Goal: Task Accomplishment & Management: Complete application form

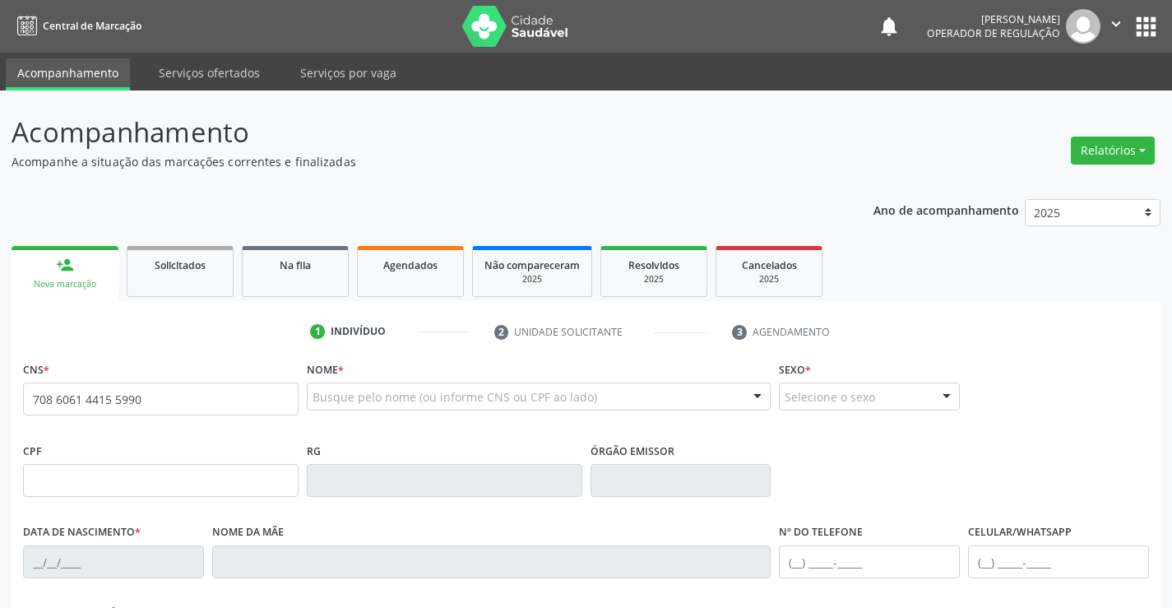
type input "708 6061 4415 5990"
type input "115366131"
type input "02[DATE]"
type input "[PHONE_NUMBER]"
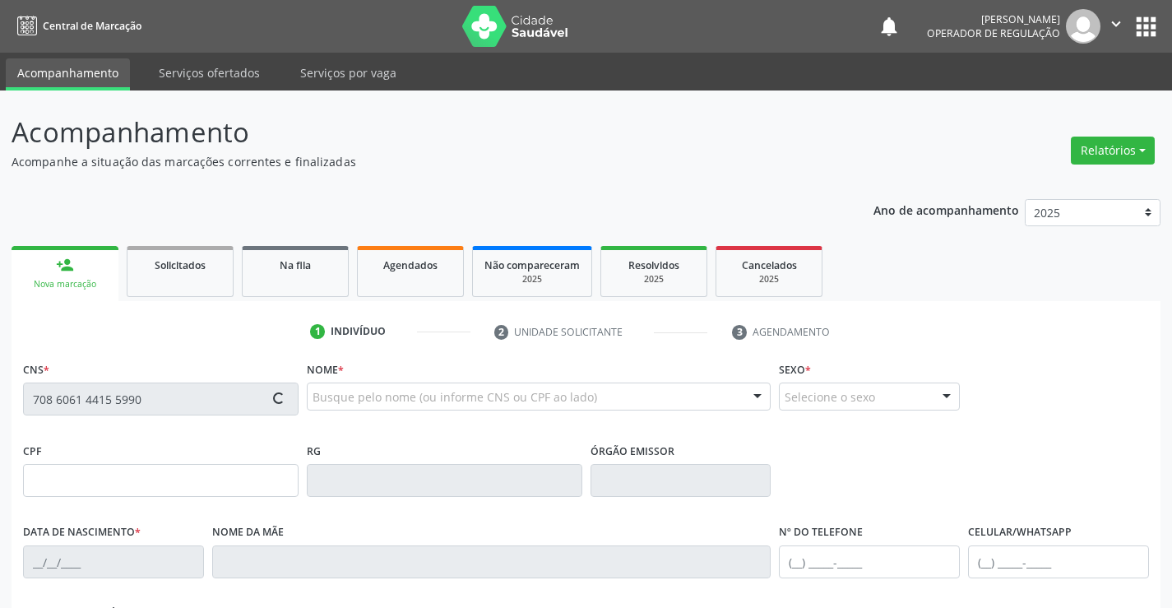
type input "s/n"
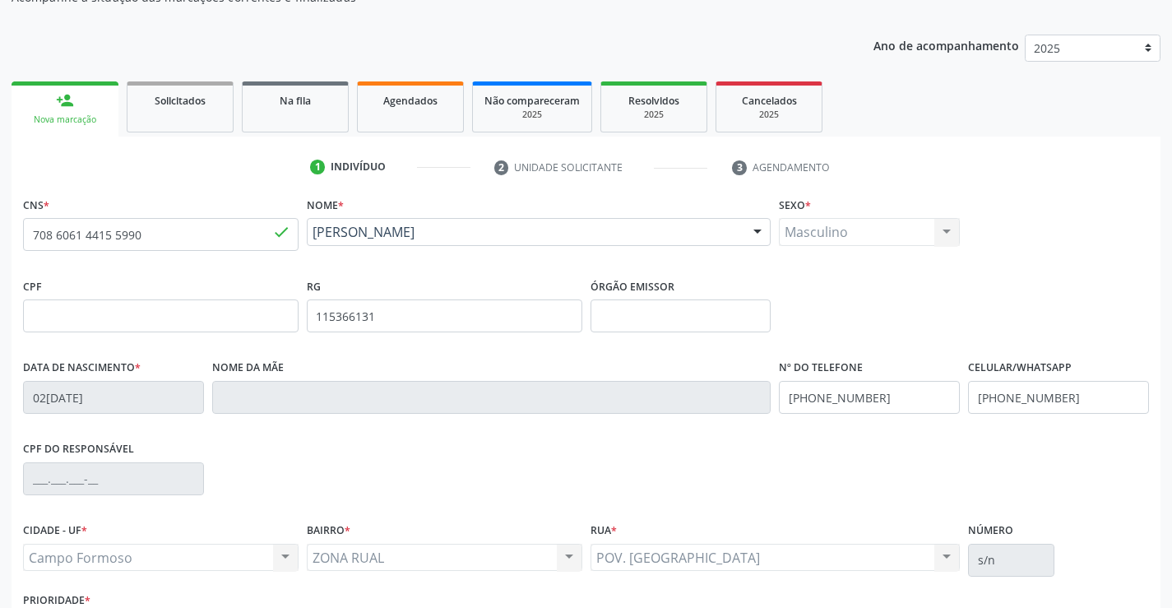
scroll to position [284, 0]
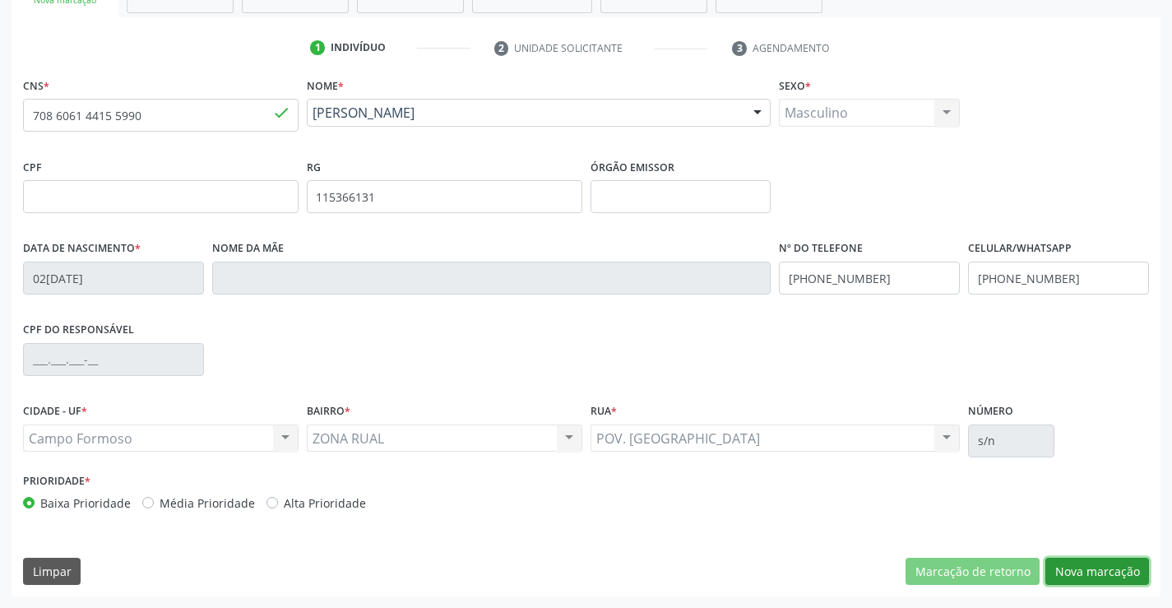
click at [1091, 575] on button "Nova marcação" at bounding box center [1098, 572] width 104 height 28
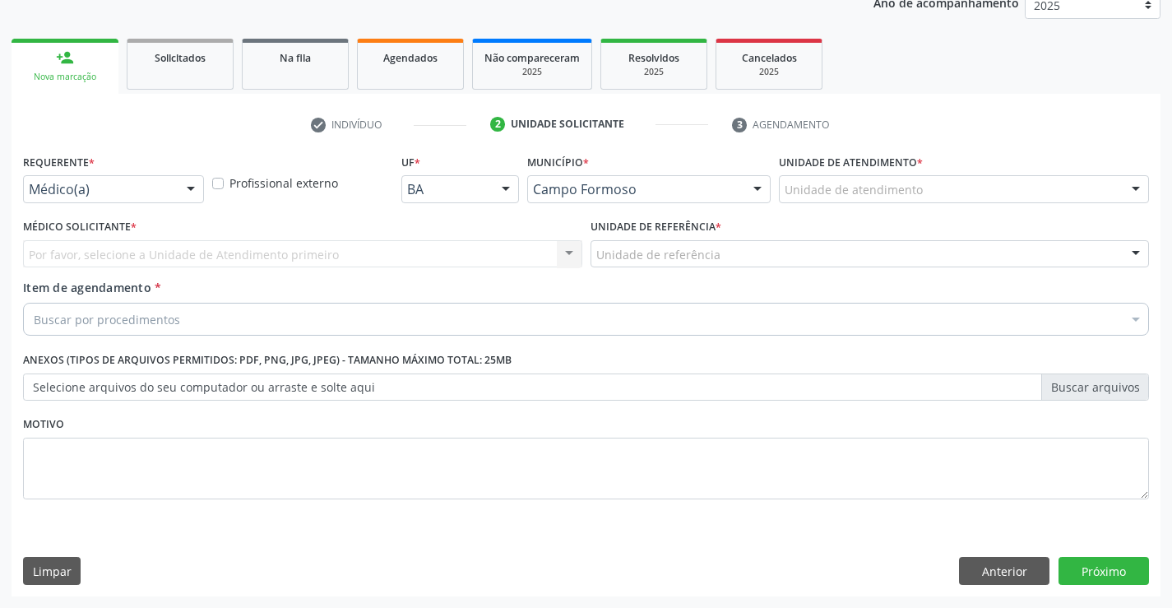
scroll to position [207, 0]
click at [183, 176] on div at bounding box center [191, 190] width 25 height 28
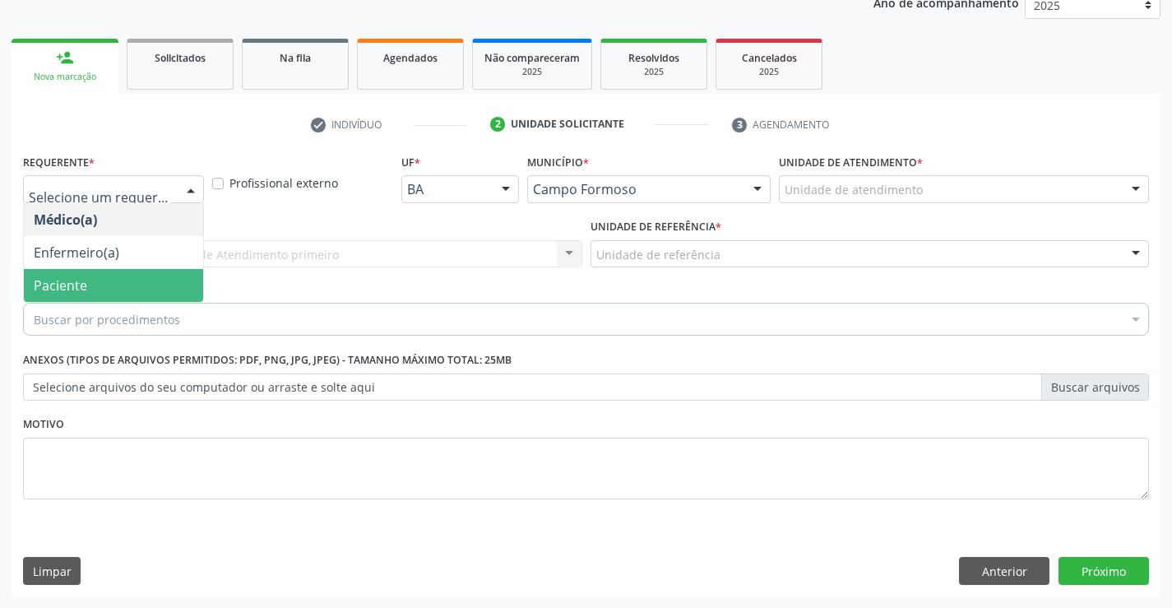
click at [95, 277] on span "Paciente" at bounding box center [113, 285] width 179 height 33
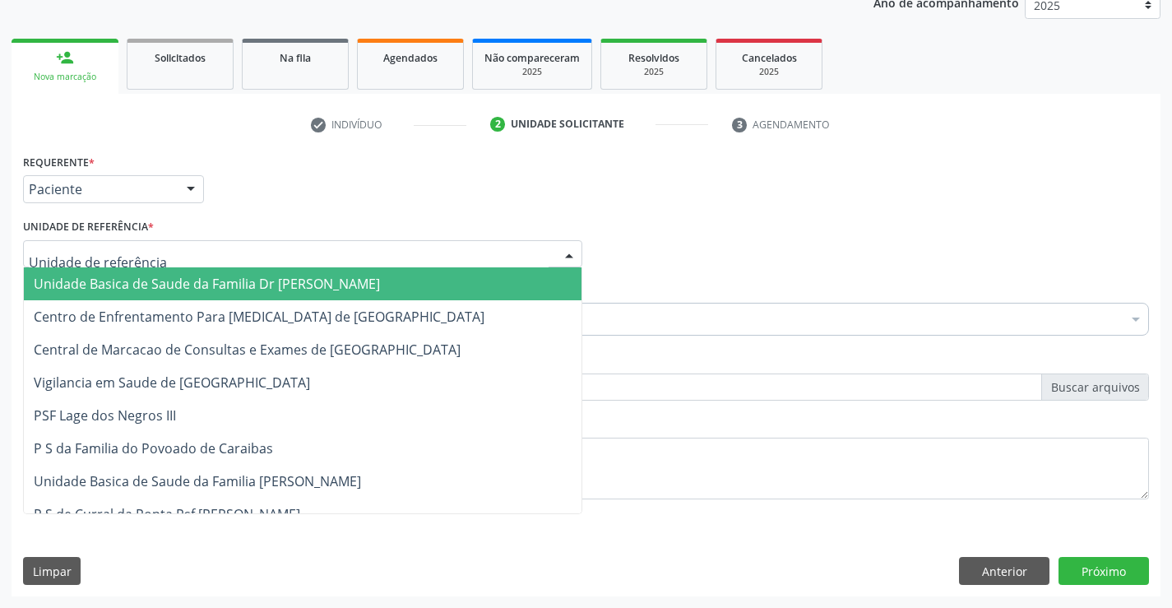
click at [574, 244] on div at bounding box center [569, 255] width 25 height 28
click at [490, 262] on input "text" at bounding box center [289, 262] width 520 height 33
click at [451, 275] on span "Unidade Basica de Saude da Familia Dr [PERSON_NAME]" at bounding box center [303, 283] width 558 height 33
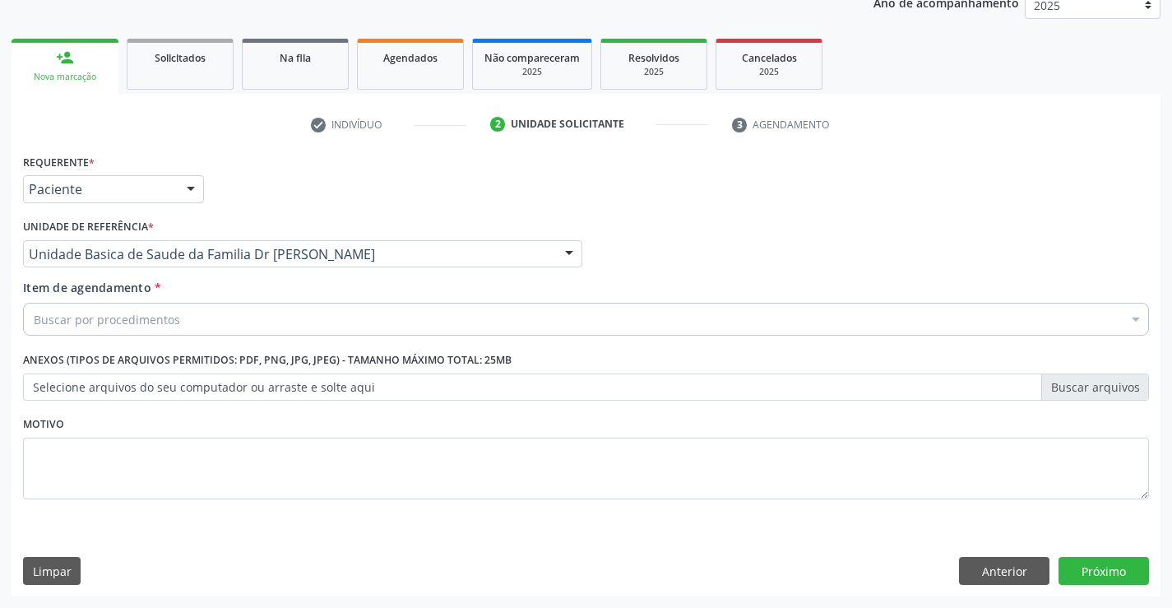
click at [286, 315] on div "Buscar por procedimentos" at bounding box center [586, 319] width 1126 height 33
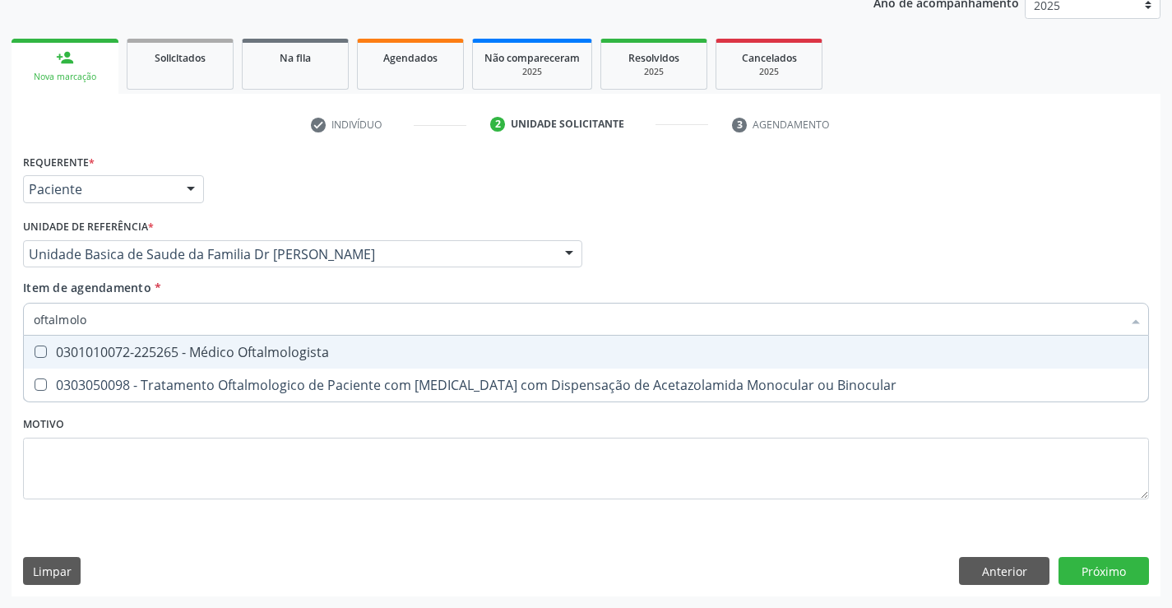
type input "oftalmolog"
click at [267, 353] on div "0301010072-225265 - Médico Oftalmologista" at bounding box center [586, 352] width 1105 height 13
checkbox Oftalmologista "true"
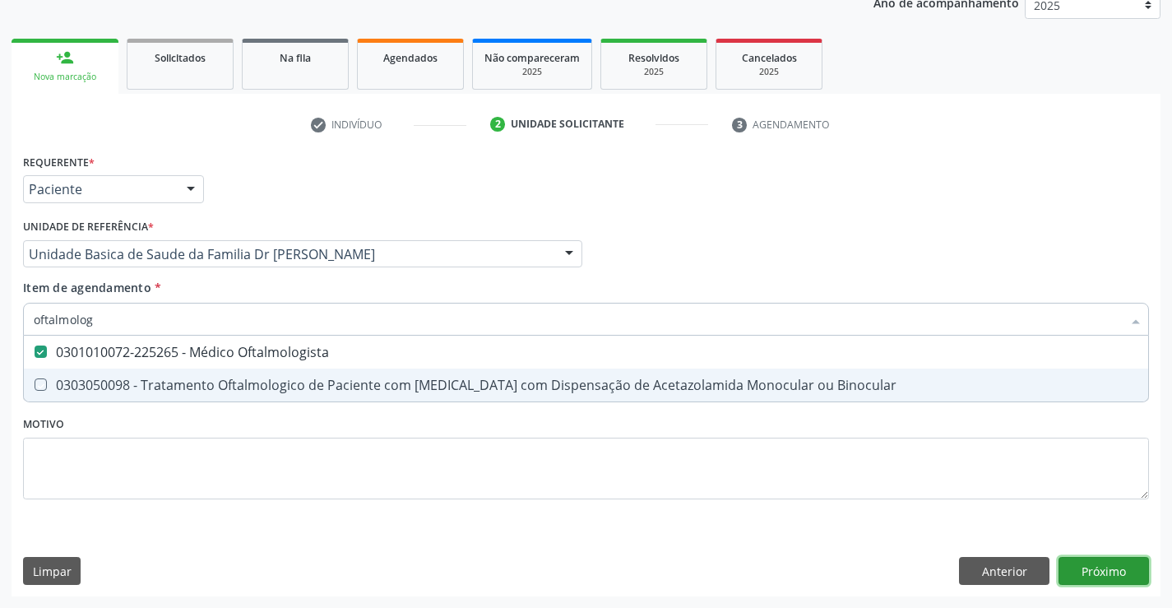
click at [1101, 579] on div "Requerente * Paciente Médico(a) Enfermeiro(a) Paciente Nenhum resultado encontr…" at bounding box center [586, 373] width 1149 height 447
checkbox Binocular "true"
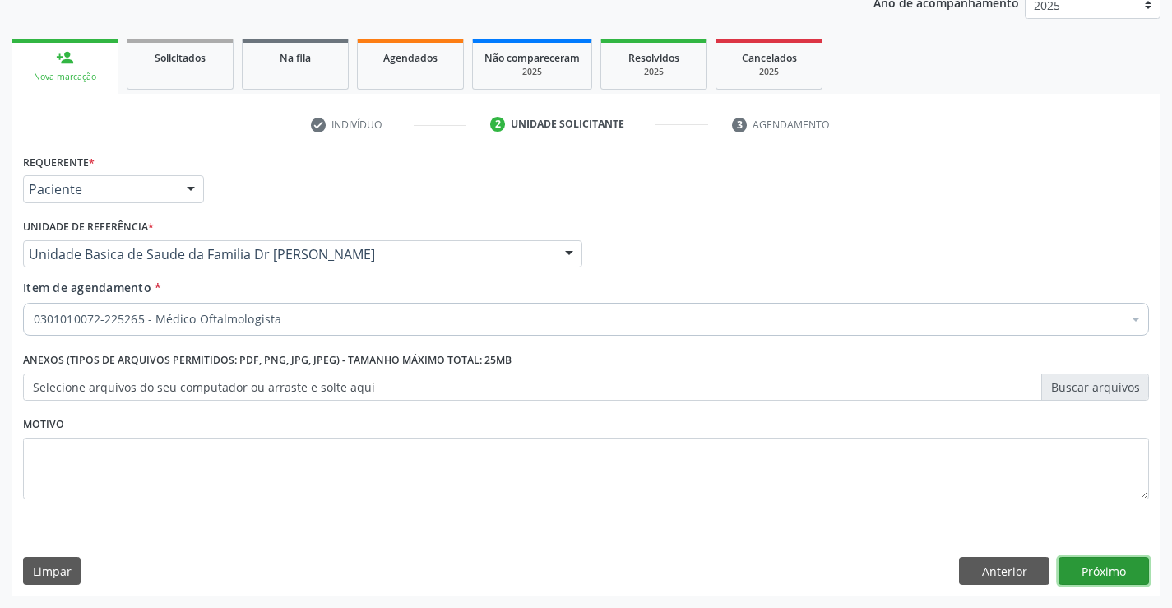
click at [1092, 566] on button "Próximo" at bounding box center [1104, 571] width 90 height 28
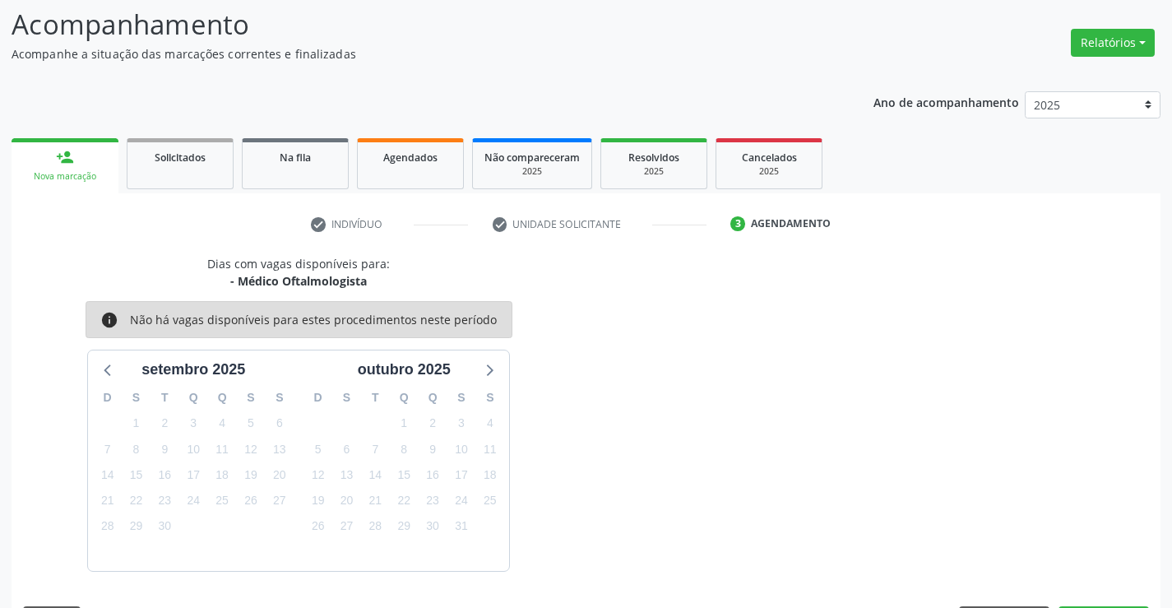
scroll to position [156, 0]
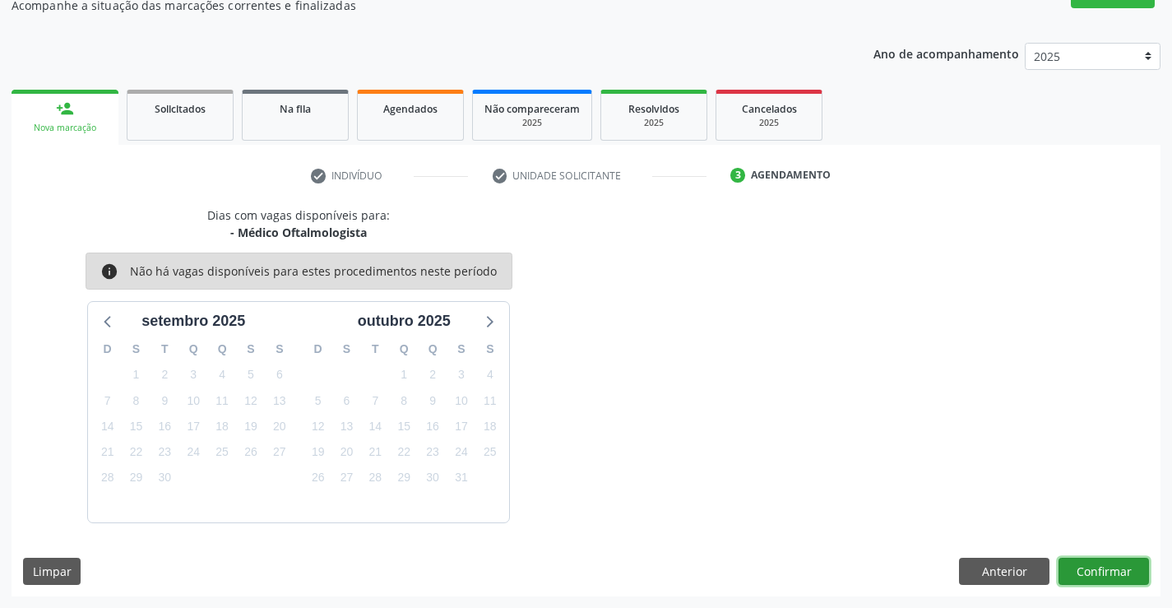
click at [1092, 566] on button "Confirmar" at bounding box center [1104, 572] width 90 height 28
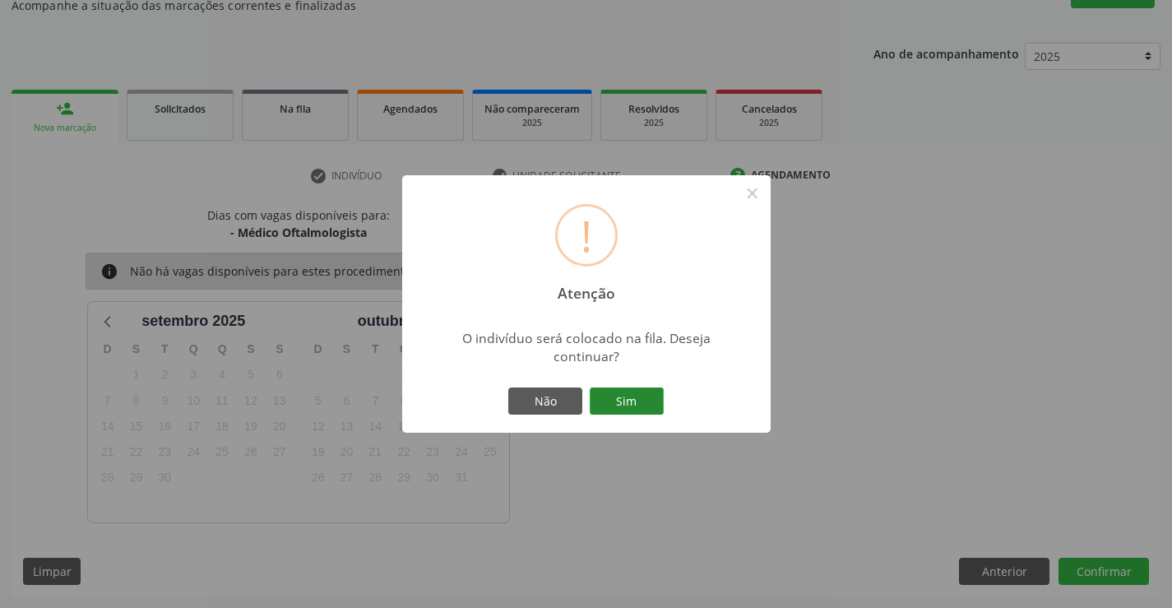
click at [632, 406] on button "Sim" at bounding box center [627, 401] width 74 height 28
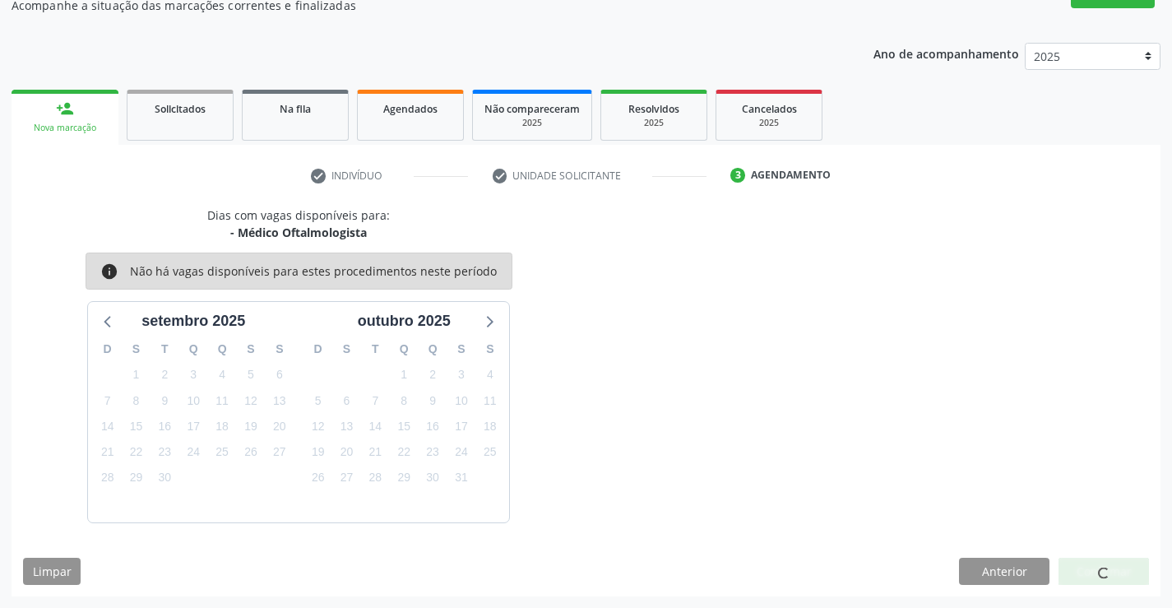
scroll to position [0, 0]
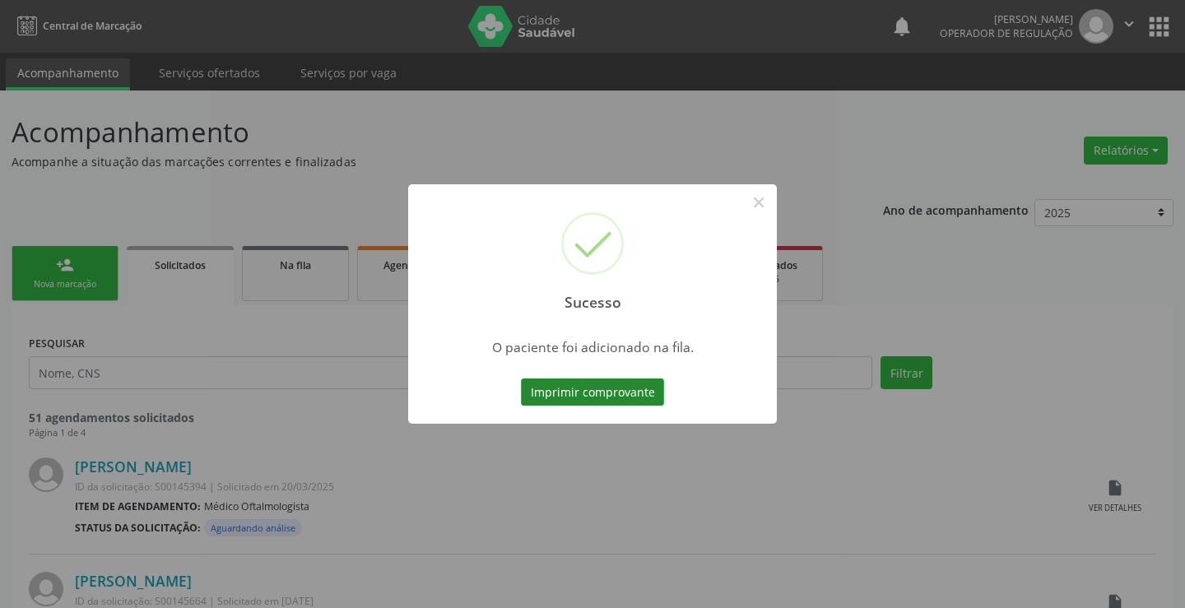
click at [564, 387] on button "Imprimir comprovante" at bounding box center [592, 392] width 143 height 28
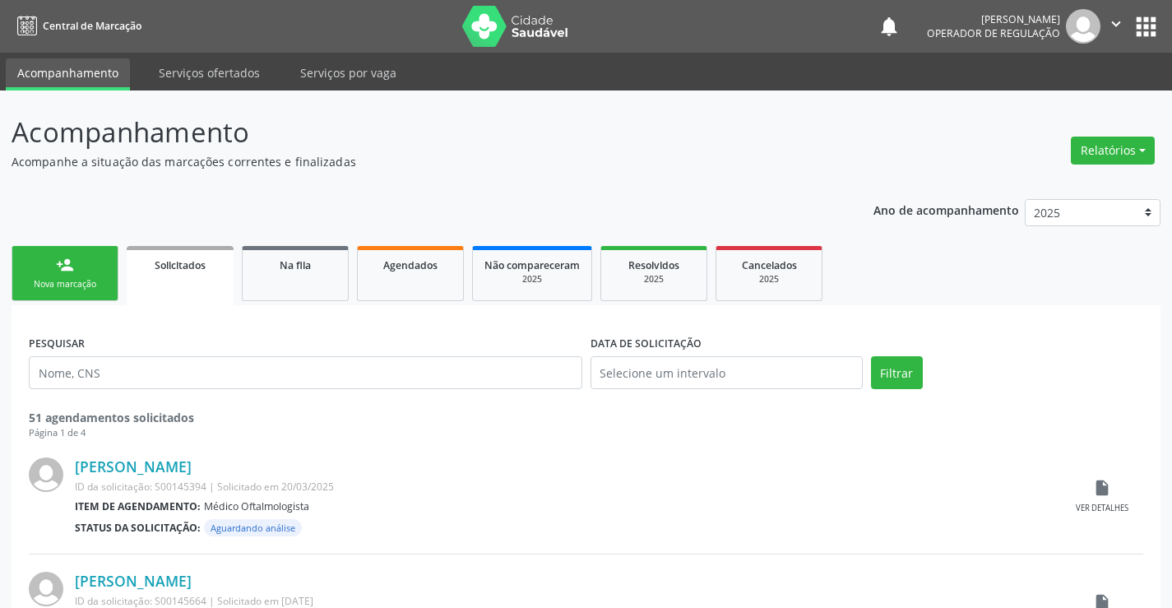
click at [100, 287] on div "Nova marcação" at bounding box center [65, 284] width 82 height 12
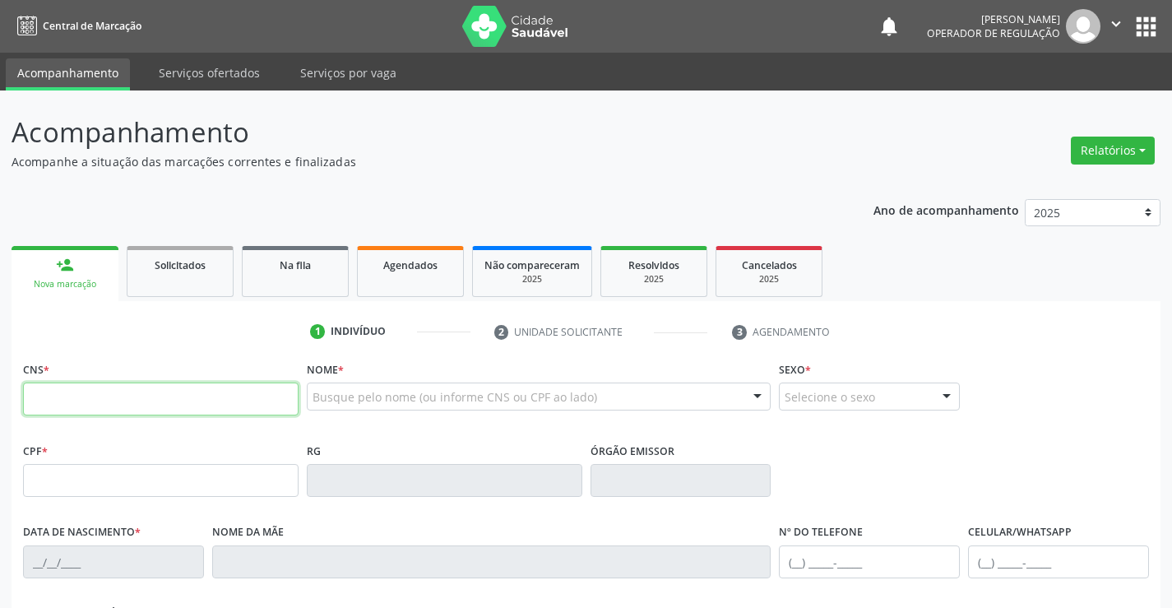
click at [71, 396] on input "text" at bounding box center [161, 399] width 276 height 33
type input "701 4096 6294 5635"
type input "0[DATE]"
type input "S/N"
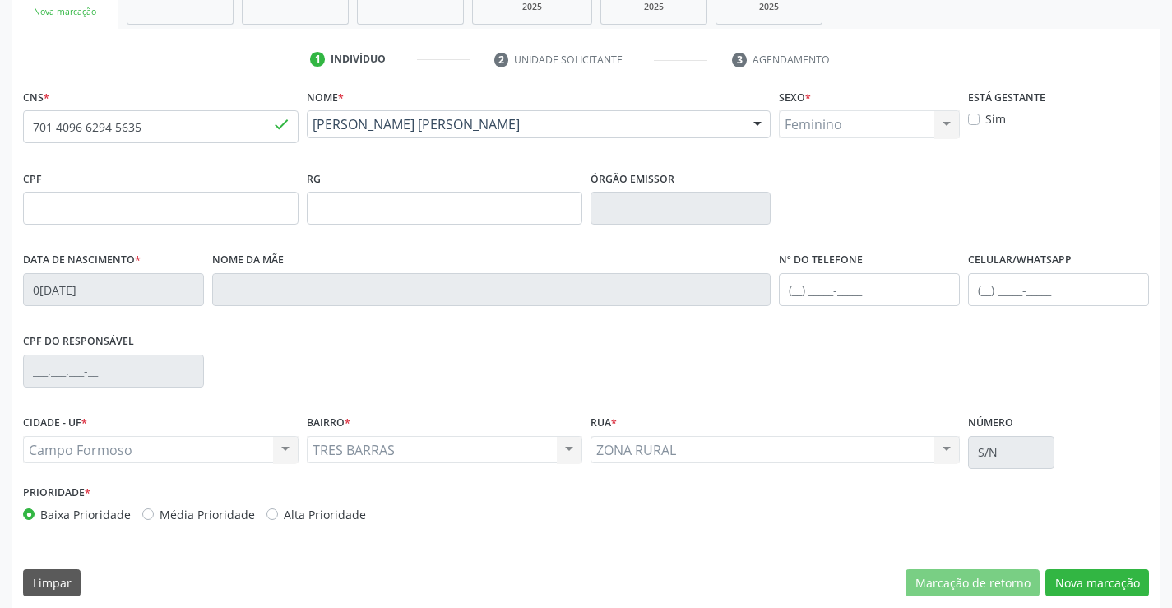
scroll to position [284, 0]
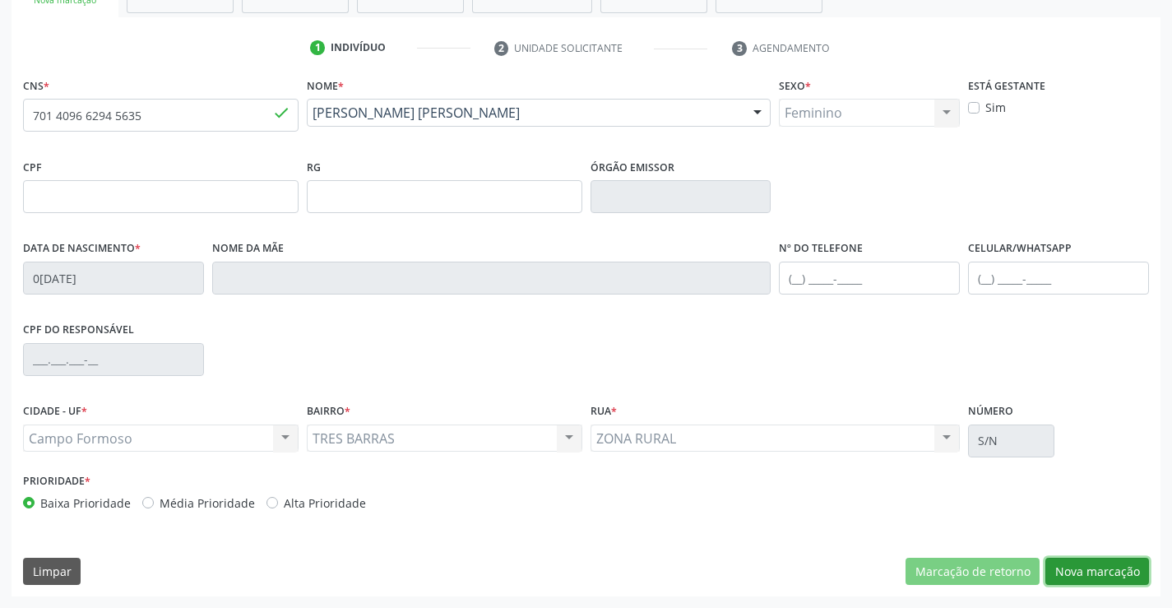
drag, startPoint x: 1066, startPoint y: 565, endPoint x: 1057, endPoint y: 564, distance: 9.2
click at [1063, 565] on button "Nova marcação" at bounding box center [1098, 572] width 104 height 28
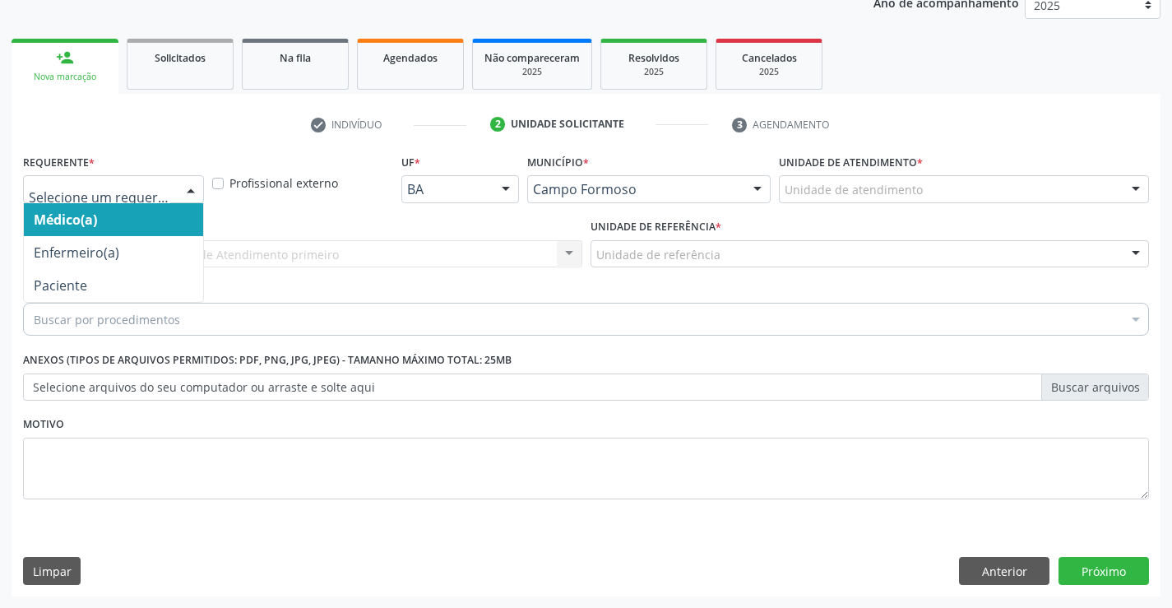
click at [187, 183] on div at bounding box center [191, 190] width 25 height 28
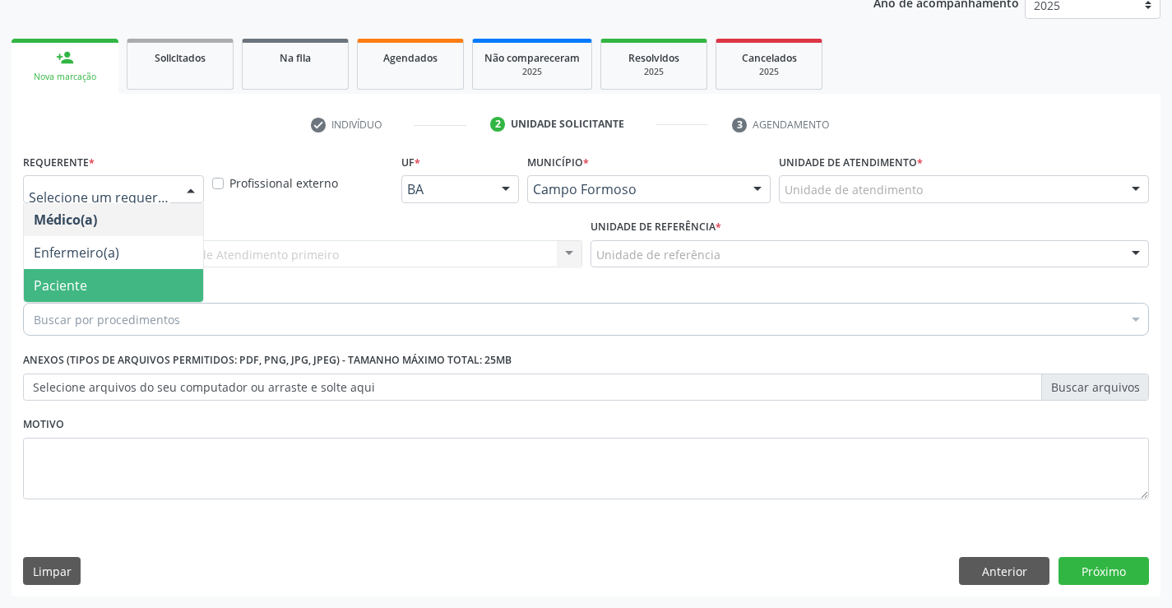
click at [39, 276] on span "Paciente" at bounding box center [60, 285] width 53 height 18
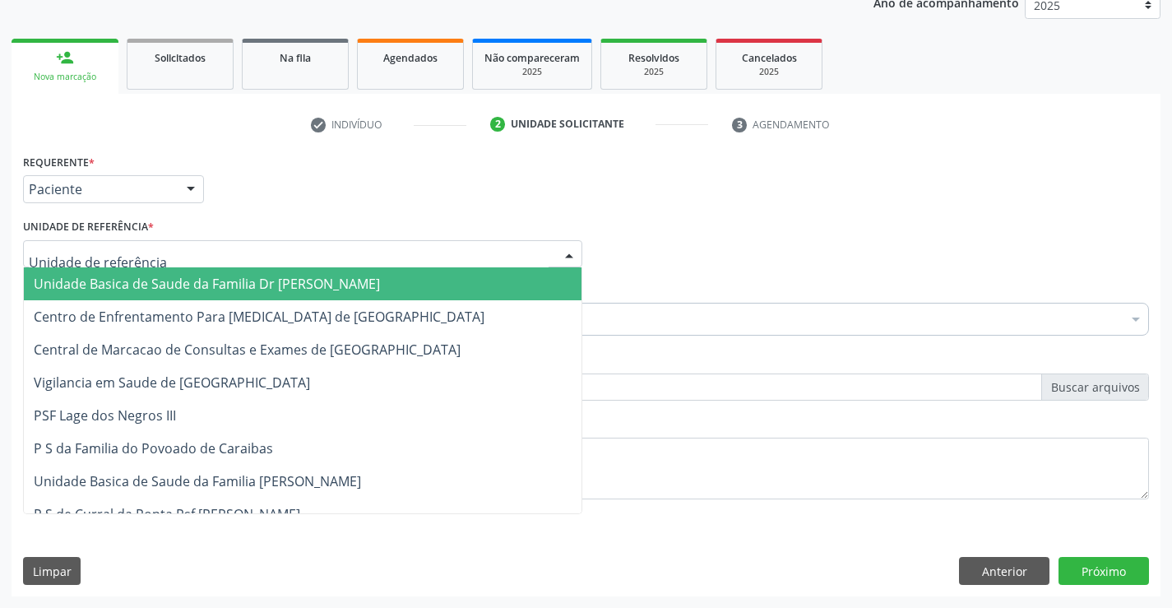
click at [576, 257] on div at bounding box center [569, 255] width 25 height 28
click at [448, 267] on span "Unidade Basica de Saude da Familia Dr [PERSON_NAME]" at bounding box center [303, 283] width 558 height 33
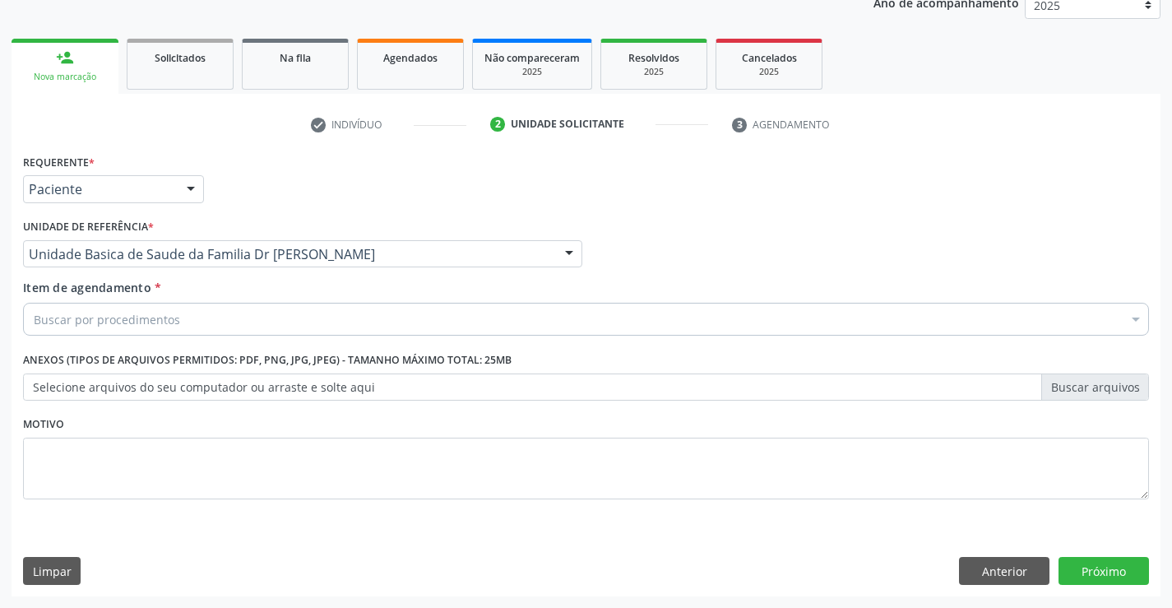
click at [338, 313] on div "Buscar por procedimentos" at bounding box center [586, 319] width 1126 height 33
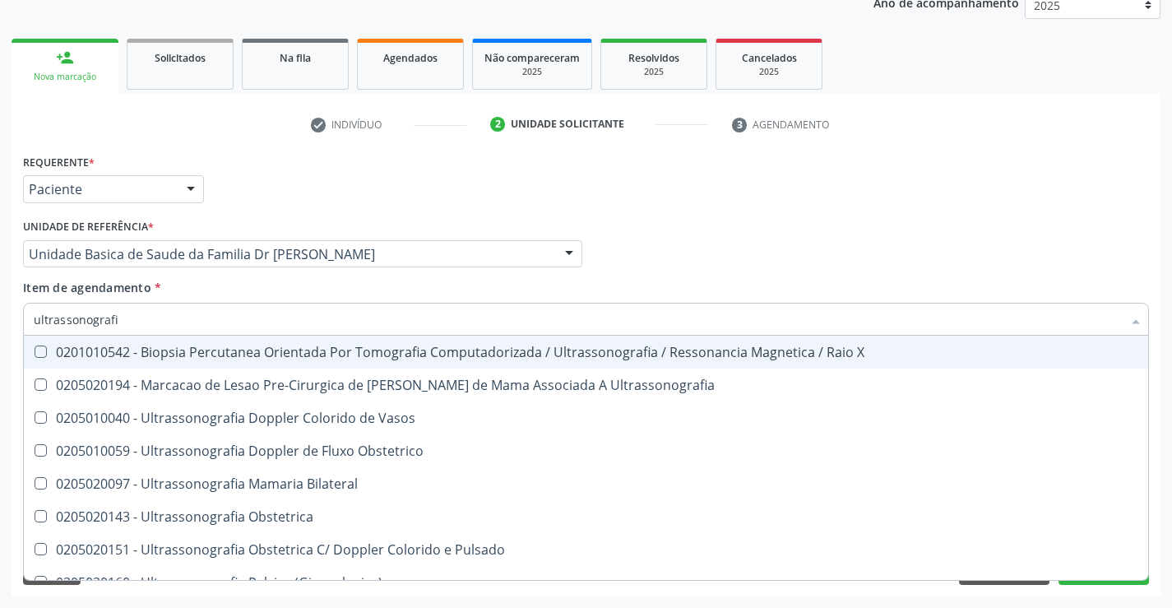
type input "ultrassonografia"
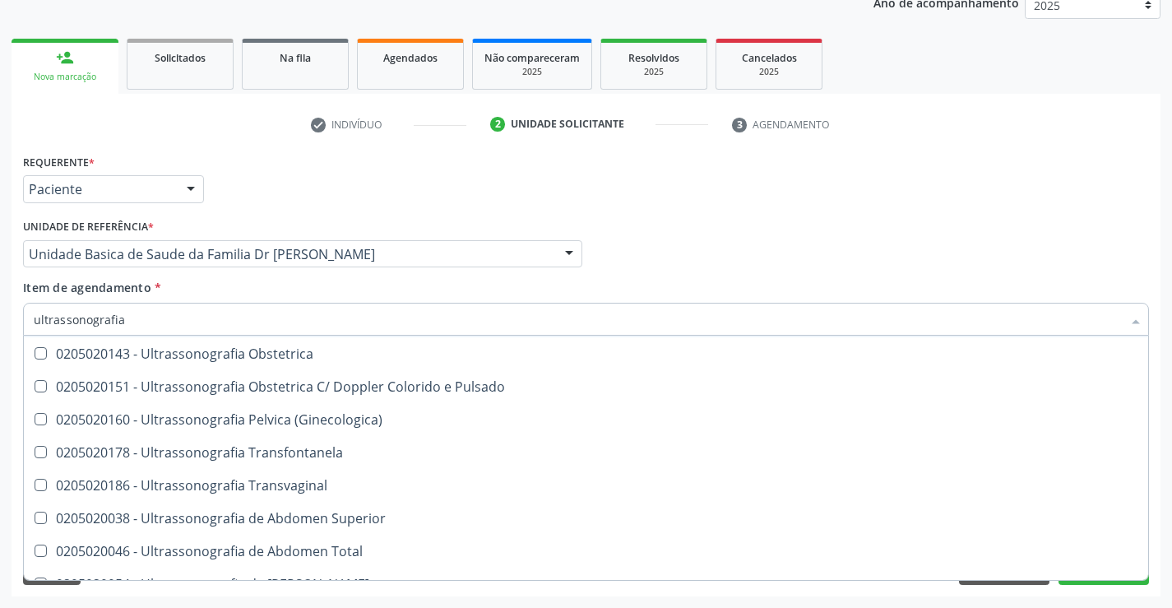
scroll to position [165, 0]
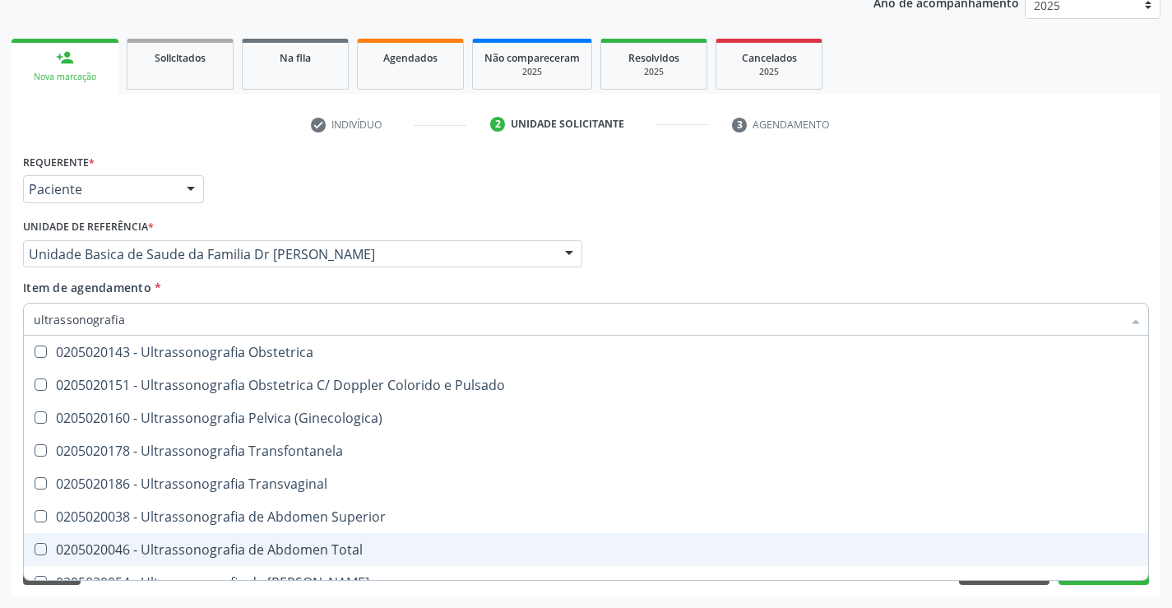
click at [240, 550] on div "0205020046 - Ultrassonografia de Abdomen Total" at bounding box center [586, 549] width 1105 height 13
checkbox Total "true"
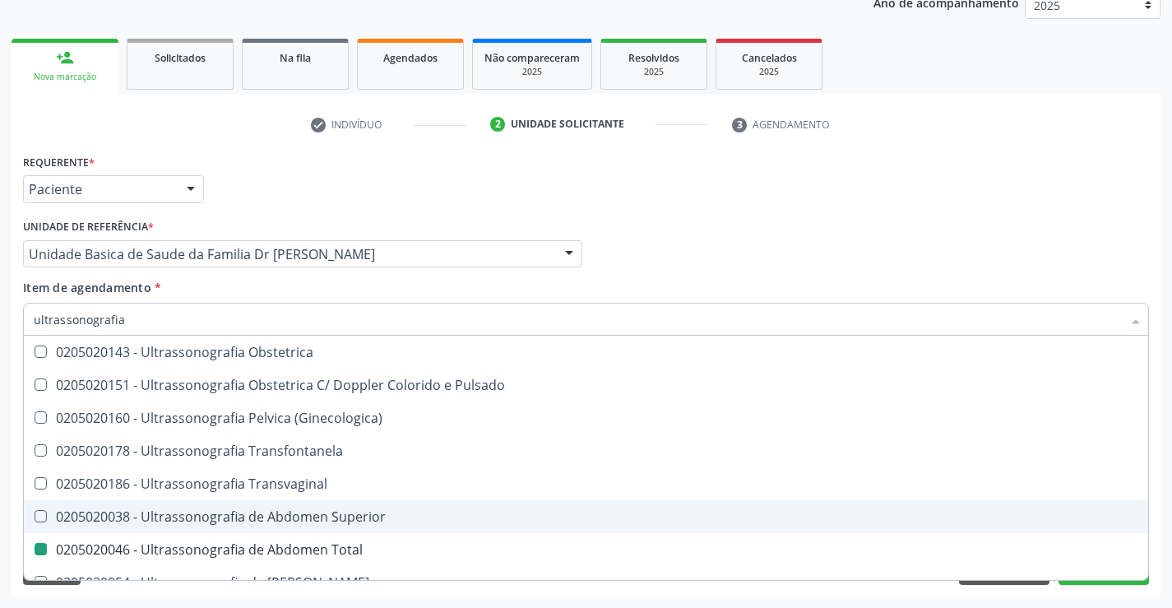
click at [1131, 277] on div "Médico Solicitante Por favor, selecione a Unidade de Atendimento primeiro Nenhu…" at bounding box center [586, 247] width 1134 height 64
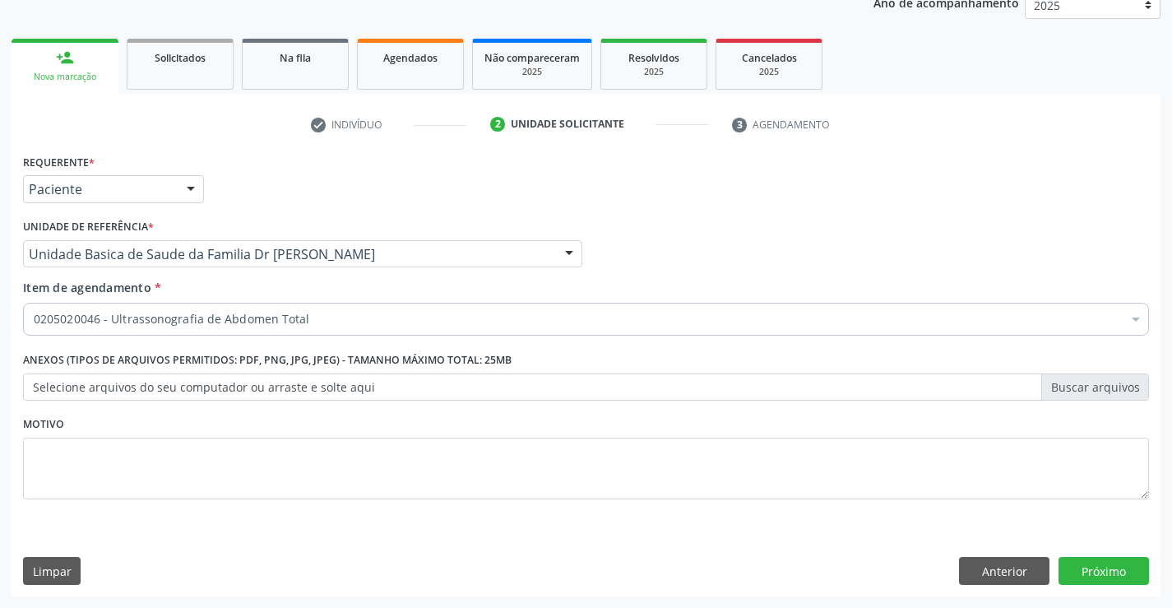
checkbox Total "true"
checkbox Adolescente\) "false"
click at [1082, 572] on button "Próximo" at bounding box center [1104, 571] width 90 height 28
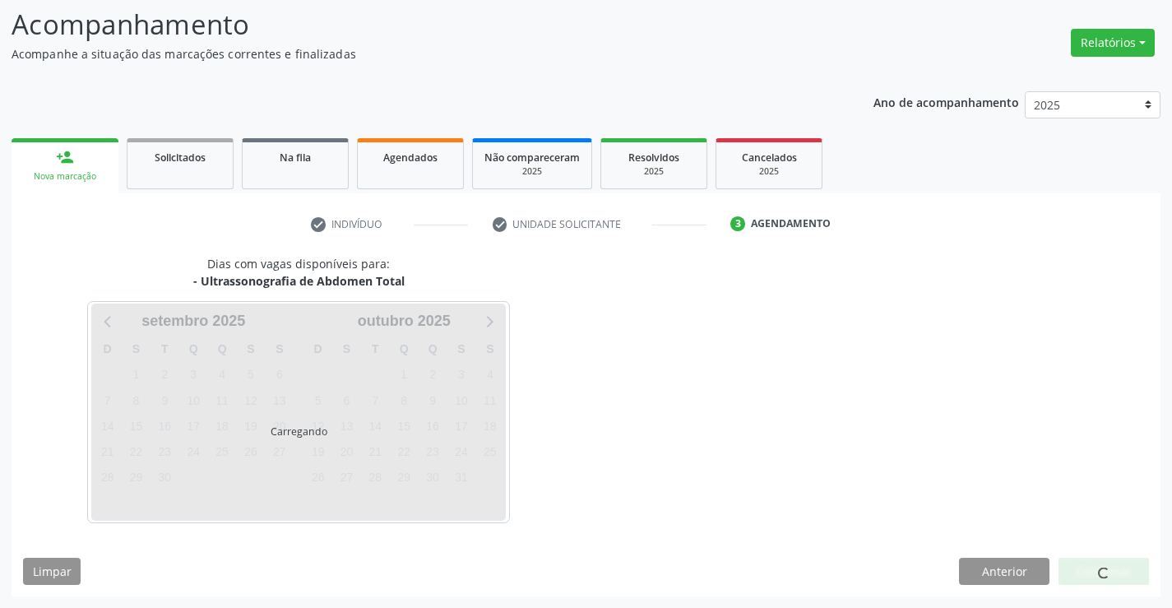
scroll to position [156, 0]
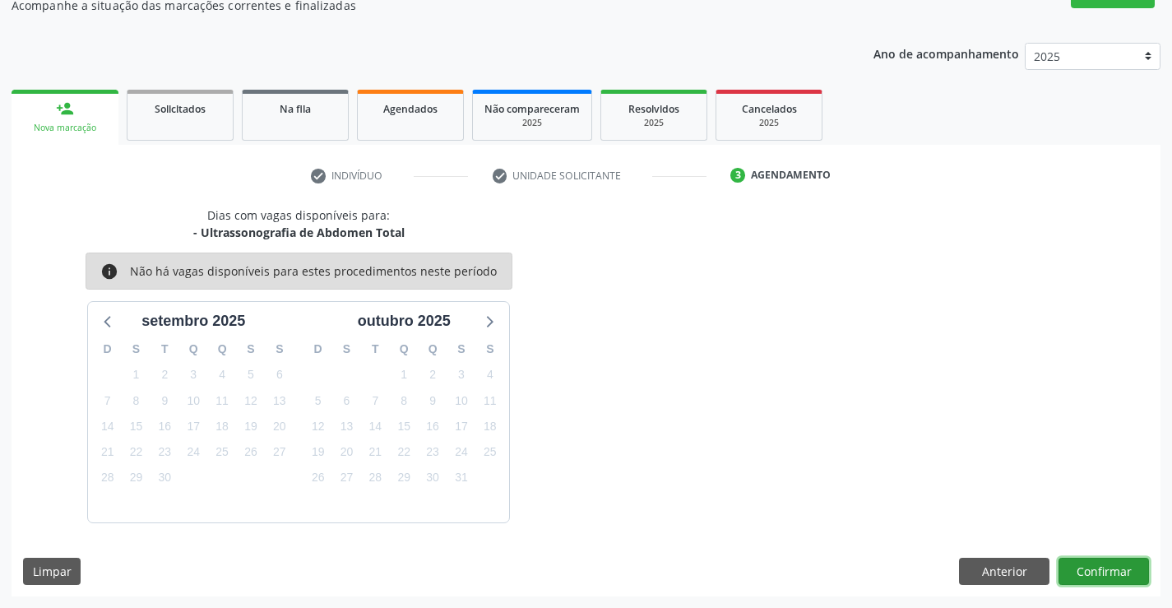
click at [1065, 572] on button "Confirmar" at bounding box center [1104, 572] width 90 height 28
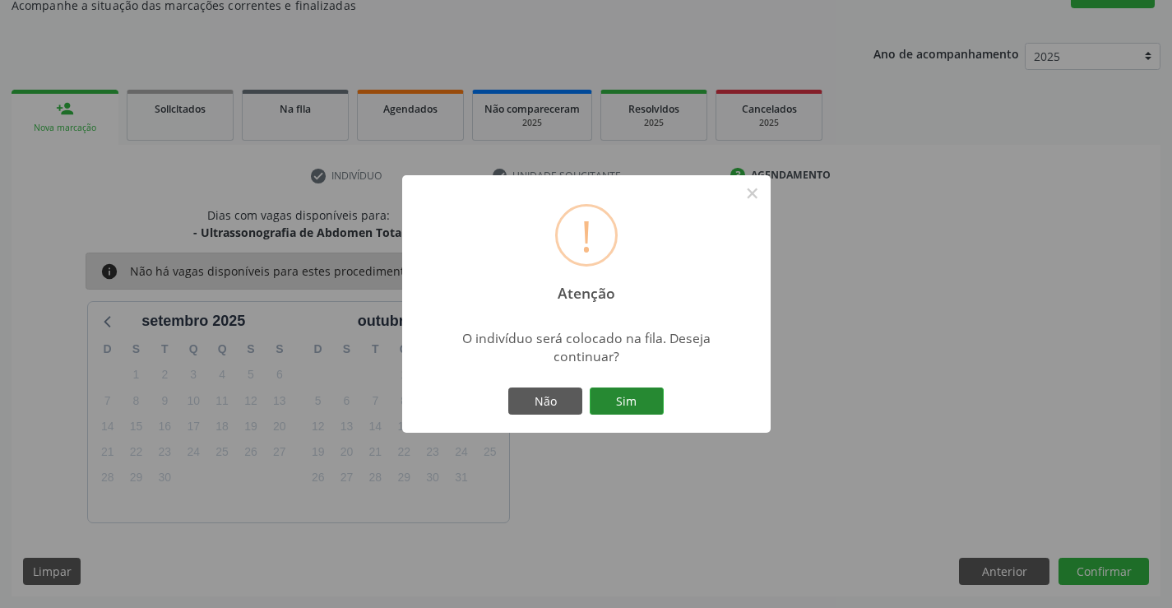
click at [660, 401] on button "Sim" at bounding box center [627, 401] width 74 height 28
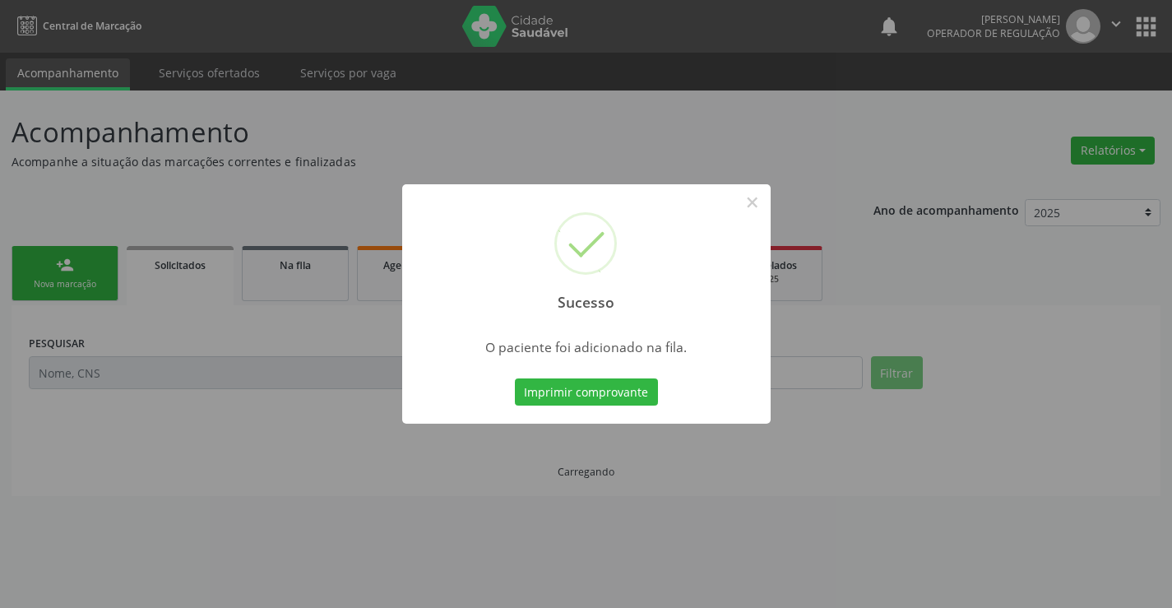
scroll to position [0, 0]
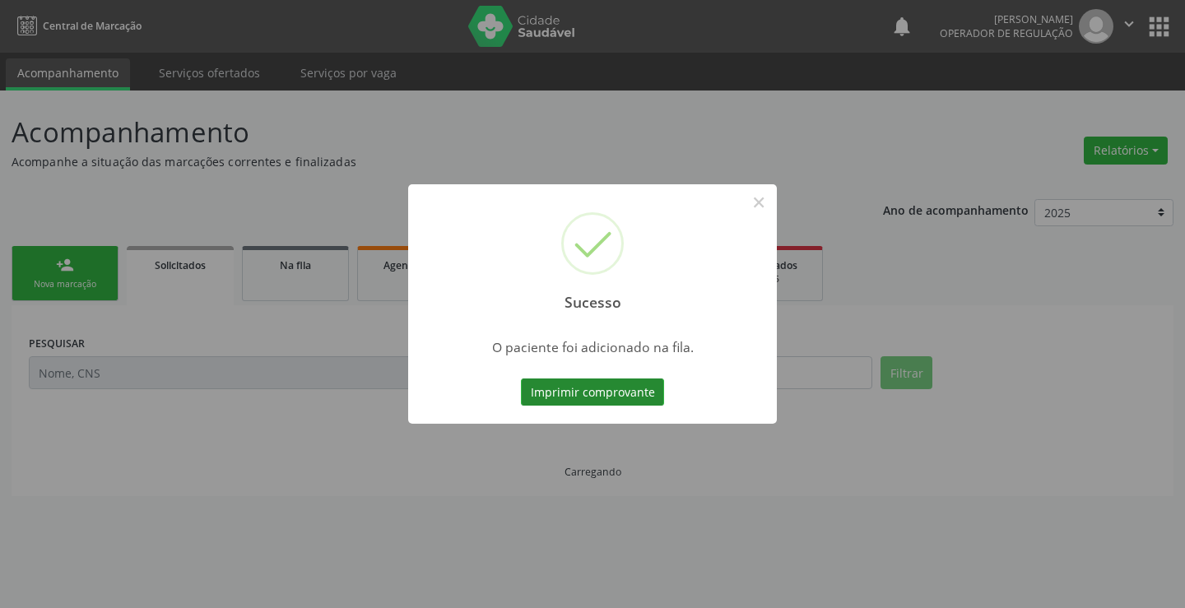
click at [619, 400] on button "Imprimir comprovante" at bounding box center [592, 392] width 143 height 28
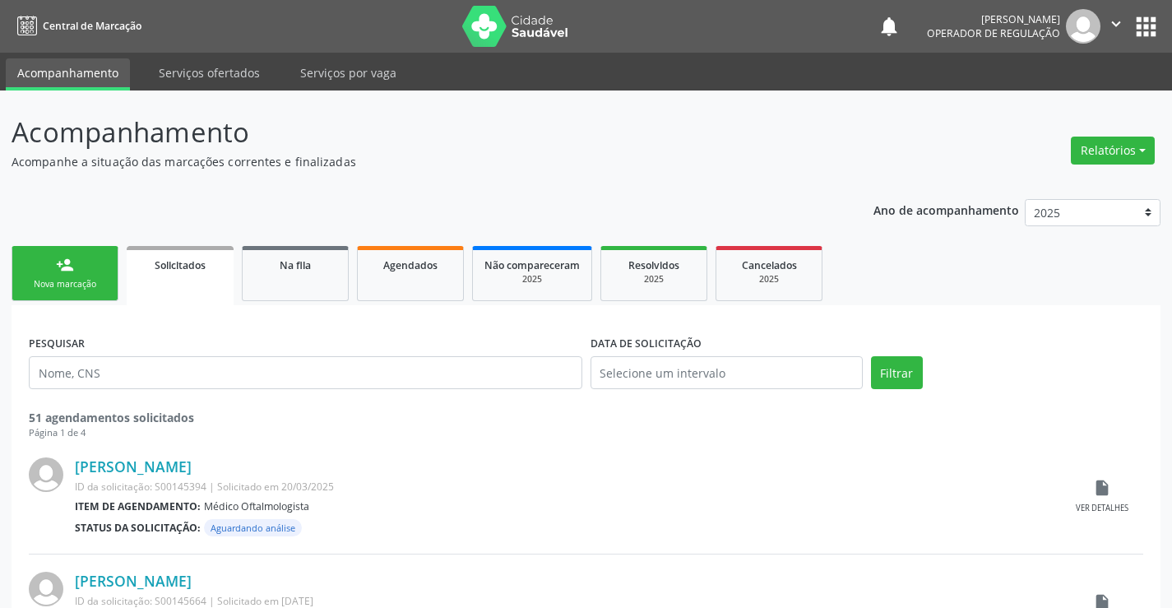
click at [48, 287] on div "Nova marcação" at bounding box center [65, 284] width 82 height 12
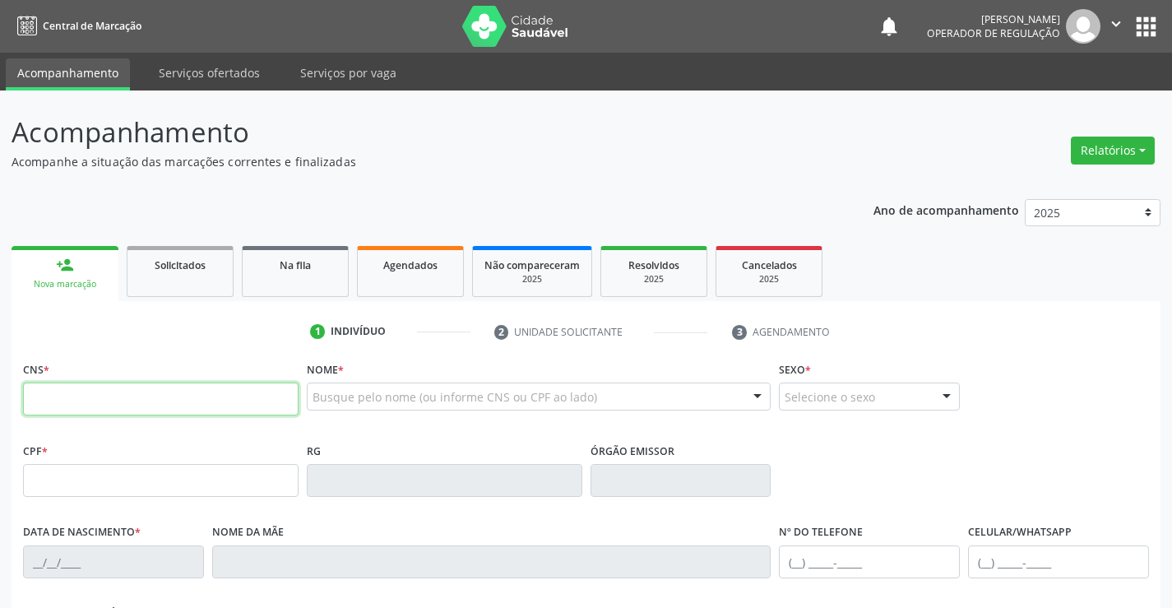
click at [62, 407] on input "text" at bounding box center [161, 399] width 276 height 33
type input "701 4096 6294 5635"
type input "0[DATE]"
type input "S/N"
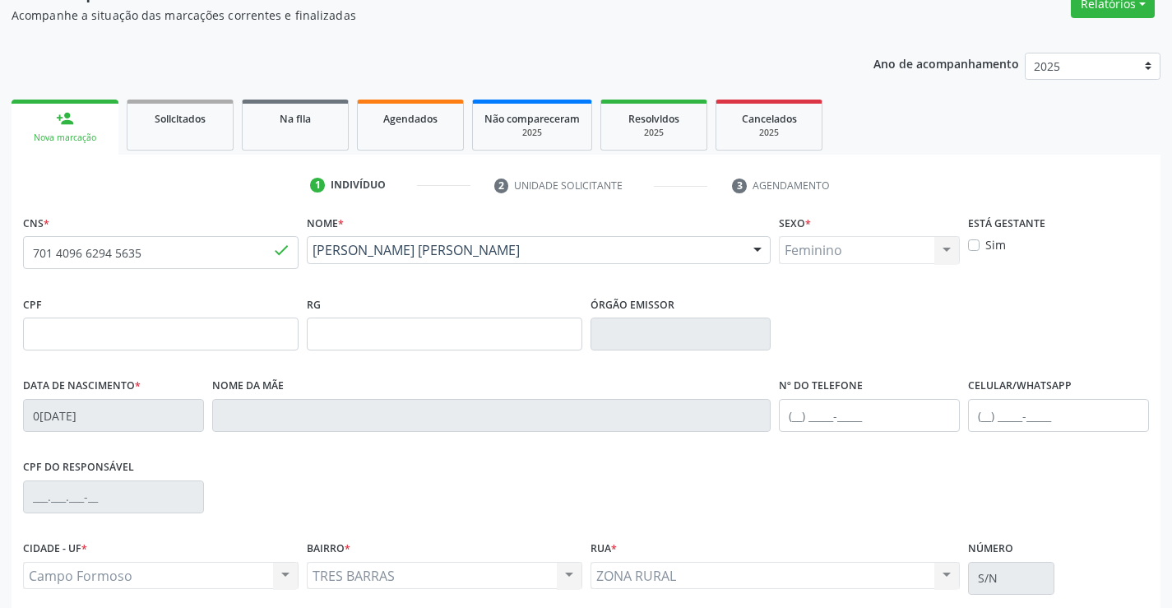
scroll to position [284, 0]
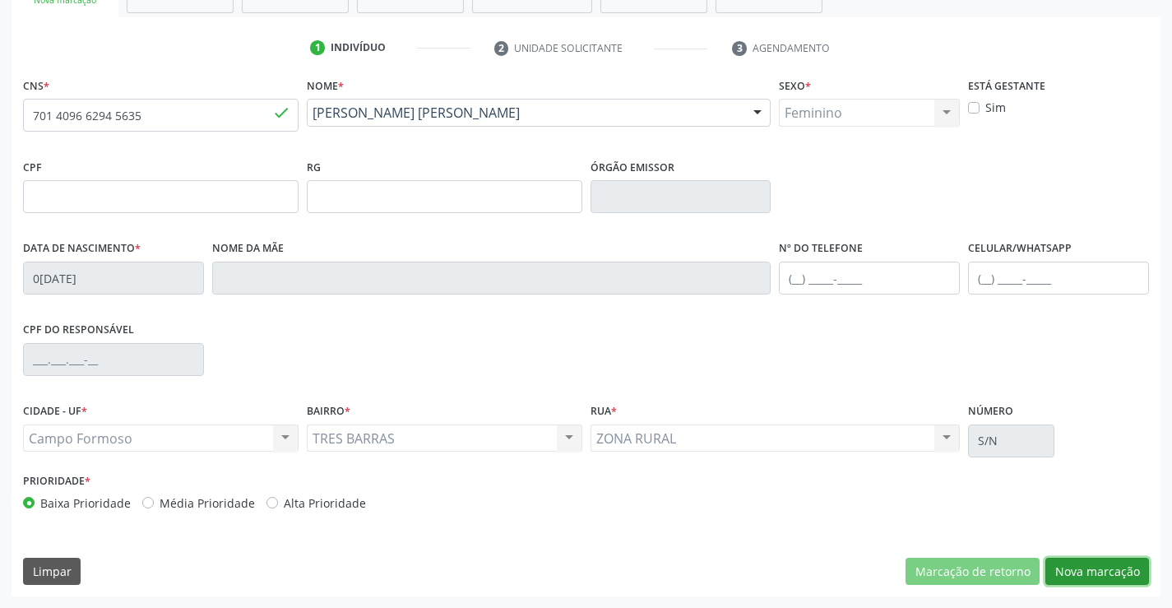
click at [1064, 564] on button "Nova marcação" at bounding box center [1098, 572] width 104 height 28
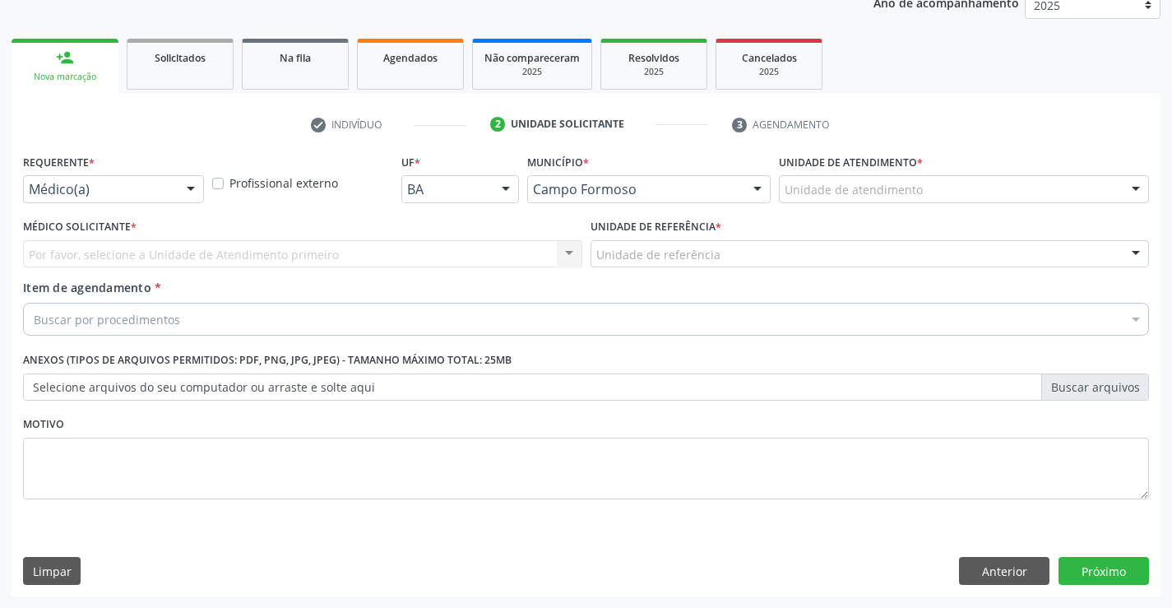
scroll to position [207, 0]
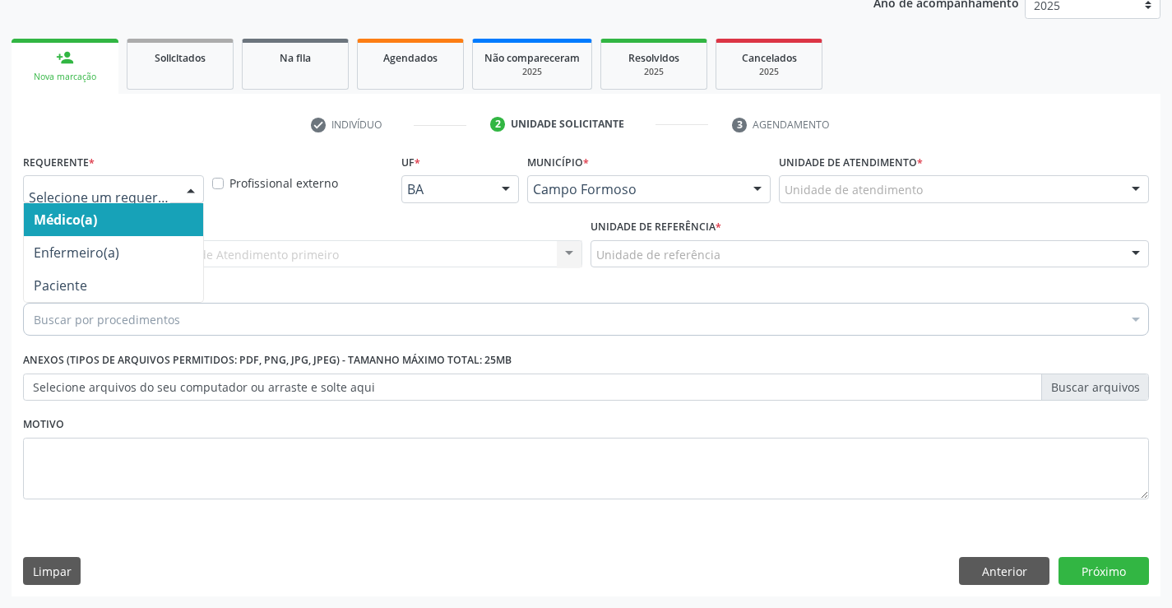
click at [181, 192] on div at bounding box center [191, 190] width 25 height 28
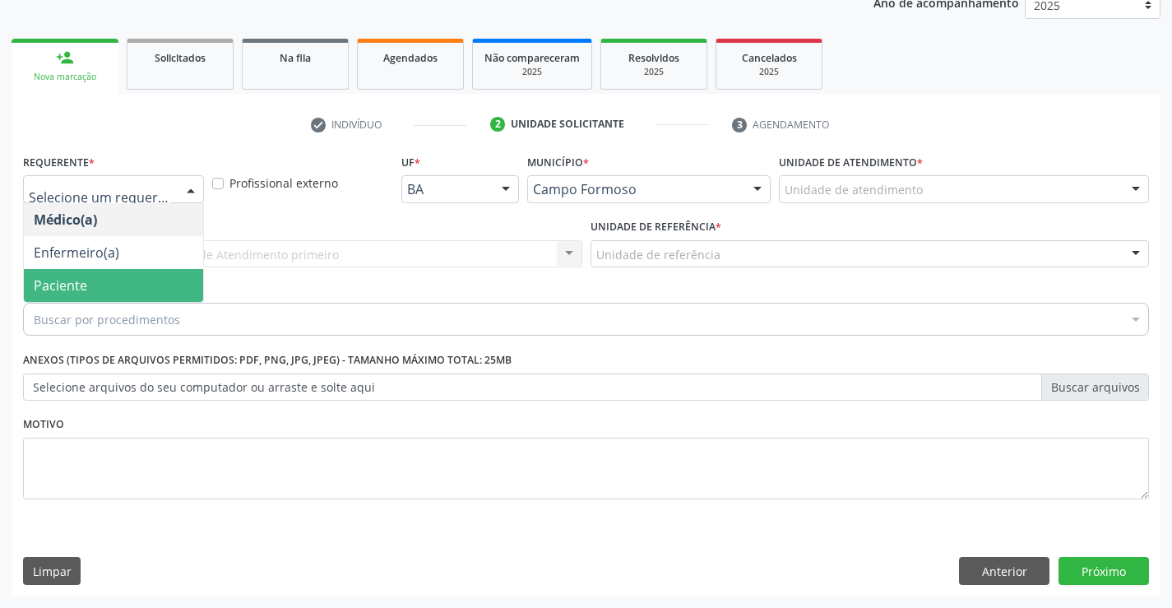
click at [49, 295] on span "Paciente" at bounding box center [113, 285] width 179 height 33
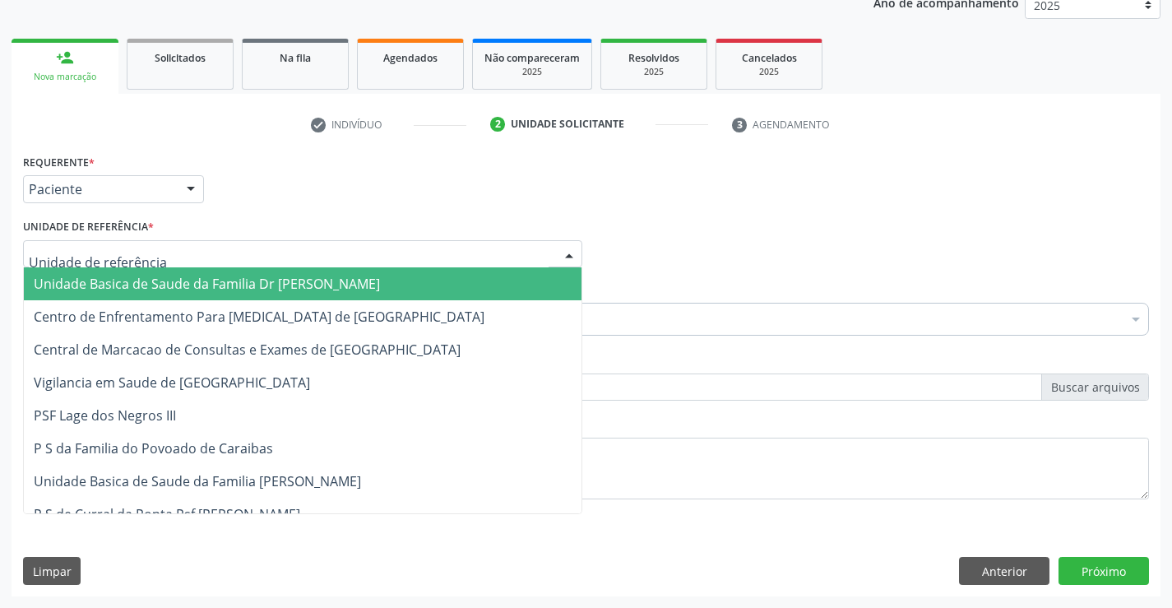
click at [580, 252] on div at bounding box center [569, 255] width 25 height 28
click at [318, 274] on span "Unidade Basica de Saude da Familia Dr [PERSON_NAME]" at bounding box center [303, 283] width 558 height 33
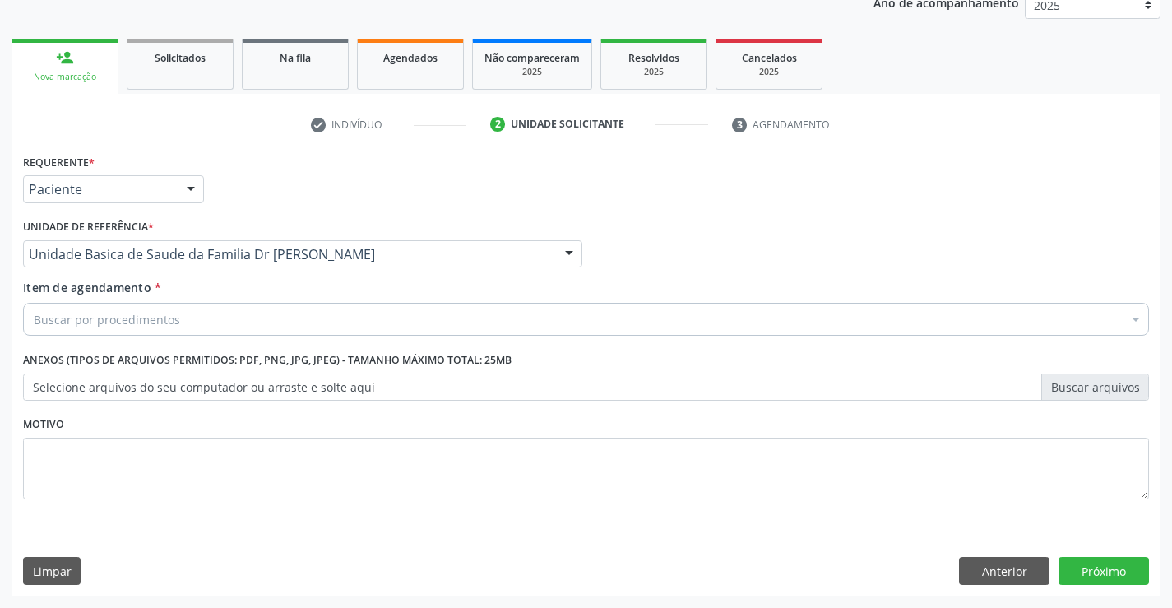
click at [209, 326] on div "Buscar por procedimentos" at bounding box center [586, 319] width 1126 height 33
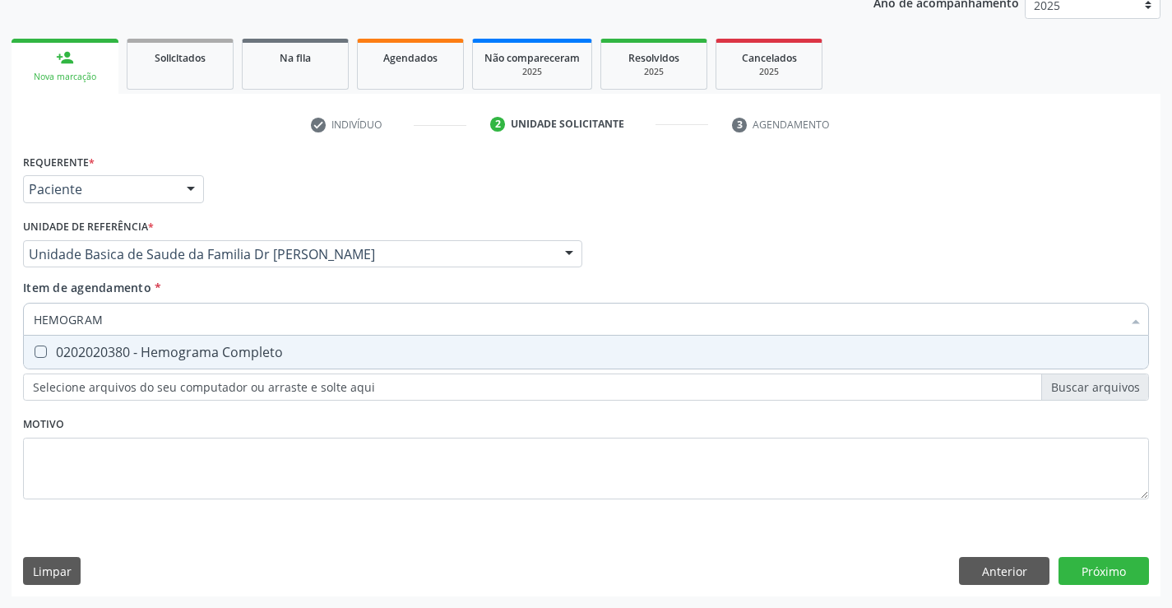
type input "HEMOGRAMA"
click at [155, 354] on div "0202020380 - Hemograma Completo" at bounding box center [586, 352] width 1105 height 13
checkbox Completo "true"
type input "HEMOGRAMA"
click at [77, 475] on div "Requerente * Paciente Médico(a) Enfermeiro(a) Paciente Nenhum resultado encontr…" at bounding box center [586, 336] width 1126 height 373
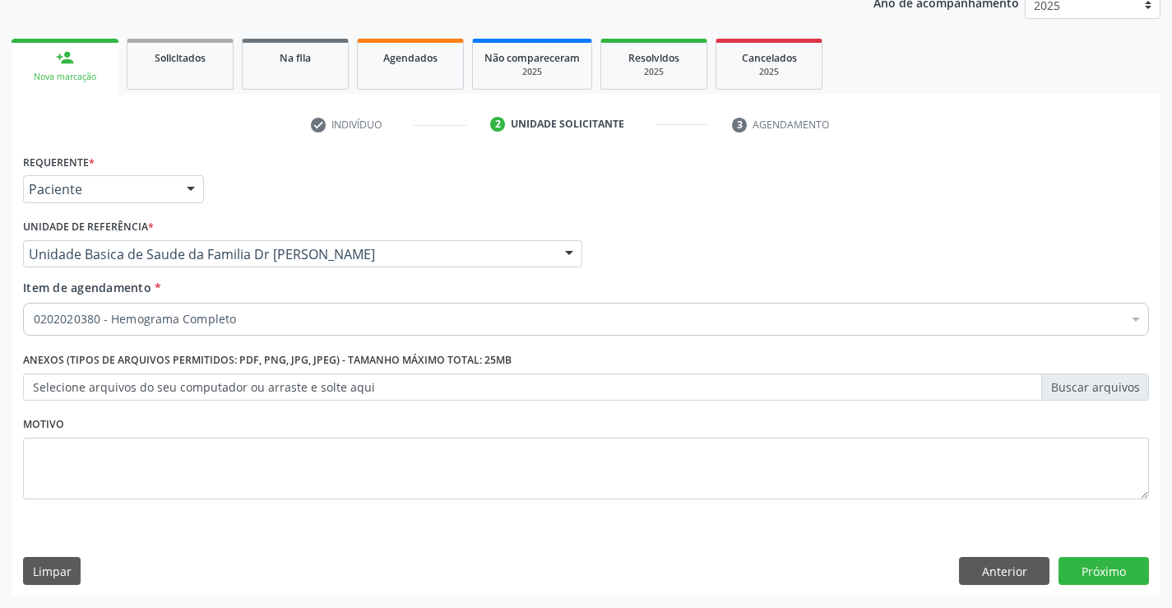
click at [118, 361] on label "Anexos (Tipos de arquivos permitidos: PDF, PNG, JPG, JPEG) - Tamanho máximo tot…" at bounding box center [267, 361] width 489 height 26
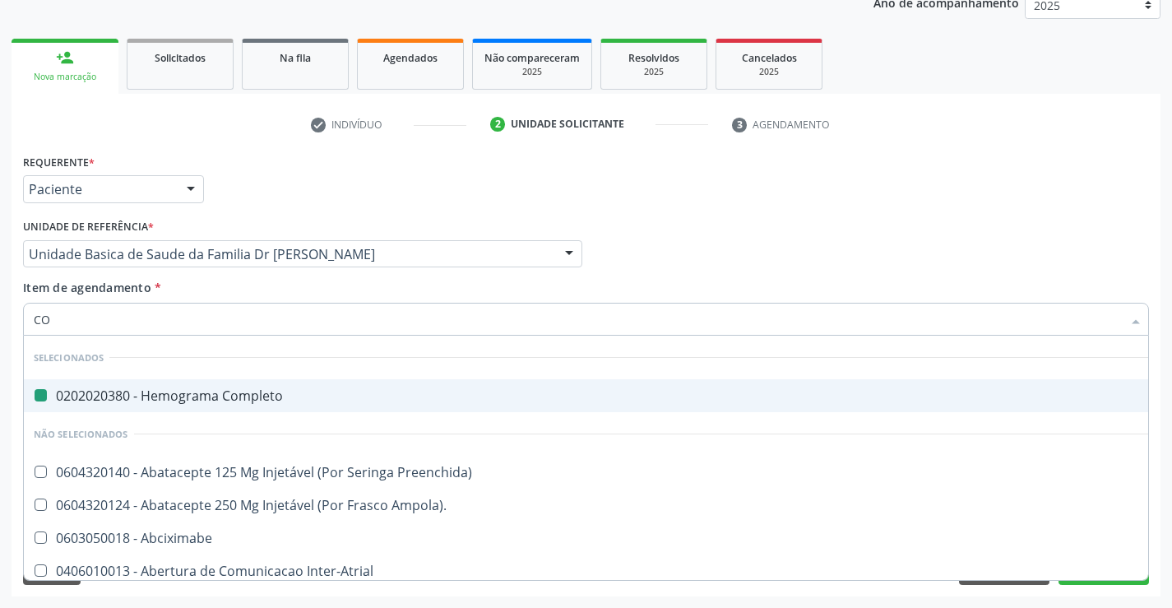
type input "COL"
checkbox Completo "false"
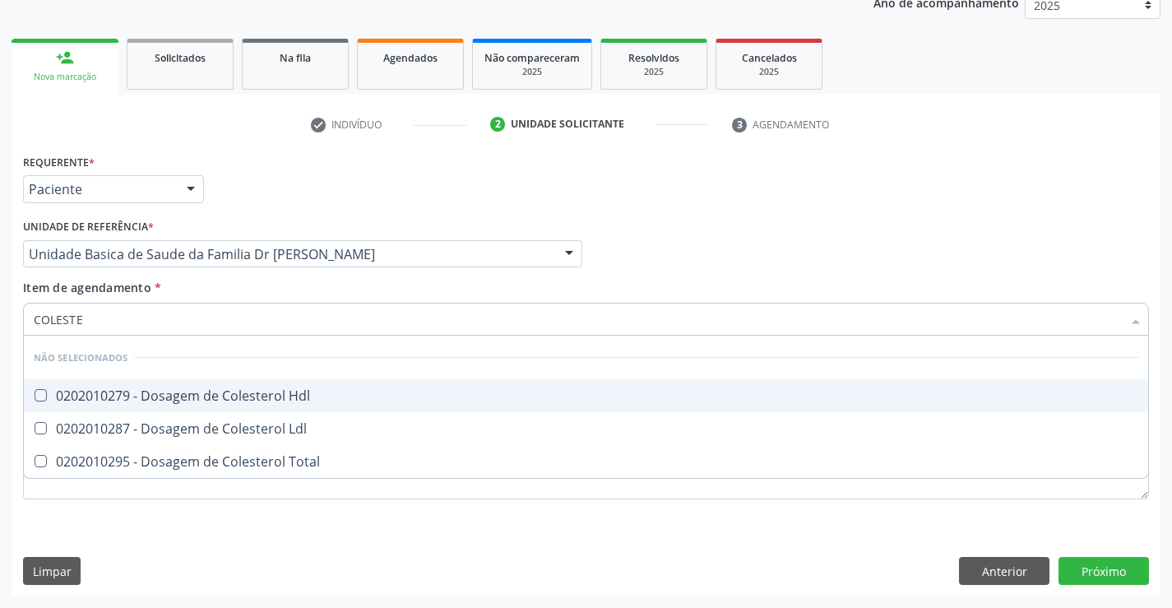
type input "COLESTER"
click at [34, 385] on span "0202010279 - Dosagem de Colesterol Hdl" at bounding box center [586, 395] width 1125 height 33
checkbox Hdl "true"
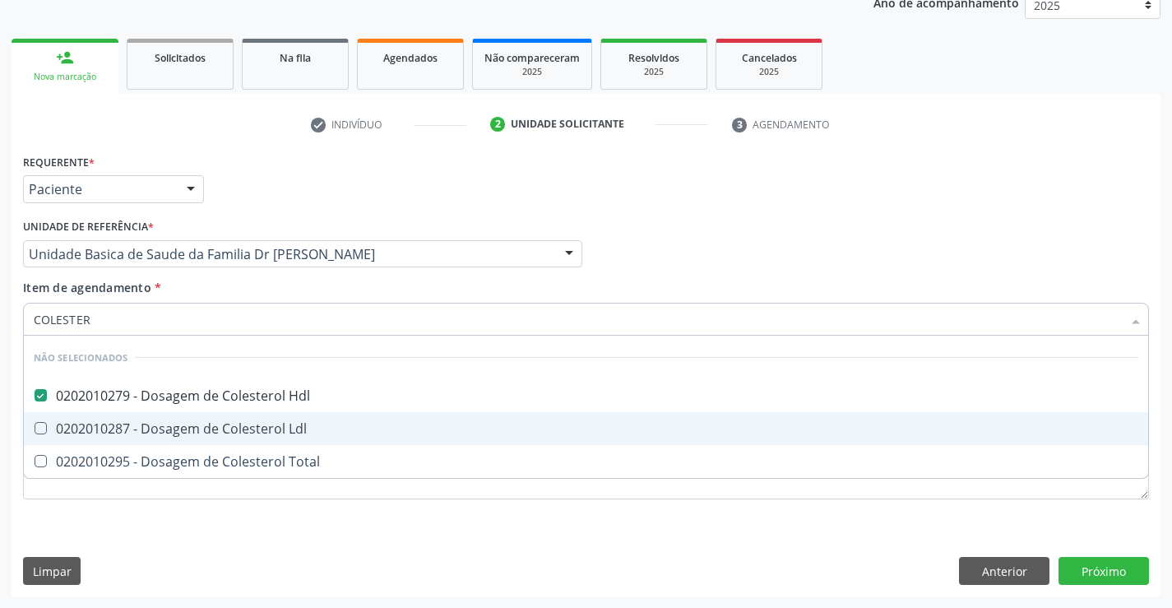
click at [39, 415] on span "0202010287 - Dosagem de Colesterol Ldl" at bounding box center [586, 428] width 1125 height 33
checkbox Ldl "true"
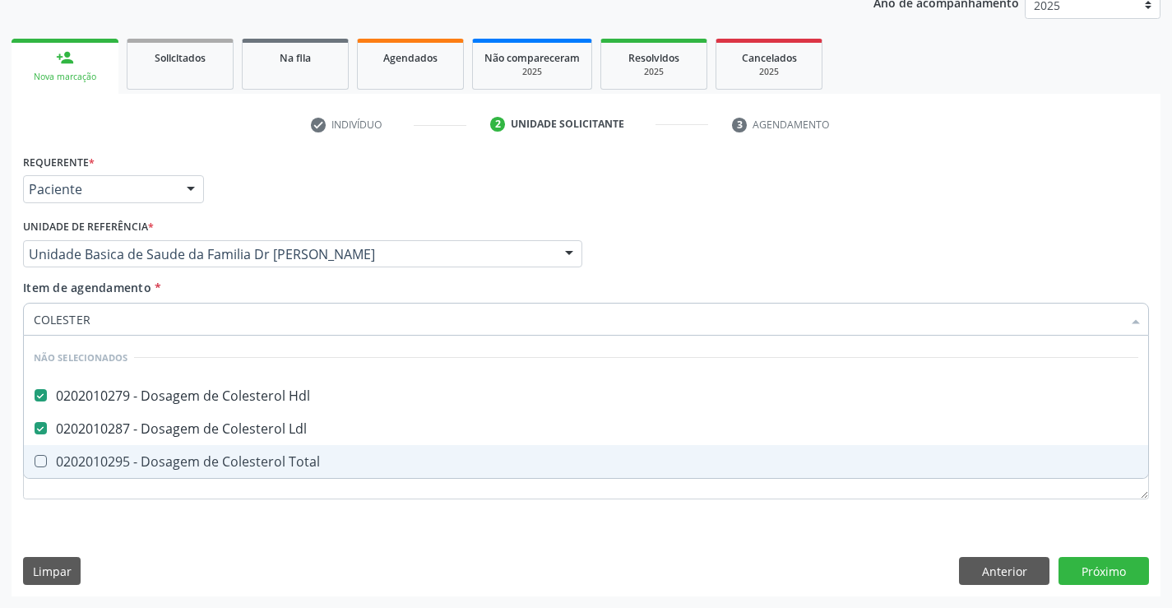
click at [51, 469] on span "0202010295 - Dosagem de Colesterol Total" at bounding box center [586, 461] width 1125 height 33
checkbox Total "true"
type input "COLESTER"
click at [55, 522] on div "Requerente * Paciente Médico(a) Enfermeiro(a) Paciente Nenhum resultado encontr…" at bounding box center [586, 336] width 1126 height 373
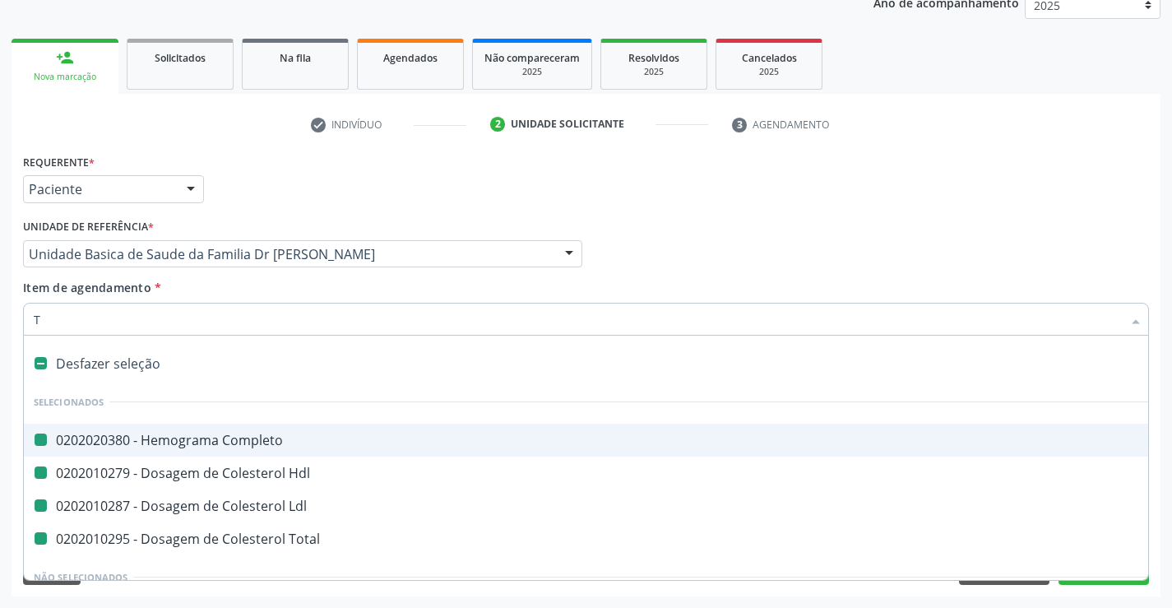
type input "TR"
checkbox Completo "false"
checkbox Ldl "false"
checkbox Hdl "false"
checkbox Total "false"
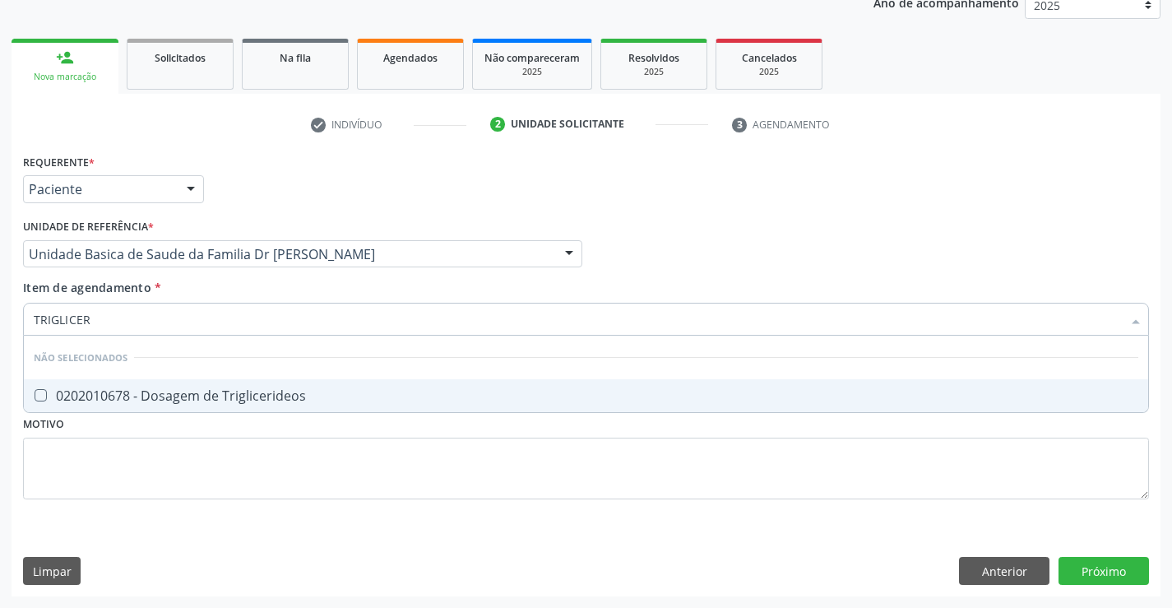
type input "TRIGLICERI"
click at [130, 390] on div "0202010678 - Dosagem de Triglicerideos" at bounding box center [586, 395] width 1105 height 13
checkbox Triglicerideos "true"
type input "TRIGLICERI"
click at [109, 485] on div "Requerente * Paciente Médico(a) Enfermeiro(a) Paciente Nenhum resultado encontr…" at bounding box center [586, 336] width 1126 height 373
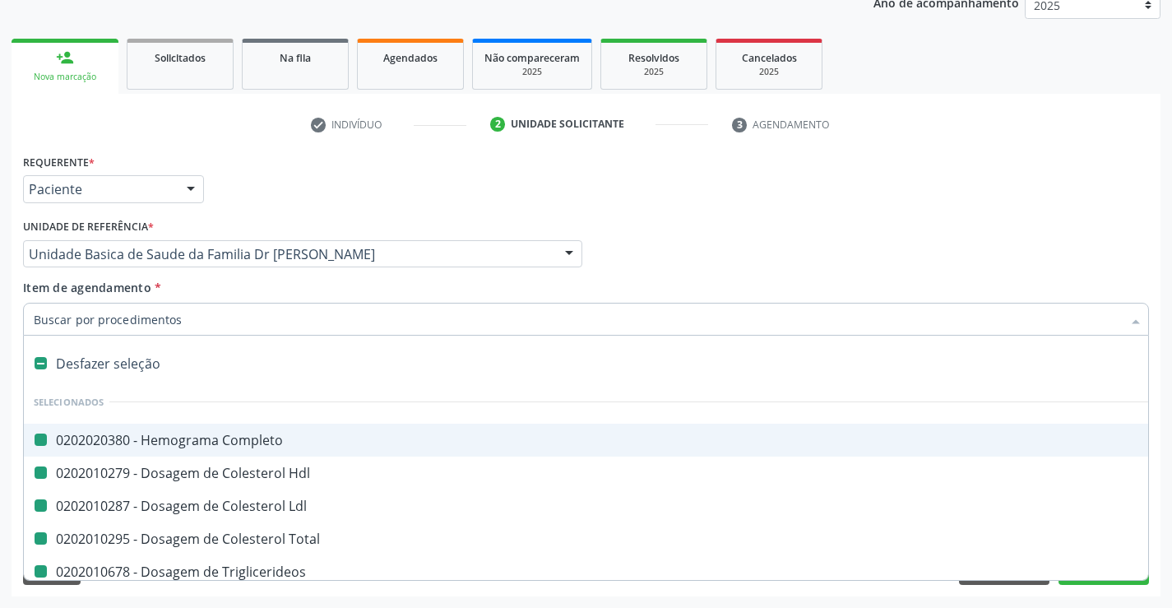
type input "U"
checkbox Completo "false"
checkbox Hdl "false"
checkbox Ldl "false"
checkbox Total "false"
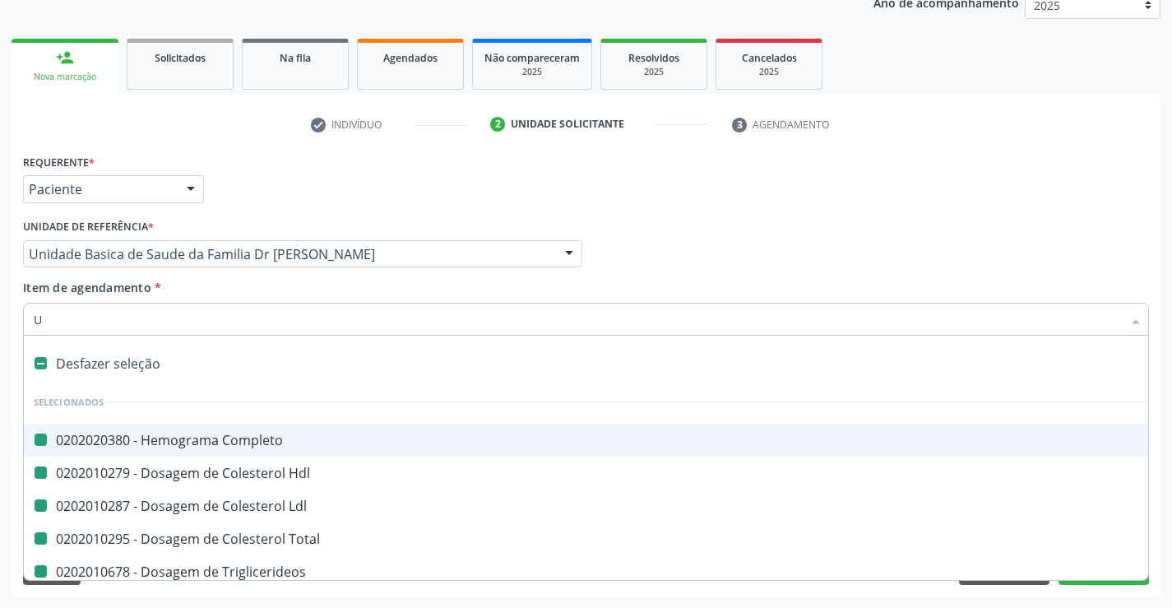
checkbox Triglicerideos "false"
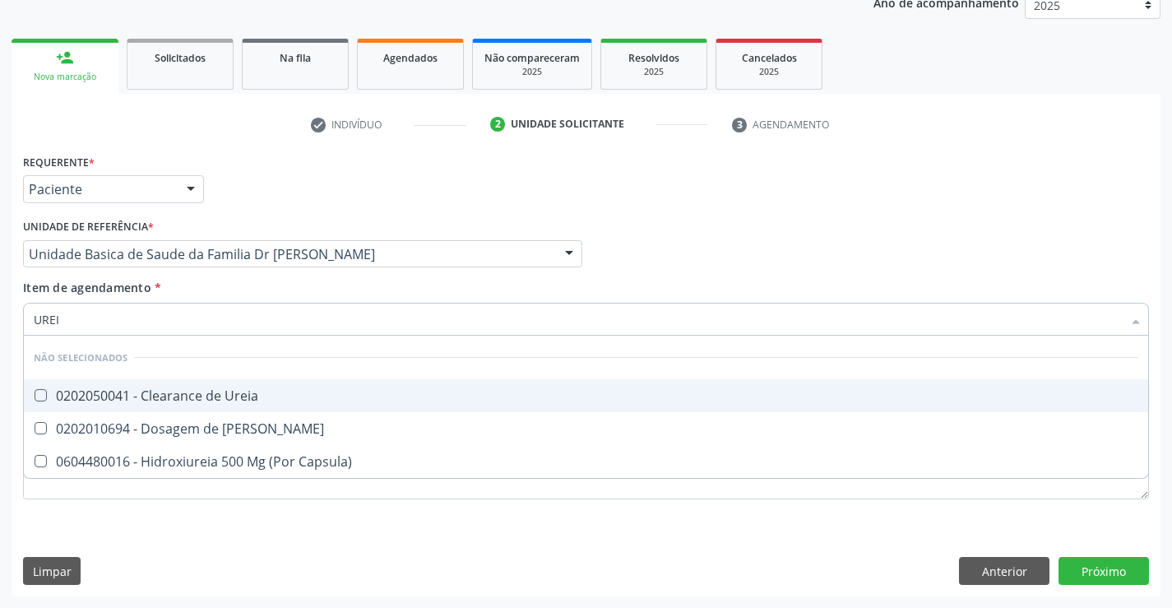
type input "UREIA"
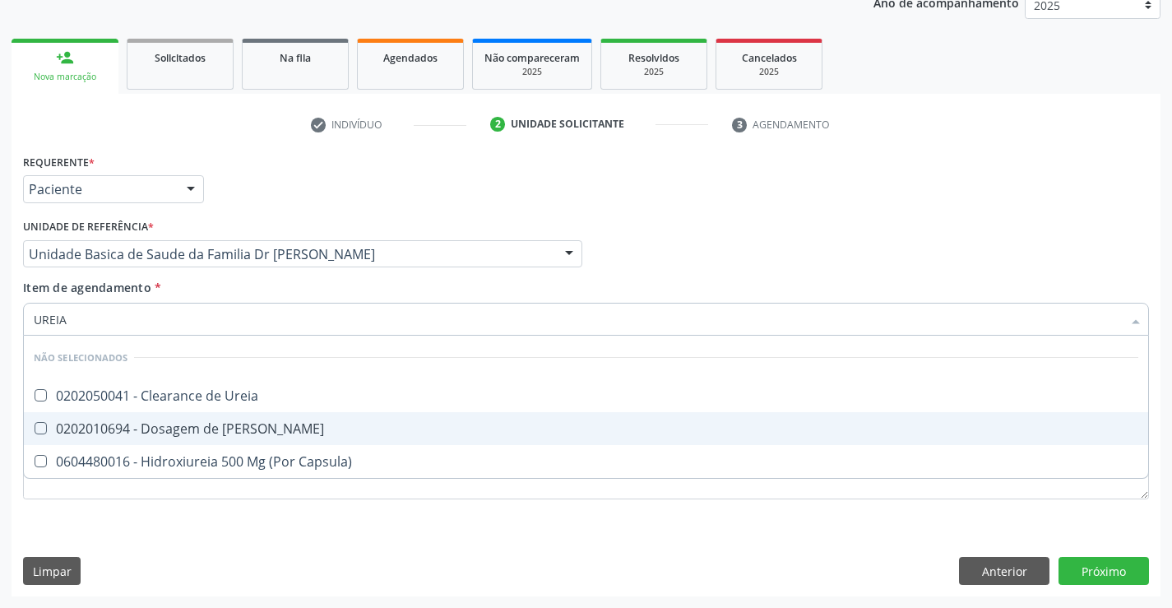
click at [44, 424] on Ureia at bounding box center [41, 428] width 12 height 12
click at [35, 424] on Ureia "checkbox" at bounding box center [29, 428] width 11 height 11
checkbox Ureia "true"
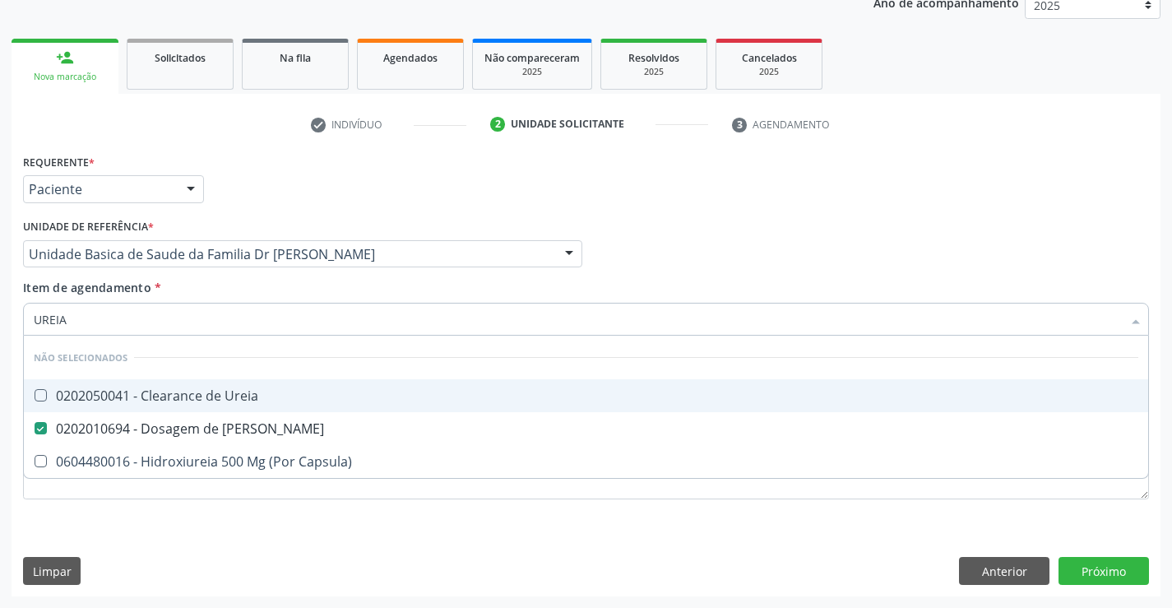
type input "UREIA"
click at [475, 201] on div "Requerente * Paciente Médico(a) Enfermeiro(a) Paciente Nenhum resultado encontr…" at bounding box center [586, 182] width 1134 height 64
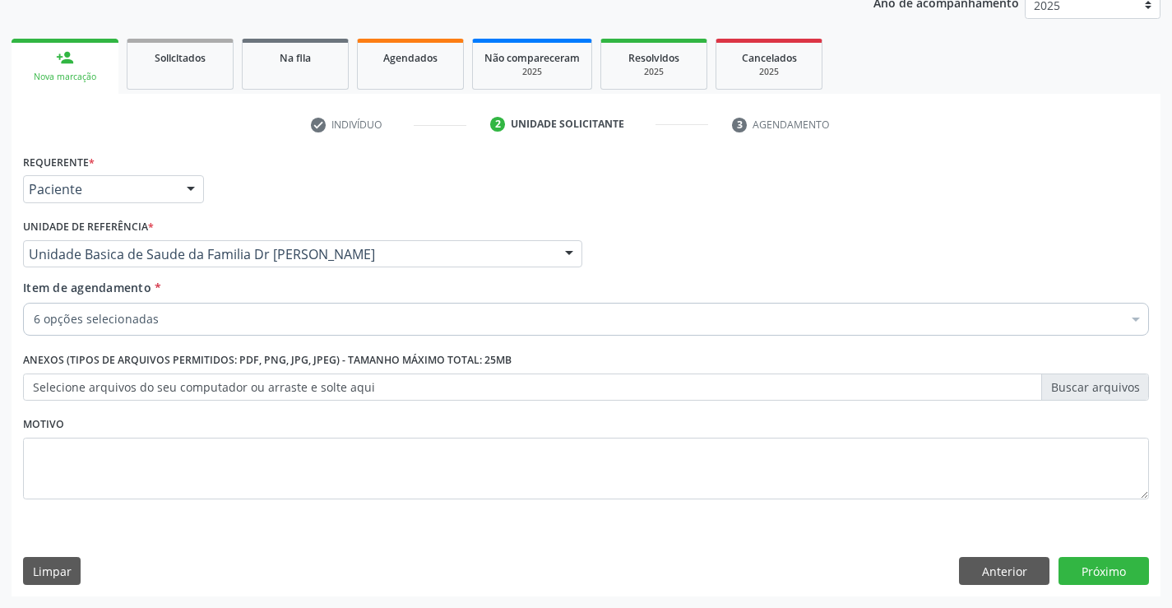
checkbox Completo "true"
checkbox Ldl "true"
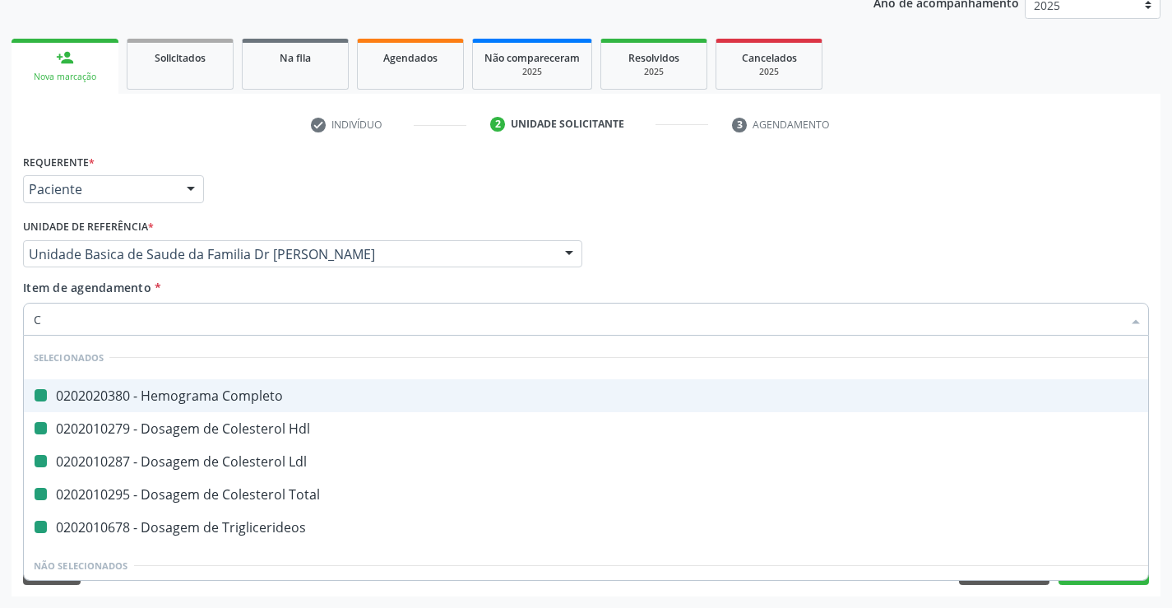
type input "CR"
checkbox Completo "false"
checkbox Hdl "false"
checkbox Ldl "false"
checkbox Total "false"
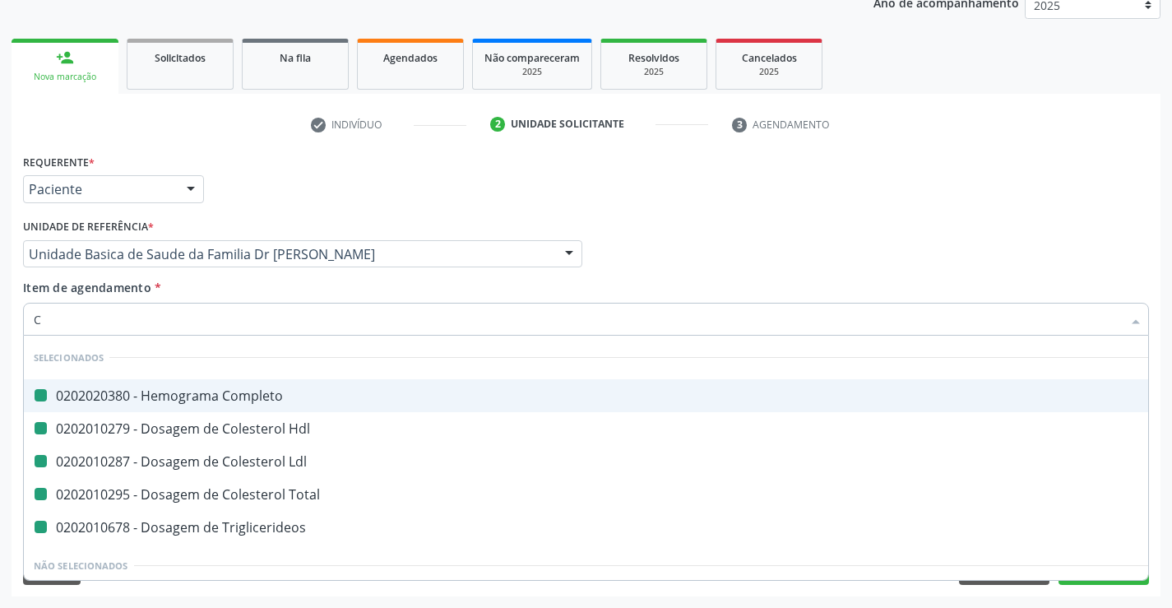
checkbox Triglicerideos "false"
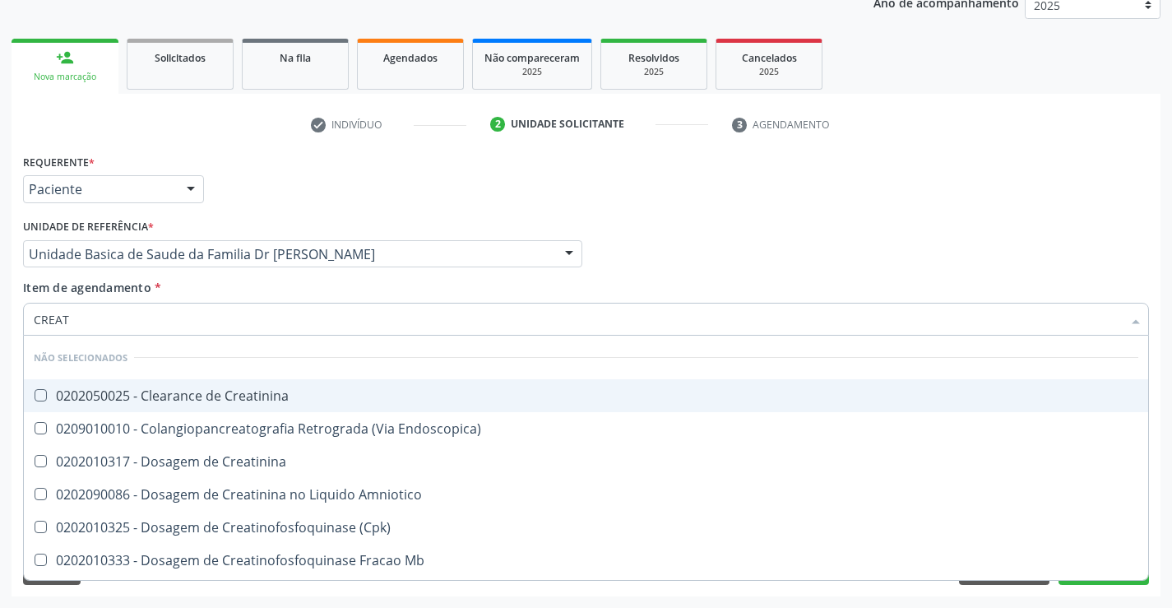
type input "CREATI"
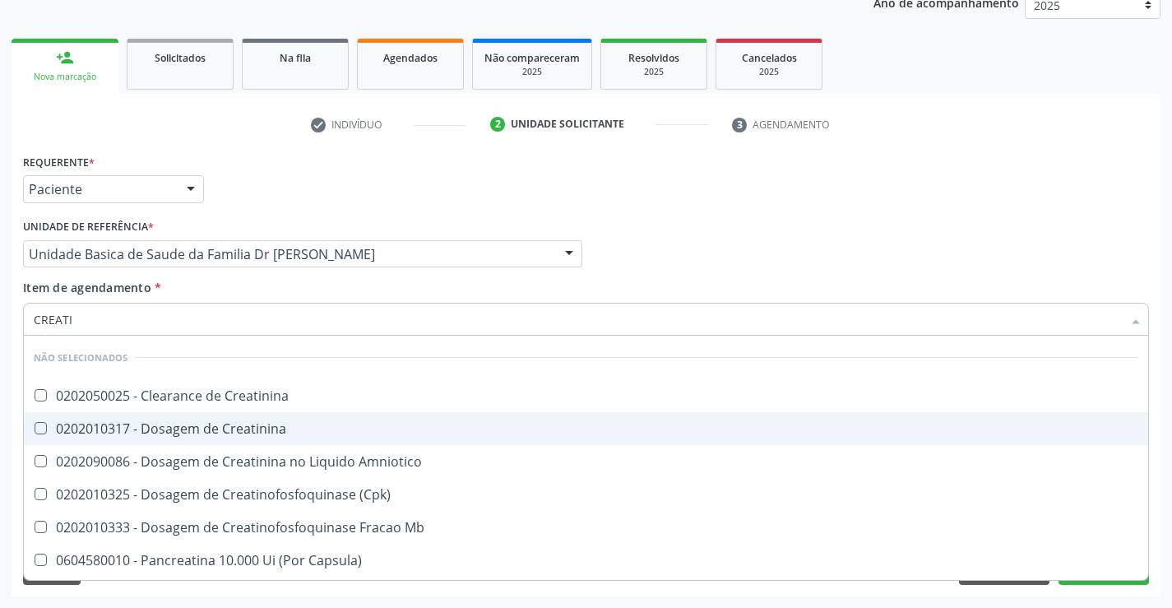
click at [200, 422] on div "0202010317 - Dosagem de Creatinina" at bounding box center [586, 428] width 1105 height 13
checkbox Creatinina "true"
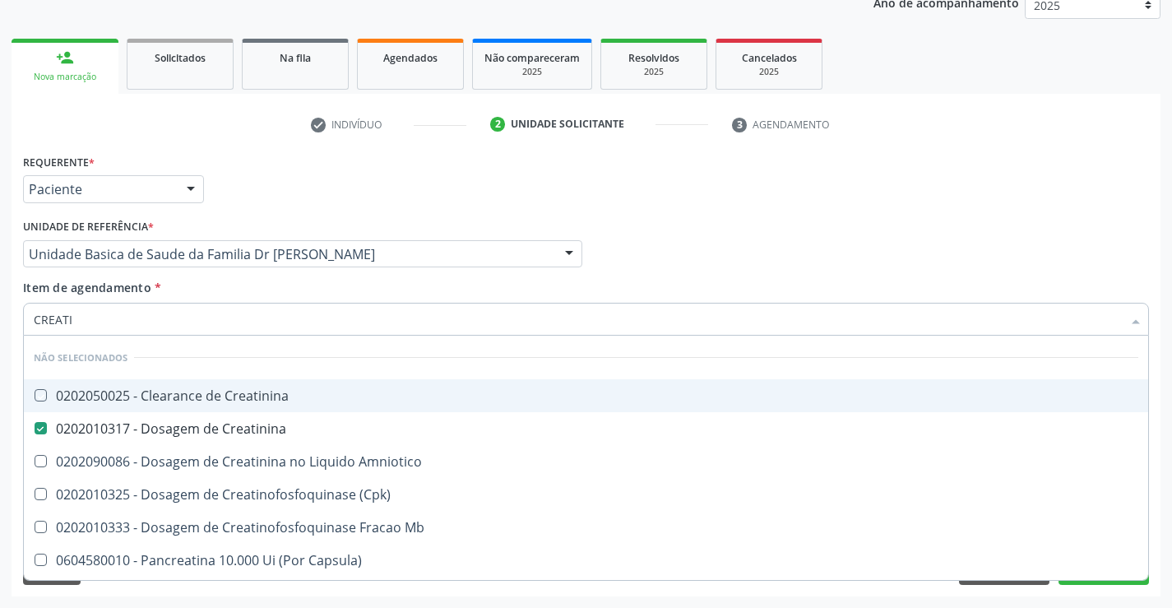
click at [666, 251] on div "Médico Solicitante Por favor, selecione a Unidade de Atendimento primeiro Nenhu…" at bounding box center [586, 247] width 1134 height 64
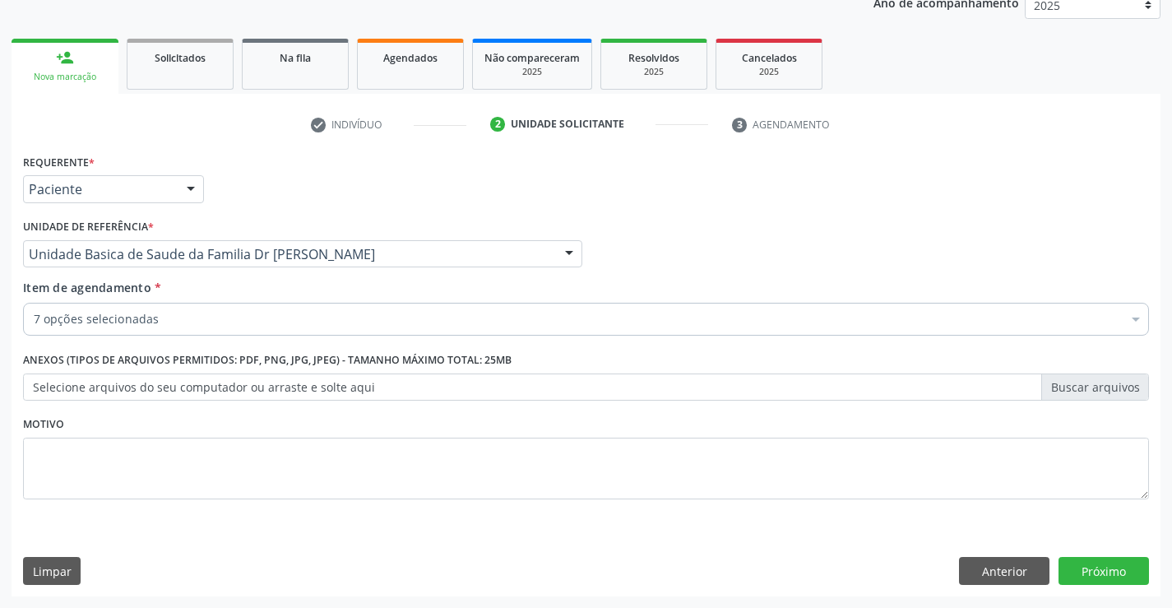
checkbox Completo "true"
checkbox Ldl "true"
checkbox Total "true"
checkbox Triglicerideos "true"
checkbox Creatinina "true"
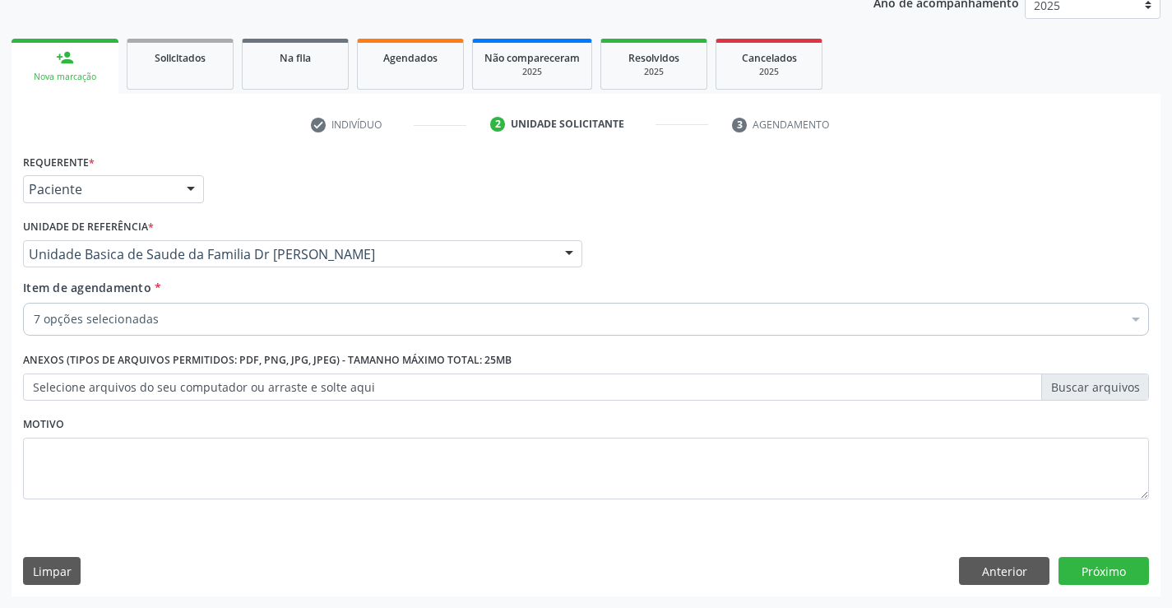
checkbox Ureia "true"
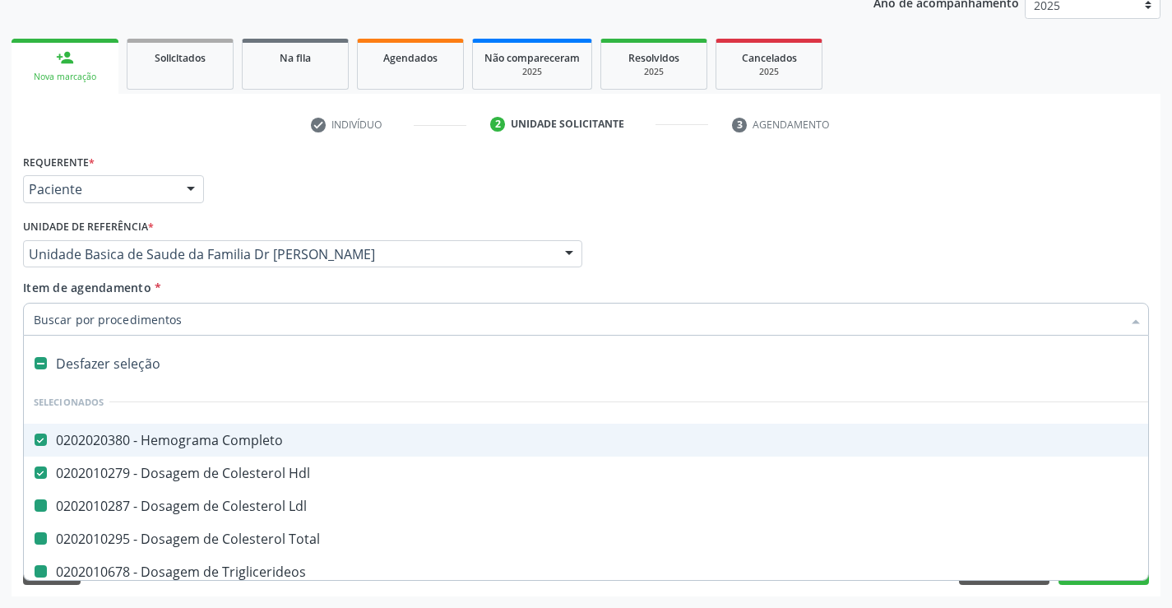
type input "U"
checkbox Ldl "false"
checkbox Total "false"
checkbox Triglicerideos "false"
checkbox Creatinina "false"
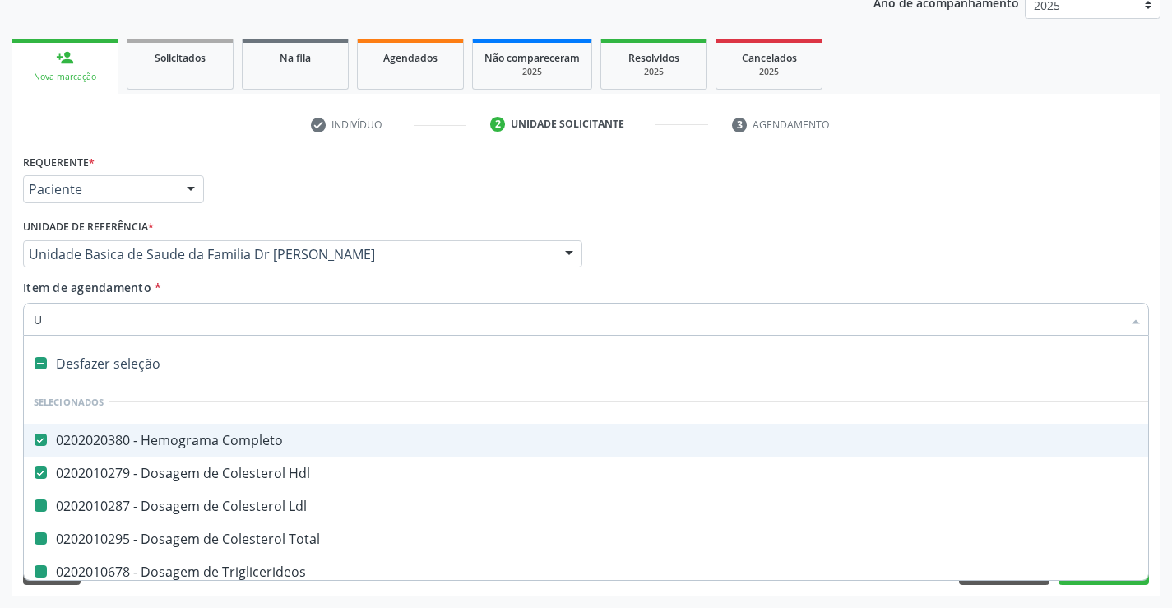
checkbox Ureia "false"
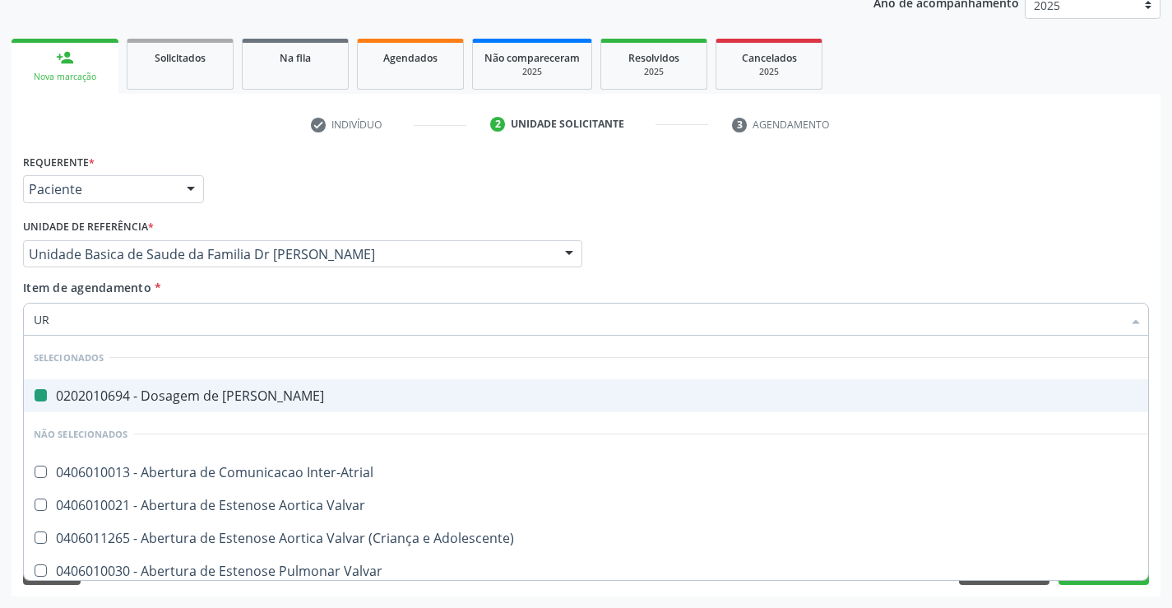
type input "URI"
checkbox Ureia "false"
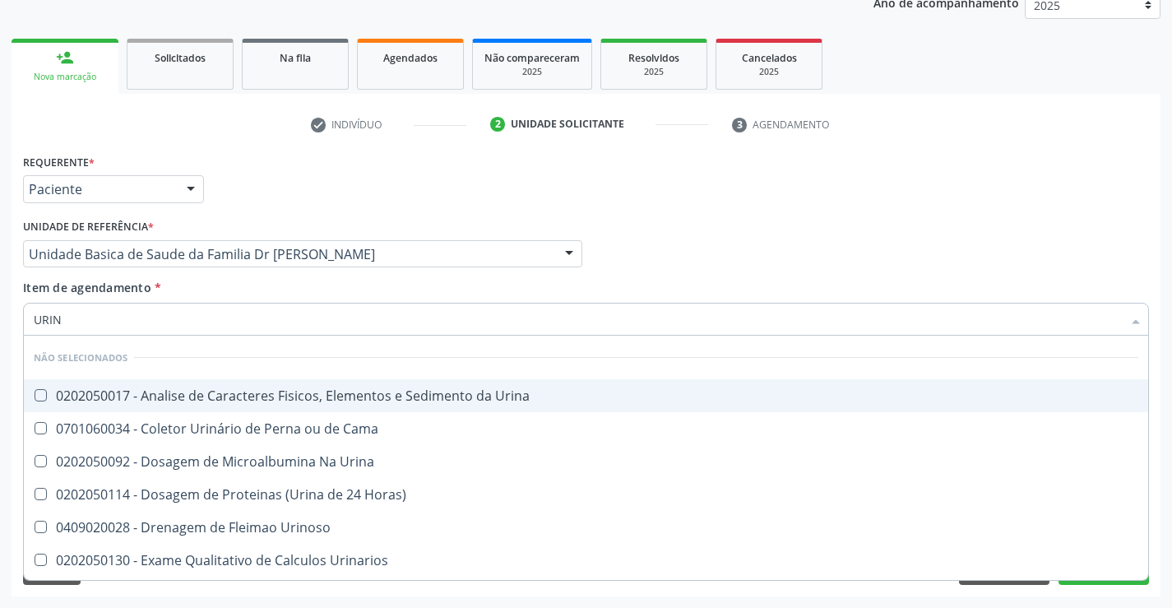
type input "URINA"
click at [208, 394] on div "0202050017 - Analise de Caracteres Fisicos, Elementos e Sedimento da Urina" at bounding box center [586, 395] width 1105 height 13
checkbox Urina "true"
click at [777, 260] on div "Médico Solicitante Por favor, selecione a Unidade de Atendimento primeiro Nenhu…" at bounding box center [586, 247] width 1134 height 64
checkbox Horas\) "true"
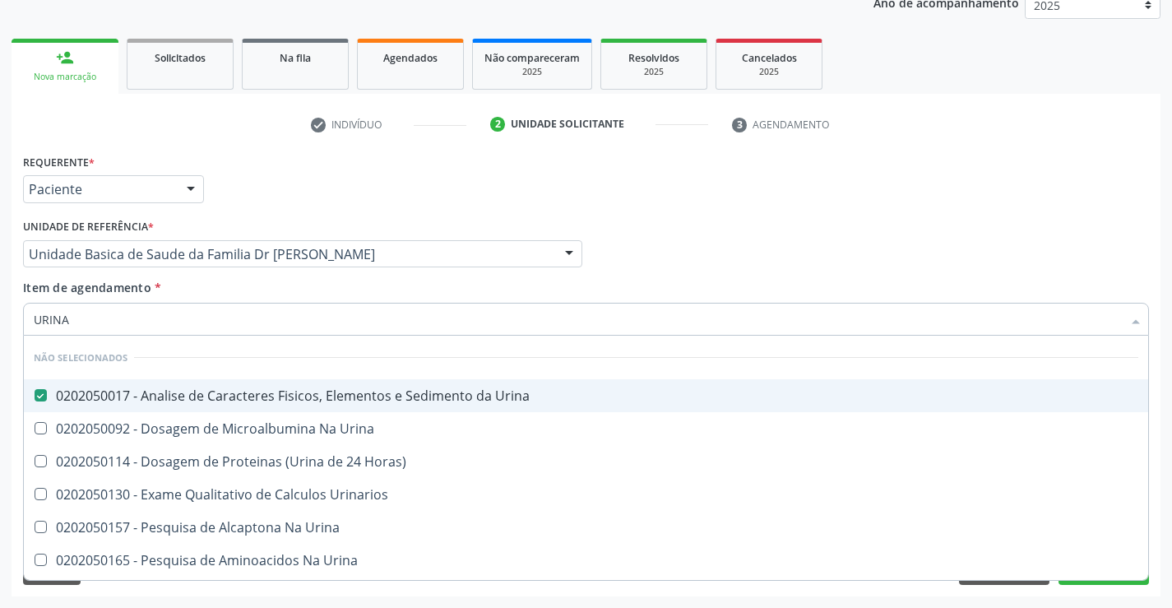
checkbox Urinarios "true"
checkbox Urina "true"
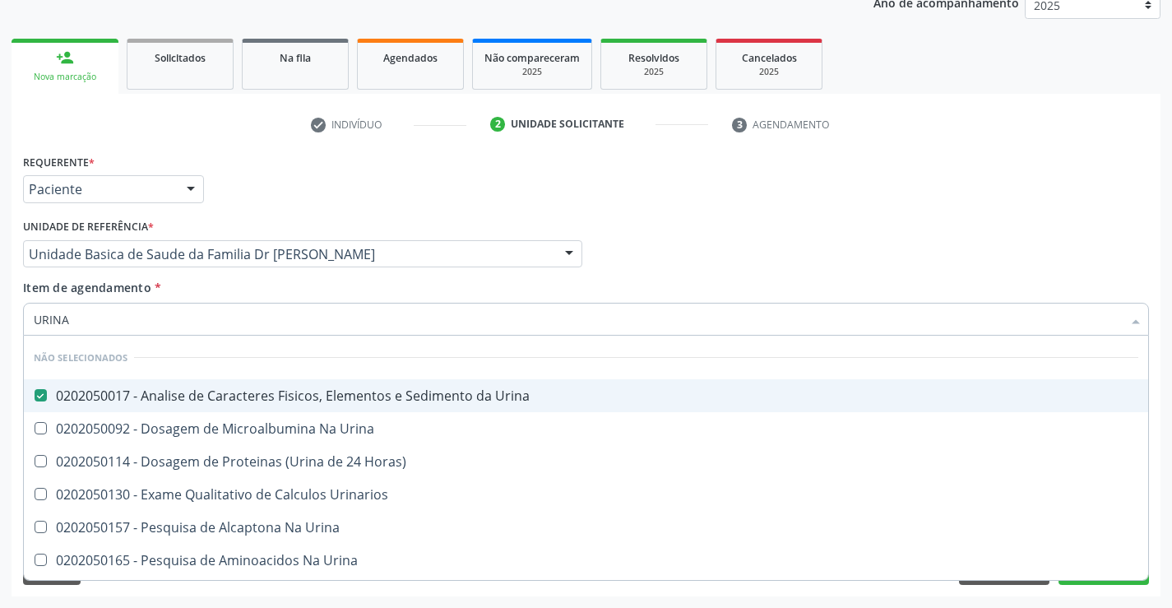
checkbox Urina "true"
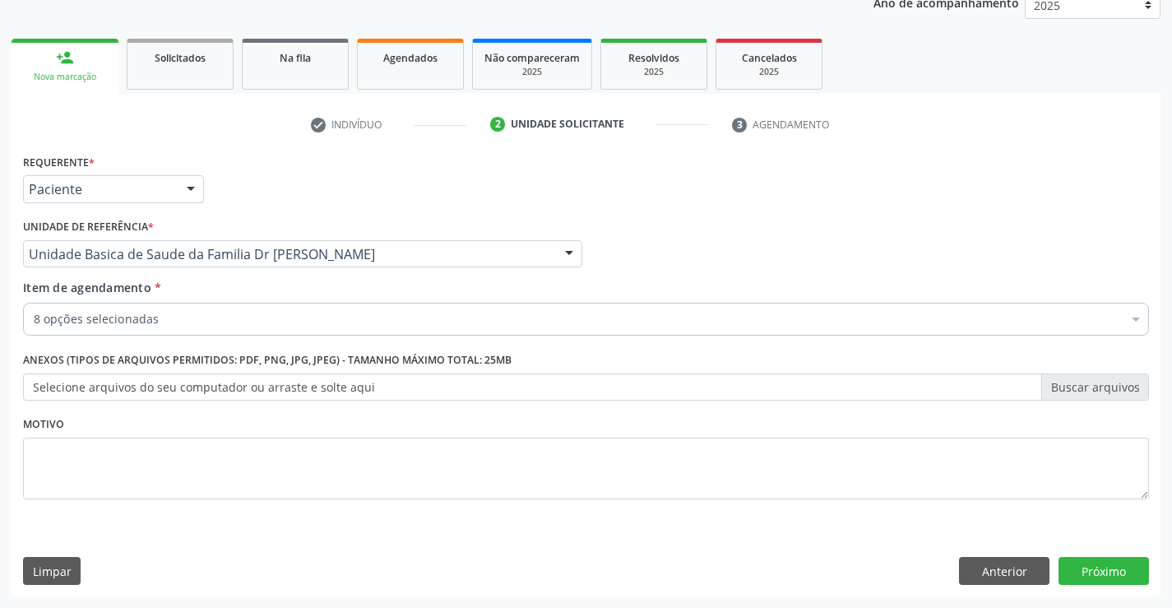
click at [316, 331] on div "8 opções selecionadas" at bounding box center [586, 319] width 1126 height 33
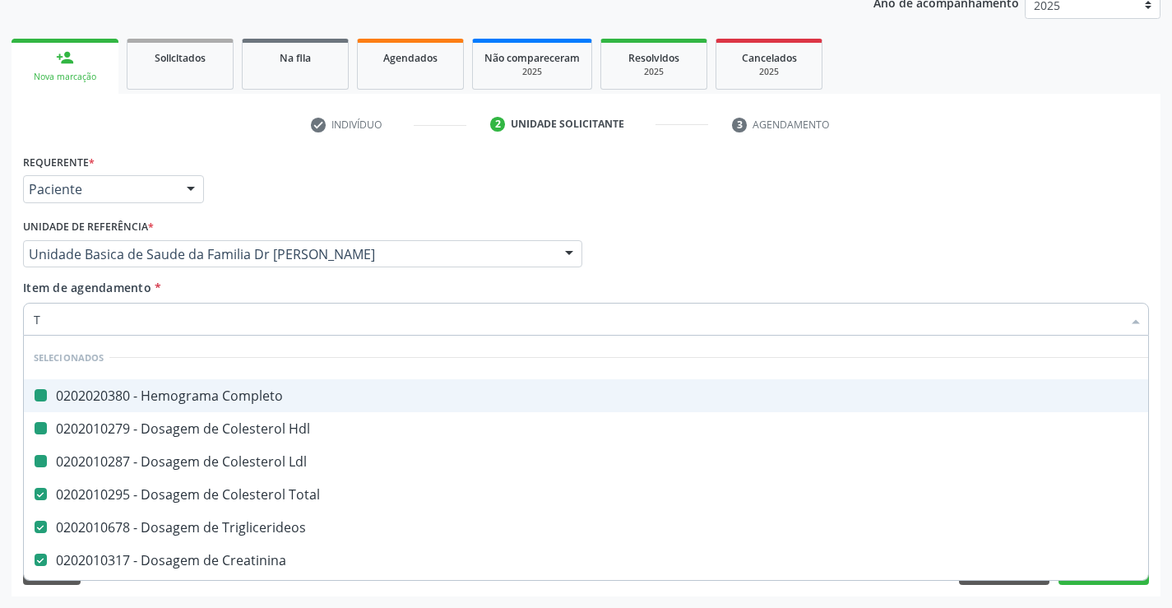
type input "TG"
checkbox Completo "false"
checkbox Ldl "false"
checkbox Hdl "false"
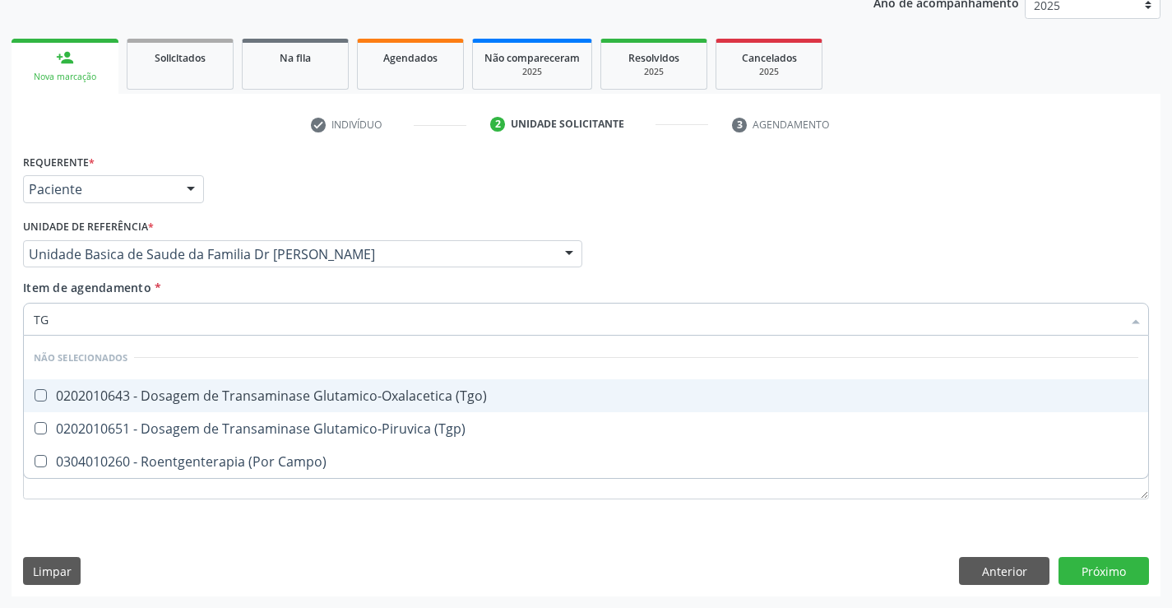
type input "TGO"
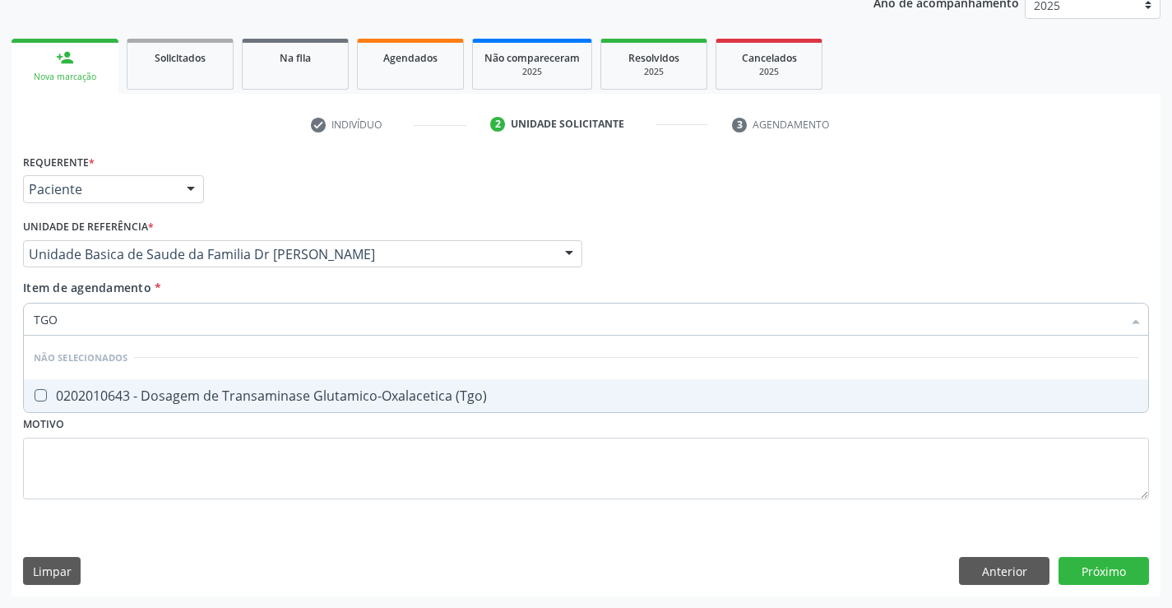
click at [316, 390] on div "0202010643 - Dosagem de Transaminase Glutamico-Oxalacetica (Tgo)" at bounding box center [586, 395] width 1105 height 13
checkbox \(Tgo\) "true"
click at [628, 262] on div "Médico Solicitante Por favor, selecione a Unidade de Atendimento primeiro Nenhu…" at bounding box center [586, 247] width 1134 height 64
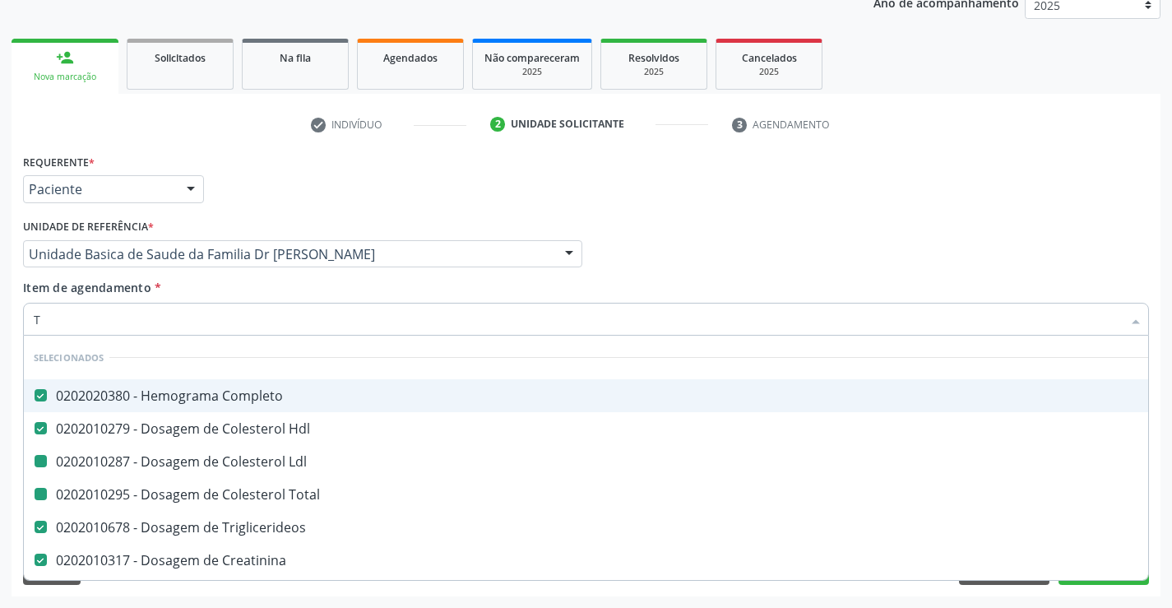
type input "TG"
checkbox Ldl "false"
checkbox Total "false"
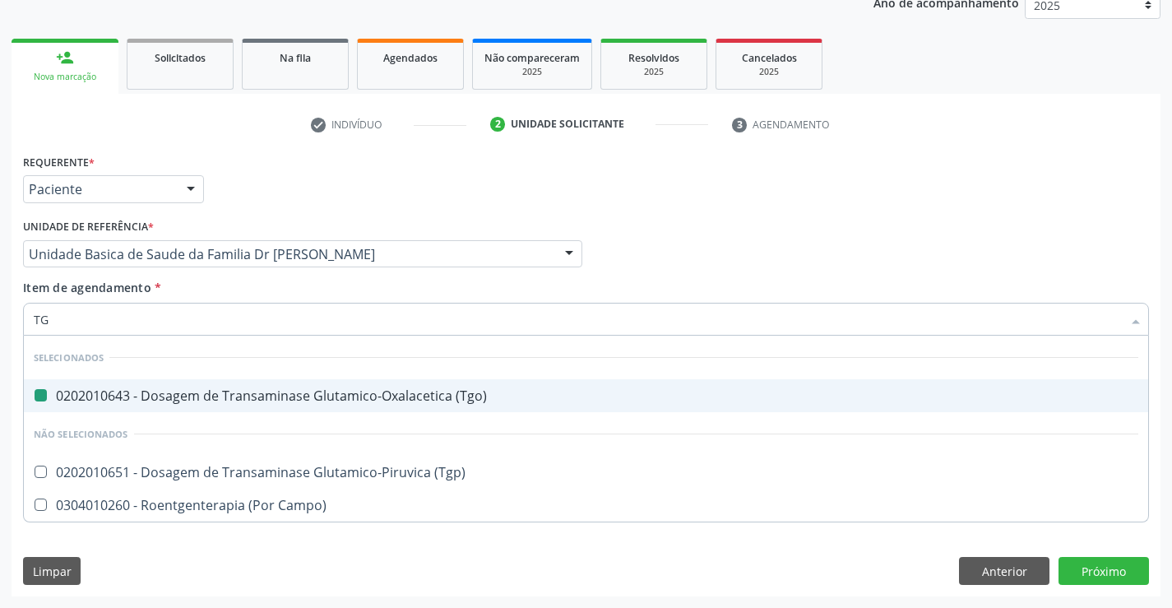
type input "TGP"
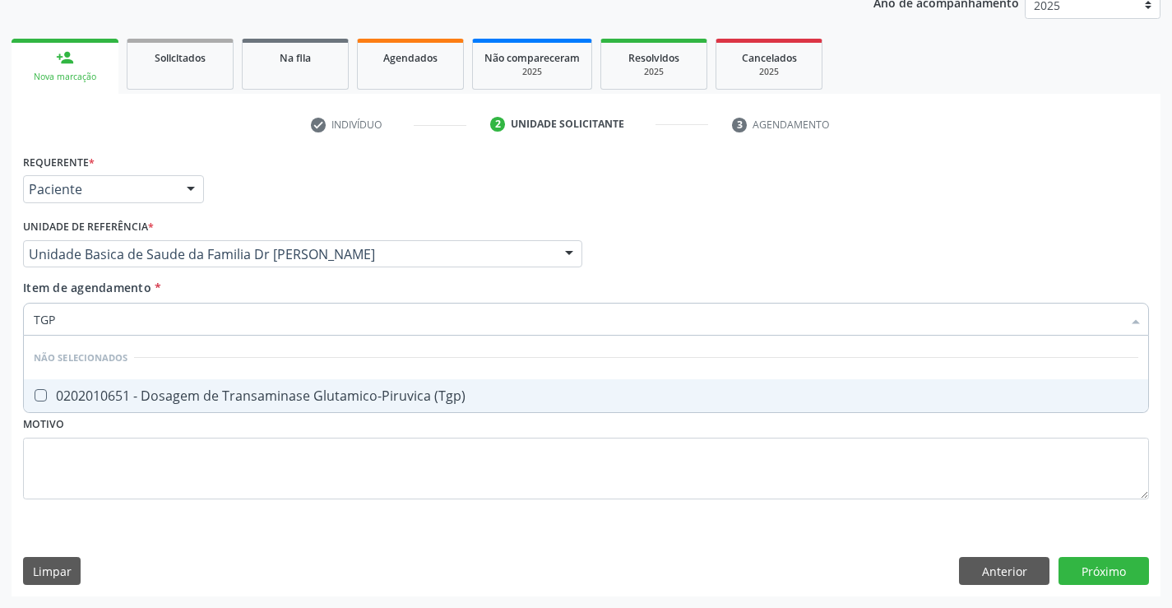
click at [151, 389] on div "0202010651 - Dosagem de Transaminase Glutamico-Piruvica (Tgp)" at bounding box center [586, 395] width 1105 height 13
checkbox \(Tgp\) "true"
click at [695, 258] on div "Médico Solicitante Por favor, selecione a Unidade de Atendimento primeiro Nenhu…" at bounding box center [586, 247] width 1134 height 64
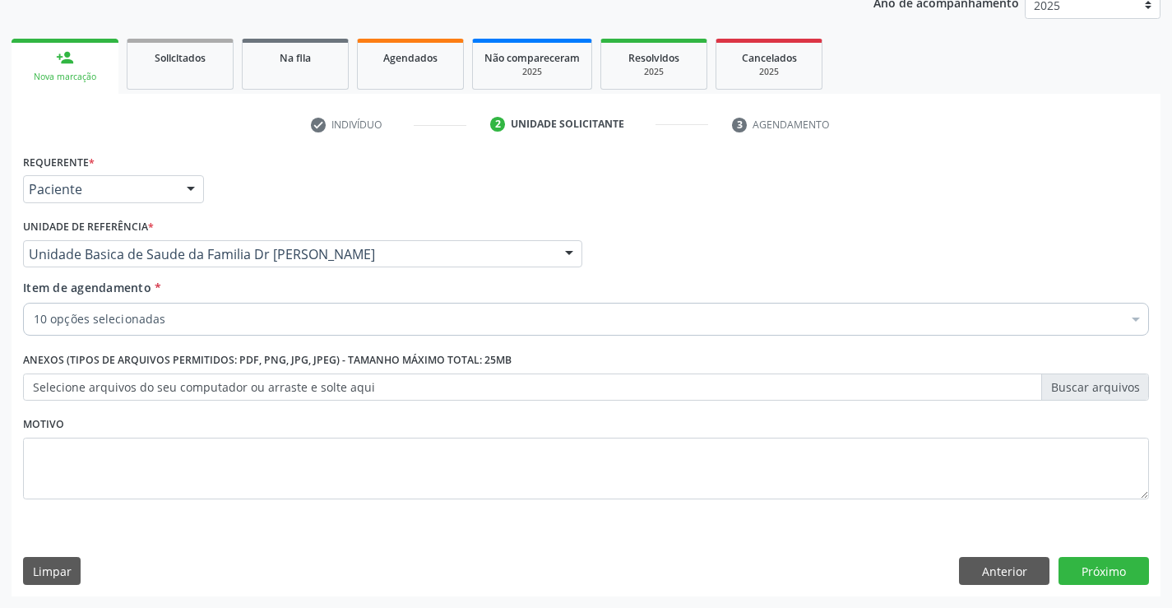
click at [327, 332] on div "10 opções selecionadas" at bounding box center [586, 319] width 1126 height 33
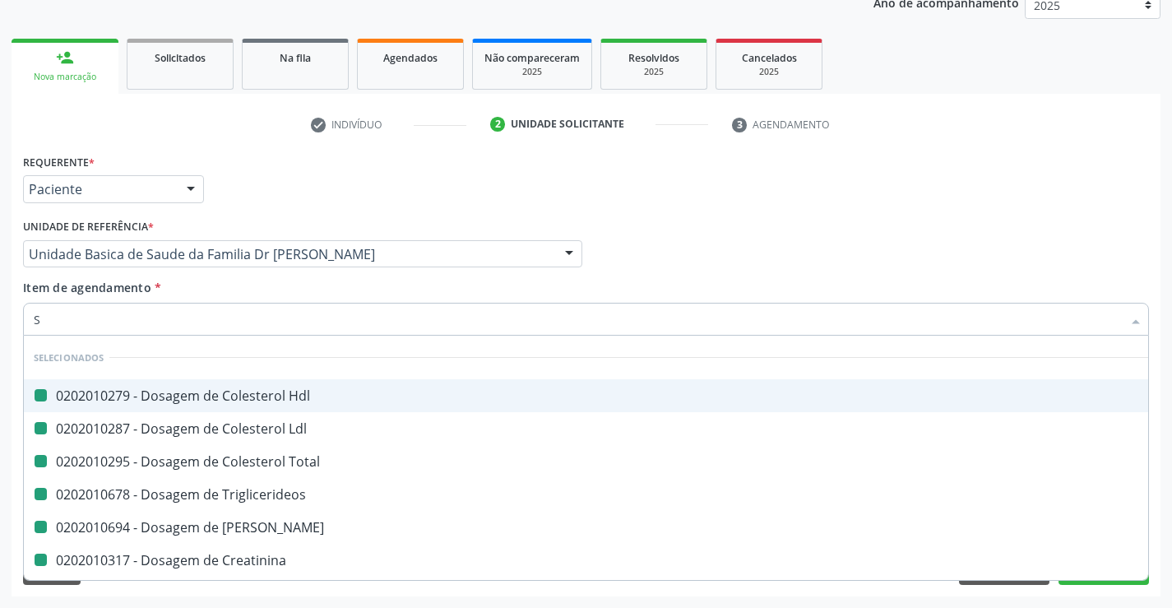
type input "SO"
checkbox Hdl "false"
checkbox Ldl "false"
checkbox Total "false"
checkbox Triglicerideos "false"
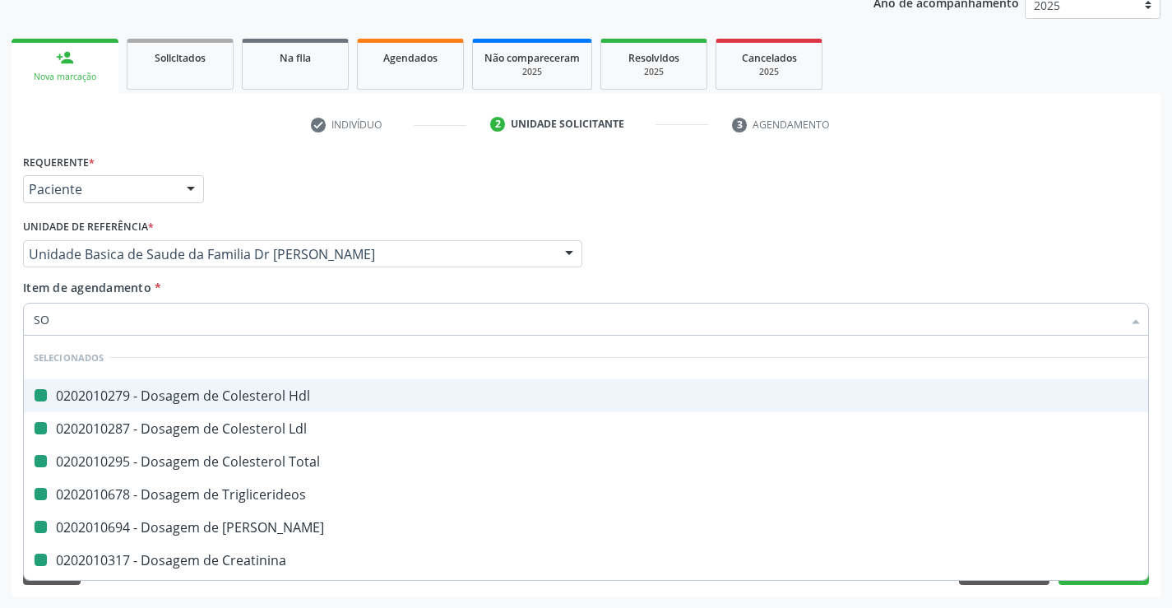
checkbox Ureia "false"
checkbox Creatinina "false"
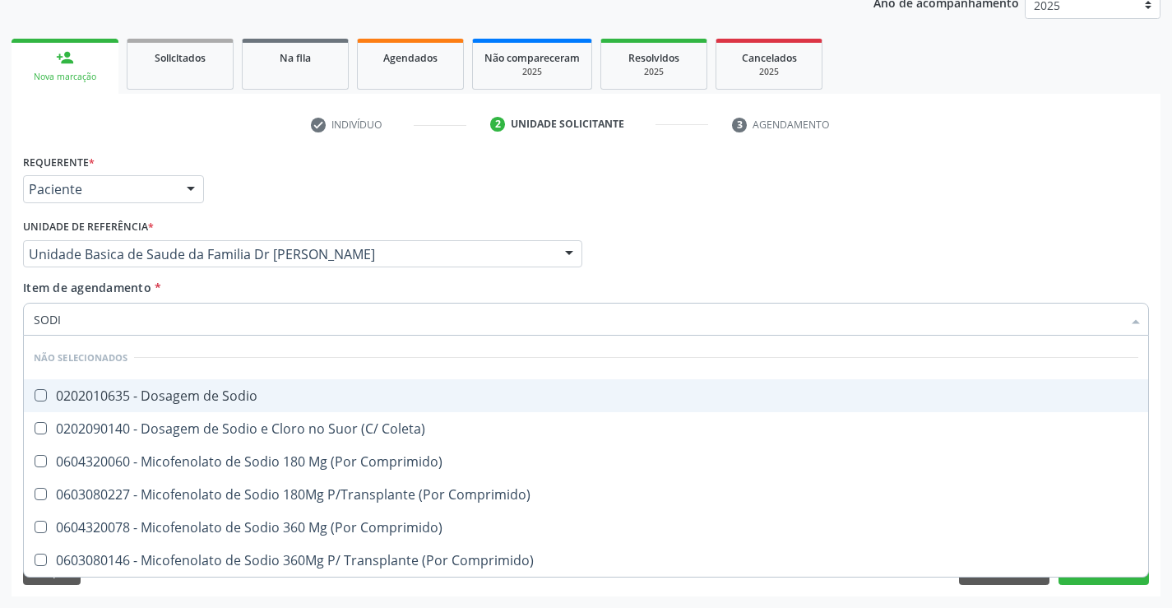
type input "SODIO"
click at [237, 395] on div "0202010635 - Dosagem de Sodio" at bounding box center [586, 395] width 1105 height 13
checkbox Sodio "true"
click at [682, 250] on div "Médico Solicitante Por favor, selecione a Unidade de Atendimento primeiro Nenhu…" at bounding box center [586, 247] width 1134 height 64
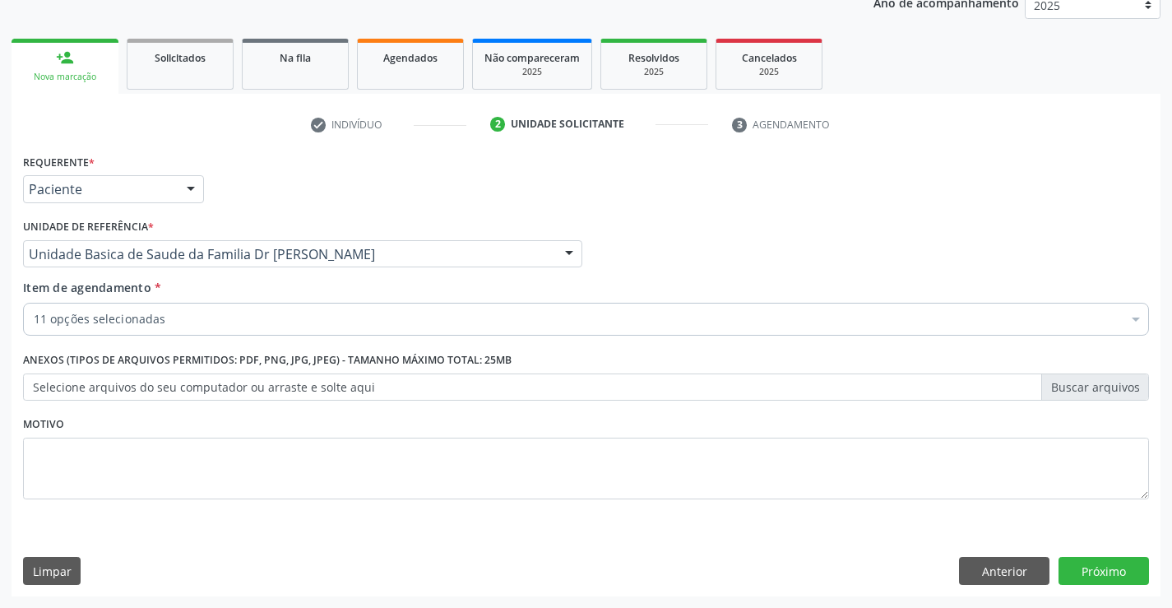
checkbox Hdl "true"
checkbox Ldl "true"
checkbox Total "true"
checkbox Triglicerideos "true"
checkbox Ureia "true"
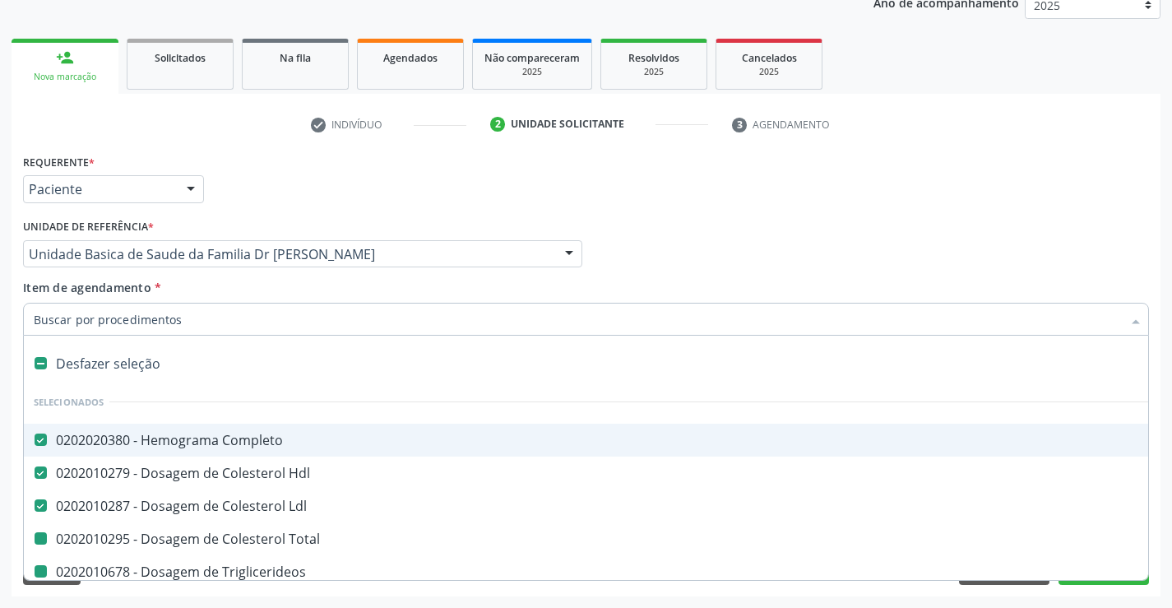
type input "P"
checkbox Total "false"
checkbox Triglicerideos "false"
checkbox Ureia "false"
checkbox Creatinina "false"
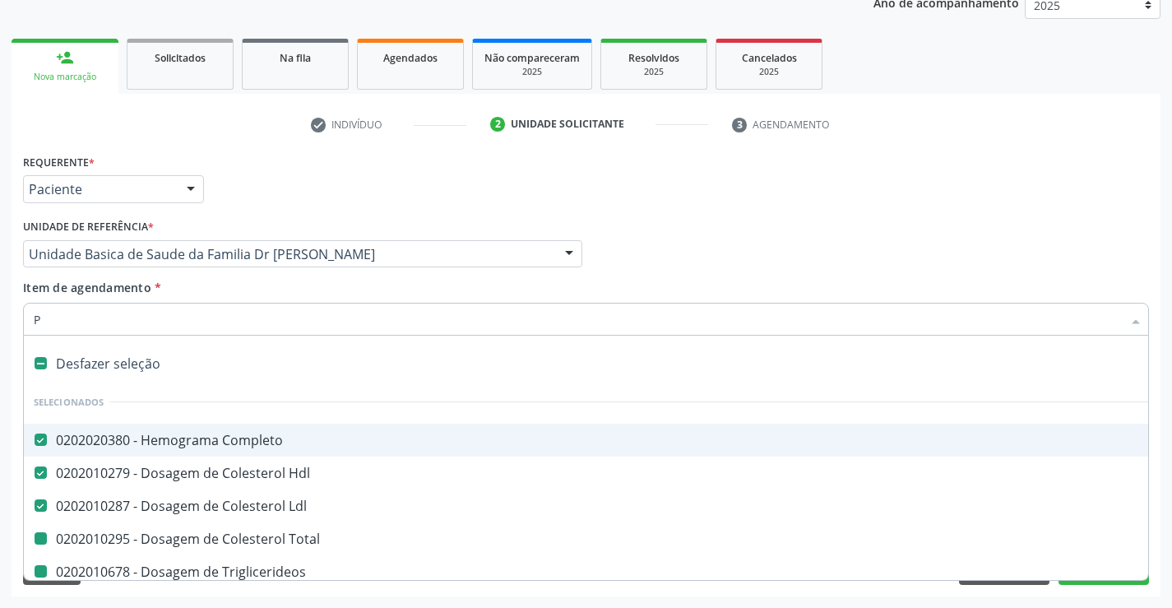
checkbox Urina "false"
checkbox \(Tgo\) "false"
checkbox \(Tgp\) "false"
checkbox Sodio "false"
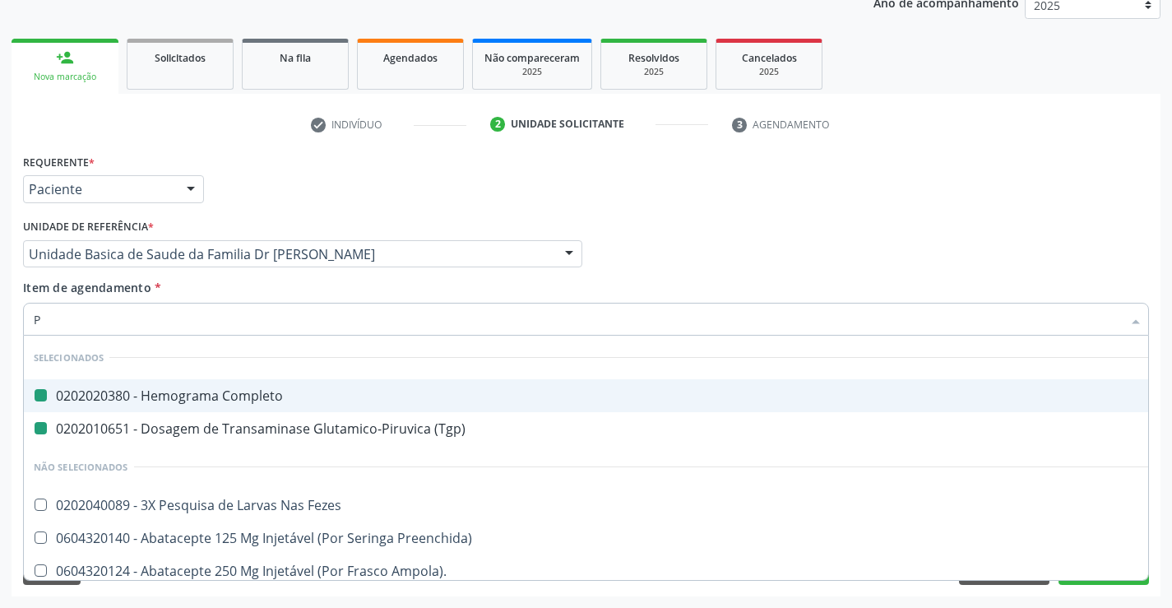
type input "PO"
checkbox Completo "false"
checkbox \(Tgp\) "false"
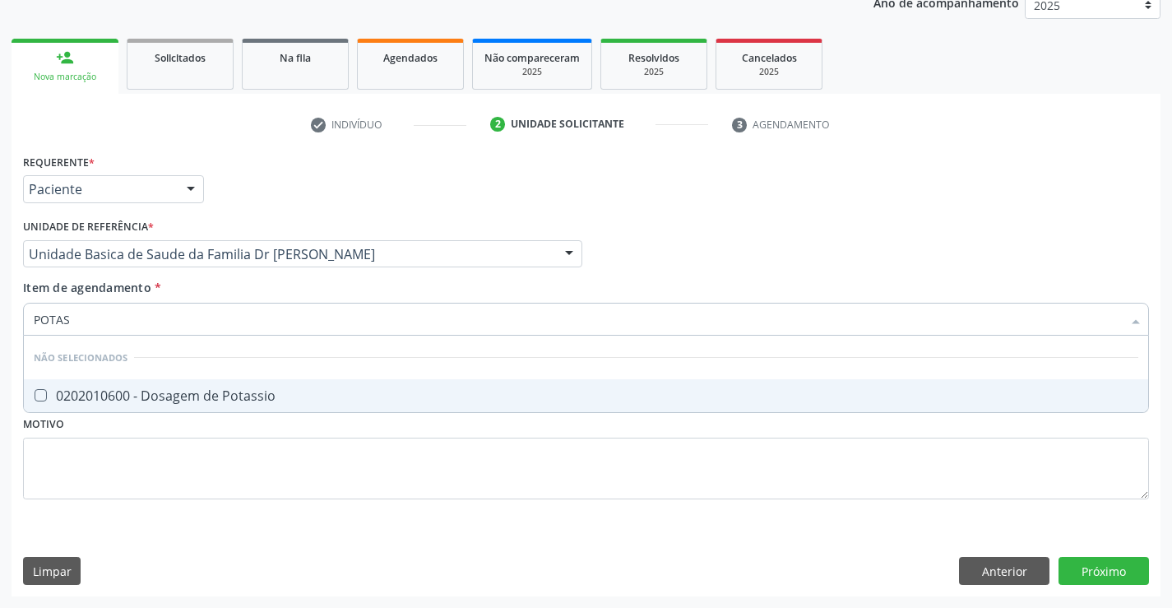
type input "POTASS"
click at [137, 389] on div "0202010600 - Dosagem de Potassio" at bounding box center [586, 395] width 1105 height 13
checkbox Potassio "true"
click at [801, 232] on div "Médico Solicitante Por favor, selecione a Unidade de Atendimento primeiro Nenhu…" at bounding box center [586, 247] width 1134 height 64
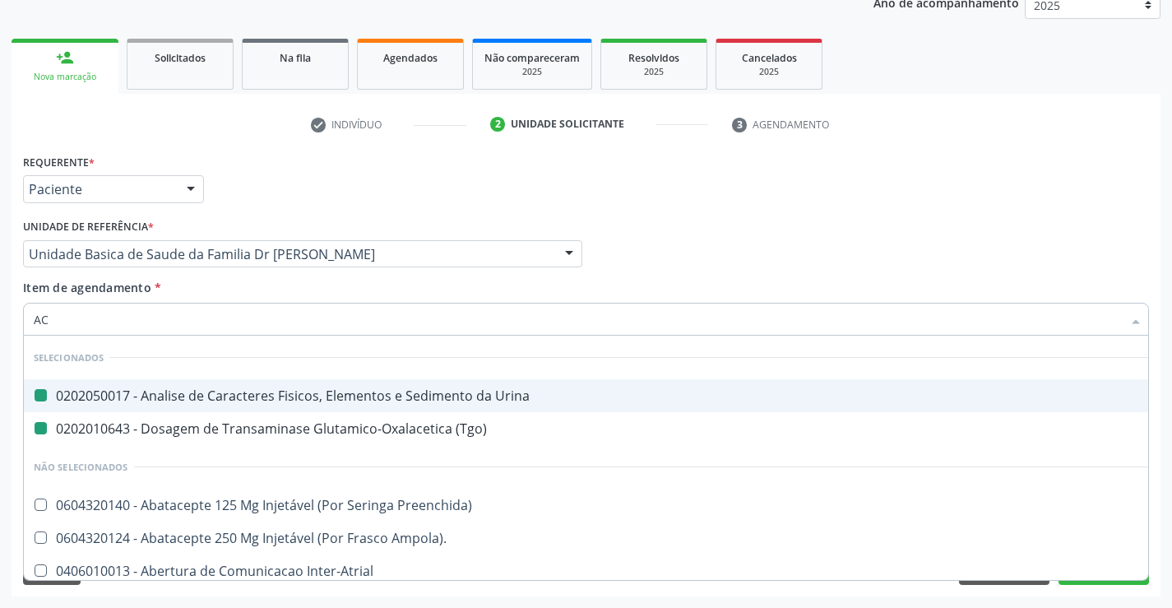
type input "ACI"
checkbox Urina "false"
checkbox \(Tgo\) "false"
checkbox Preenchida\) "false"
checkbox Ampola\)\ "false"
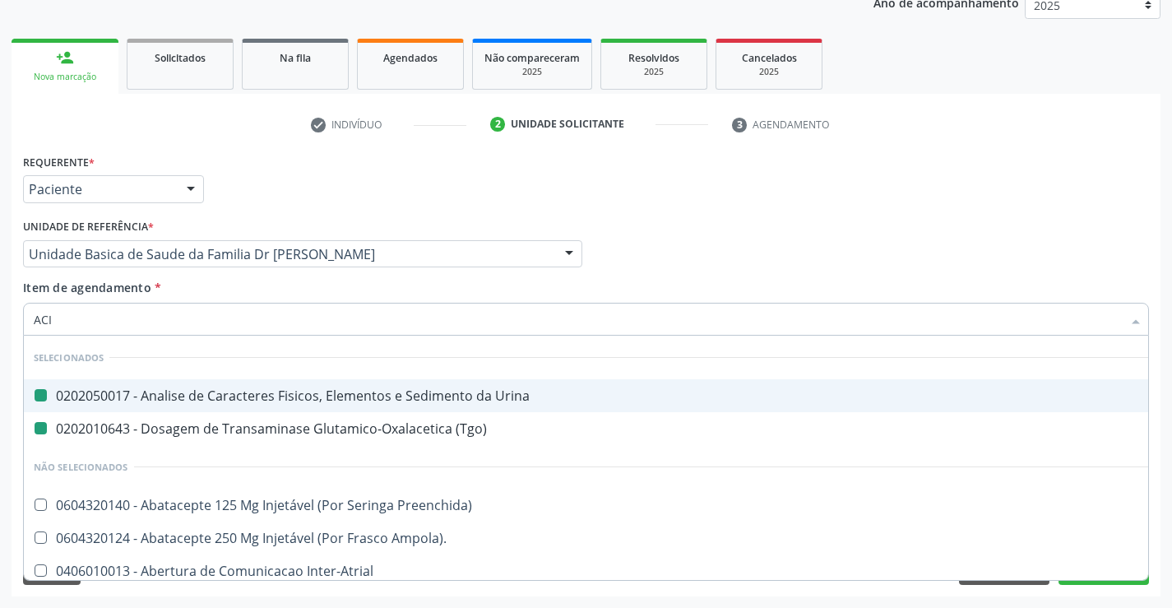
checkbox Inter-Atrial "false"
checkbox Paciente\) "false"
checkbox Dente\) "false"
checkbox Comprimido\) "false"
checkbox \(Dornic\) "false"
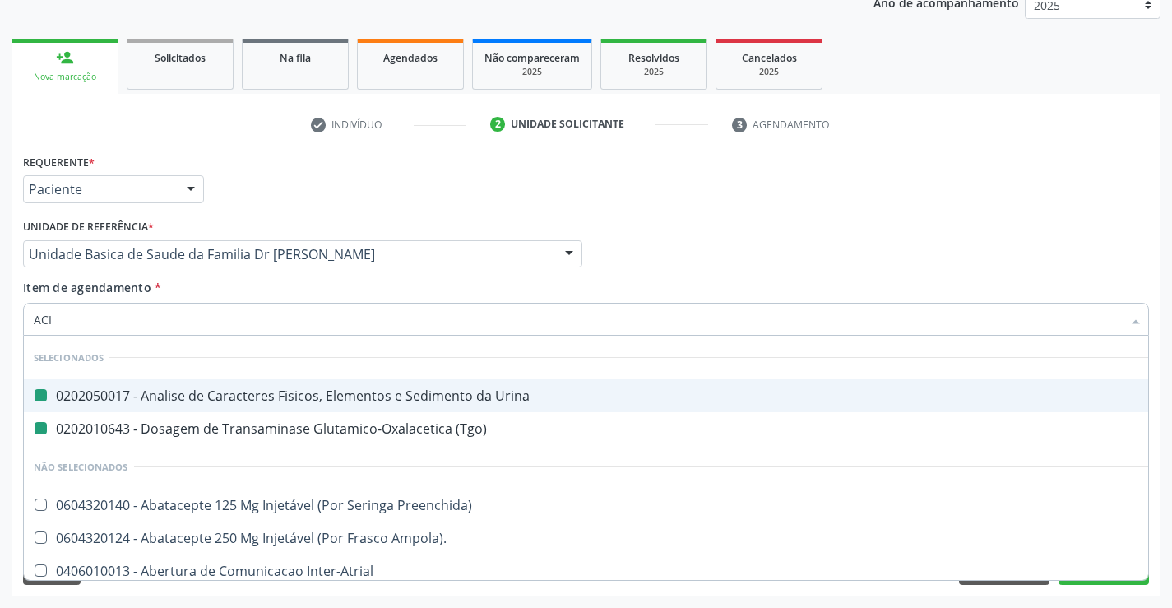
checkbox Derrames "false"
checkbox Capsula\) "false"
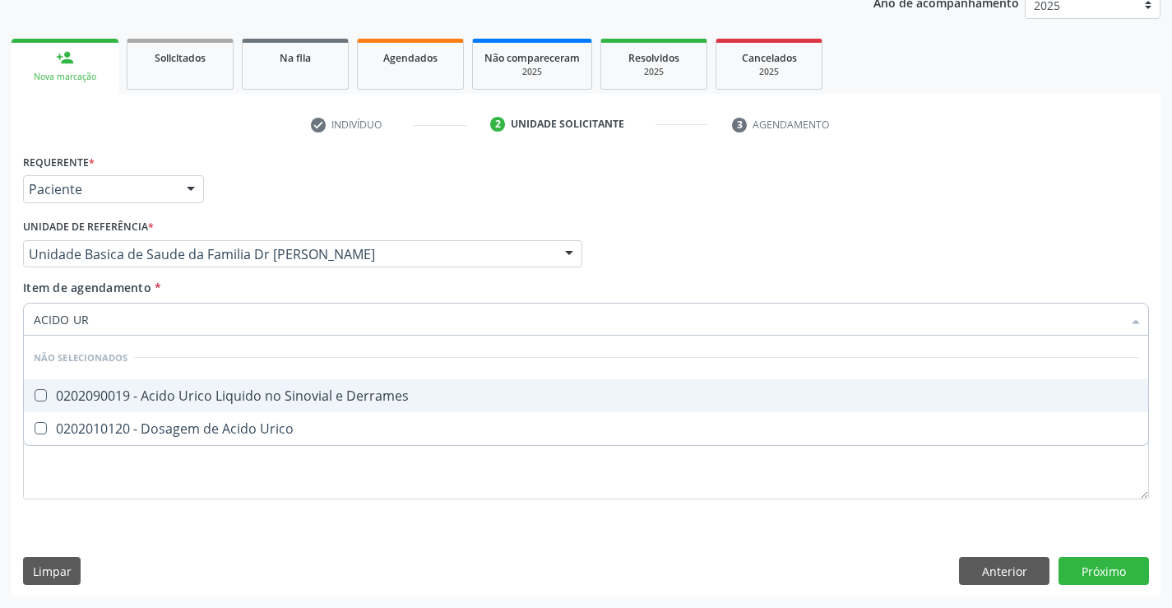
type input "ACIDO URI"
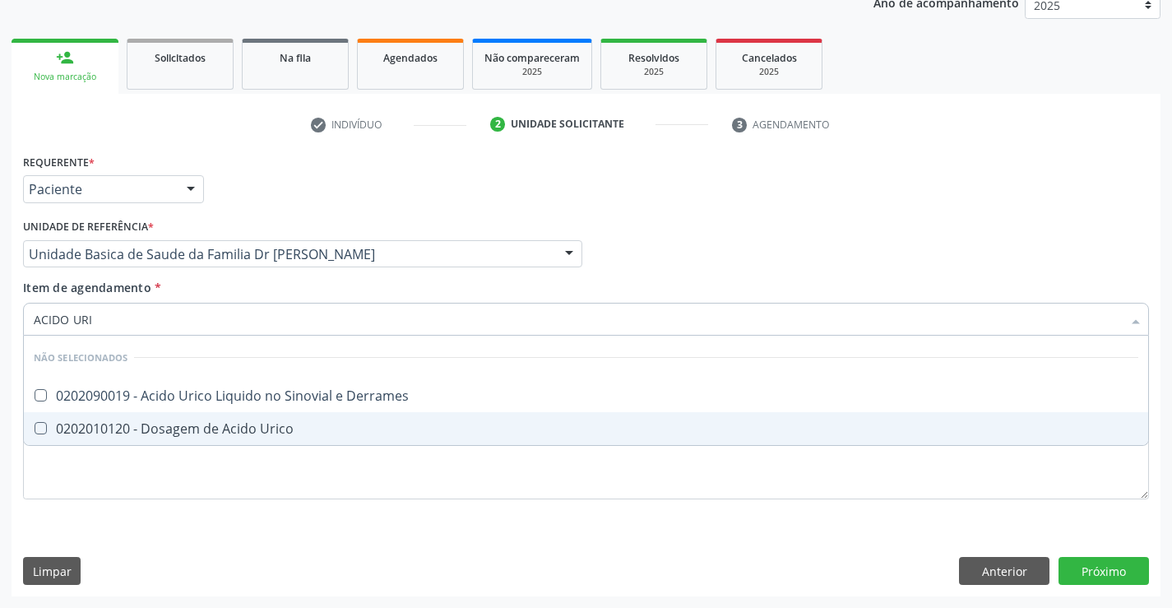
click at [197, 443] on span "0202010120 - Dosagem de Acido Urico" at bounding box center [586, 428] width 1125 height 33
checkbox Urico "true"
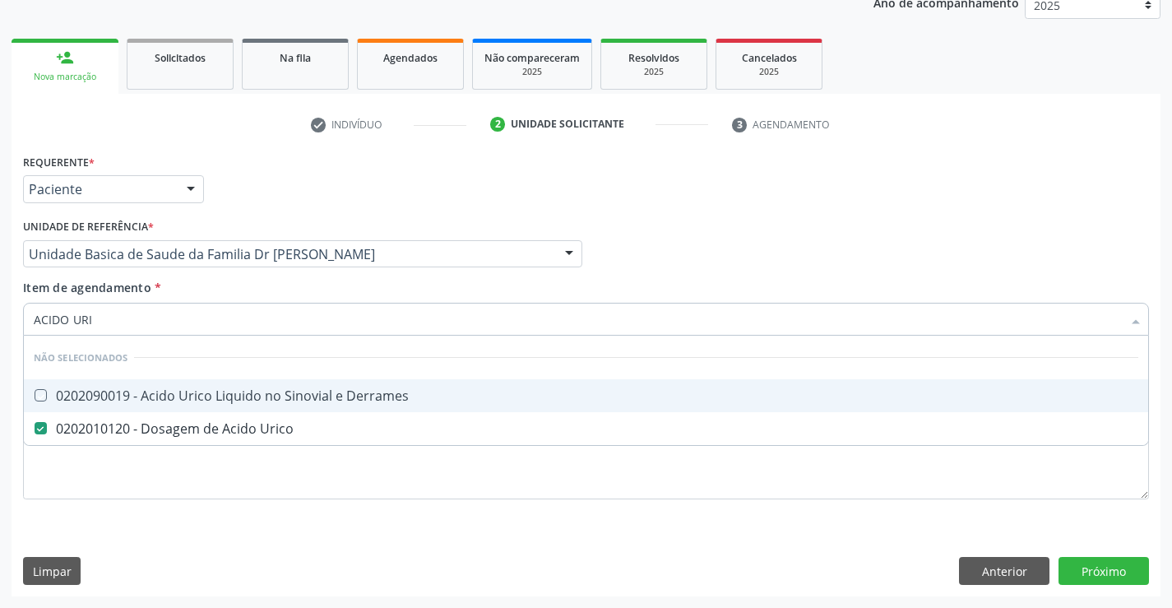
click at [793, 248] on div "Médico Solicitante Por favor, selecione a Unidade de Atendimento primeiro Nenhu…" at bounding box center [586, 247] width 1134 height 64
checkbox Derrames "true"
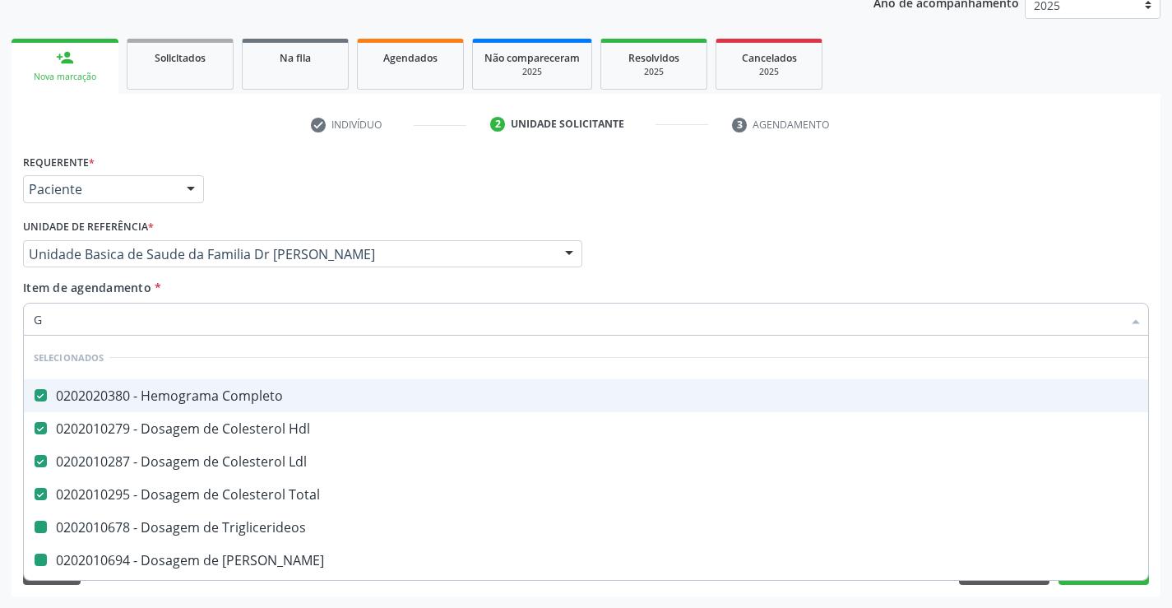
type input "GL"
checkbox Triglicerideos "false"
checkbox Ureia "false"
checkbox Creatinina "false"
checkbox \(Tgo\) "false"
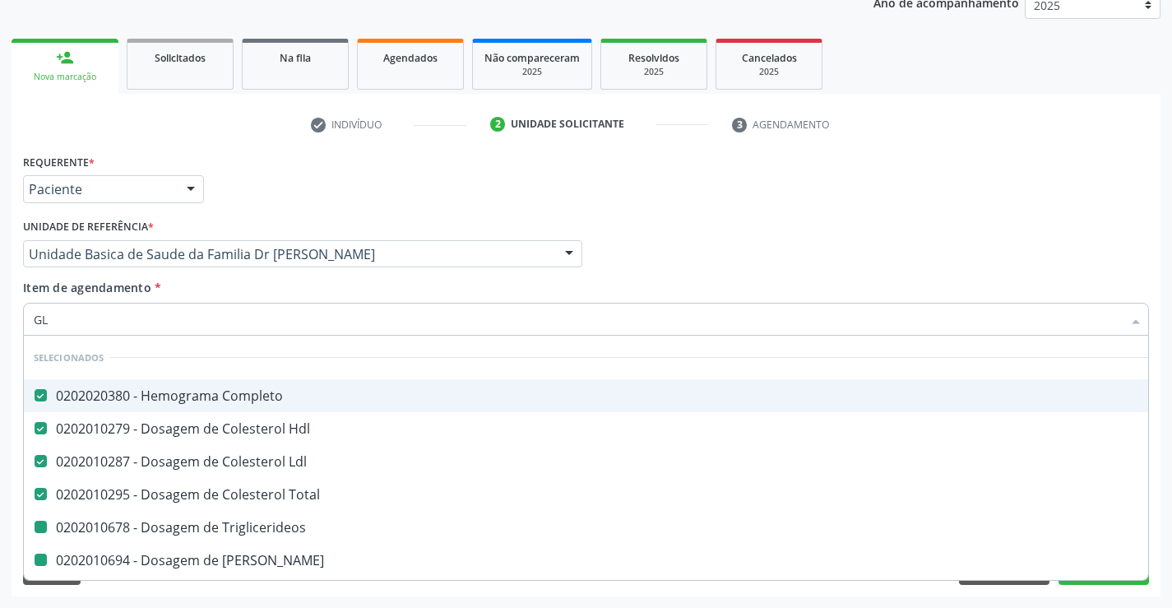
checkbox \(Tgp\) "false"
checkbox Sodio "false"
checkbox Potassio "false"
checkbox Urico "false"
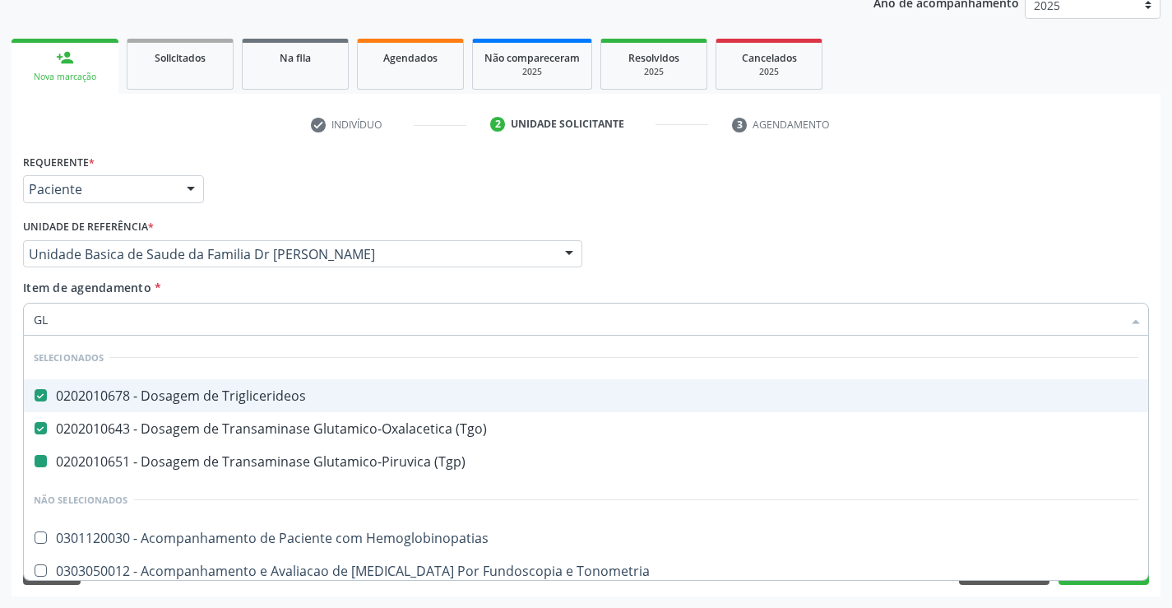
type input "GLI"
checkbox \(Tgp\) "false"
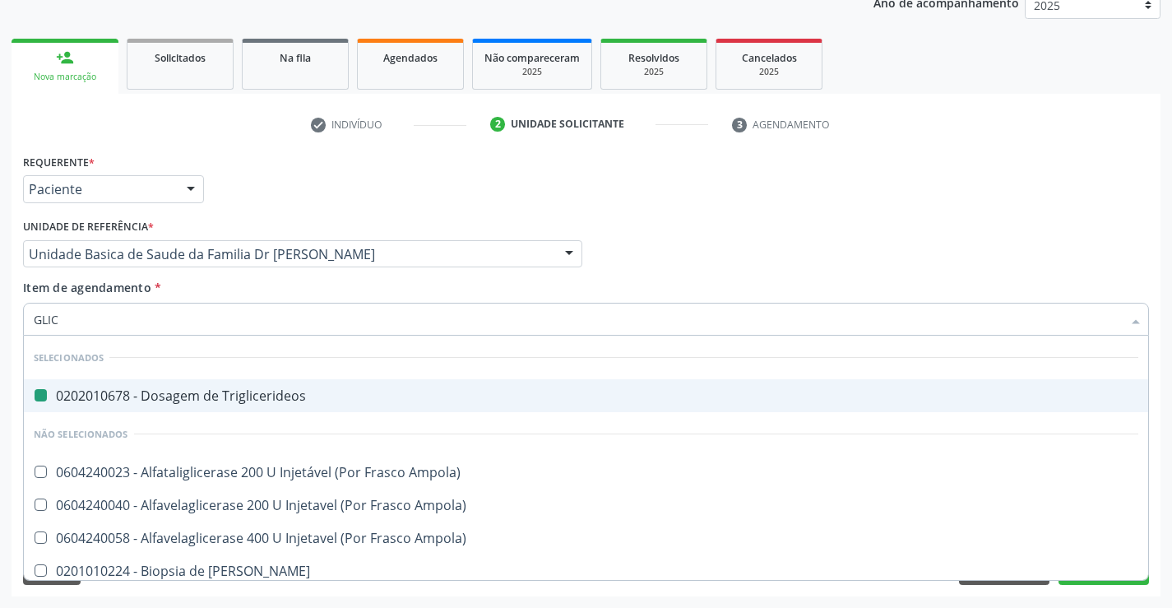
type input "GLICO"
checkbox Triglicerideos "false"
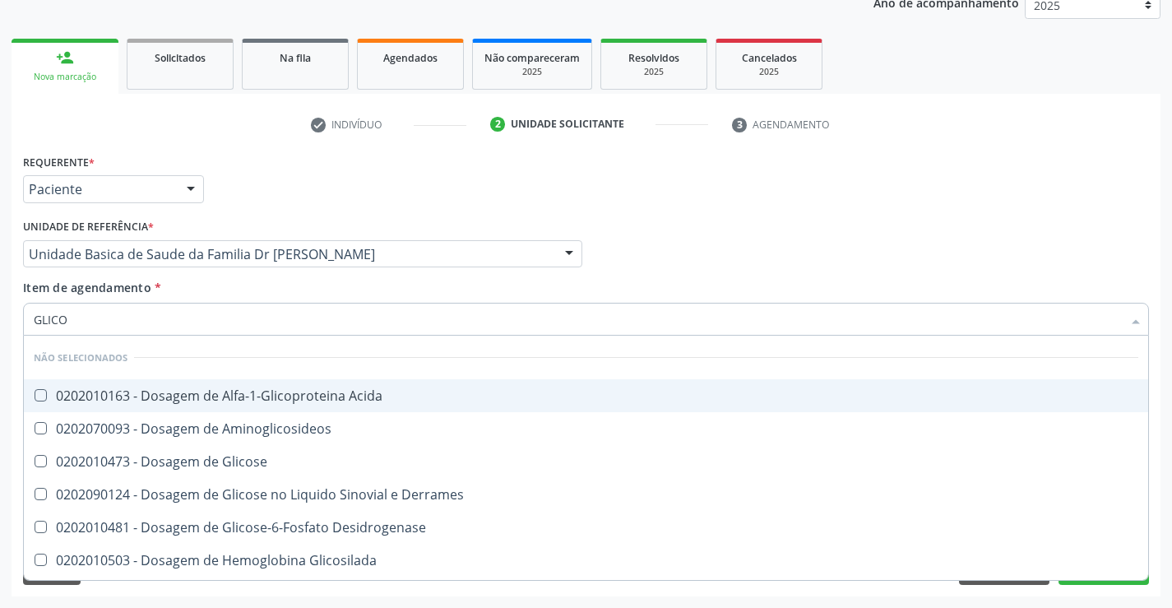
type input "GLICOS"
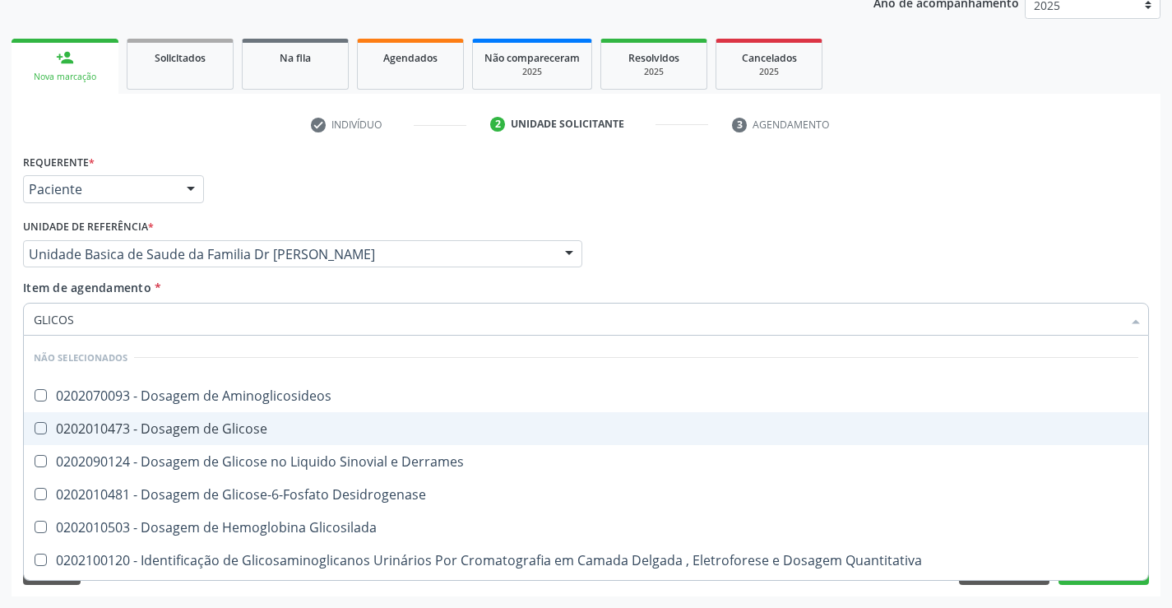
click at [235, 422] on div "0202010473 - Dosagem de Glicose" at bounding box center [586, 428] width 1105 height 13
checkbox Glicose "true"
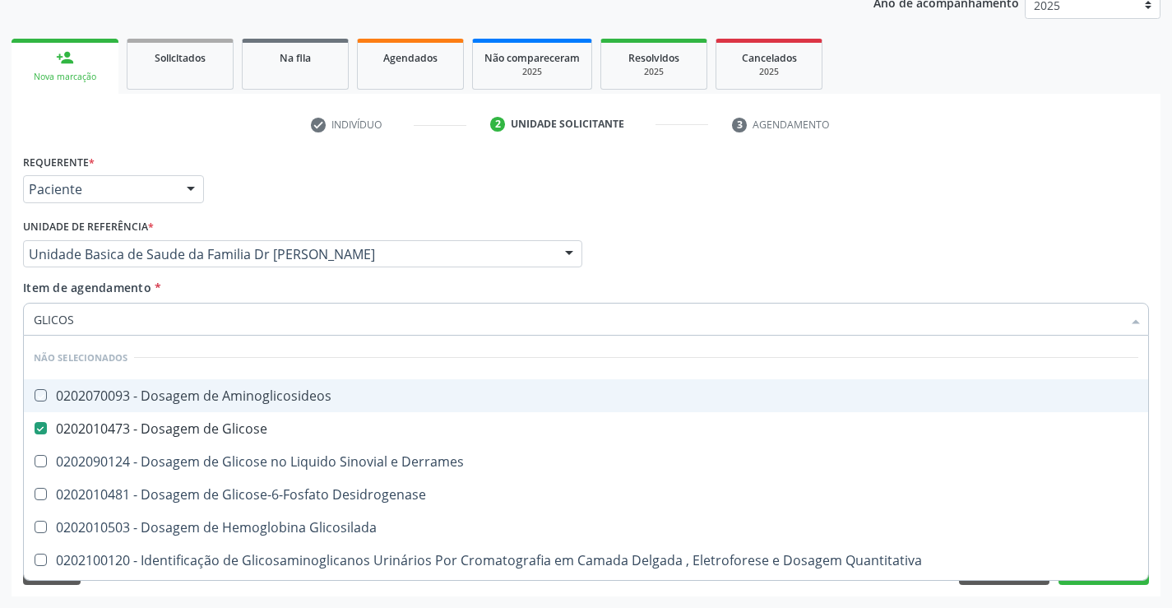
click at [712, 230] on div "Médico Solicitante Por favor, selecione a Unidade de Atendimento primeiro Nenhu…" at bounding box center [586, 247] width 1134 height 64
checkbox Aminoglicosideos "true"
checkbox Derrames "true"
checkbox Glicosilada "true"
checkbox Quantitativa "true"
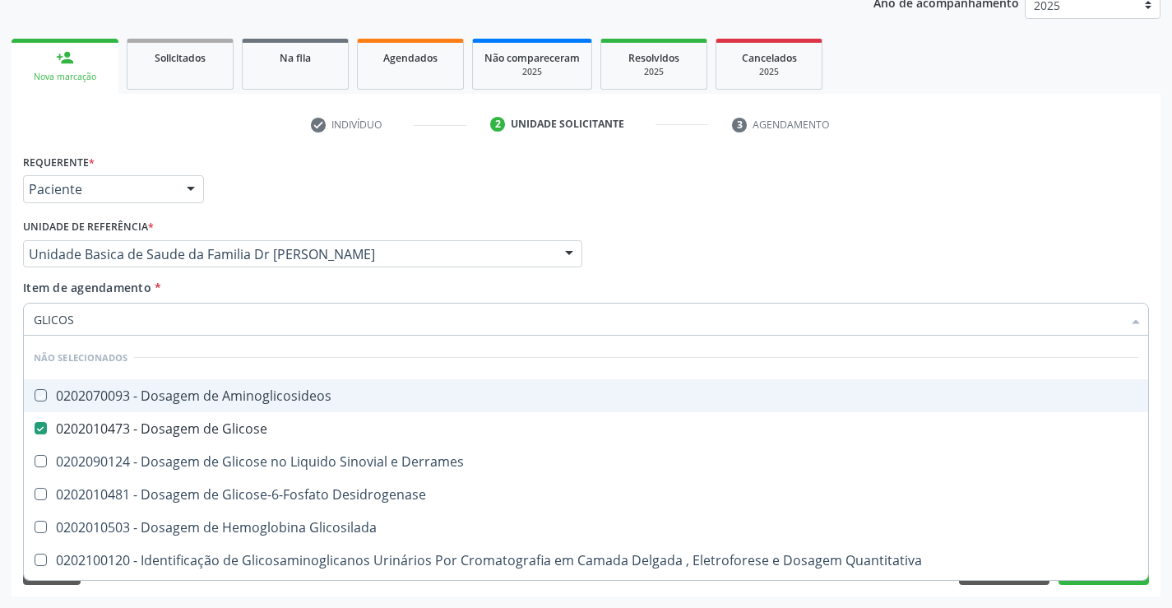
checkbox Urina "true"
checkbox Glicose "true"
checkbox Desidrogenase "true"
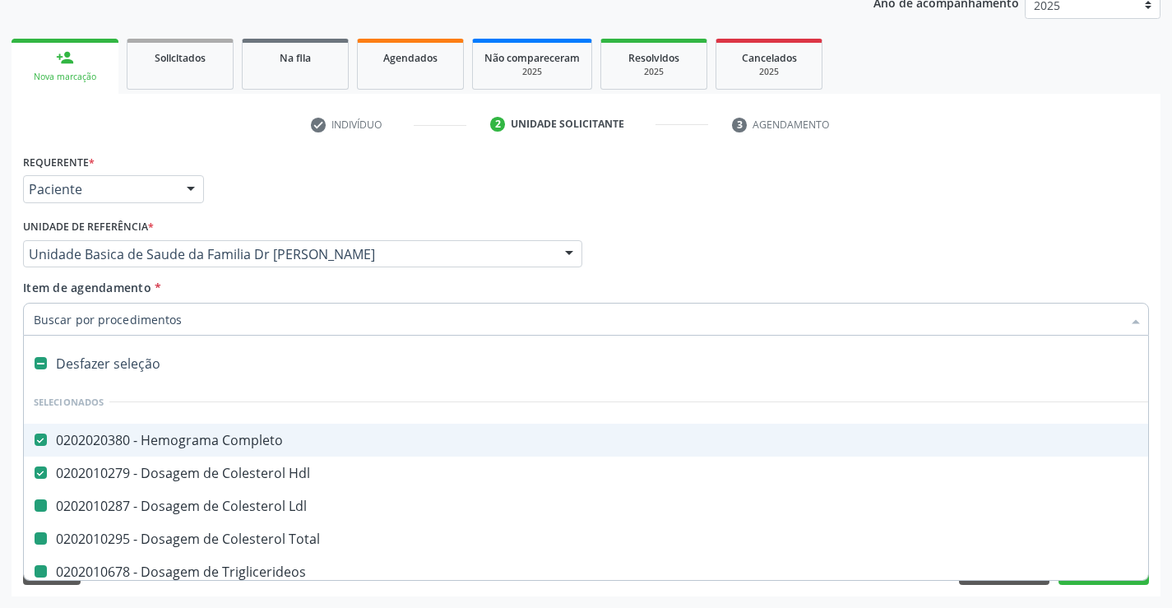
type input "F"
checkbox Ldl "false"
checkbox Triglicerideos "false"
checkbox Ureia "false"
checkbox Creatinina "false"
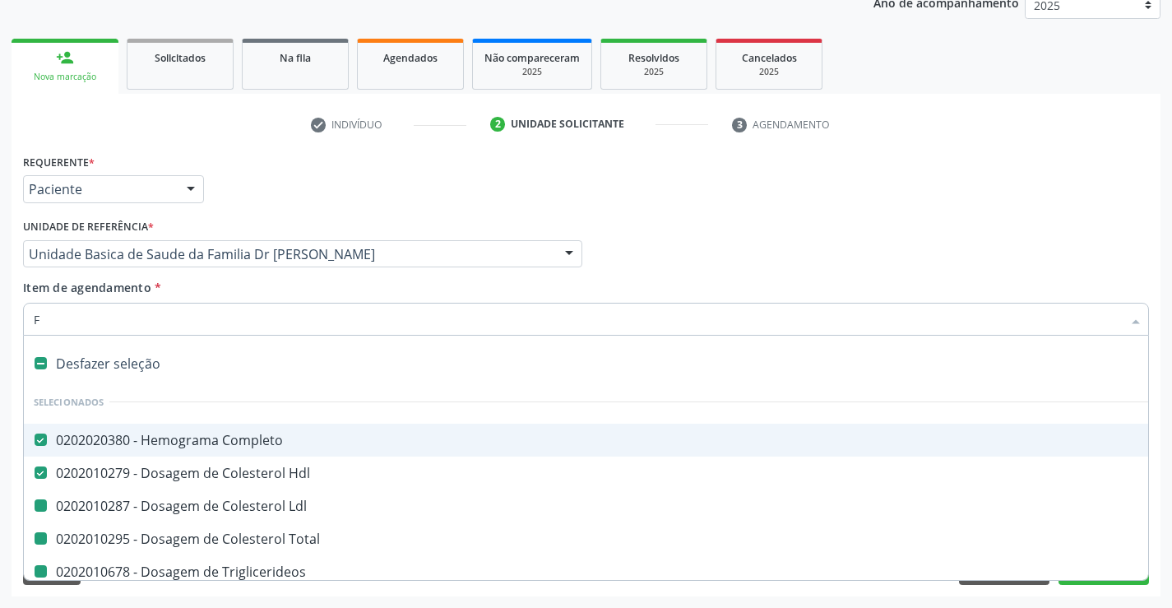
checkbox Urina "false"
checkbox Total "false"
checkbox \(Tgo\) "false"
checkbox \(Tgp\) "false"
checkbox Sodio "false"
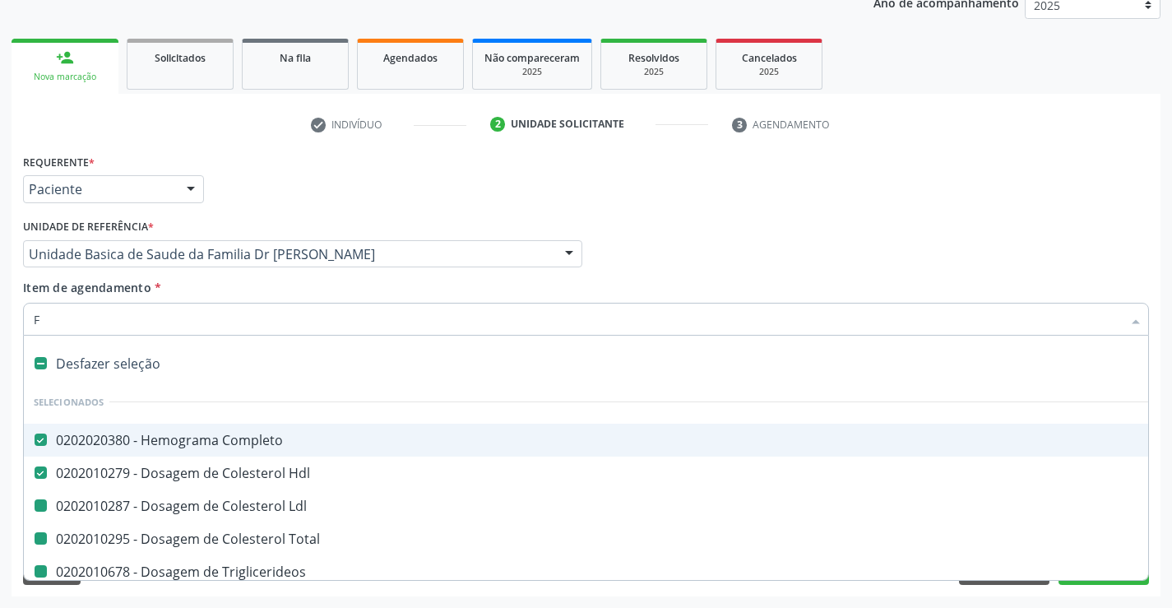
checkbox Potassio "false"
checkbox Urico "false"
checkbox Glicose "false"
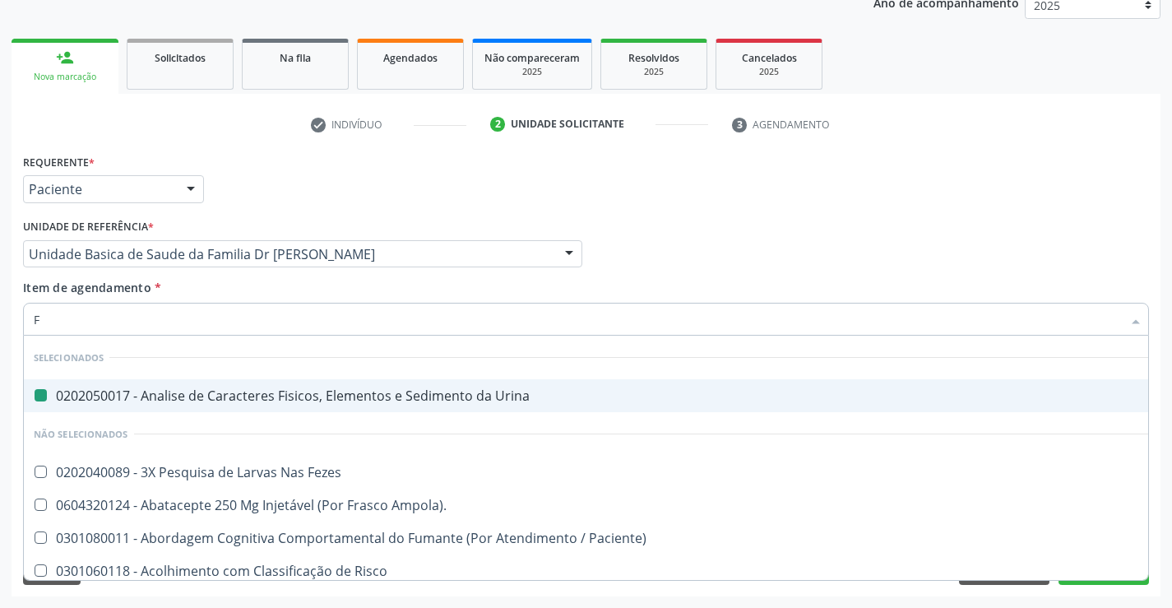
type input "FE"
checkbox Urina "false"
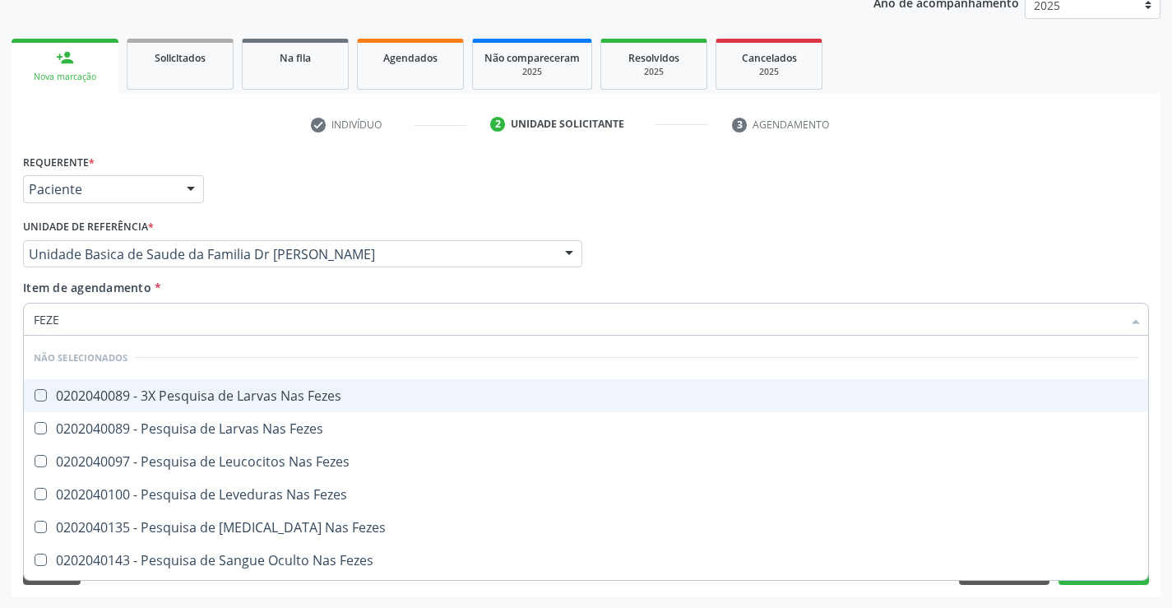
type input "FEZES"
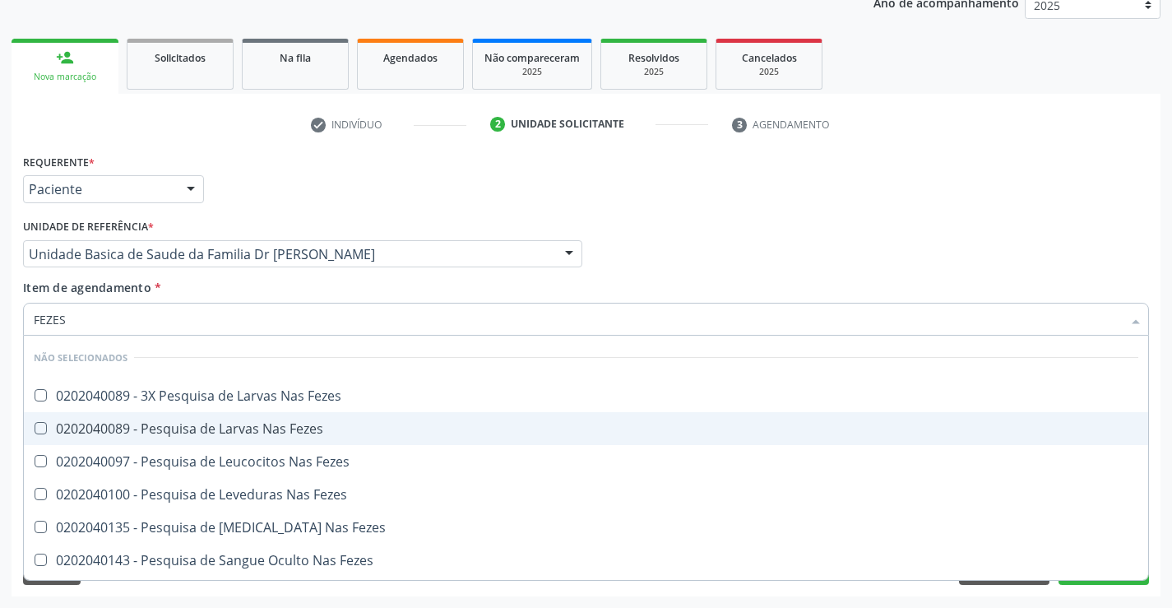
click at [239, 422] on div "0202040089 - Pesquisa de Larvas Nas Fezes" at bounding box center [586, 428] width 1105 height 13
checkbox Fezes "true"
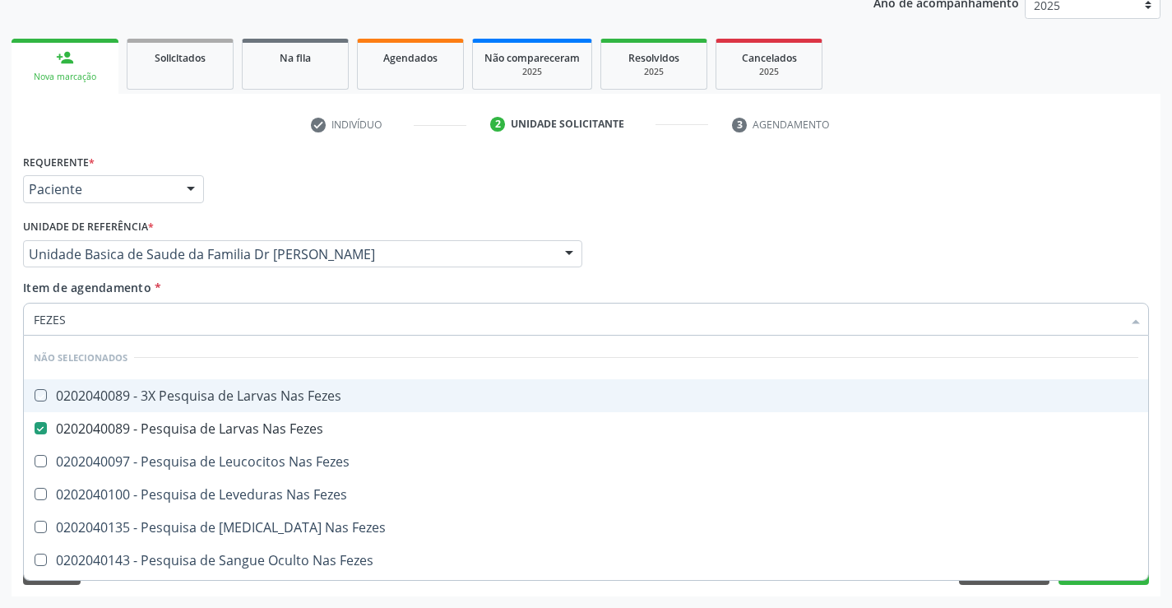
click at [701, 257] on div "Médico Solicitante Por favor, selecione a Unidade de Atendimento primeiro Nenhu…" at bounding box center [586, 247] width 1134 height 64
checkbox Fezes "true"
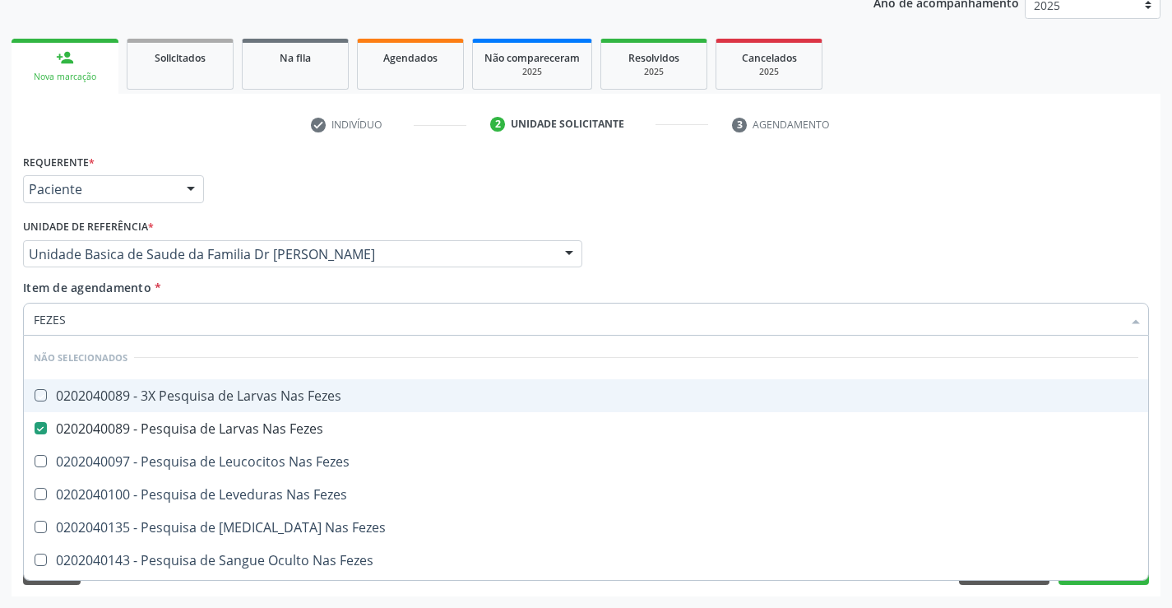
checkbox Fezes "true"
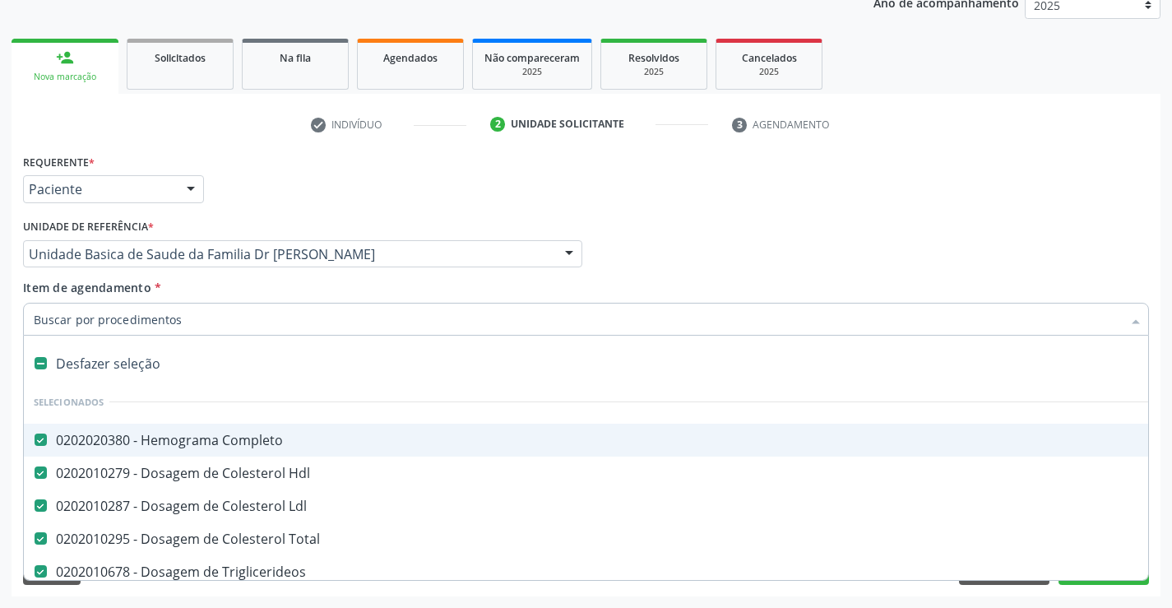
click at [1111, 129] on ul "check Indivíduo 2 Unidade solicitante 3 Agendamento" at bounding box center [586, 124] width 1149 height 27
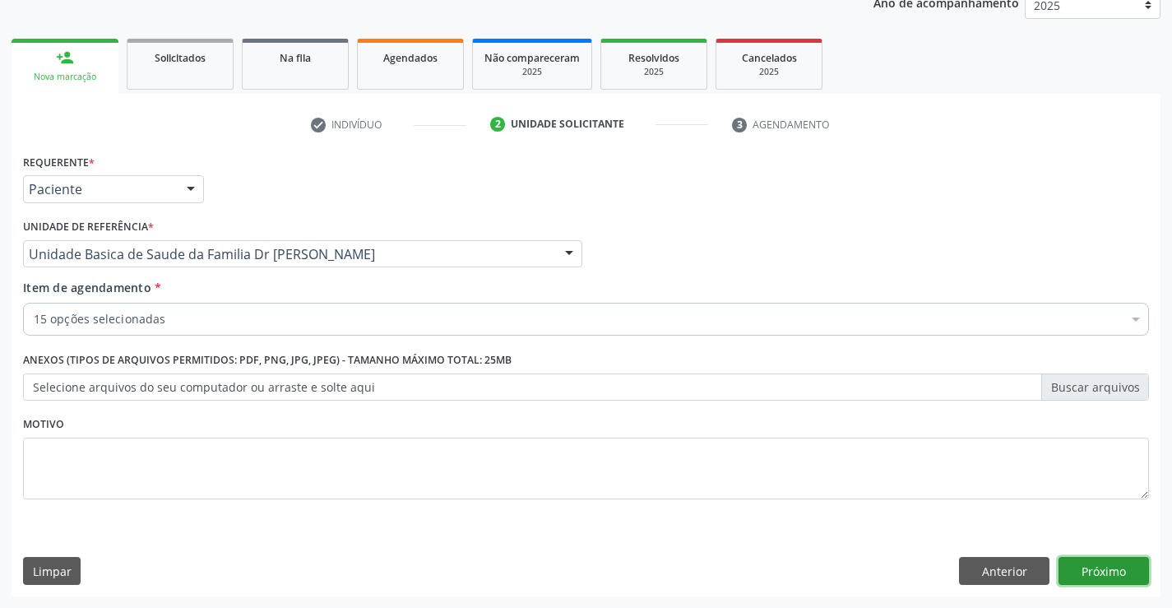
click at [1075, 563] on button "Próximo" at bounding box center [1104, 571] width 90 height 28
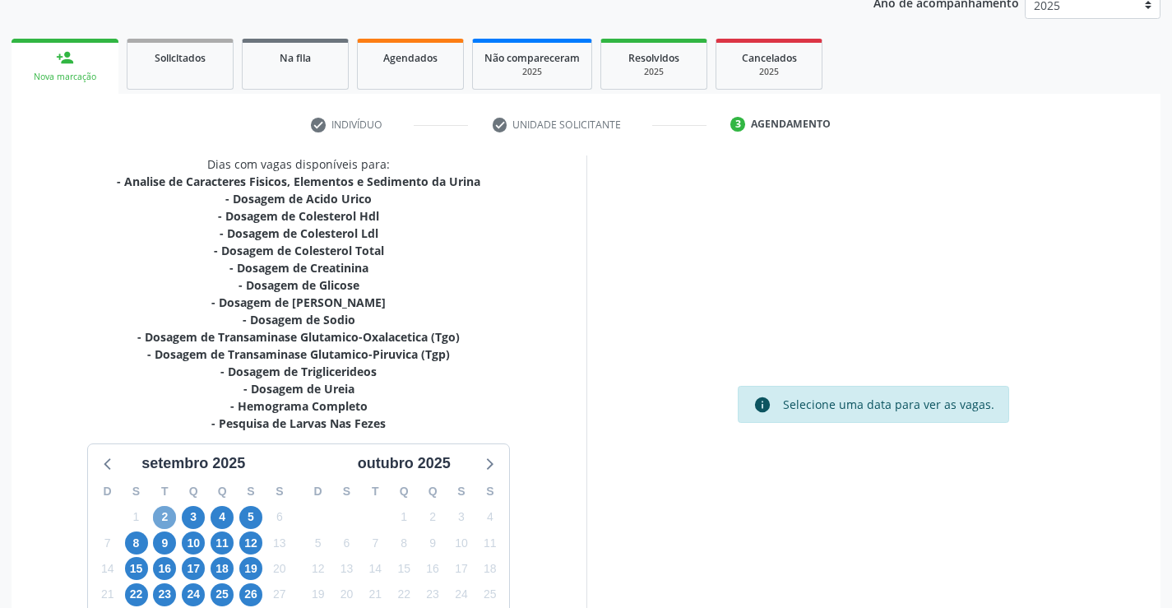
click at [163, 522] on span "2" at bounding box center [164, 517] width 23 height 23
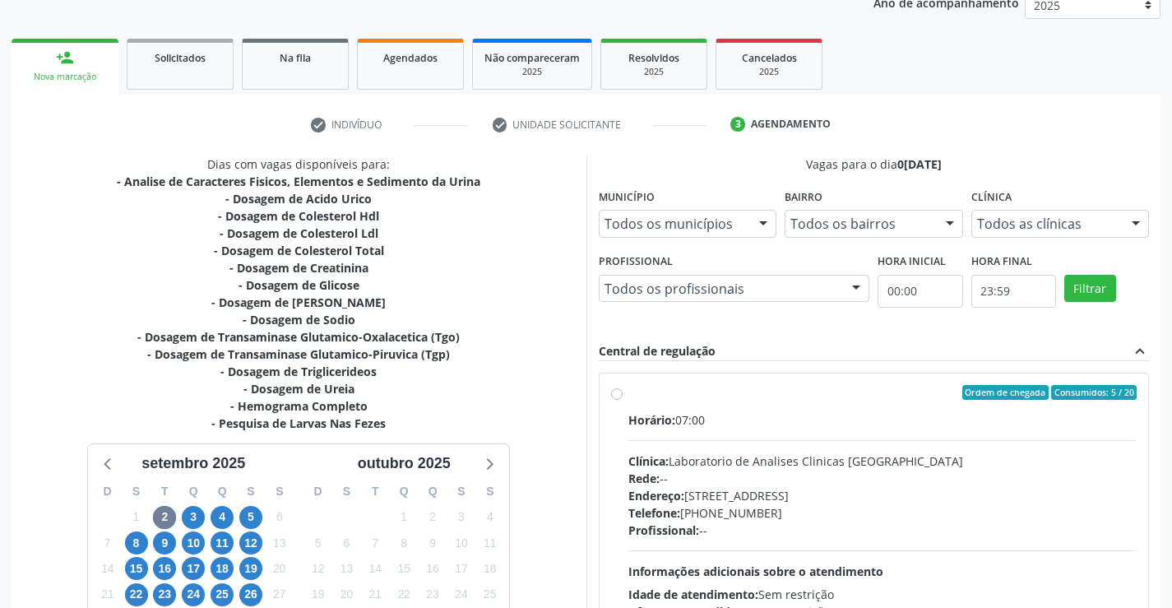
click at [612, 400] on div "Ordem de chegada Consumidos: 5 / 20 Horário: 07:00 Clínica: Laboratorio de Anal…" at bounding box center [874, 511] width 526 height 253
radio input "true"
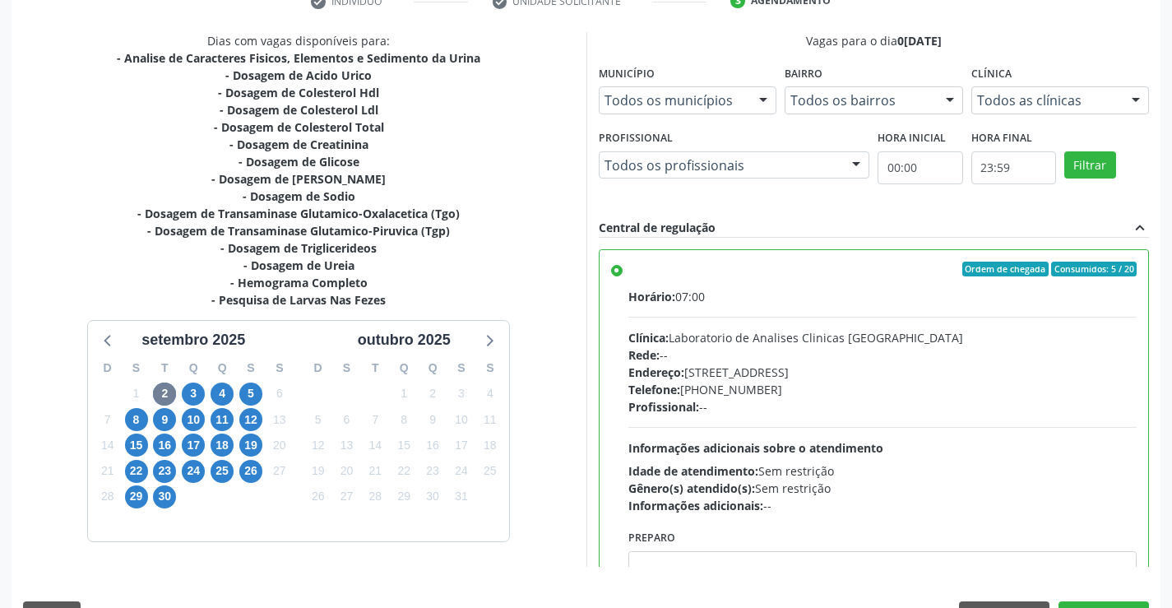
scroll to position [375, 0]
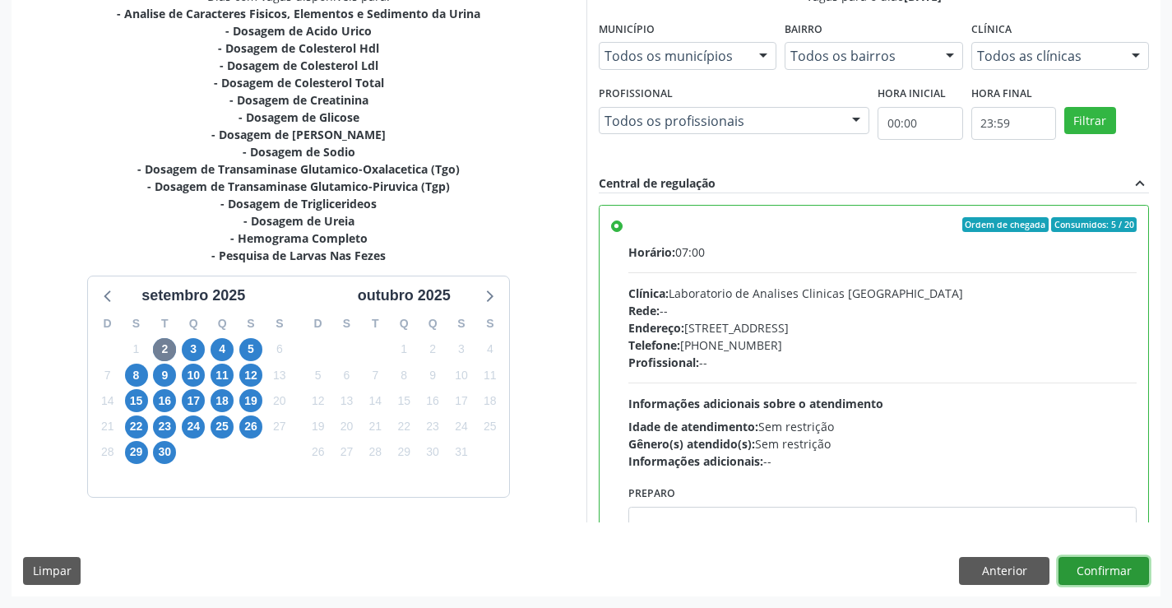
click at [1069, 571] on button "Confirmar" at bounding box center [1104, 571] width 90 height 28
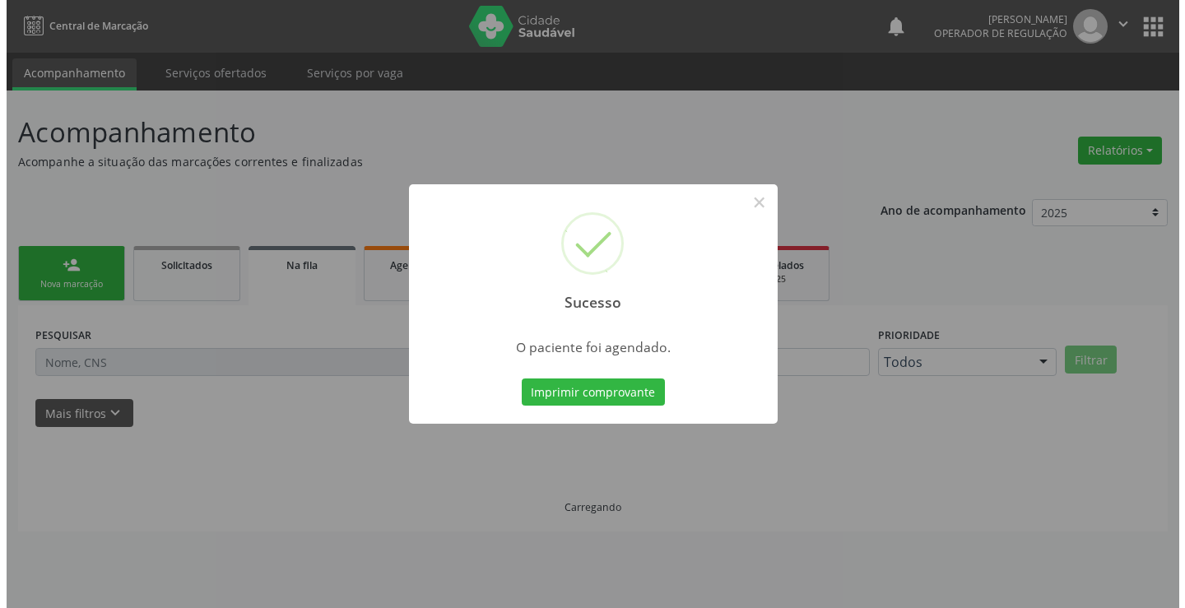
scroll to position [0, 0]
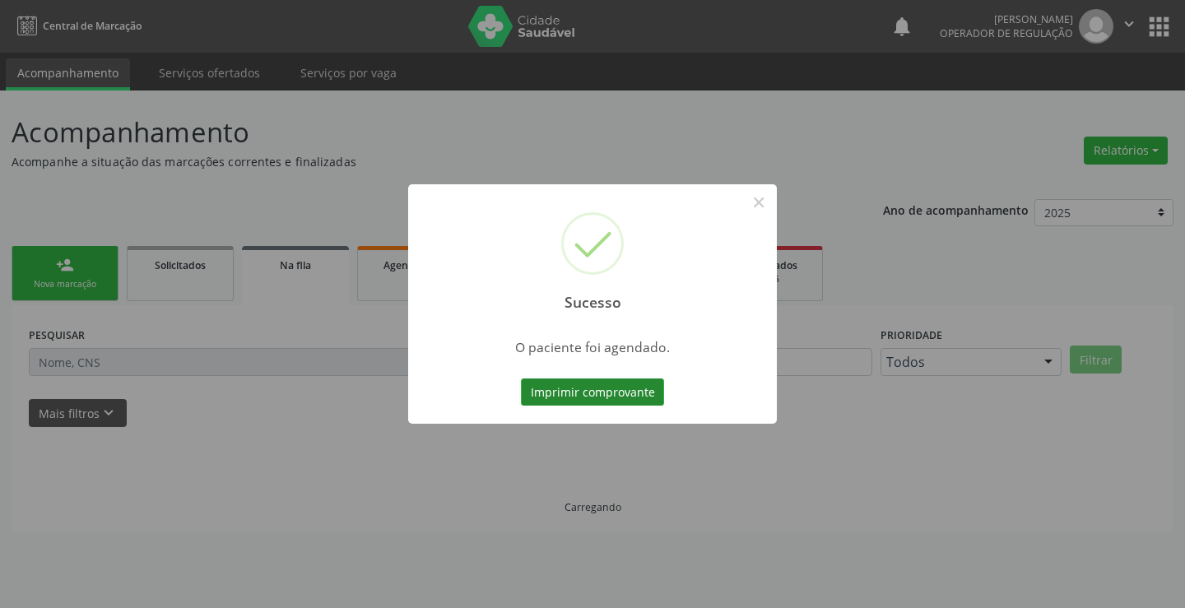
click at [590, 396] on button "Imprimir comprovante" at bounding box center [592, 392] width 143 height 28
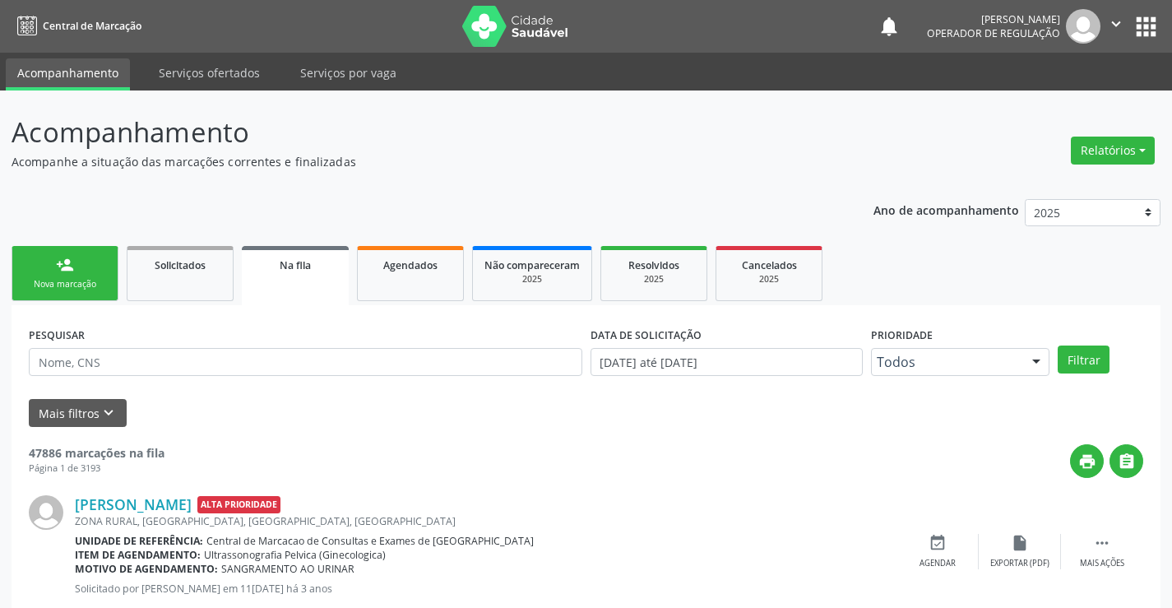
click at [91, 301] on link "person_add Nova marcação" at bounding box center [65, 273] width 107 height 55
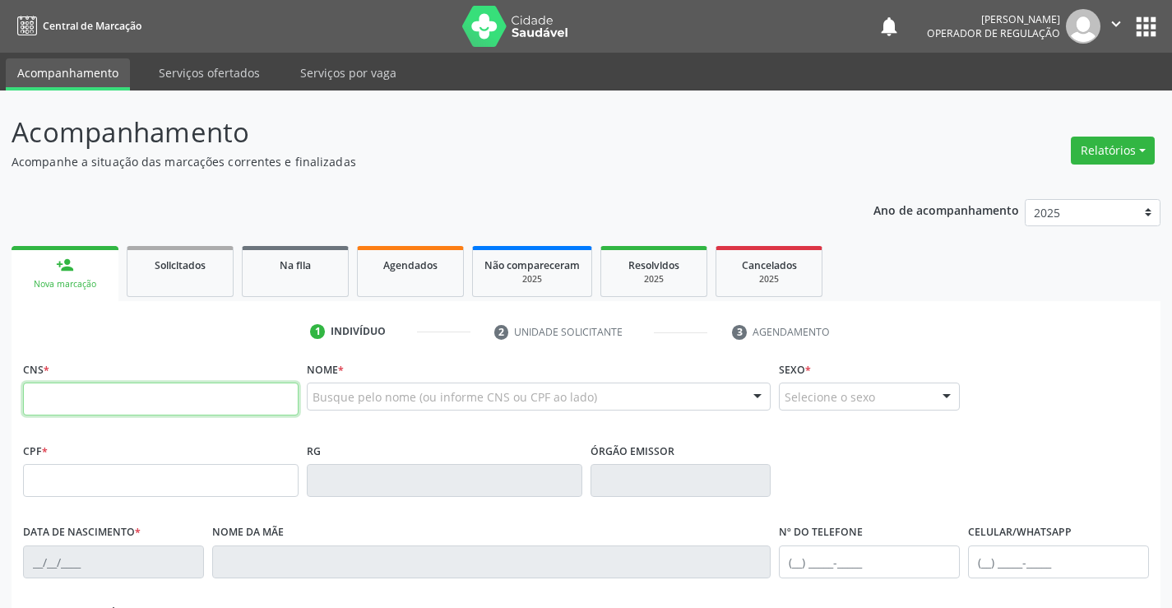
click at [91, 403] on input "text" at bounding box center [161, 399] width 276 height 33
type input "702 3010 2602 3120"
type input "157.820.185-34"
type input "1007428317"
type input "SSPBA"
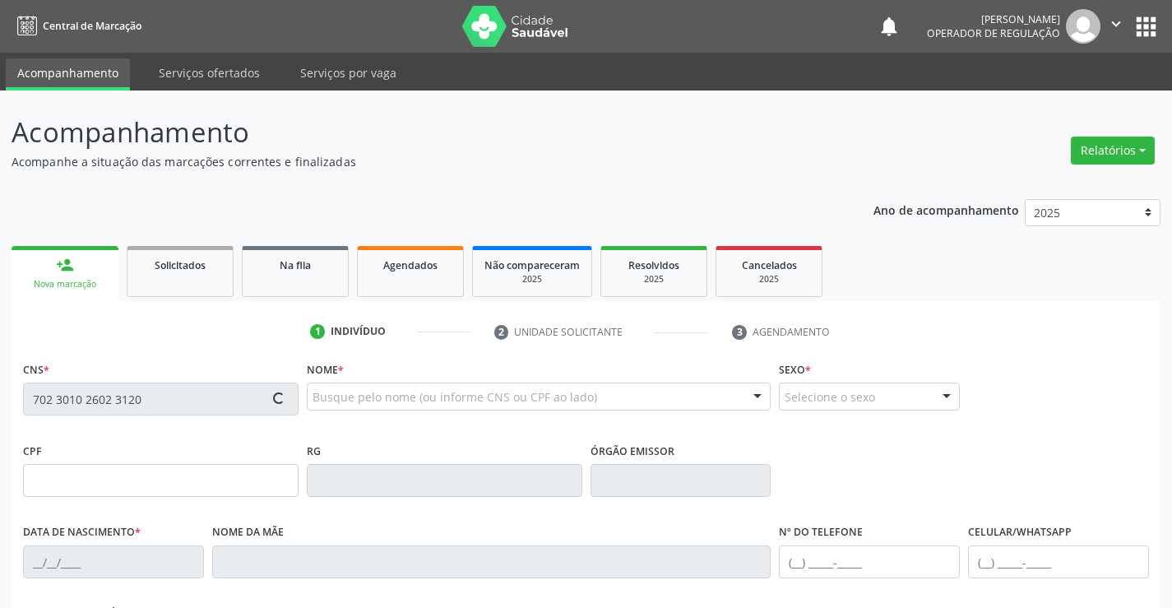
type input "04/09/1956"
type input "Minerivina Maria dos Santos"
type input "(74) 99129-3350"
type input "157.820.185-34"
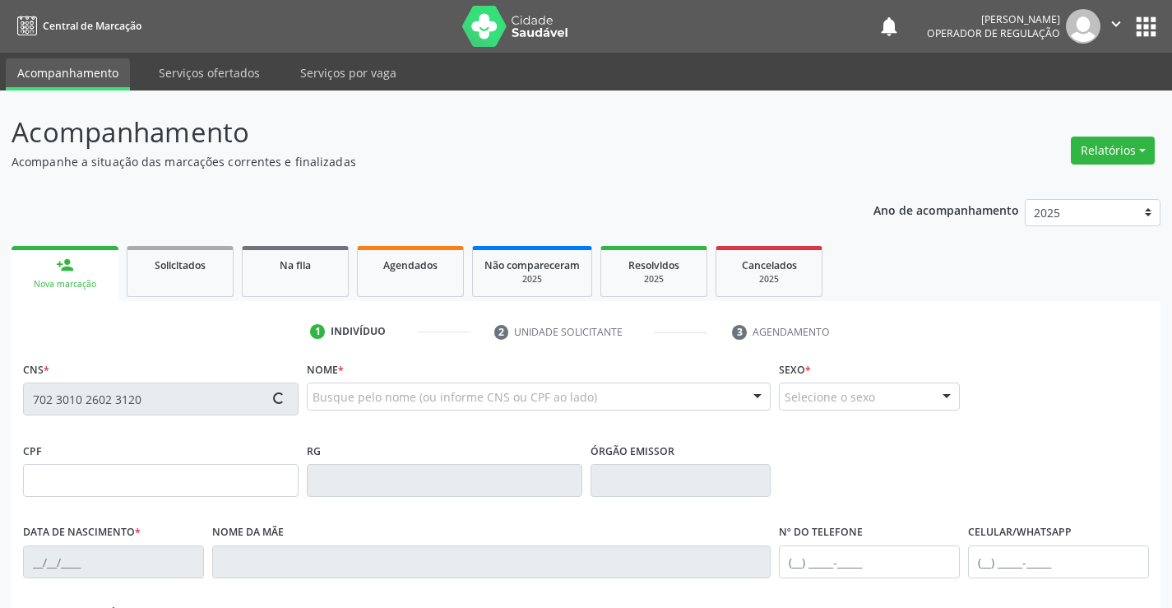
type input "129"
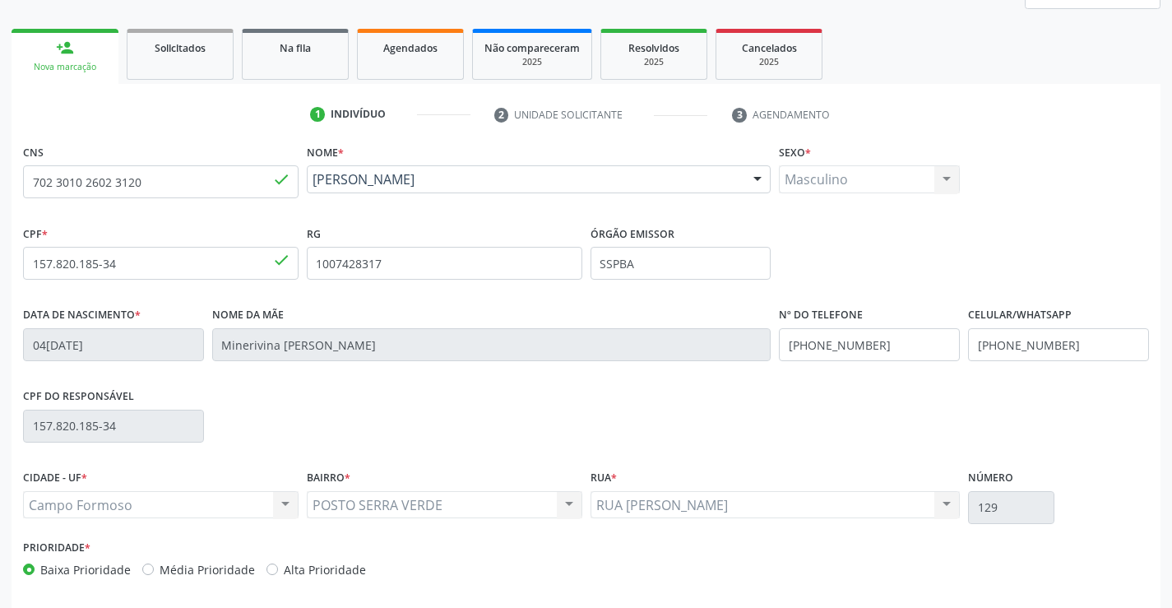
scroll to position [284, 0]
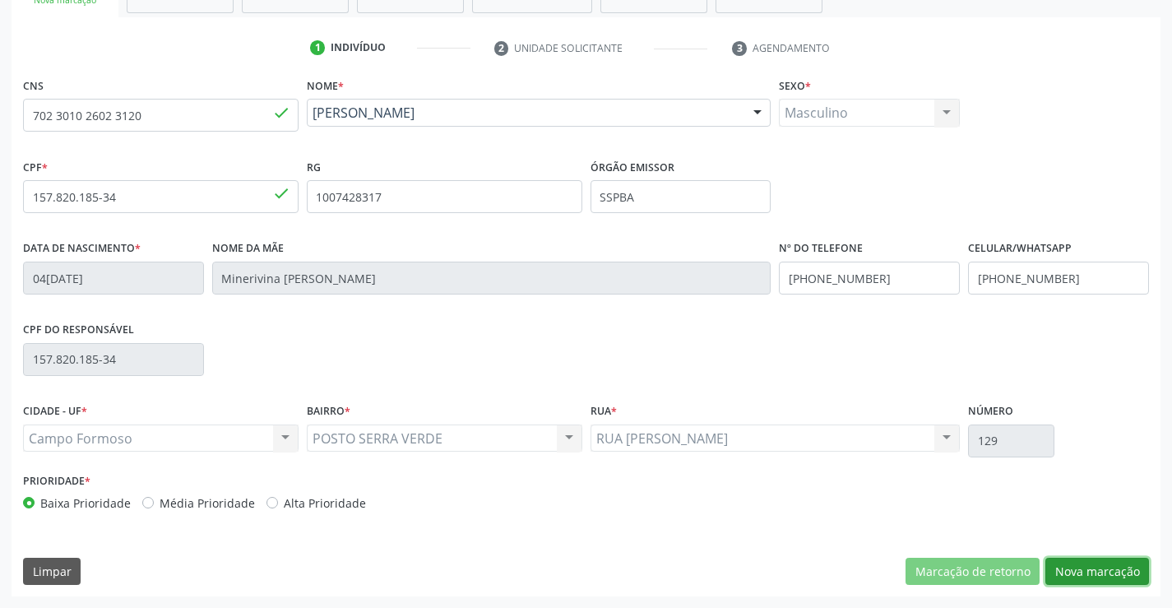
click at [1082, 582] on button "Nova marcação" at bounding box center [1098, 572] width 104 height 28
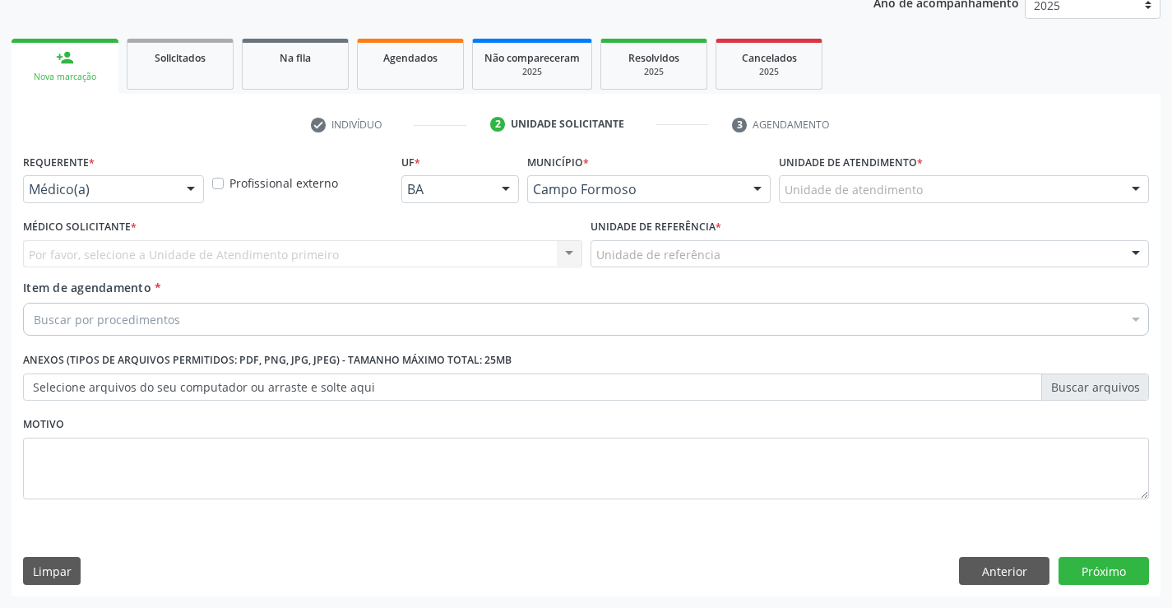
scroll to position [207, 0]
click at [195, 191] on div at bounding box center [191, 190] width 25 height 28
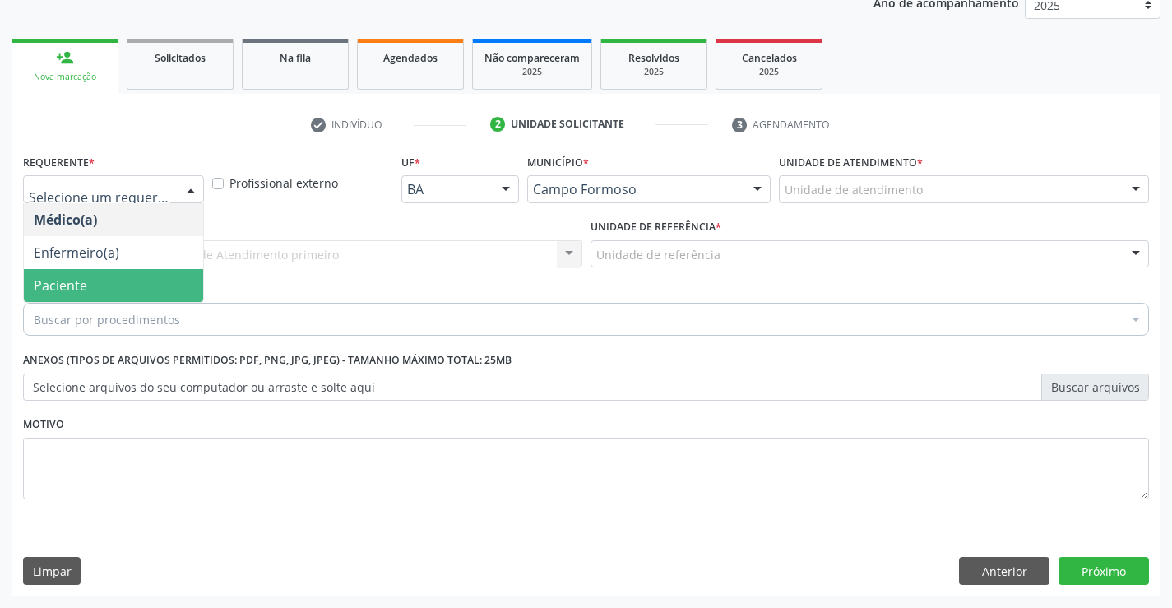
click at [107, 292] on span "Paciente" at bounding box center [113, 285] width 179 height 33
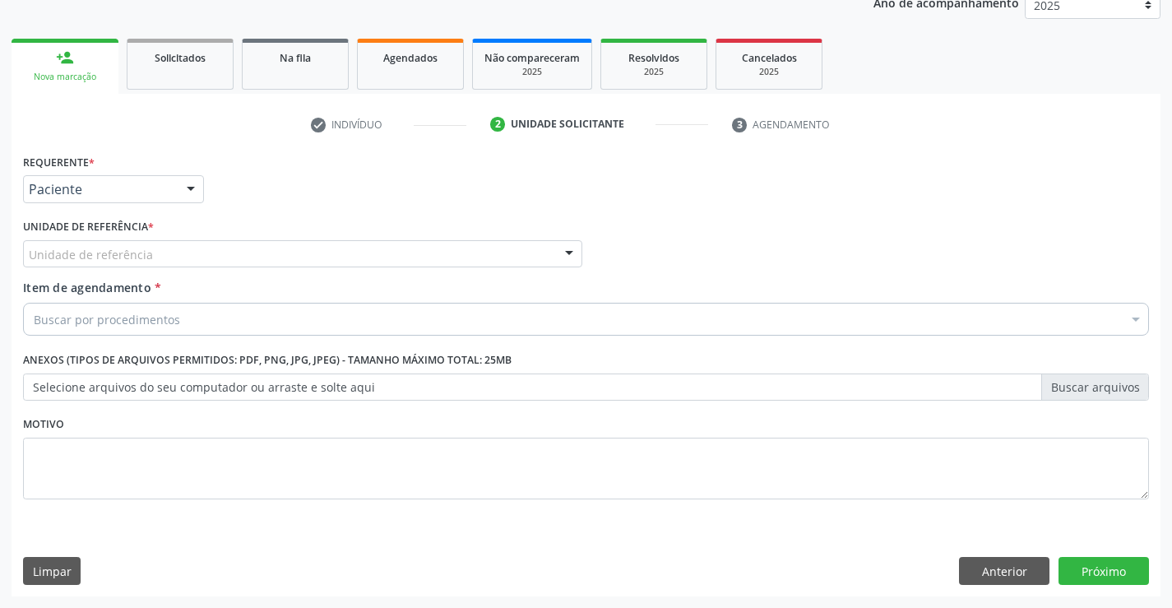
click at [564, 244] on div at bounding box center [569, 255] width 25 height 28
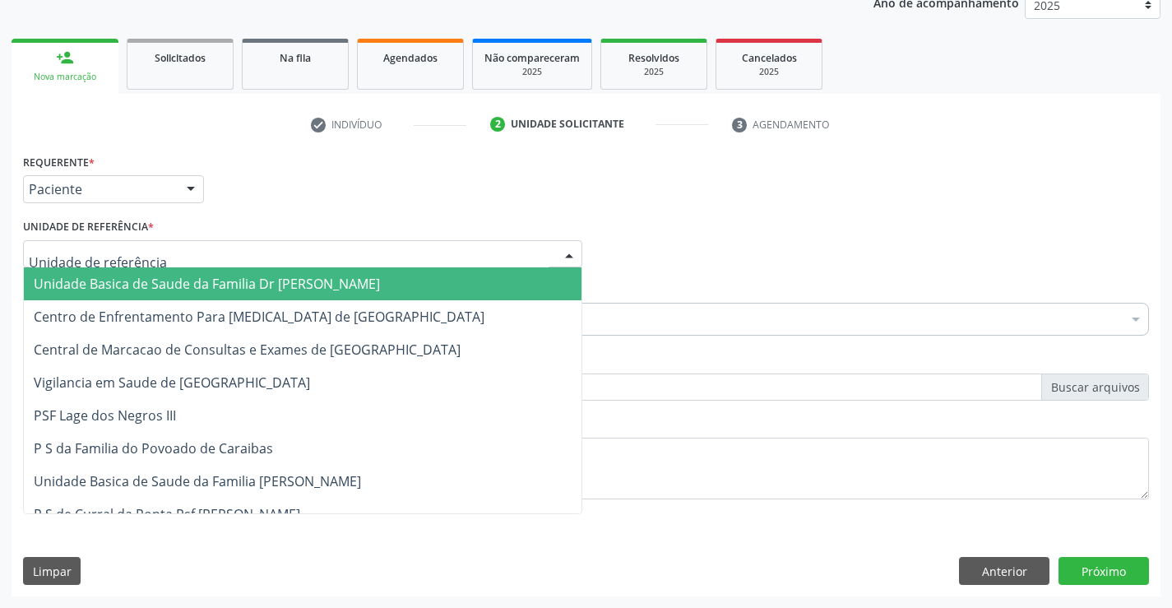
click at [426, 279] on span "Unidade Basica de Saude da Familia Dr [PERSON_NAME]" at bounding box center [303, 283] width 558 height 33
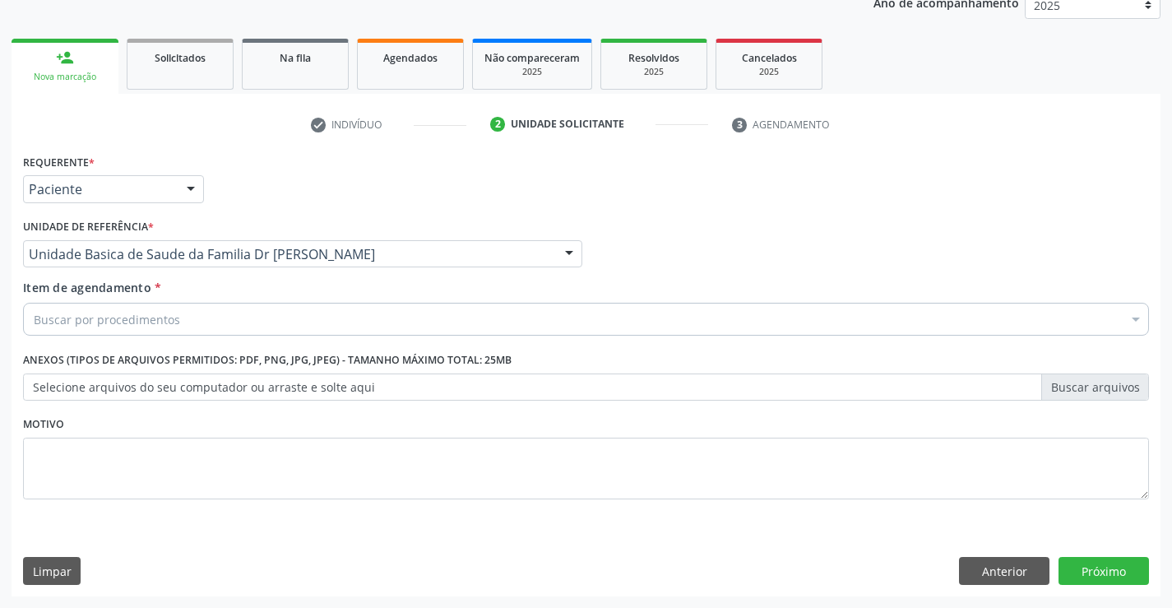
click at [340, 312] on div "Buscar por procedimentos" at bounding box center [586, 319] width 1126 height 33
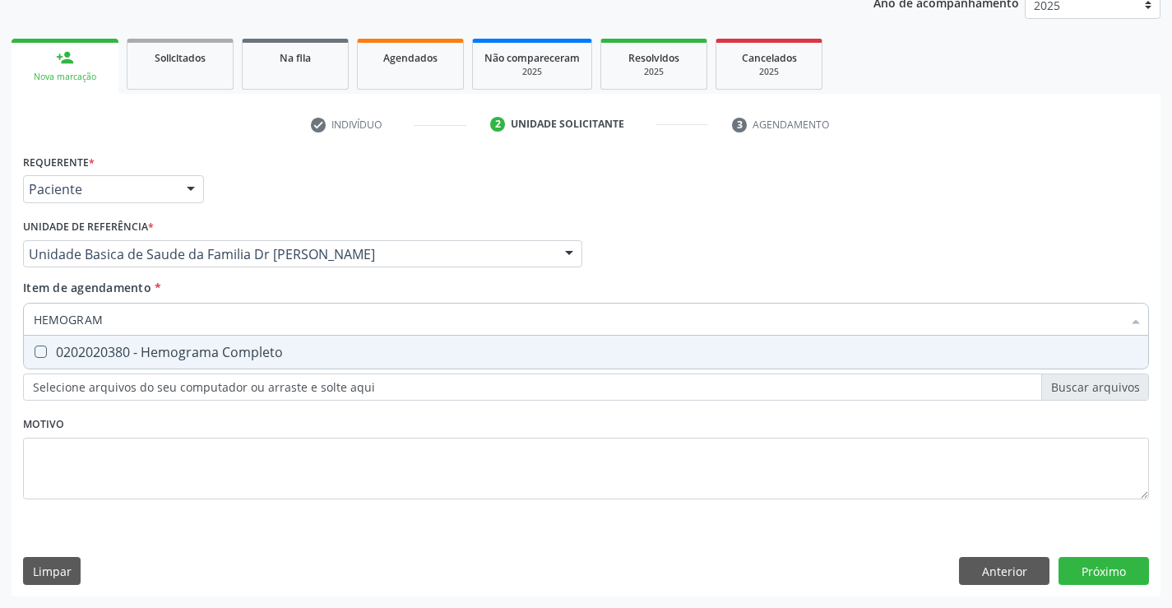
type input "HEMOGRAMA"
click at [236, 358] on div "0202020380 - Hemograma Completo" at bounding box center [586, 352] width 1105 height 13
checkbox Completo "true"
type input "HEMOGRAMA"
click at [104, 446] on div "Requerente * Paciente Médico(a) Enfermeiro(a) Paciente Nenhum resultado encontr…" at bounding box center [586, 336] width 1126 height 373
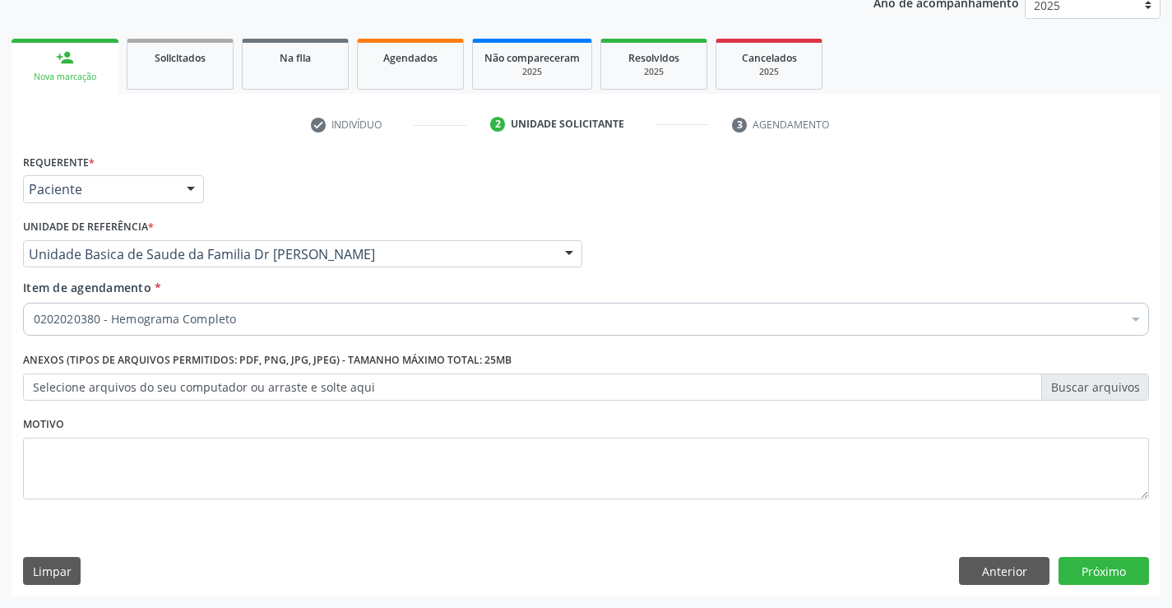
click at [151, 353] on label "Anexos (Tipos de arquivos permitidos: PDF, PNG, JPG, JPEG) - Tamanho máximo tot…" at bounding box center [267, 361] width 489 height 26
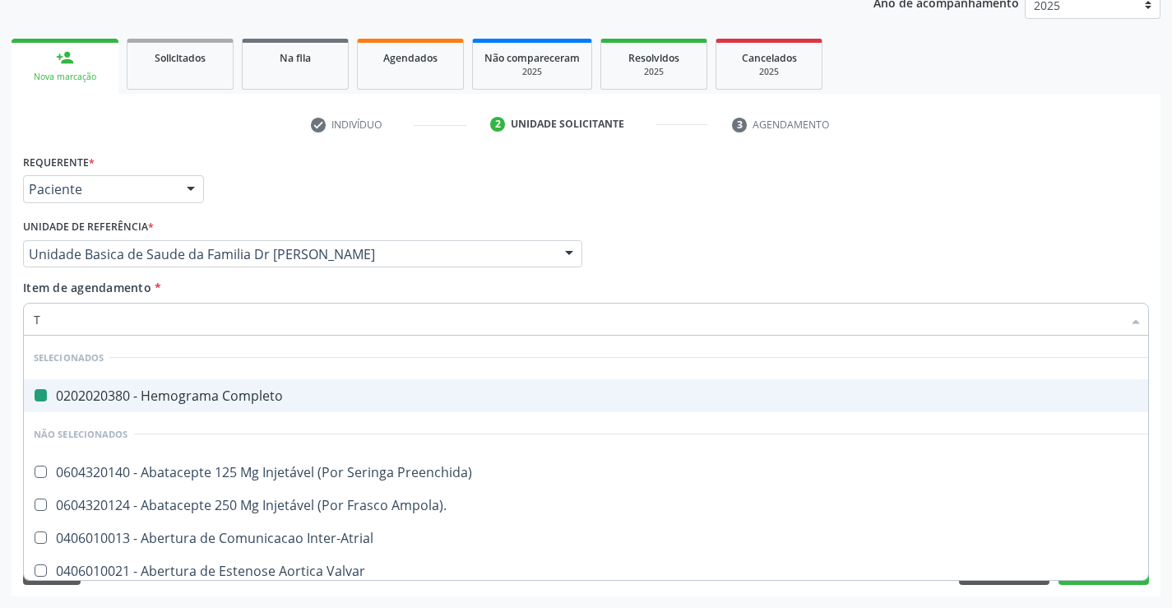
type input "TG"
checkbox Completo "false"
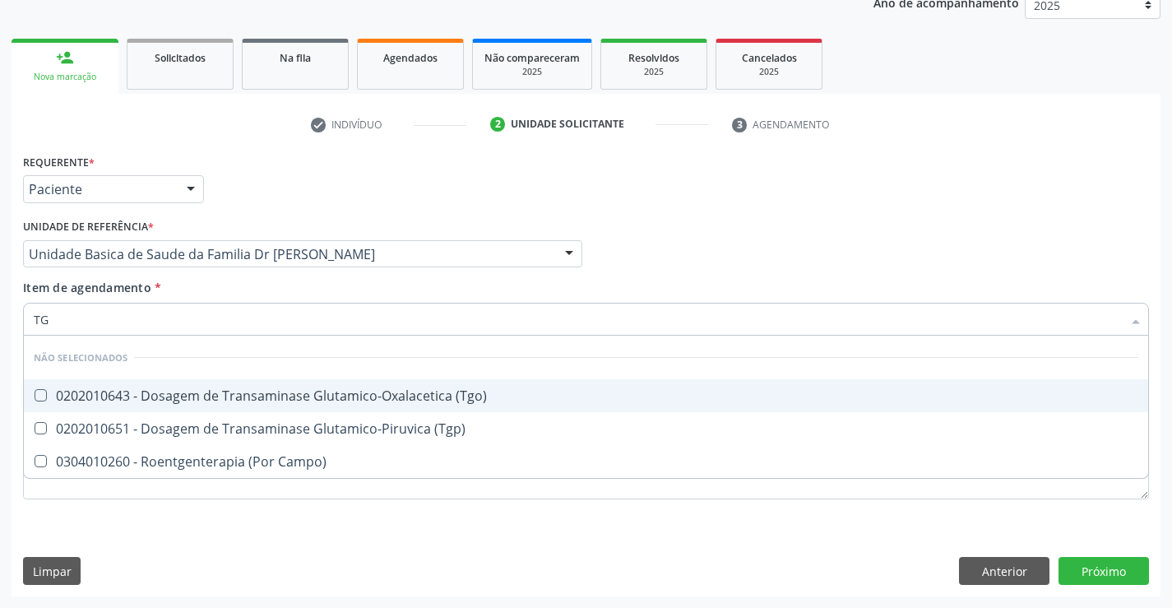
type input "TGO"
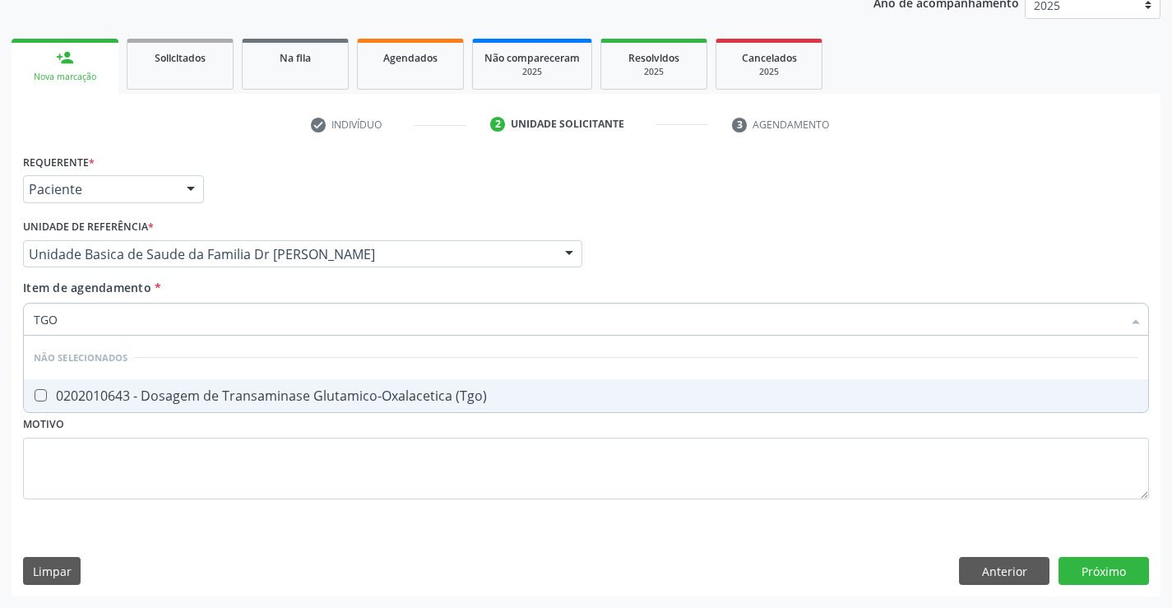
click at [237, 390] on div "0202010643 - Dosagem de Transaminase Glutamico-Oxalacetica (Tgo)" at bounding box center [586, 395] width 1105 height 13
checkbox \(Tgo\) "true"
type input "TGO"
click at [168, 465] on div "Requerente * Paciente Médico(a) Enfermeiro(a) Paciente Nenhum resultado encontr…" at bounding box center [586, 336] width 1126 height 373
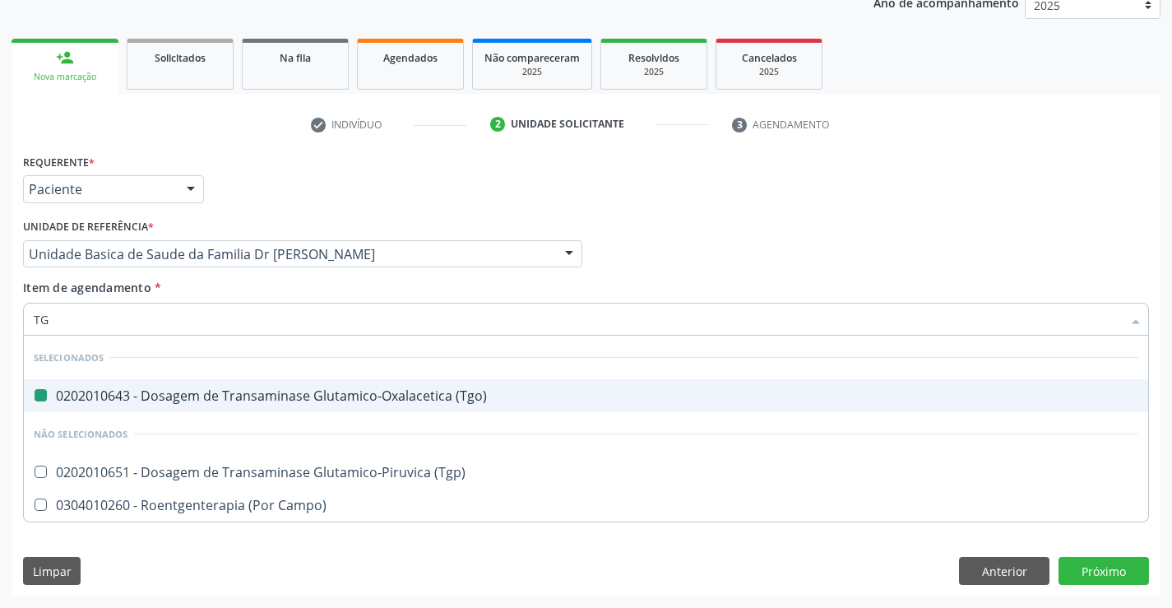
type input "TGP"
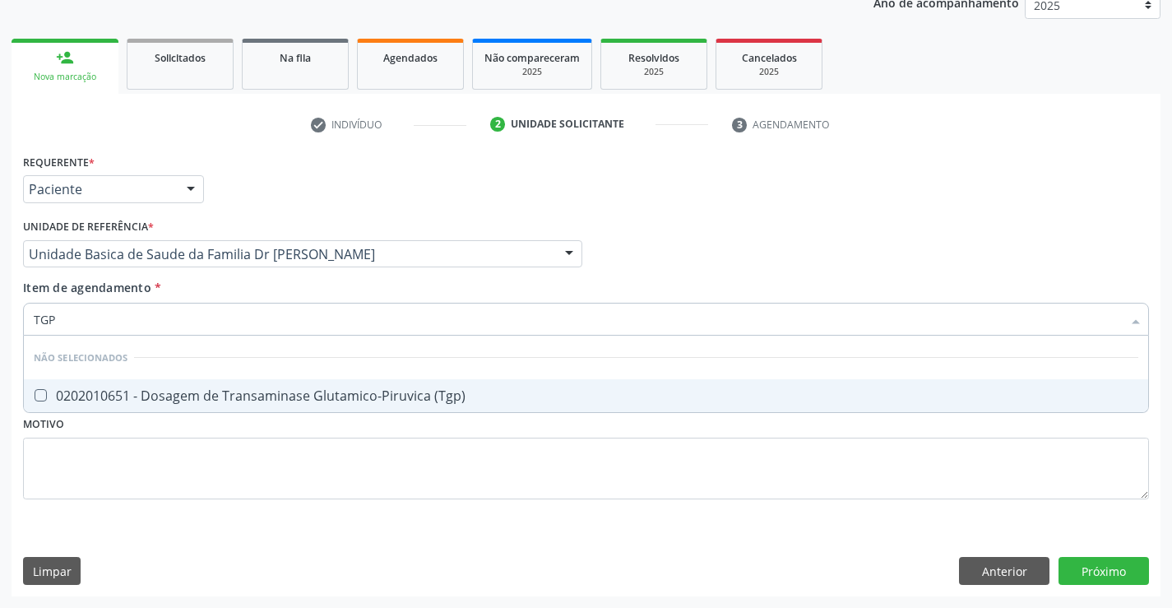
click at [84, 397] on div "0202010651 - Dosagem de Transaminase Glutamico-Piruvica (Tgp)" at bounding box center [586, 395] width 1105 height 13
checkbox \(Tgp\) "true"
type input "TGP"
click at [92, 459] on div "Requerente * Paciente Médico(a) Enfermeiro(a) Paciente Nenhum resultado encontr…" at bounding box center [586, 336] width 1126 height 373
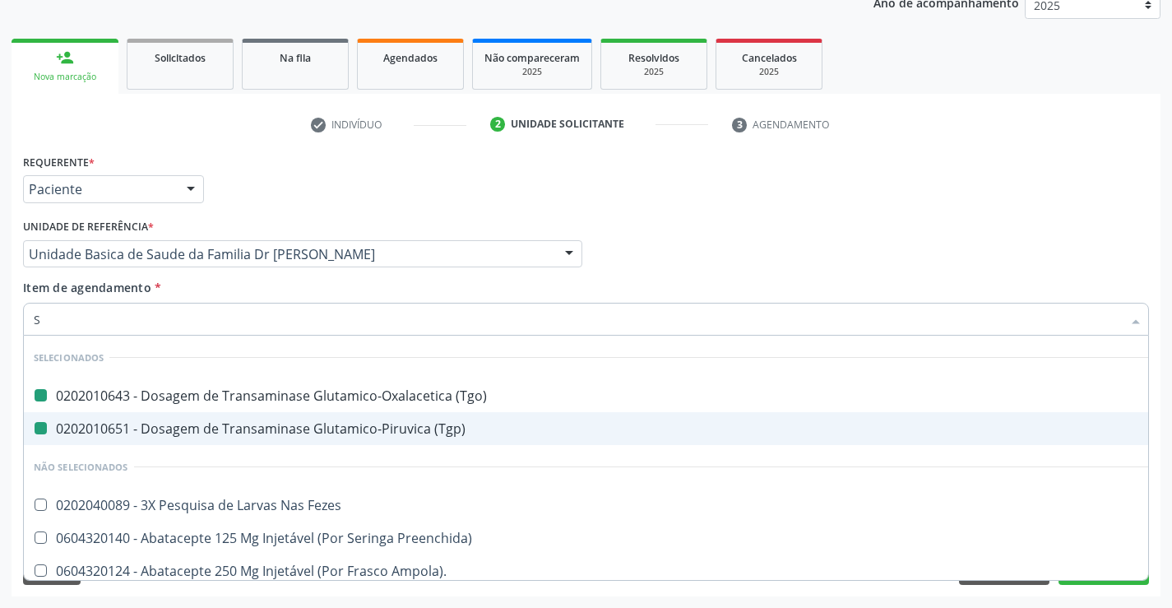
type input "SO"
checkbox \(Tgo\) "false"
checkbox \(Tgp\) "false"
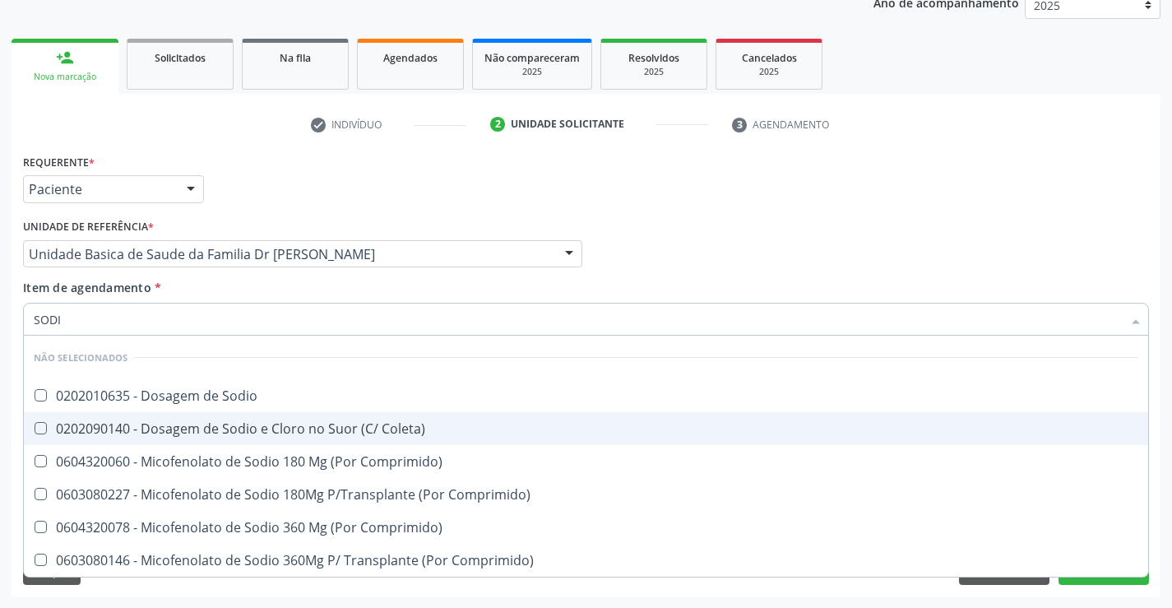
type input "SODIO"
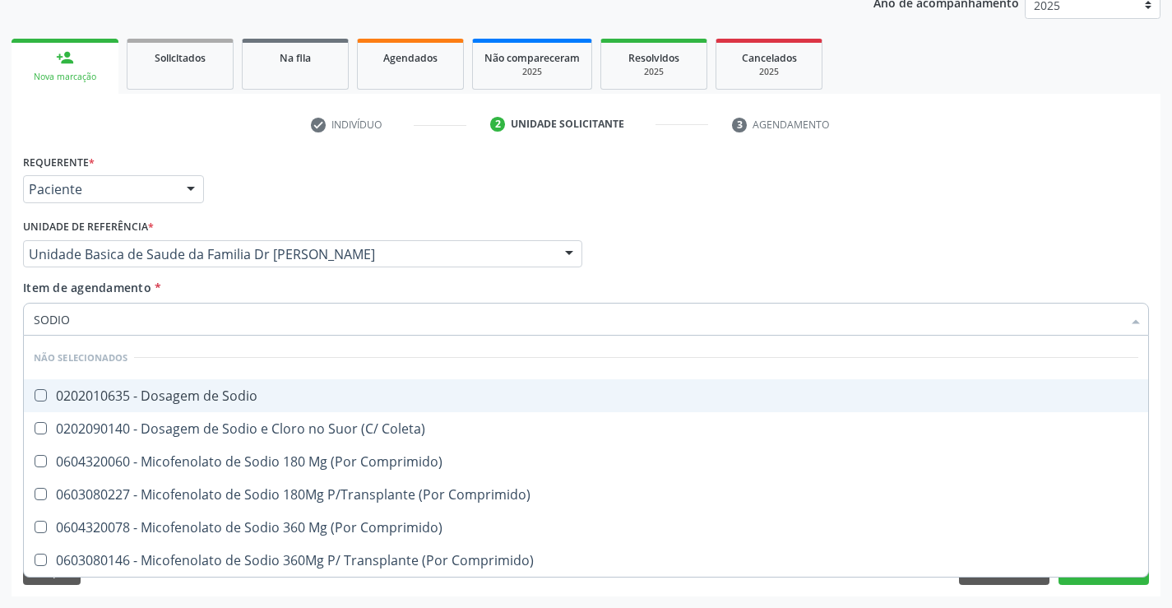
click at [136, 390] on div "0202010635 - Dosagem de Sodio" at bounding box center [586, 395] width 1105 height 13
checkbox Sodio "true"
type input "SODIO"
click at [654, 229] on div "Médico Solicitante Por favor, selecione a Unidade de Atendimento primeiro Nenhu…" at bounding box center [586, 247] width 1134 height 64
checkbox Coleta\) "true"
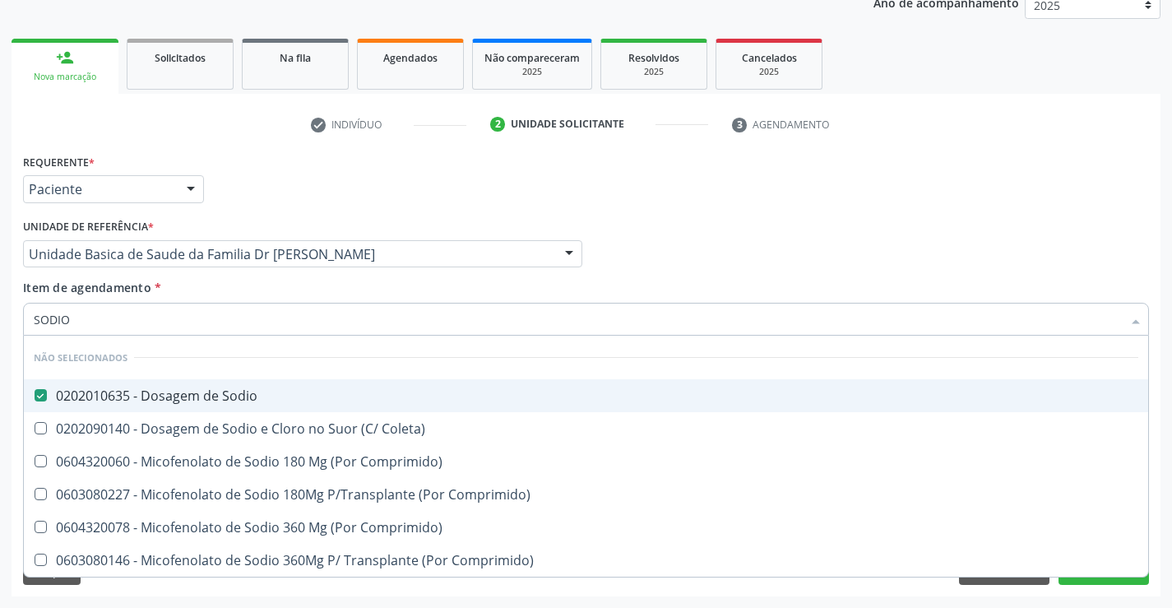
checkbox Comprimido\) "true"
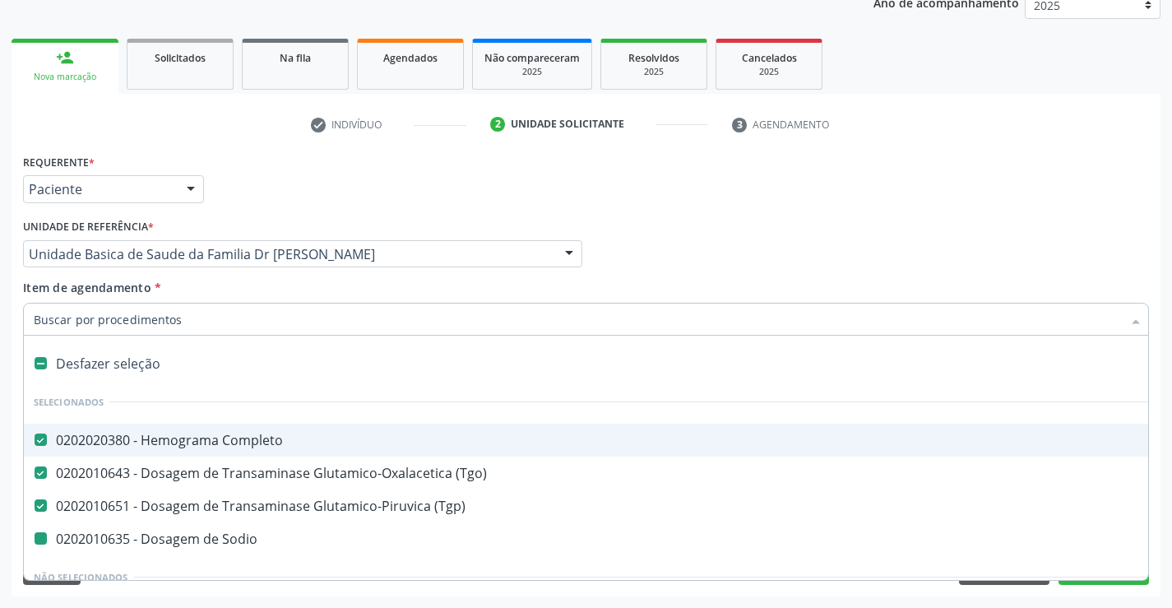
type input "P"
checkbox Sodio "false"
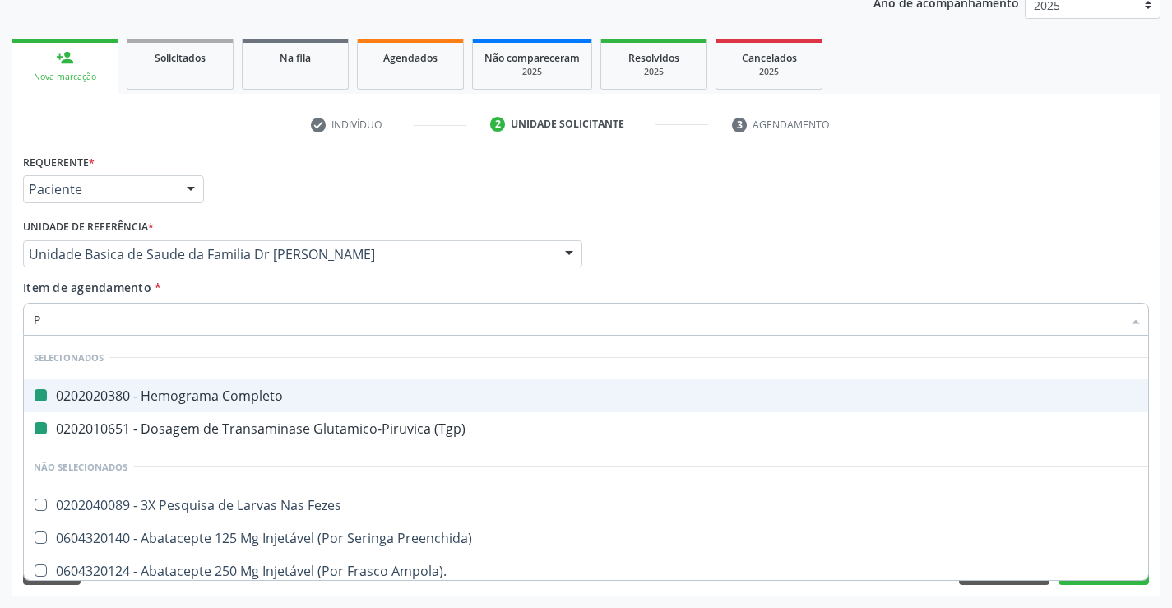
type input "PO"
checkbox Completo "false"
checkbox \(Tgp\) "false"
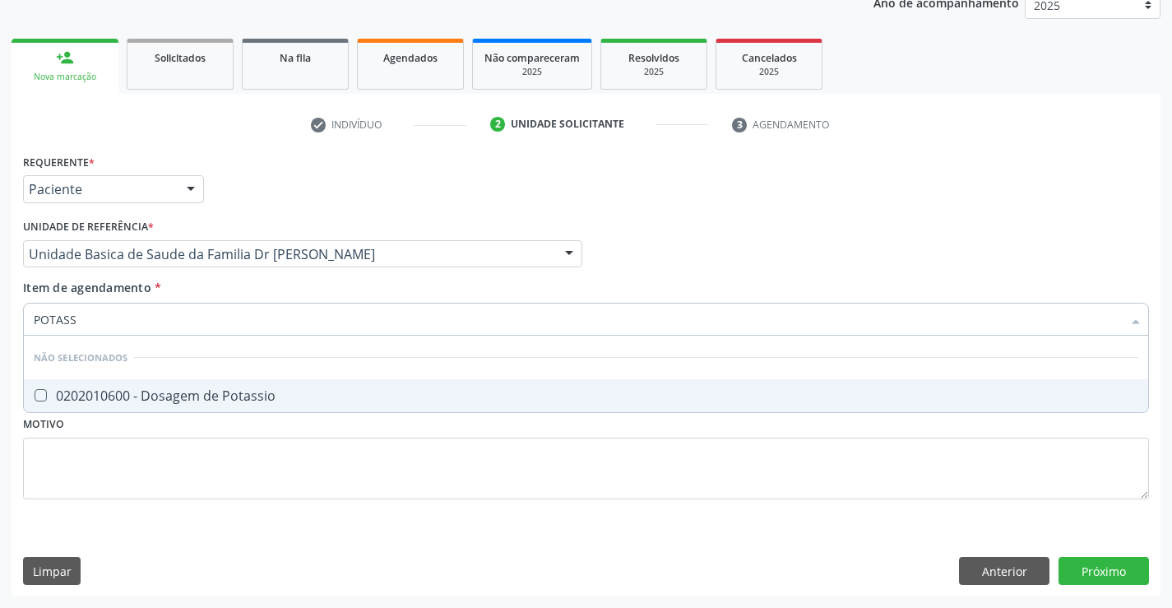
type input "POTASSI"
click at [132, 390] on div "0202010600 - Dosagem de Potassio" at bounding box center [586, 395] width 1105 height 13
checkbox Potassio "true"
type input "POTASSI"
click at [104, 457] on div "Requerente * Paciente Médico(a) Enfermeiro(a) Paciente Nenhum resultado encontr…" at bounding box center [586, 336] width 1126 height 373
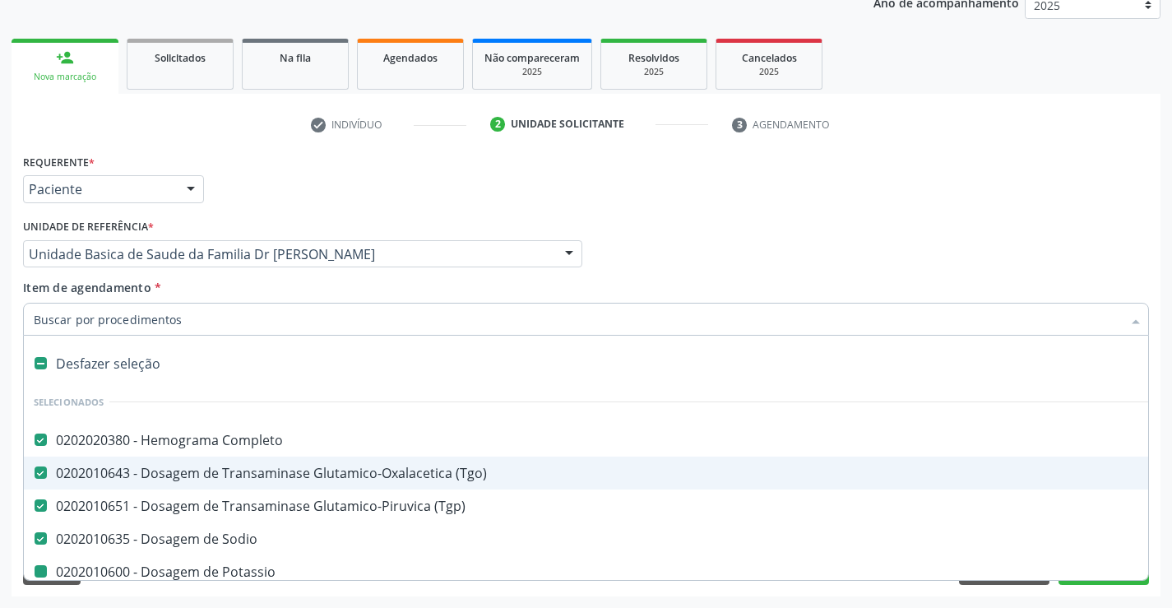
type input "C"
checkbox Potassio "false"
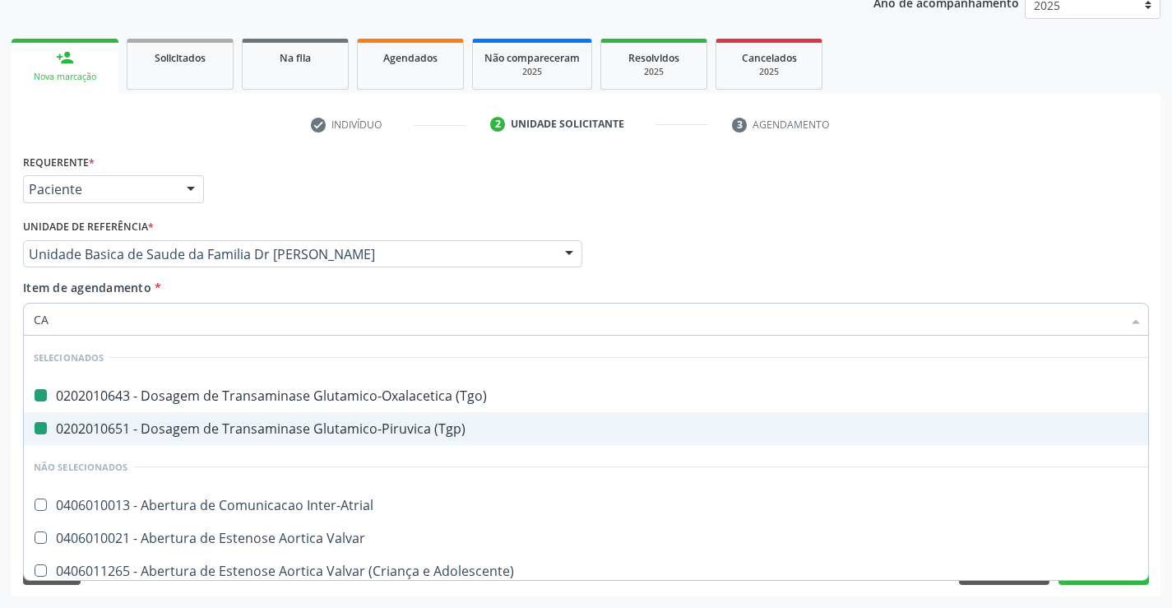
type input "CAL"
checkbox \(Tgo\) "false"
checkbox \(Tgp\) "false"
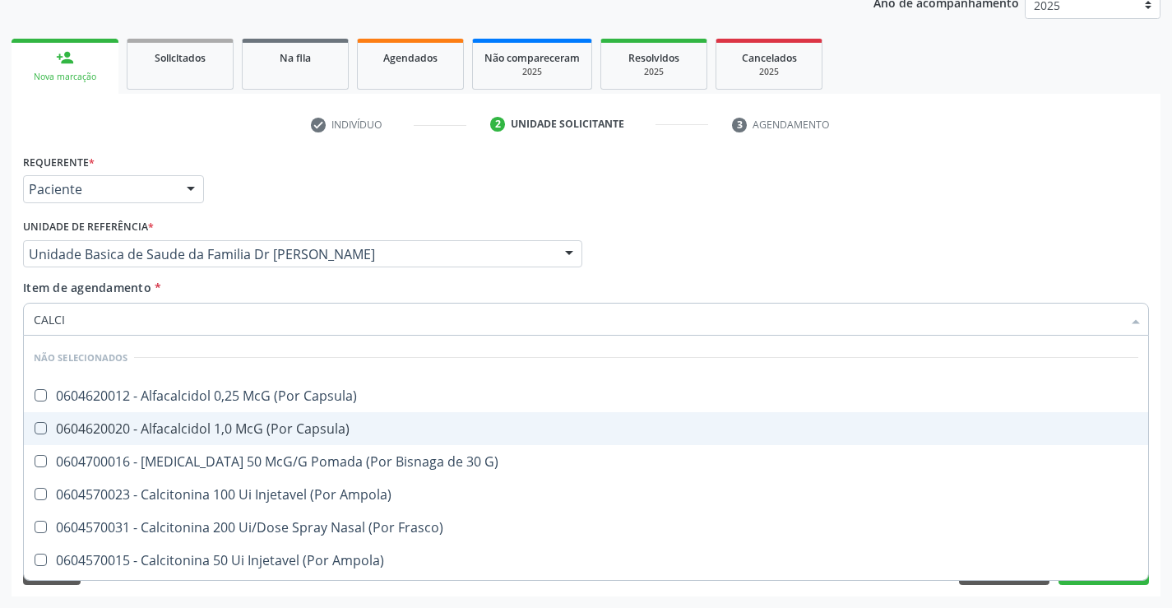
type input "CALCIO"
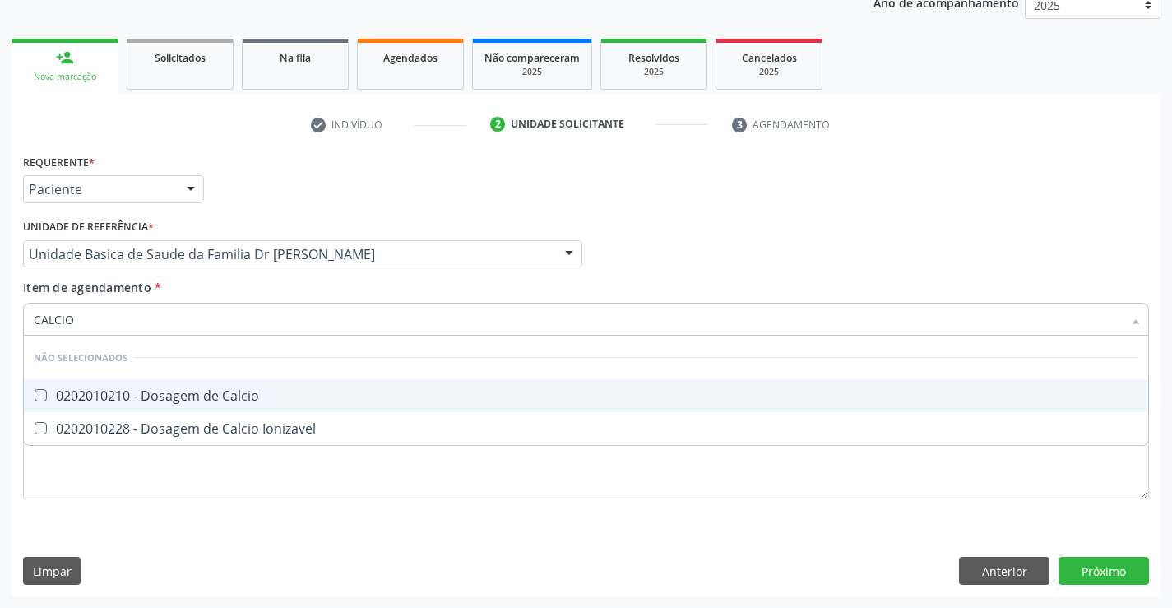
click at [141, 392] on div "0202010210 - Dosagem de Calcio" at bounding box center [586, 395] width 1105 height 13
checkbox Calcio "true"
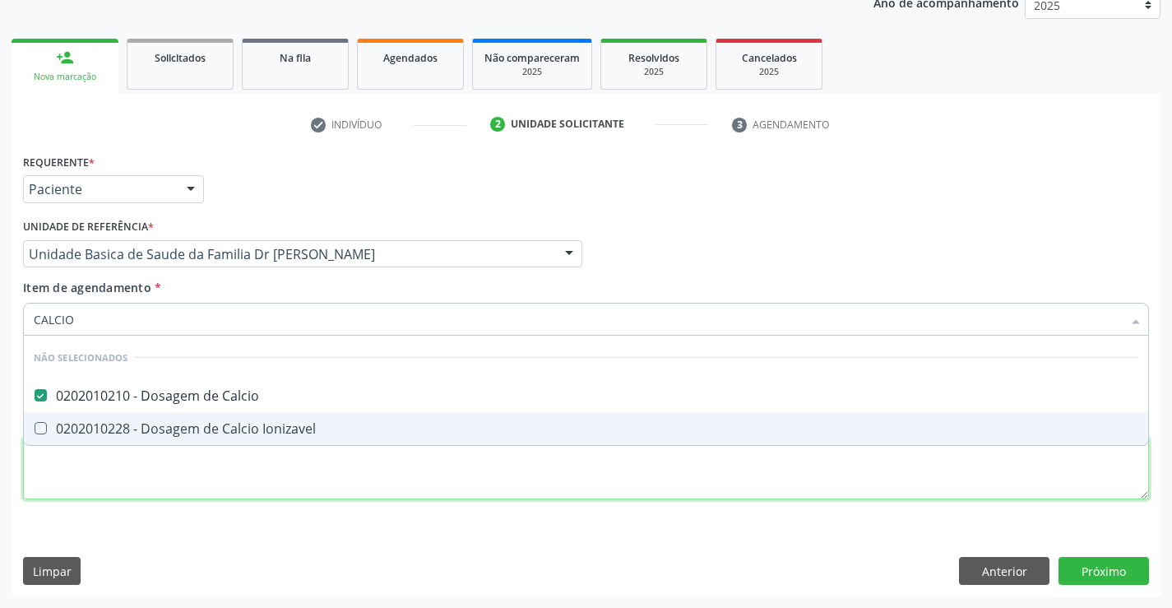
click at [100, 473] on div "Requerente * Paciente Médico(a) Enfermeiro(a) Paciente Nenhum resultado encontr…" at bounding box center [586, 336] width 1126 height 373
checkbox Ionizavel "true"
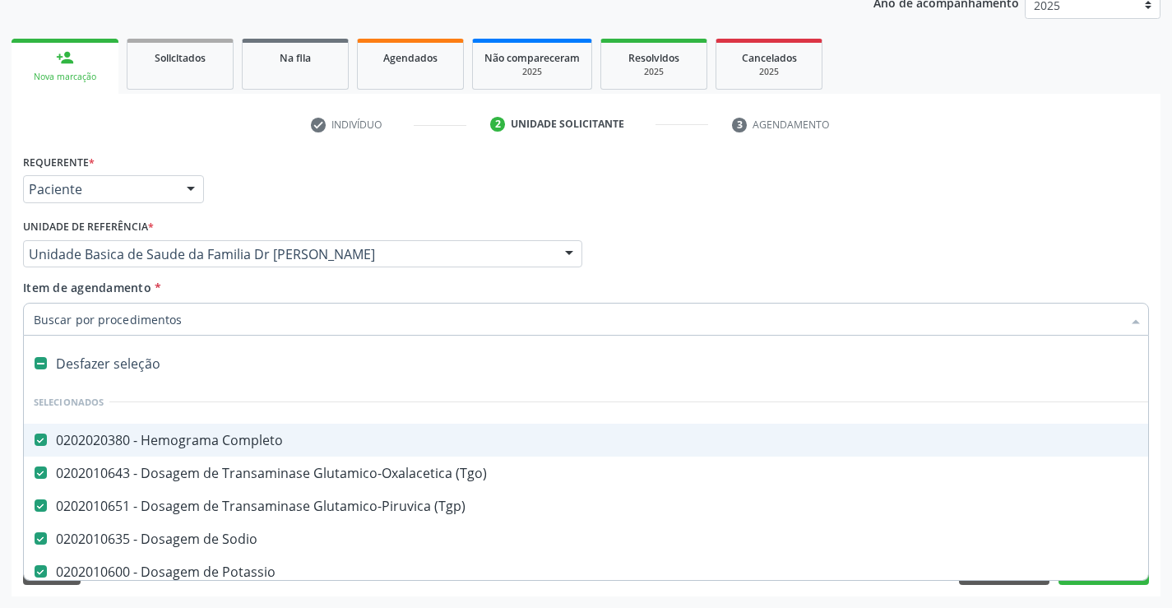
type input "C"
checkbox Calcio "false"
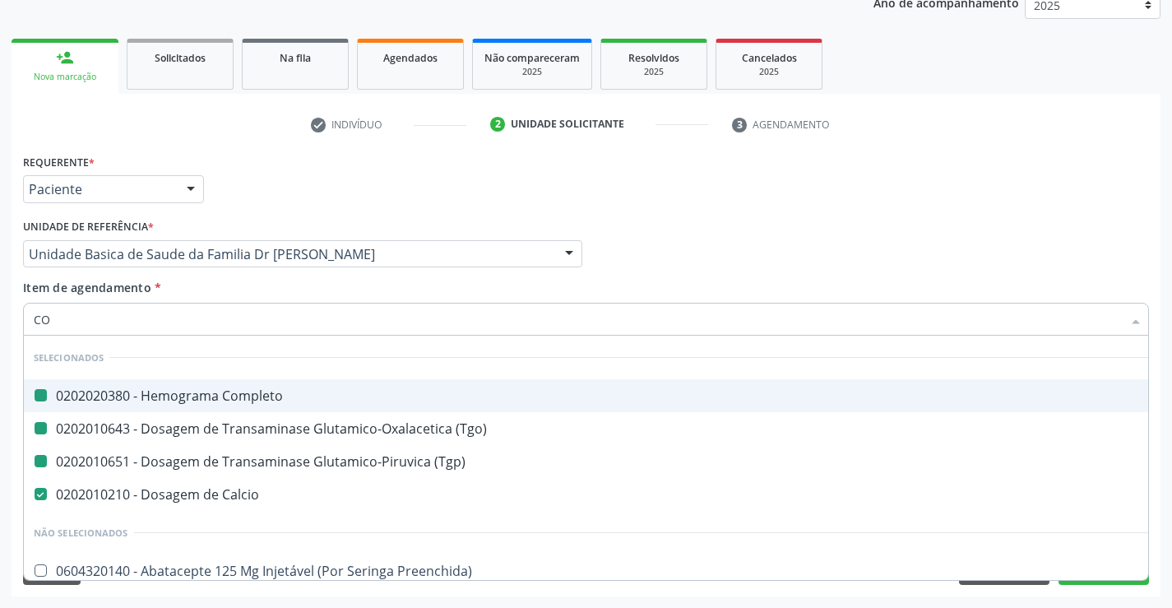
type input "COL"
checkbox Completo "false"
checkbox \(Tgo\) "false"
checkbox \(Tgp\) "false"
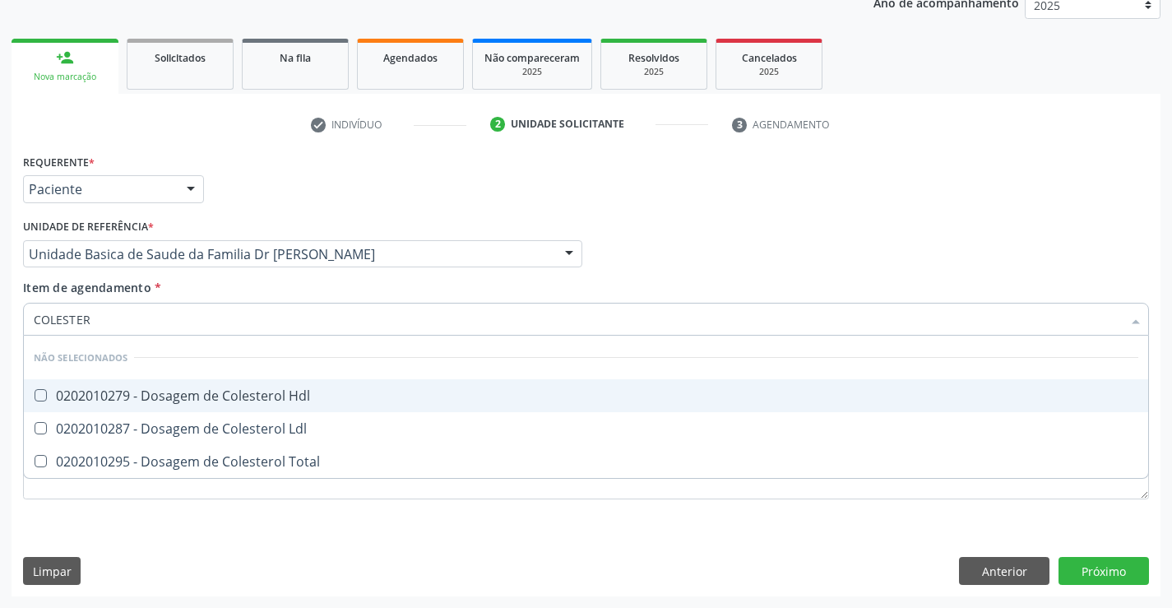
type input "COLESTERO"
click at [104, 396] on div "0202010279 - Dosagem de Colesterol Hdl" at bounding box center [586, 395] width 1105 height 13
checkbox Hdl "true"
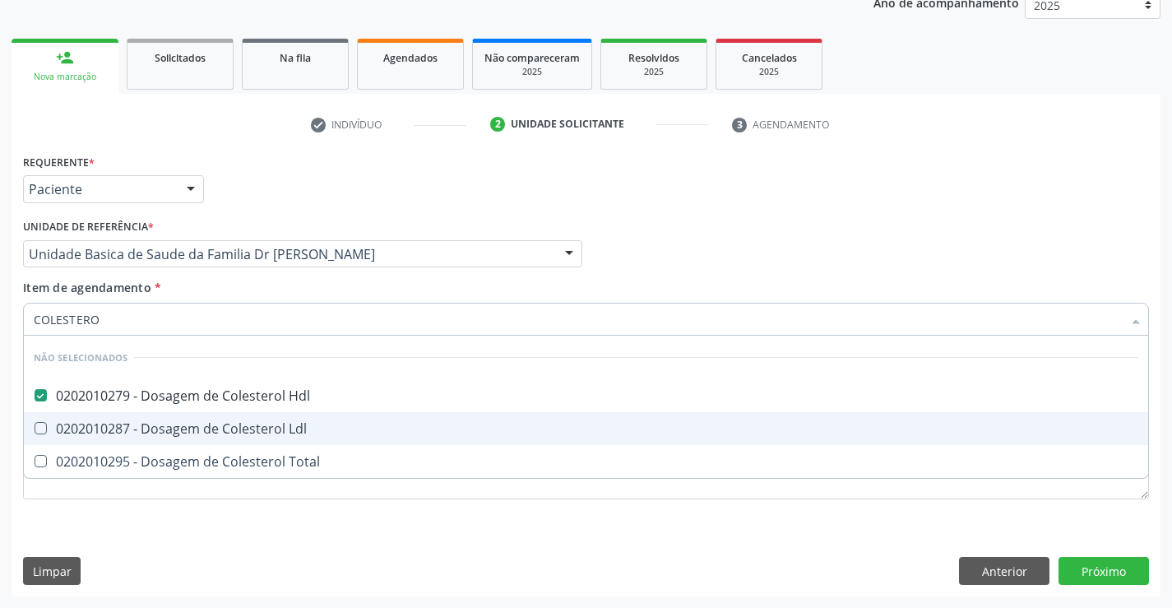
click at [84, 430] on div "0202010287 - Dosagem de Colesterol Ldl" at bounding box center [586, 428] width 1105 height 13
checkbox Ldl "true"
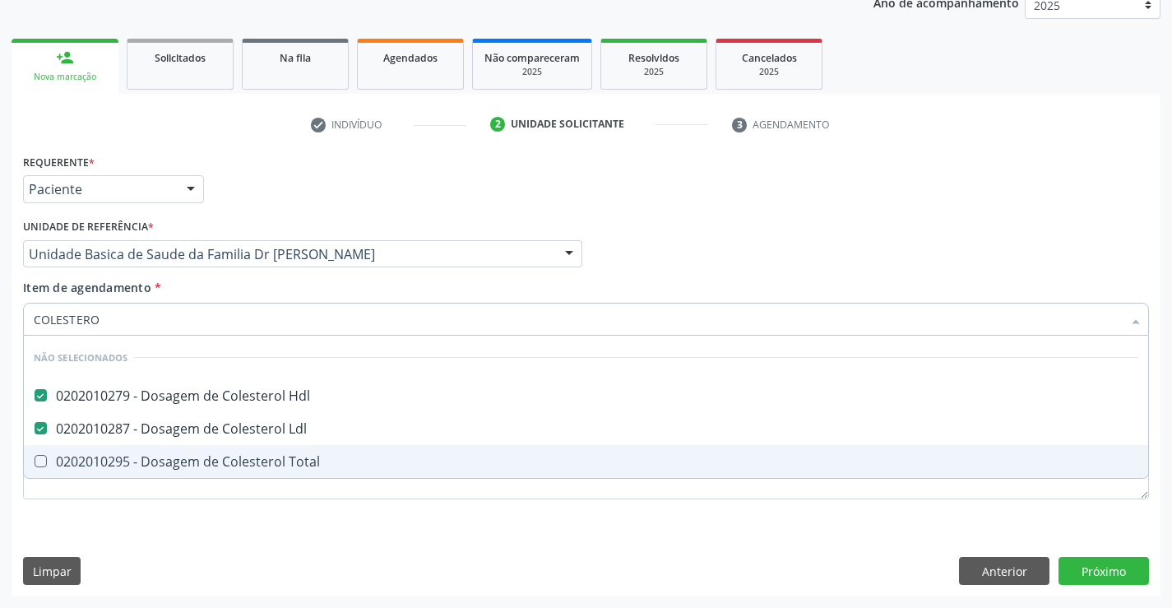
click at [81, 449] on span "0202010295 - Dosagem de Colesterol Total" at bounding box center [586, 461] width 1125 height 33
checkbox Total "true"
click at [86, 530] on div "Requerente * Paciente Médico(a) Enfermeiro(a) Paciente Nenhum resultado encontr…" at bounding box center [586, 373] width 1149 height 447
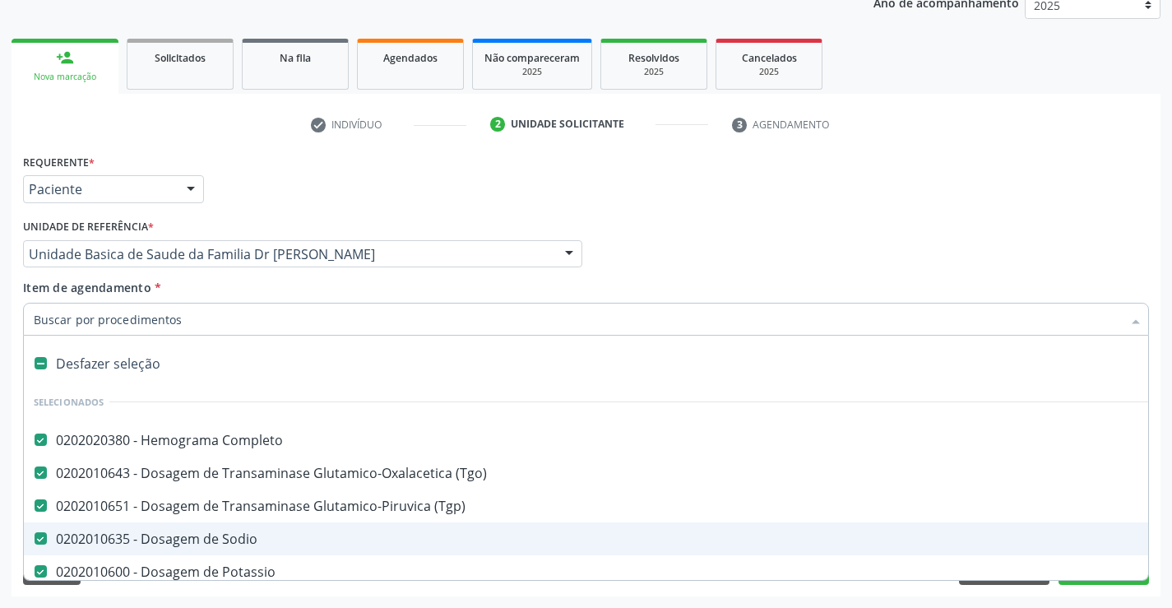
type input "T"
checkbox Total "false"
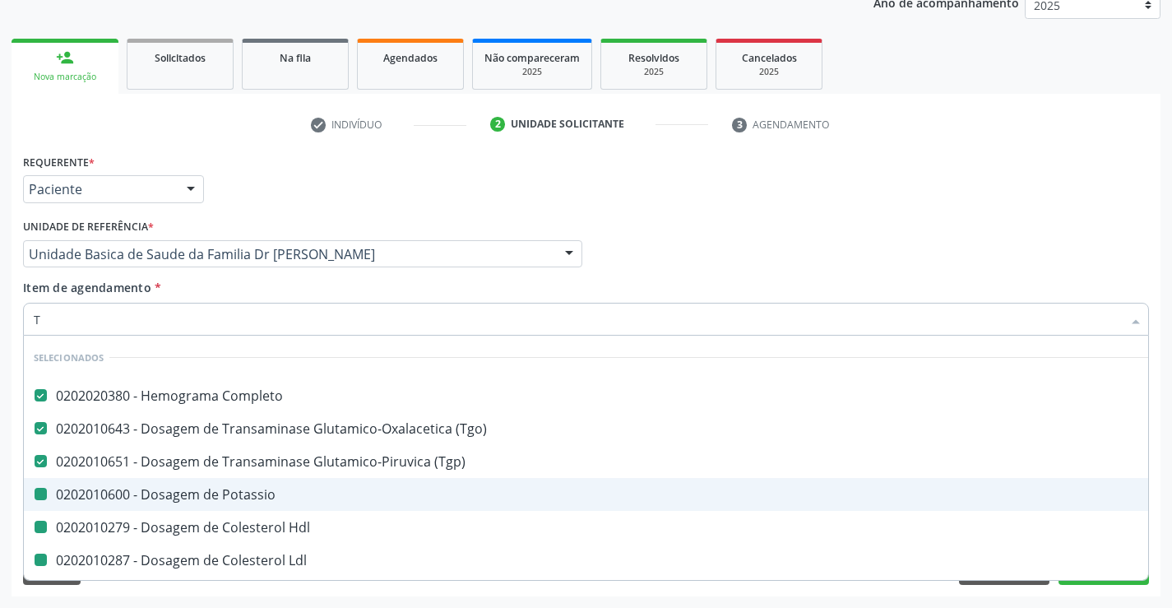
type input "TR"
checkbox Potassio "false"
checkbox Hdl "false"
checkbox Ldl "false"
checkbox Total "false"
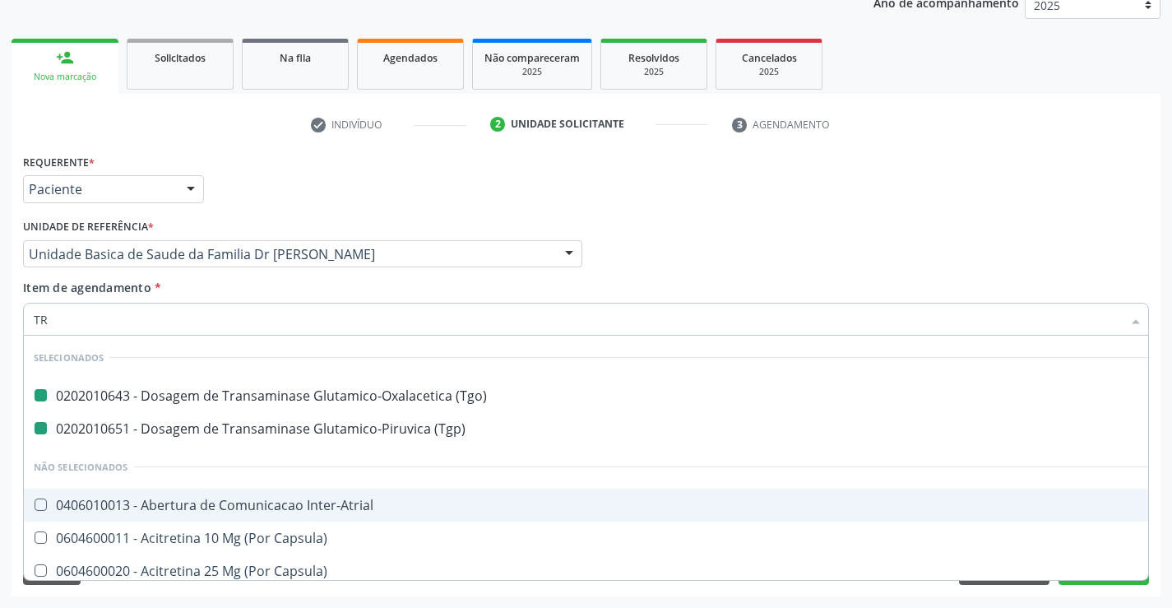
type input "TRI"
checkbox \(Tgo\) "false"
checkbox \(Tgp\) "false"
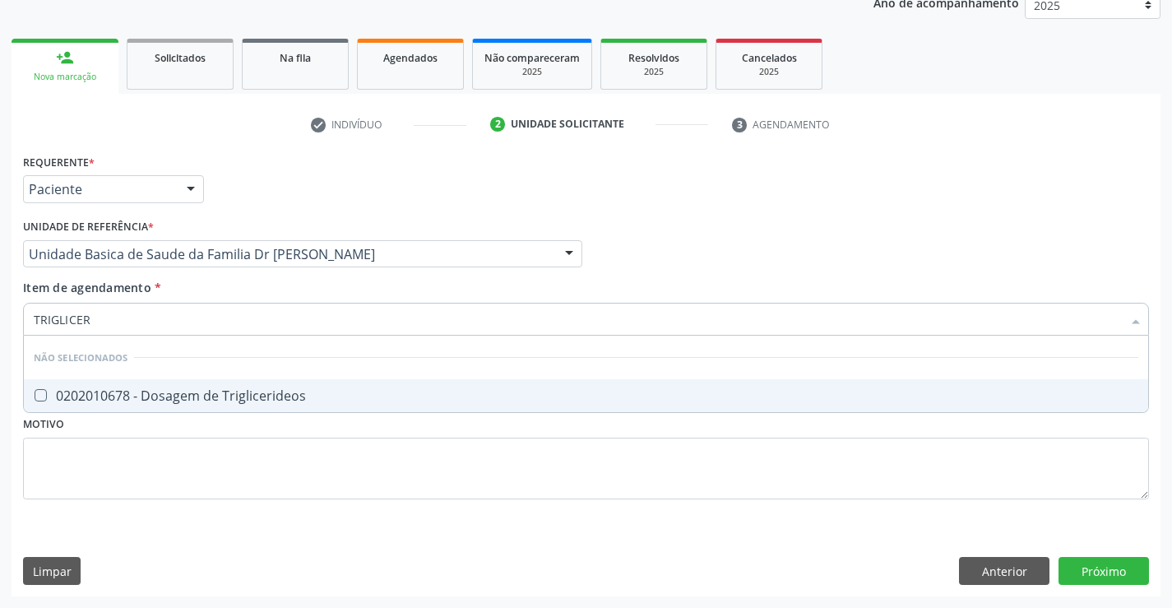
type input "TRIGLICERI"
click at [128, 400] on div "0202010678 - Dosagem de Triglicerideos" at bounding box center [586, 395] width 1105 height 13
checkbox Triglicerideos "true"
type input "TRIGLICERI"
click at [111, 458] on div "Requerente * Paciente Médico(a) Enfermeiro(a) Paciente Nenhum resultado encontr…" at bounding box center [586, 336] width 1126 height 373
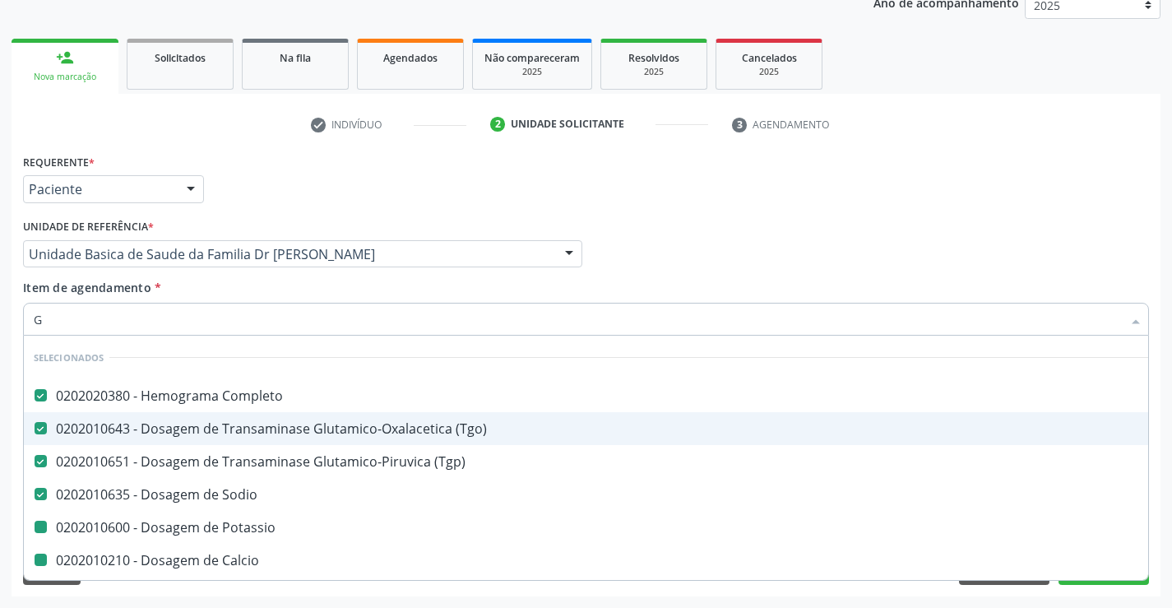
type input "GL"
checkbox Potassio "false"
checkbox Calcio "false"
checkbox Hdl "false"
checkbox Ldl "false"
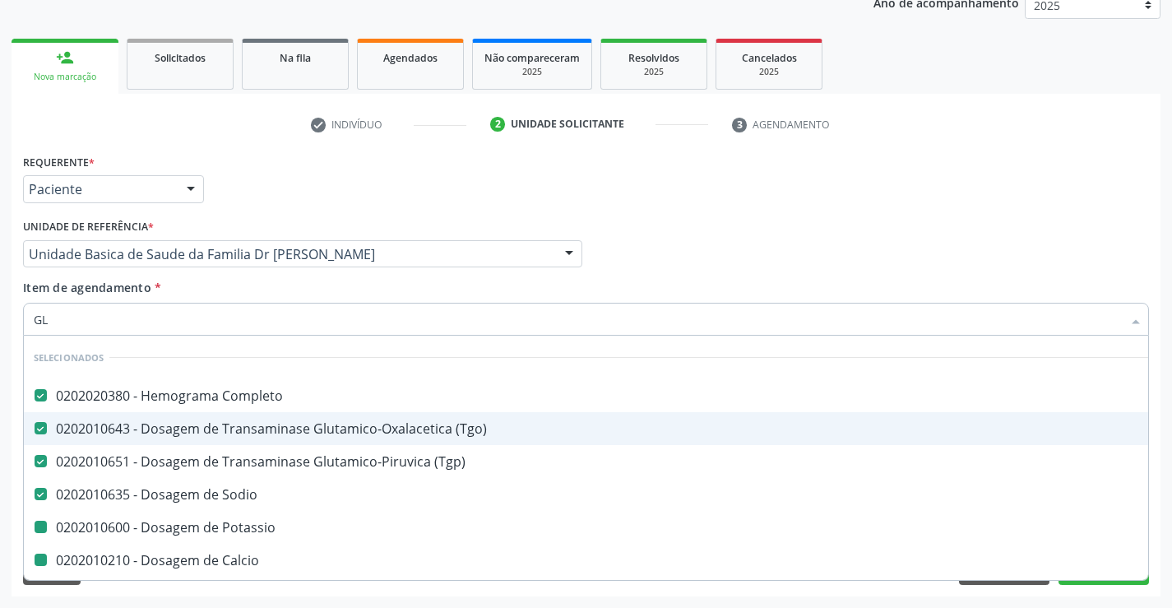
checkbox Total "false"
checkbox Triglicerideos "false"
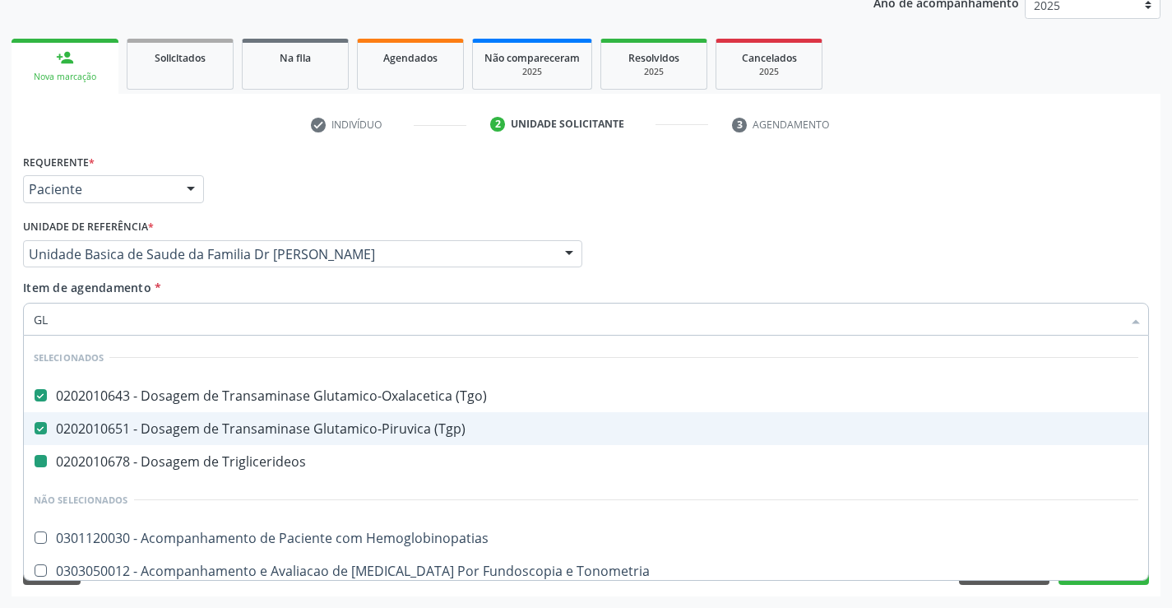
type input "GLI"
checkbox Triglicerideos "false"
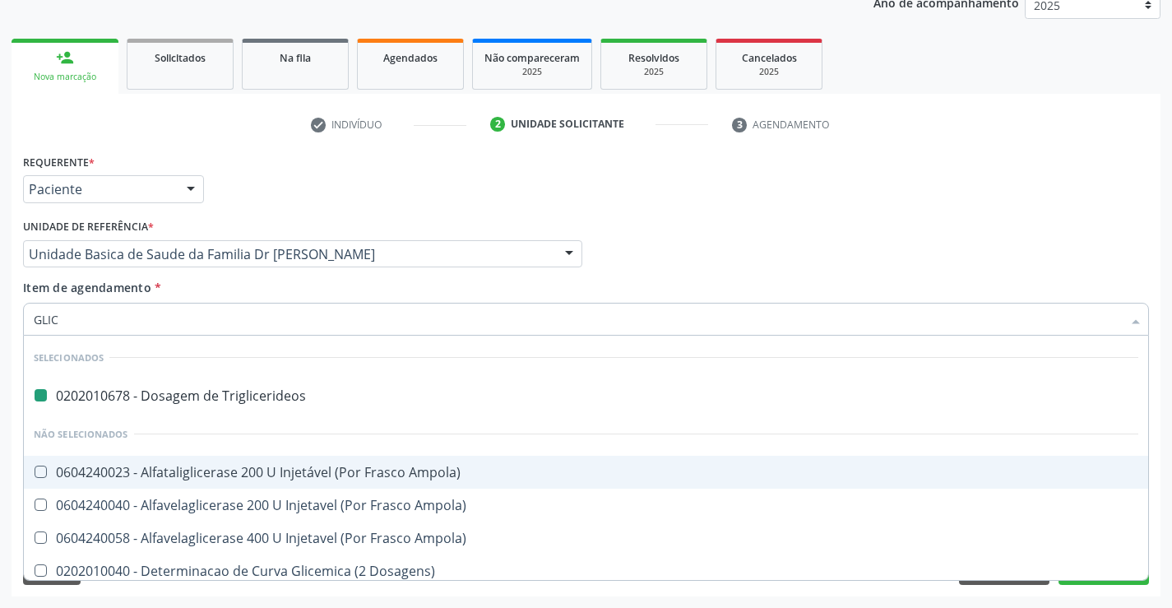
type input "GLICO"
checkbox Triglicerideos "false"
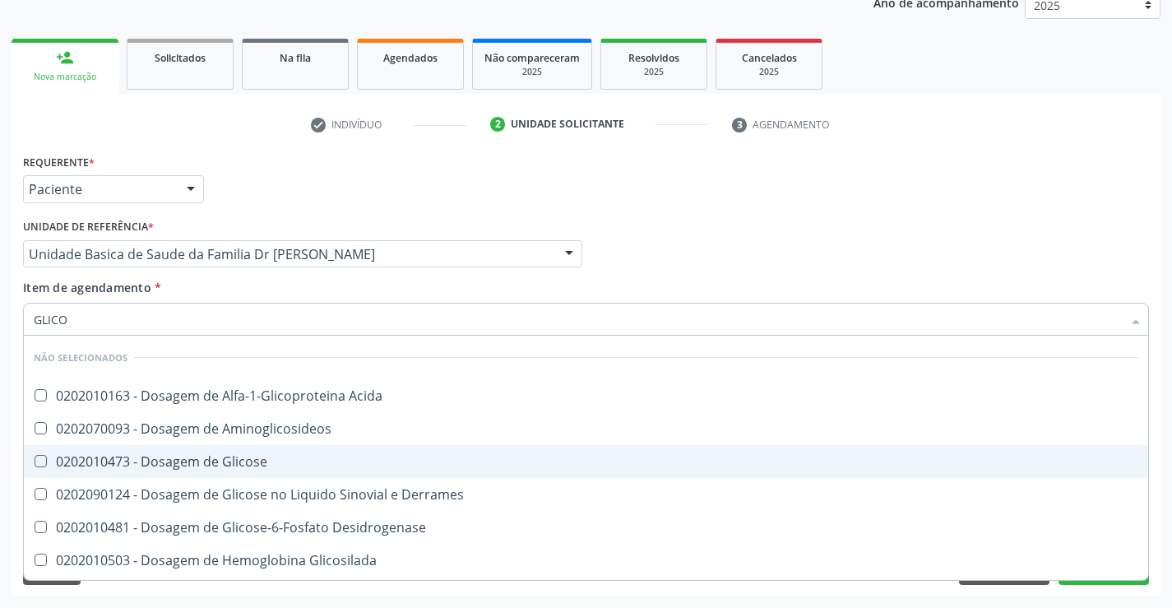
type input "GLICOS"
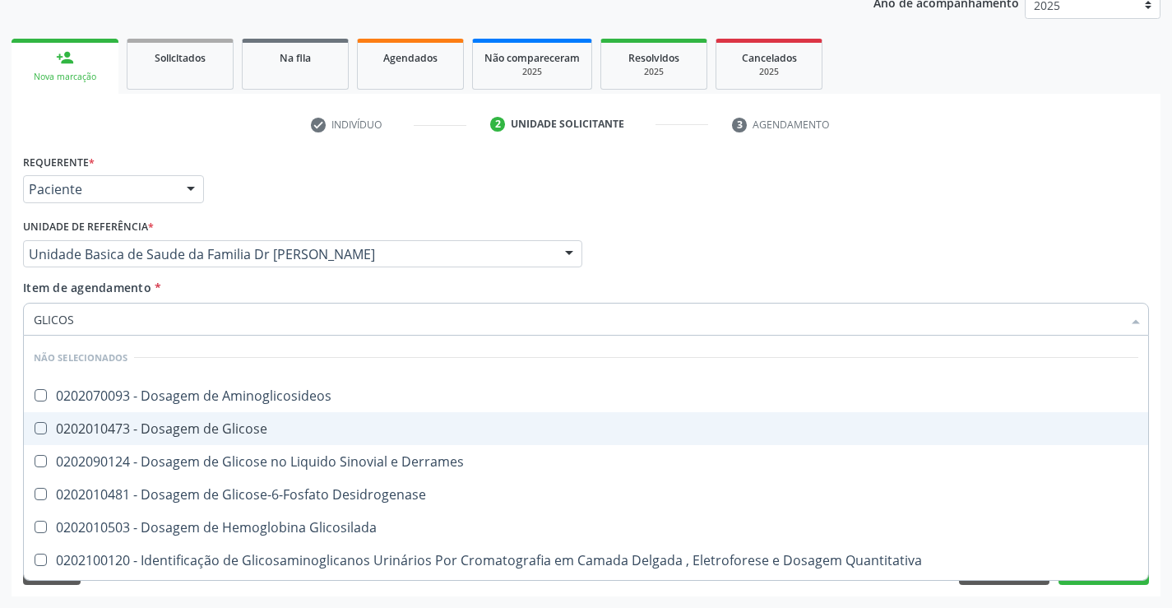
click at [152, 435] on div "0202010473 - Dosagem de Glicose" at bounding box center [586, 428] width 1105 height 13
checkbox Glicose "true"
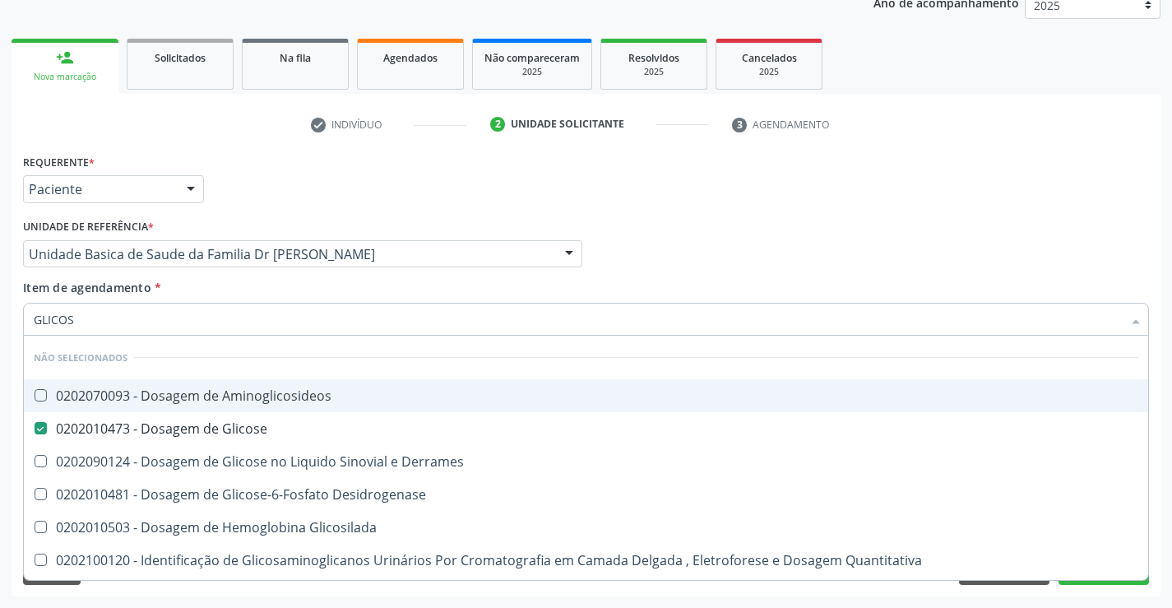
type input "GLICOS"
click at [698, 230] on div "Médico Solicitante Por favor, selecione a Unidade de Atendimento primeiro Nenhu…" at bounding box center [586, 247] width 1134 height 64
checkbox Aminoglicosideos "true"
checkbox Derrames "true"
checkbox Glicosilada "true"
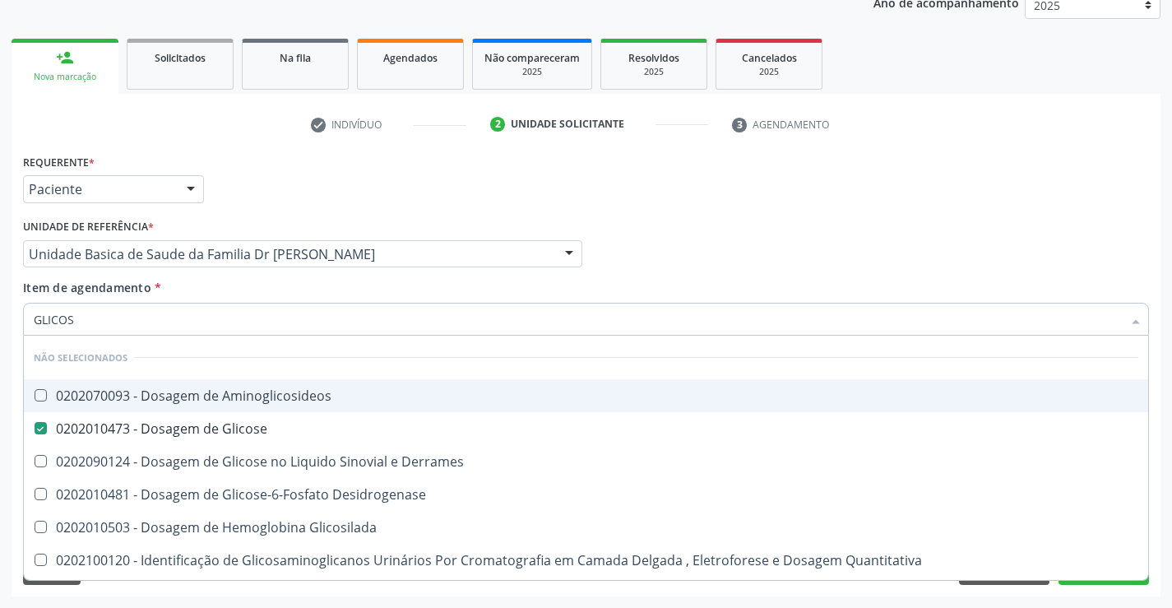
checkbox Quantitativa "true"
checkbox Urina "true"
checkbox Glicose "true"
checkbox Desidrogenase "true"
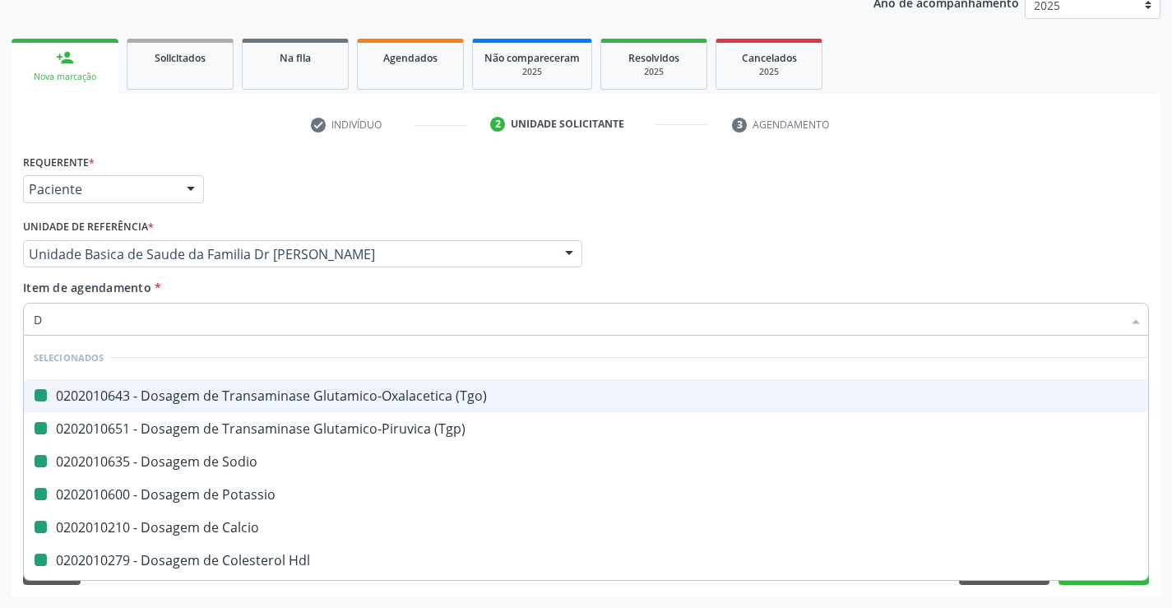
type input "DU"
checkbox \(Tgo\) "false"
checkbox Sodio "false"
checkbox Calcio "false"
checkbox Hdl "false"
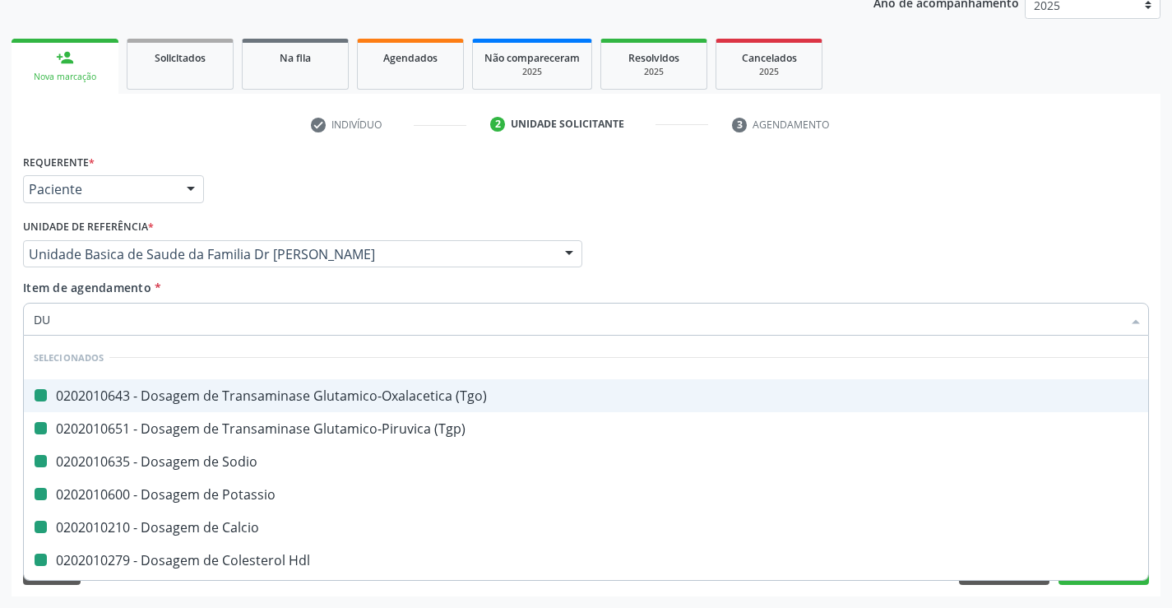
checkbox Ldl "false"
checkbox Total "false"
checkbox Potassio "false"
checkbox \(Tgp\) "false"
checkbox Triglicerideos "false"
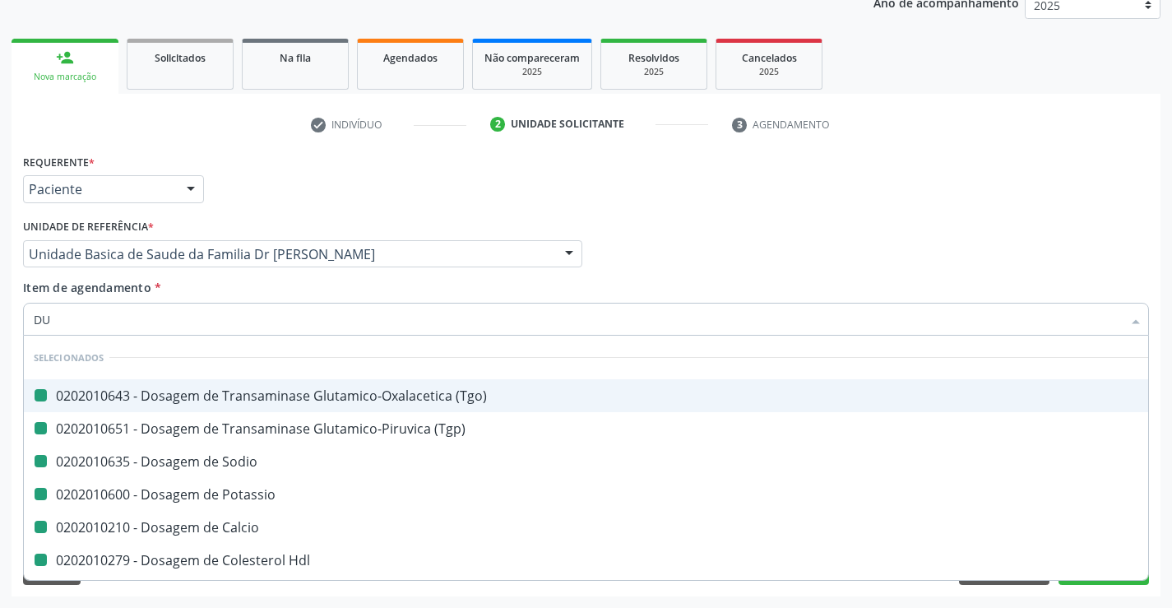
checkbox Glicose "false"
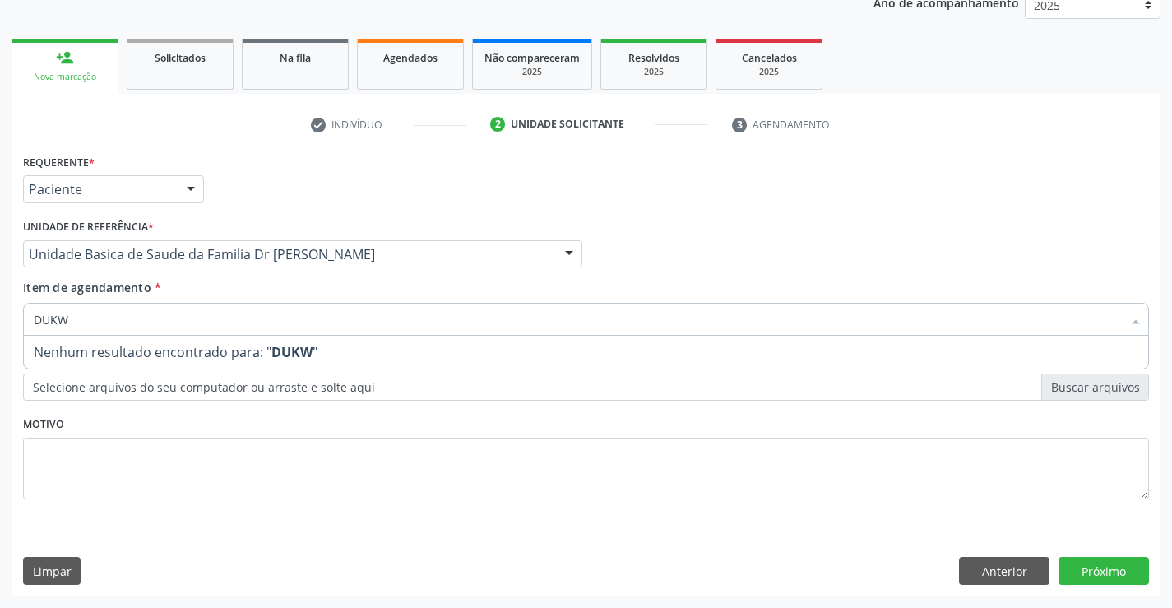
type input "DUK"
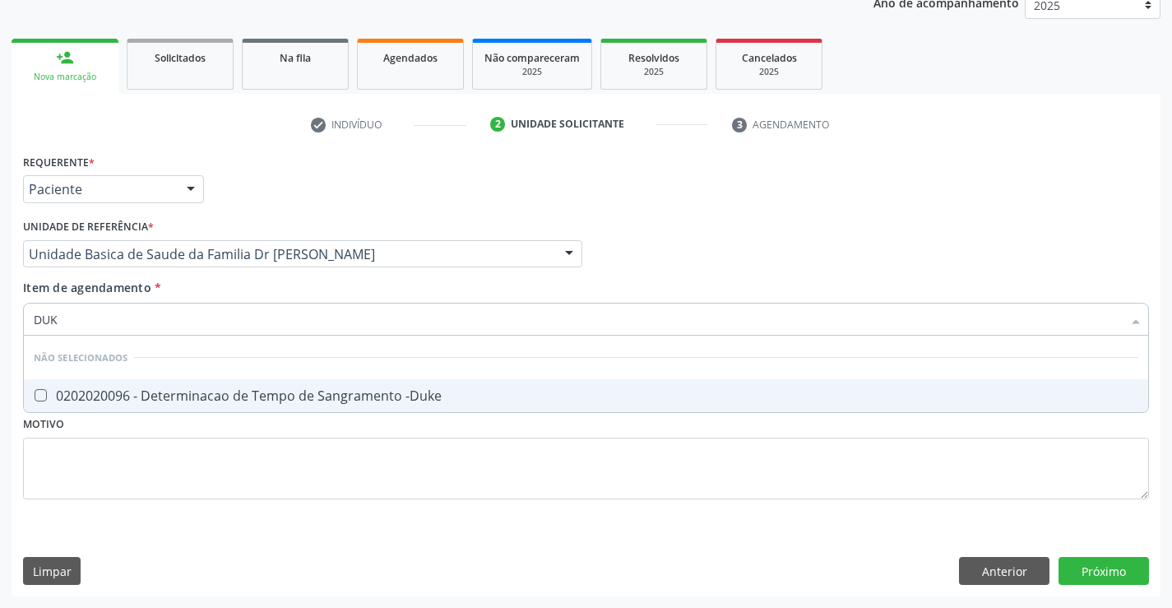
click at [237, 394] on div "0202020096 - Determinacao de Tempo de Sangramento -Duke" at bounding box center [586, 395] width 1105 height 13
checkbox -Duke "true"
click at [175, 451] on div "Requerente * Paciente Médico(a) Enfermeiro(a) Paciente Nenhum resultado encontr…" at bounding box center [586, 336] width 1126 height 373
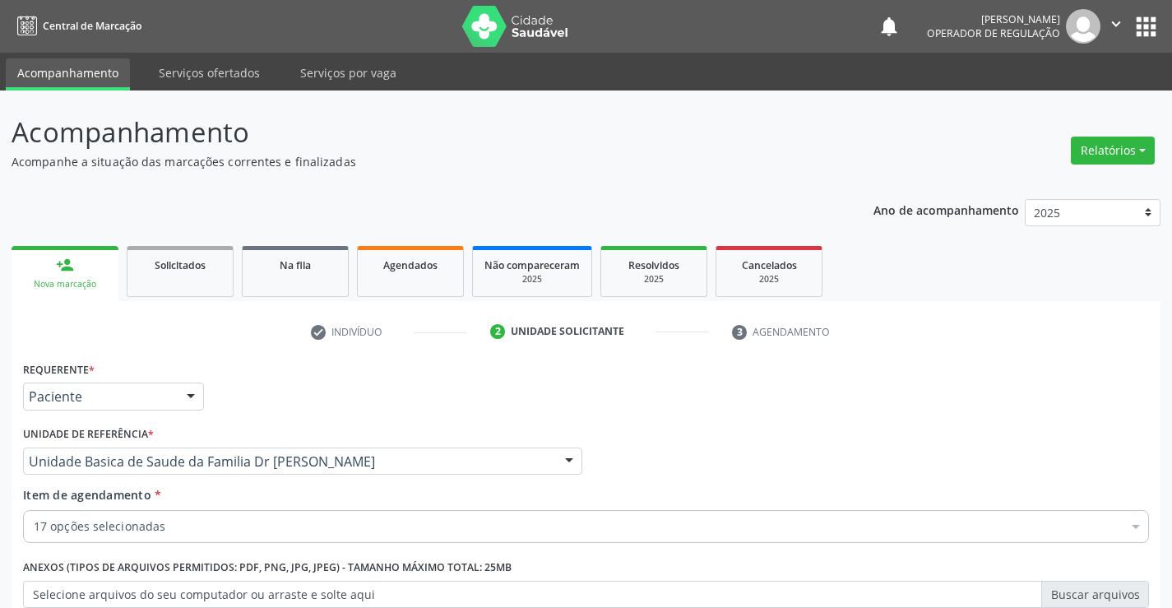
scroll to position [207, 0]
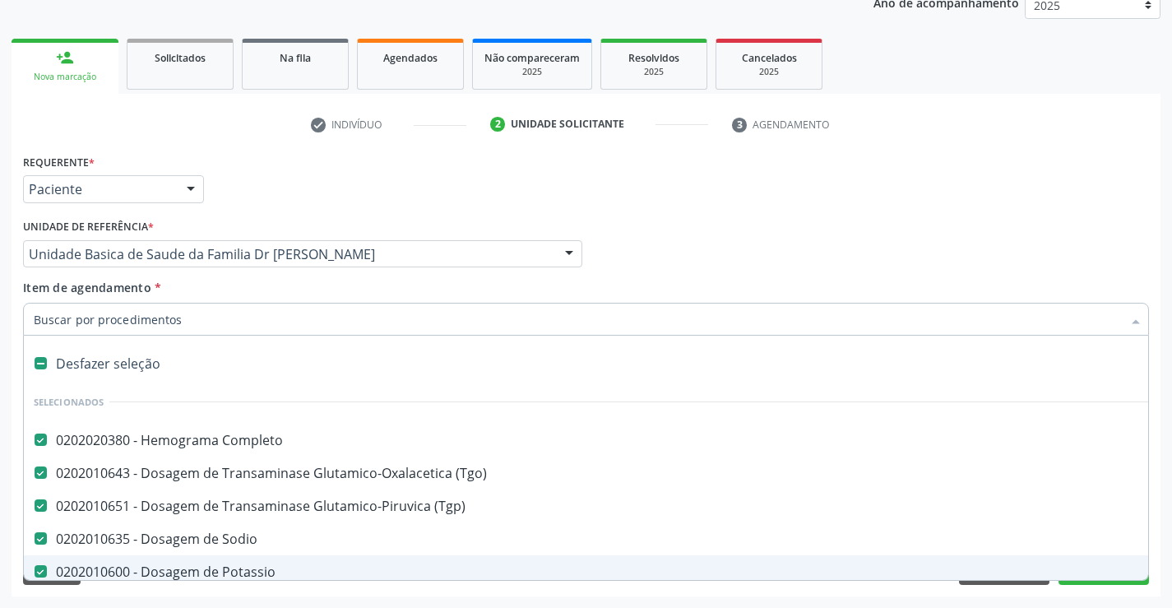
type input "C"
checkbox Serico "false"
checkbox Ativada\) "false"
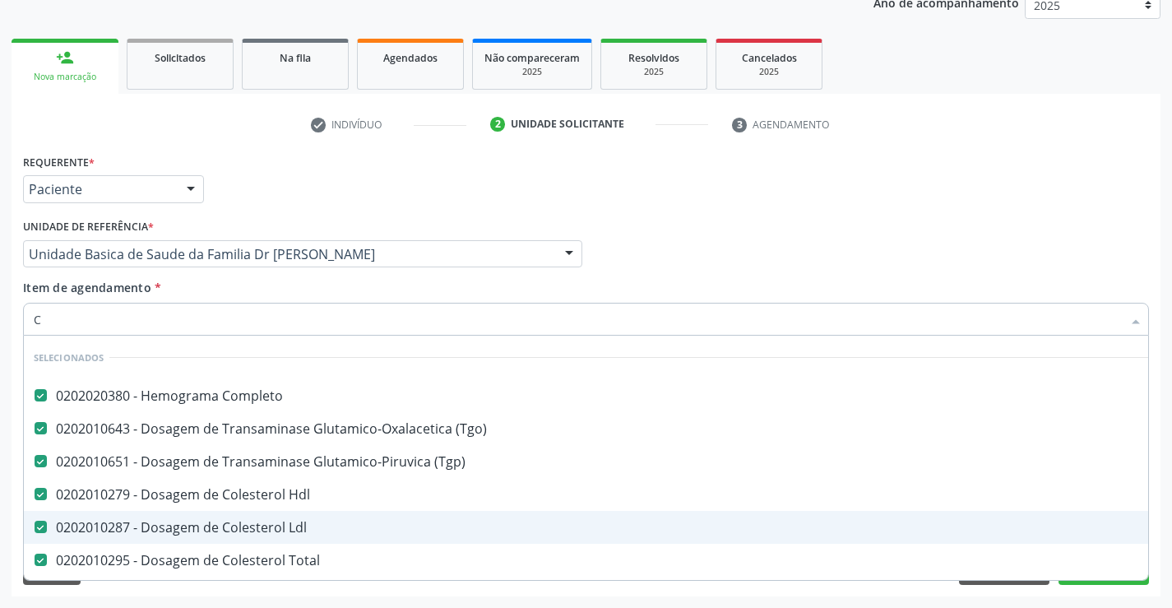
type input "CA"
checkbox Glicose "false"
checkbox -Duke "false"
checkbox Coagulacao "false"
checkbox \(Tap\) "false"
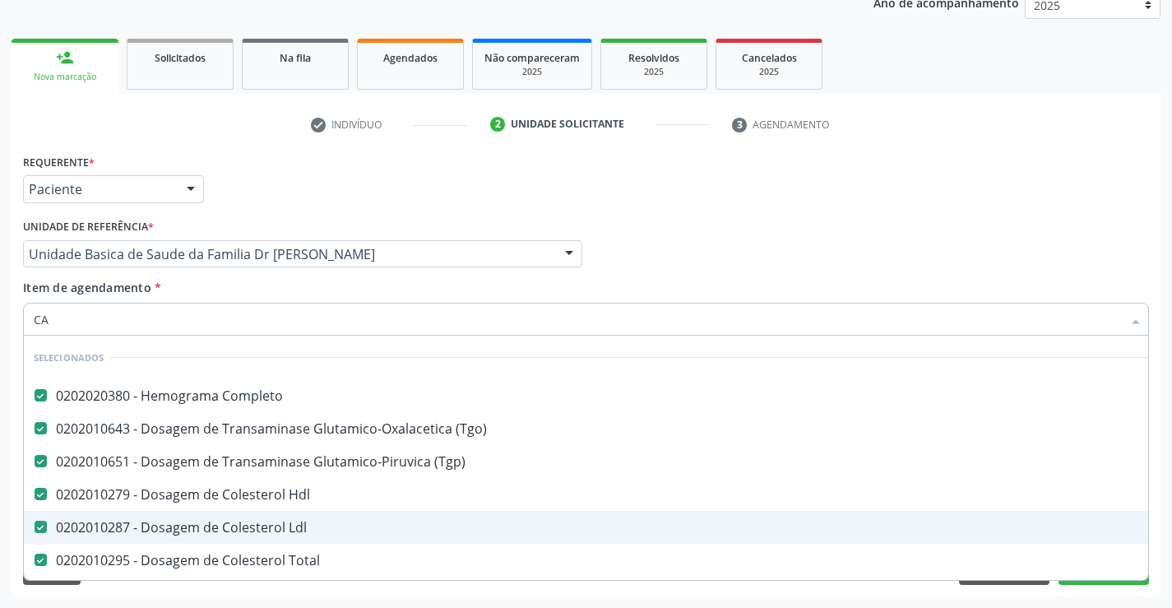
checkbox Creatinina "false"
checkbox Serico "false"
checkbox Ativada\) "false"
type input "CAL"
checkbox Completo "false"
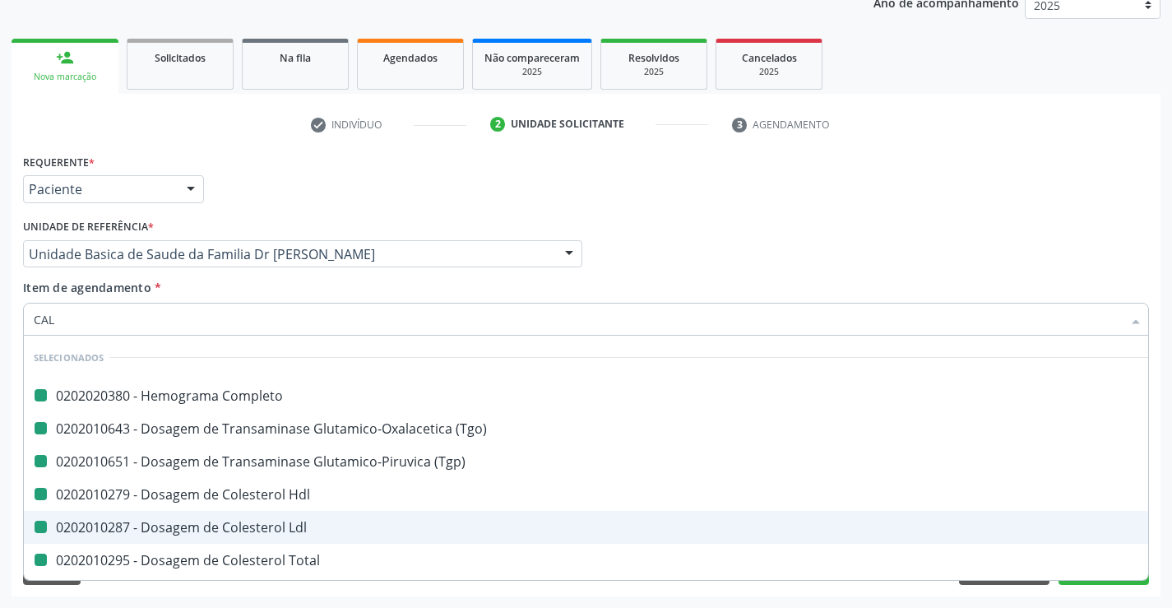
checkbox \(Tgo\) "false"
checkbox \(Tgp\) "false"
checkbox Hdl "false"
checkbox Ldl "false"
checkbox Total "false"
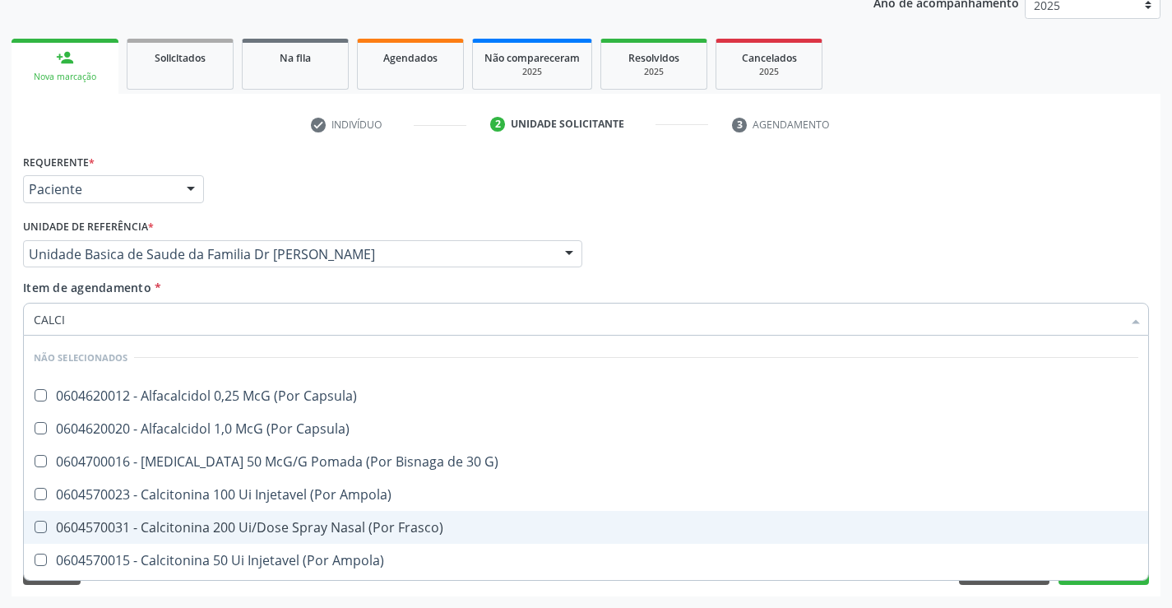
type input "CALCIO"
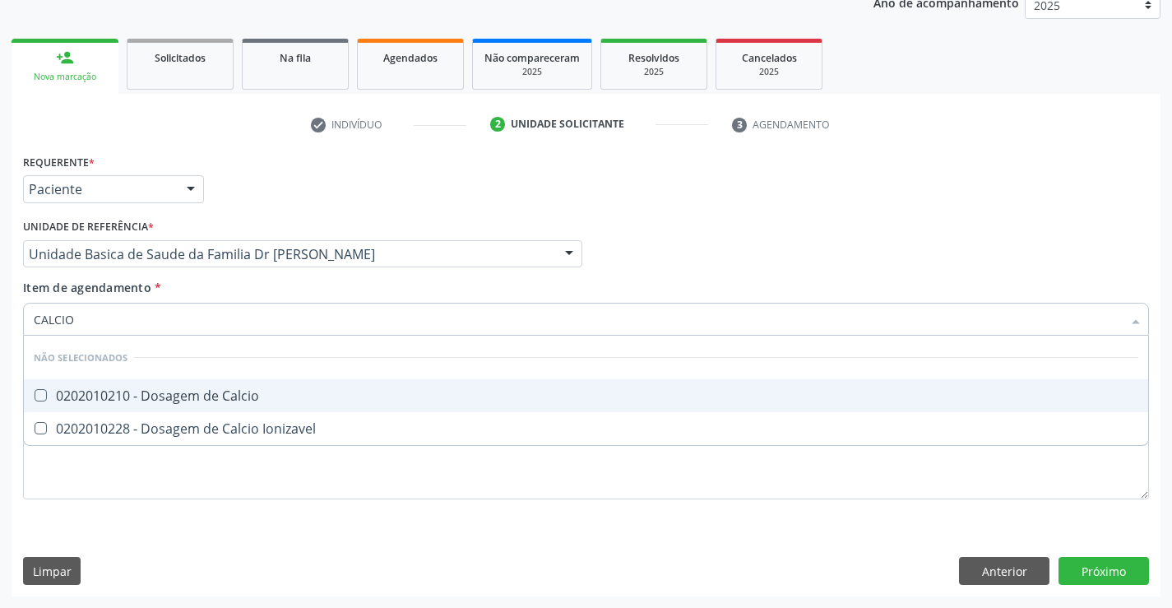
click at [209, 396] on div "0202010210 - Dosagem de Calcio" at bounding box center [586, 395] width 1105 height 13
checkbox Calcio "true"
type input "CALCIO"
click at [728, 228] on div "Médico Solicitante Por favor, selecione a Unidade de Atendimento primeiro Nenhu…" at bounding box center [586, 247] width 1134 height 64
checkbox Ionizavel "true"
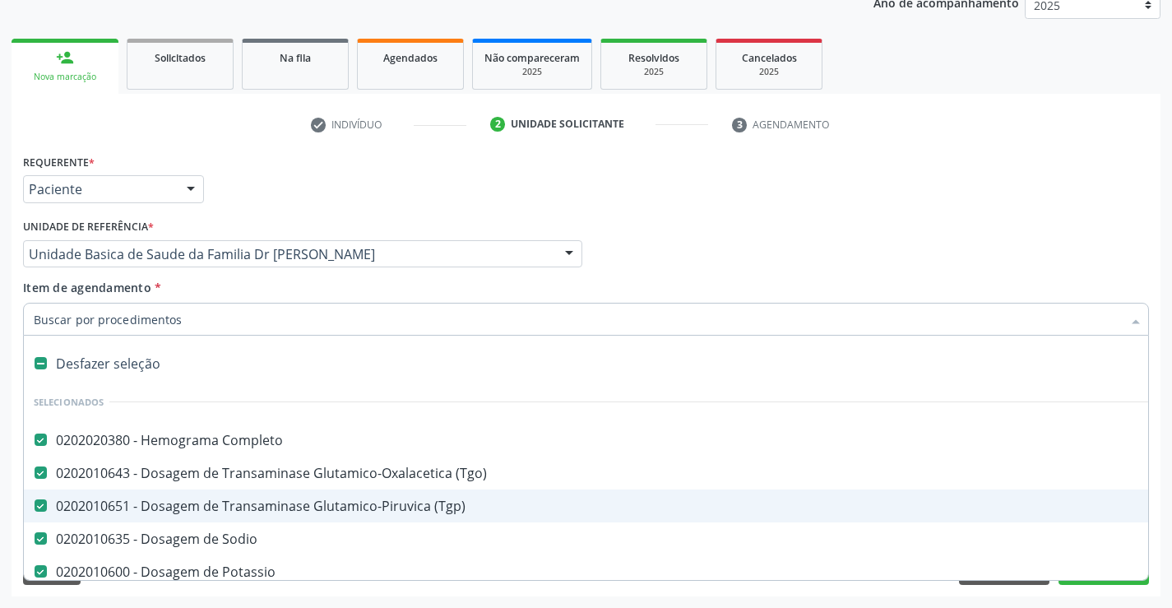
scroll to position [165, 0]
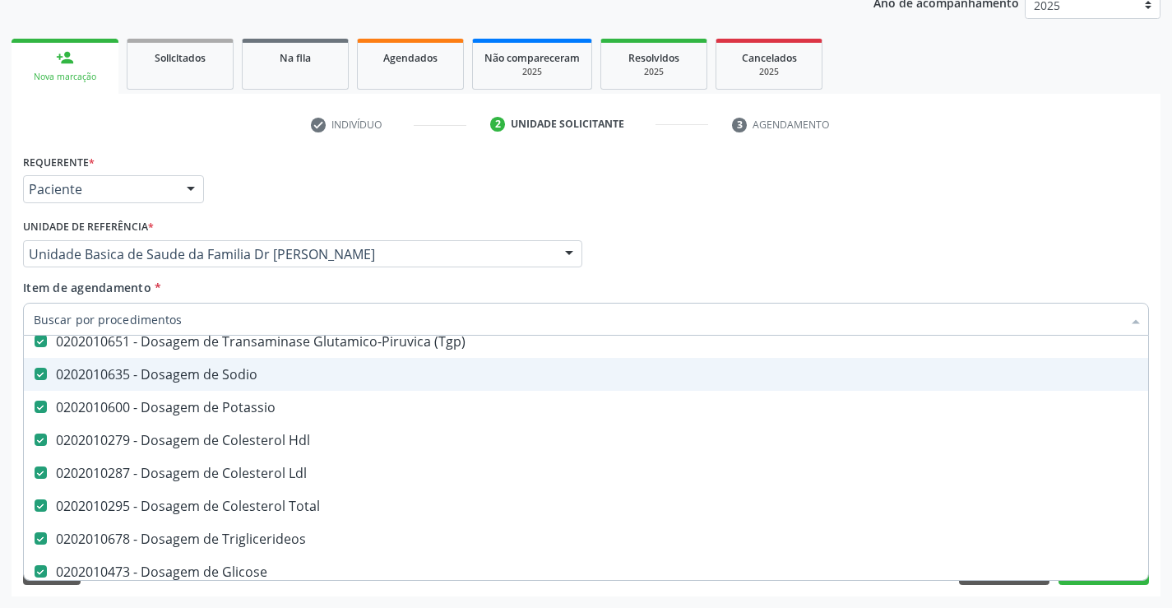
click at [86, 378] on div "0202010635 - Dosagem de Sodio" at bounding box center [674, 374] width 1281 height 13
checkbox Sodio "false"
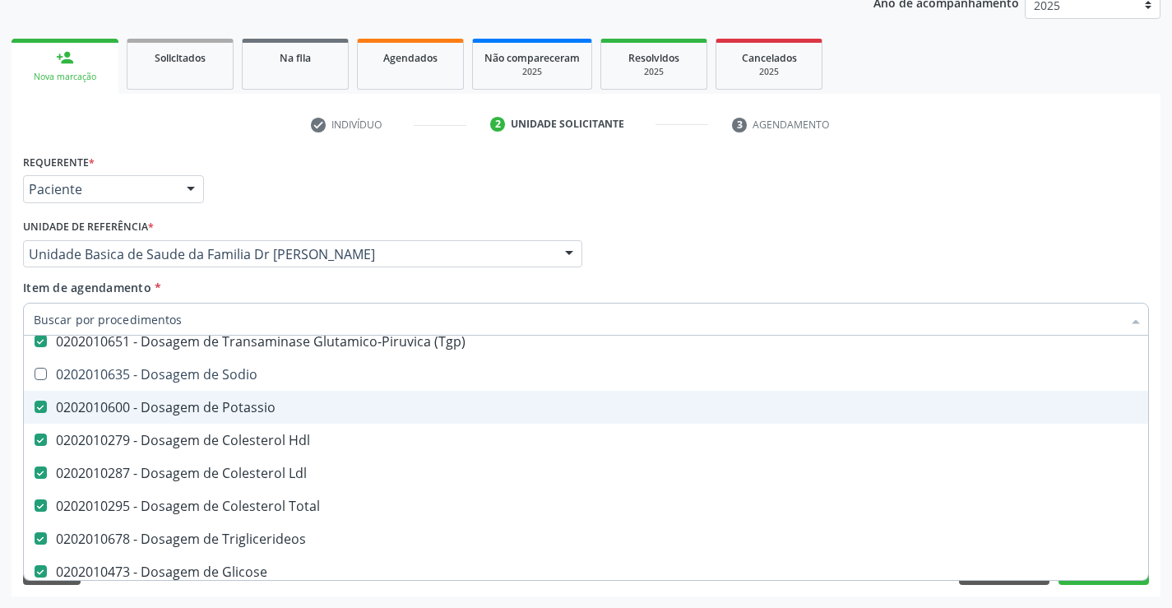
click at [81, 401] on div "0202010600 - Dosagem de Potassio" at bounding box center [674, 407] width 1281 height 13
checkbox Potassio "false"
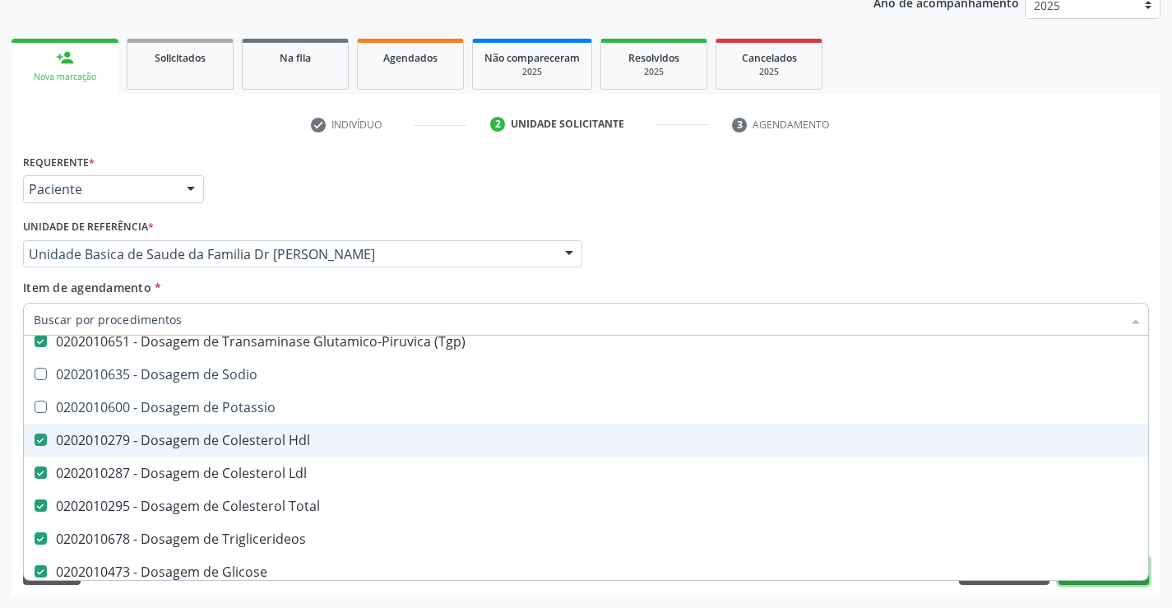
click at [1101, 582] on button "Próximo" at bounding box center [1104, 571] width 90 height 28
checkbox Sodio "true"
checkbox Potassio "true"
checkbox Calcio "false"
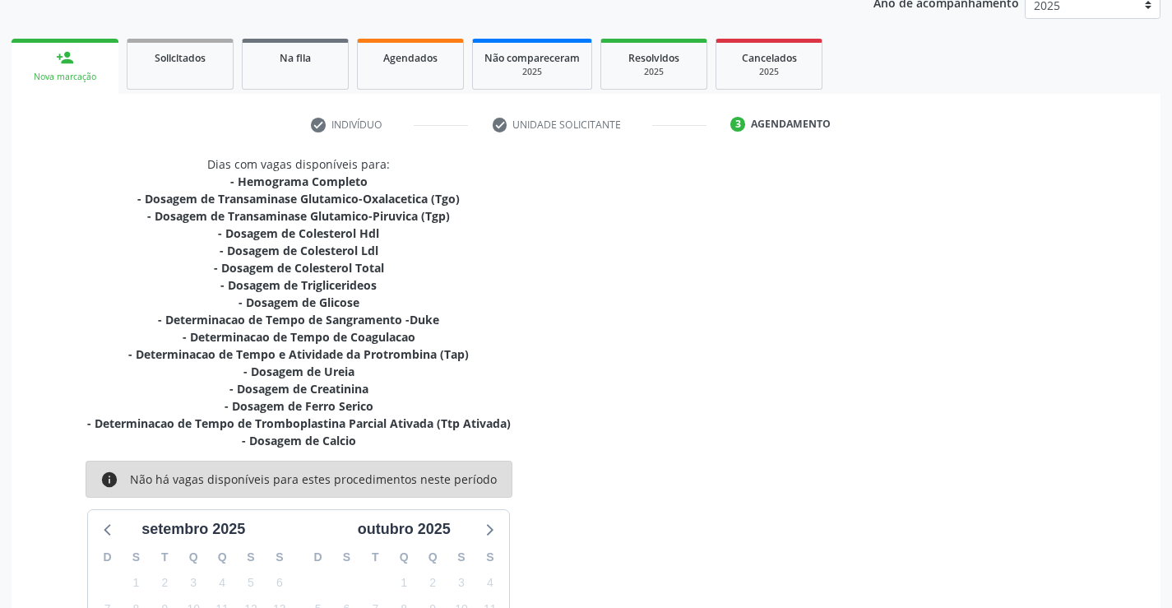
scroll to position [415, 0]
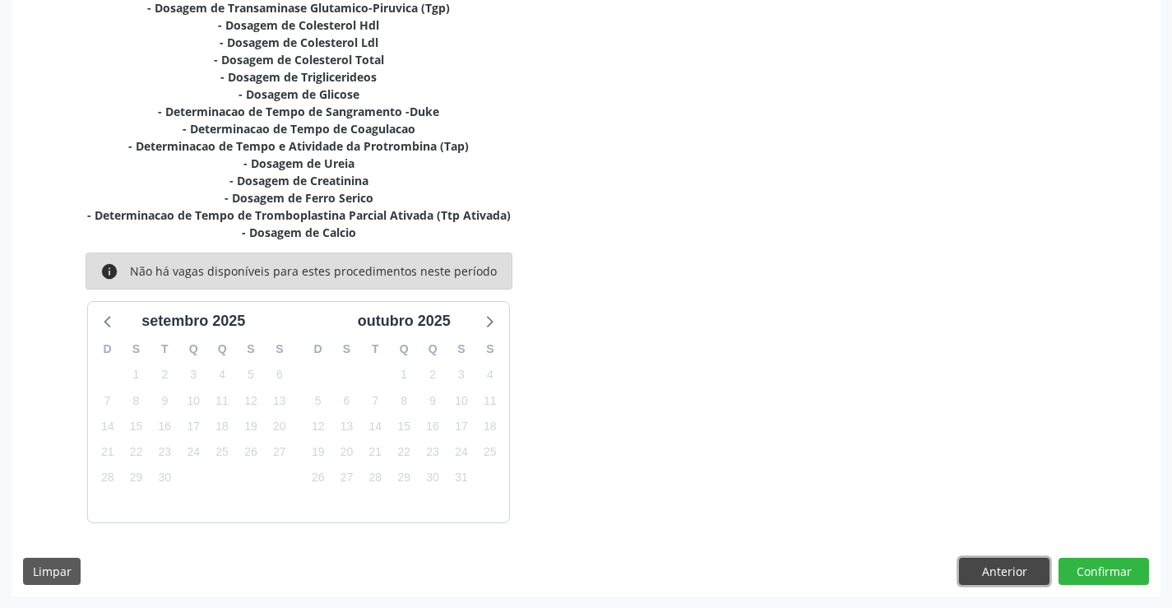
click at [1011, 574] on button "Anterior" at bounding box center [1004, 572] width 90 height 28
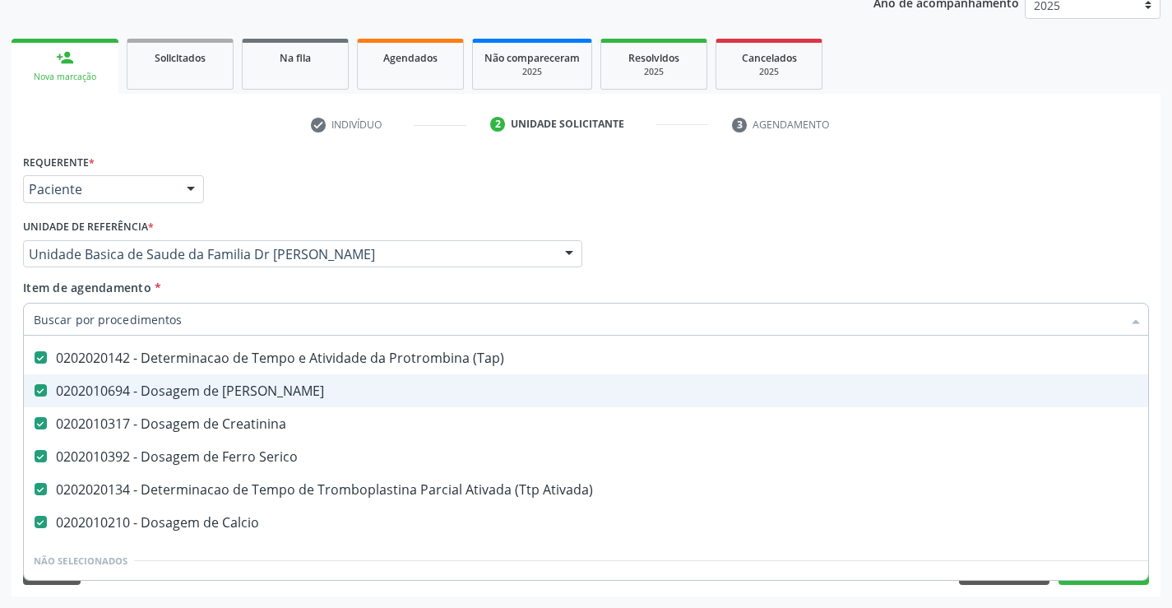
scroll to position [494, 0]
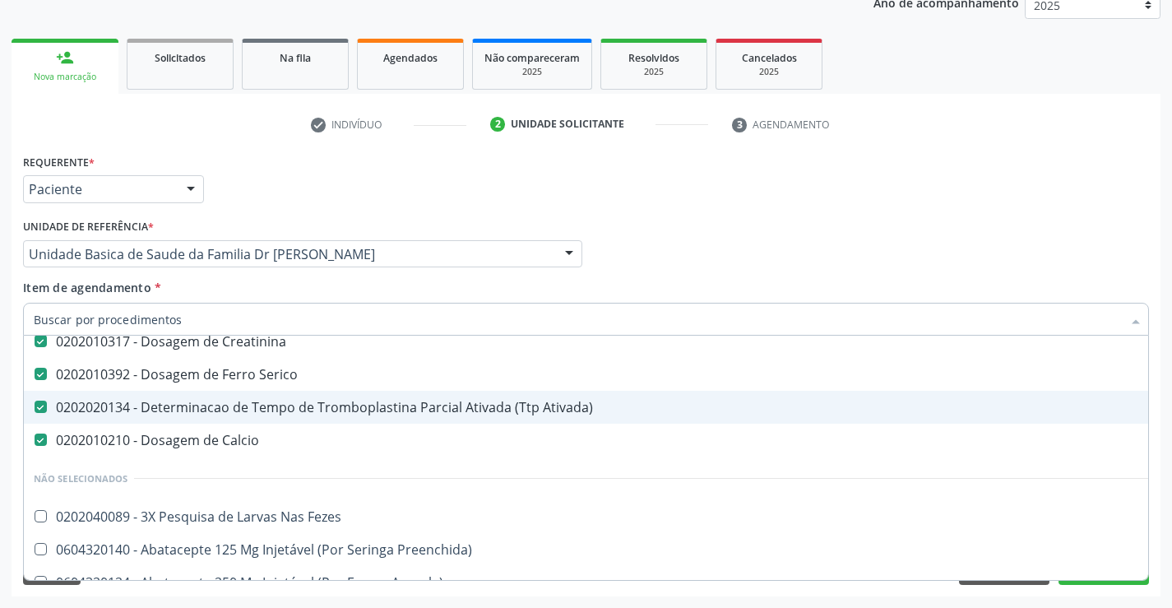
click at [40, 408] on Ativada\) at bounding box center [41, 407] width 12 height 12
click at [35, 408] on Ativada\) "checkbox" at bounding box center [29, 406] width 11 height 11
checkbox Ativada\) "false"
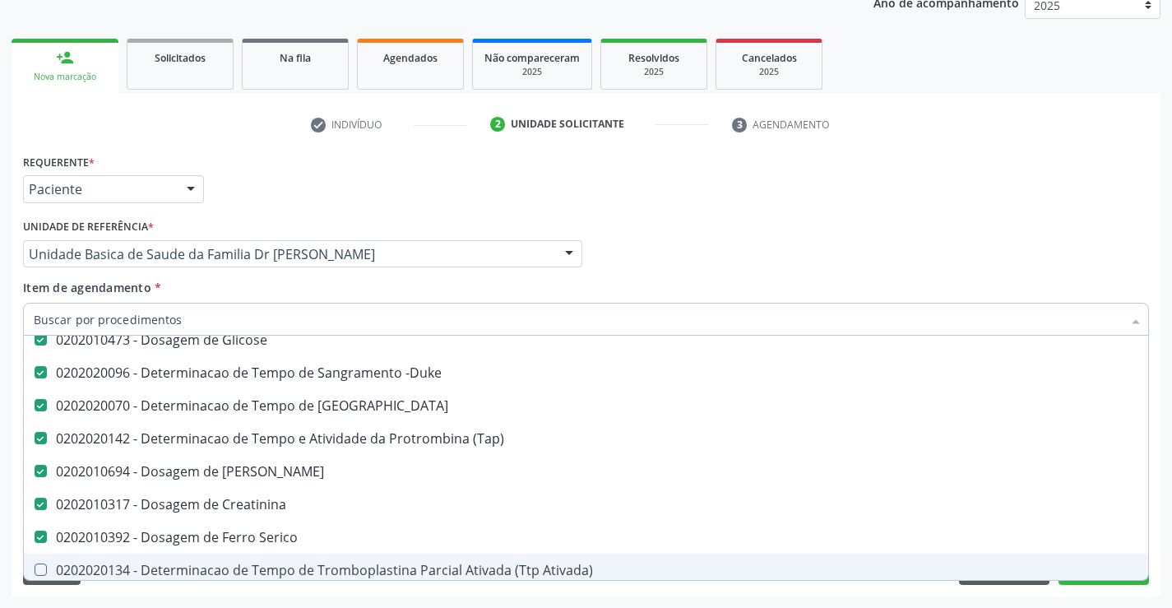
scroll to position [329, 0]
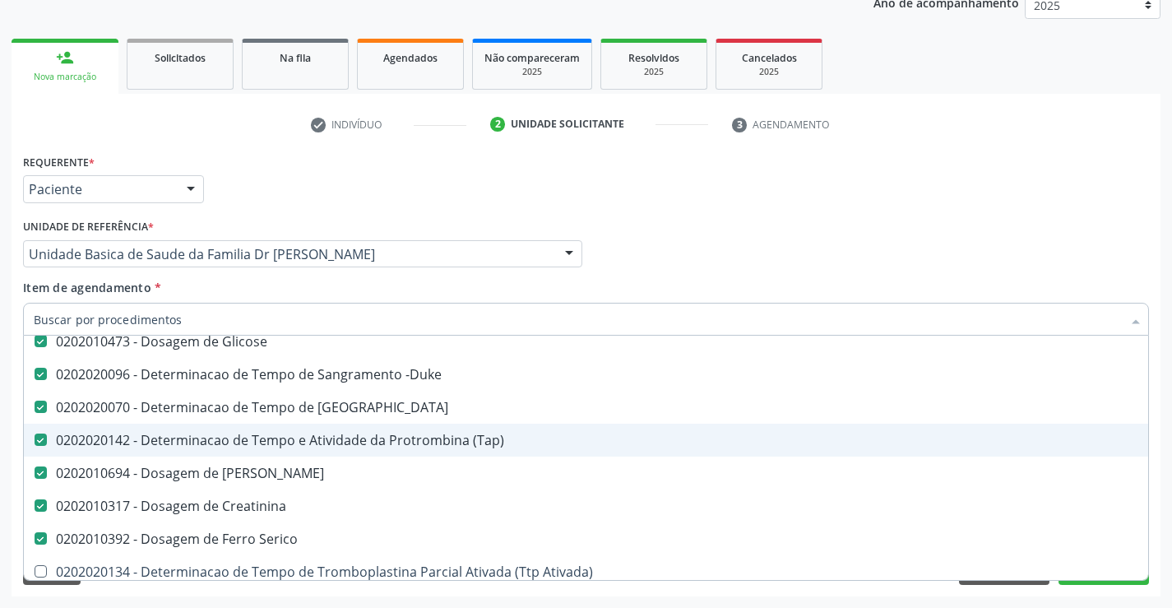
click at [47, 438] on div "0202020142 - Determinacao de Tempo e Atividade da Protrombina (Tap)" at bounding box center [674, 440] width 1281 height 13
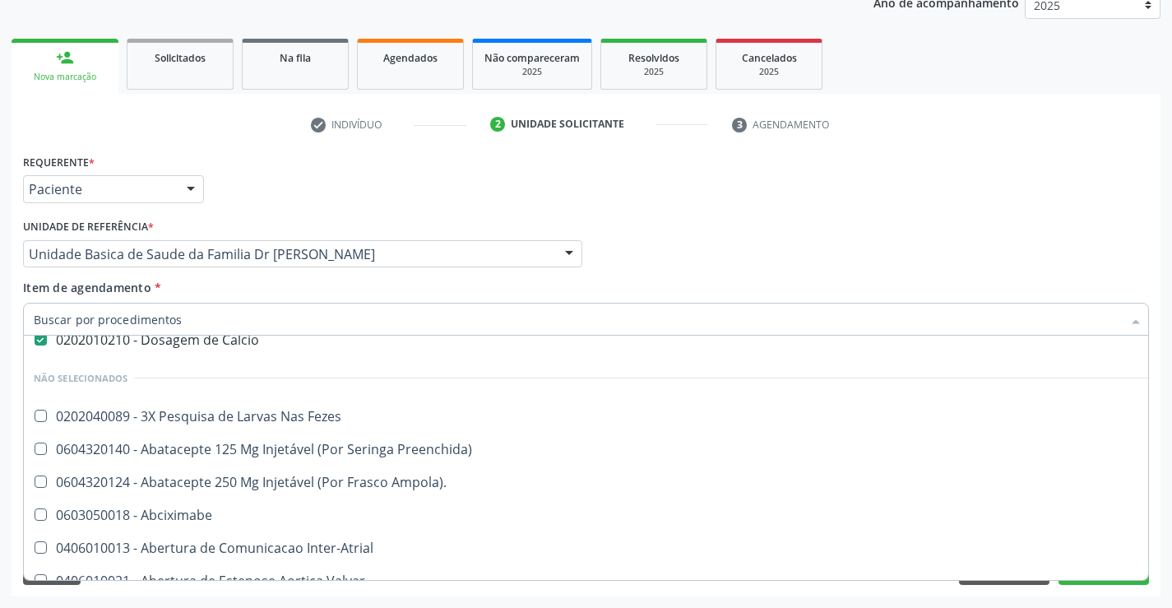
scroll to position [823, 0]
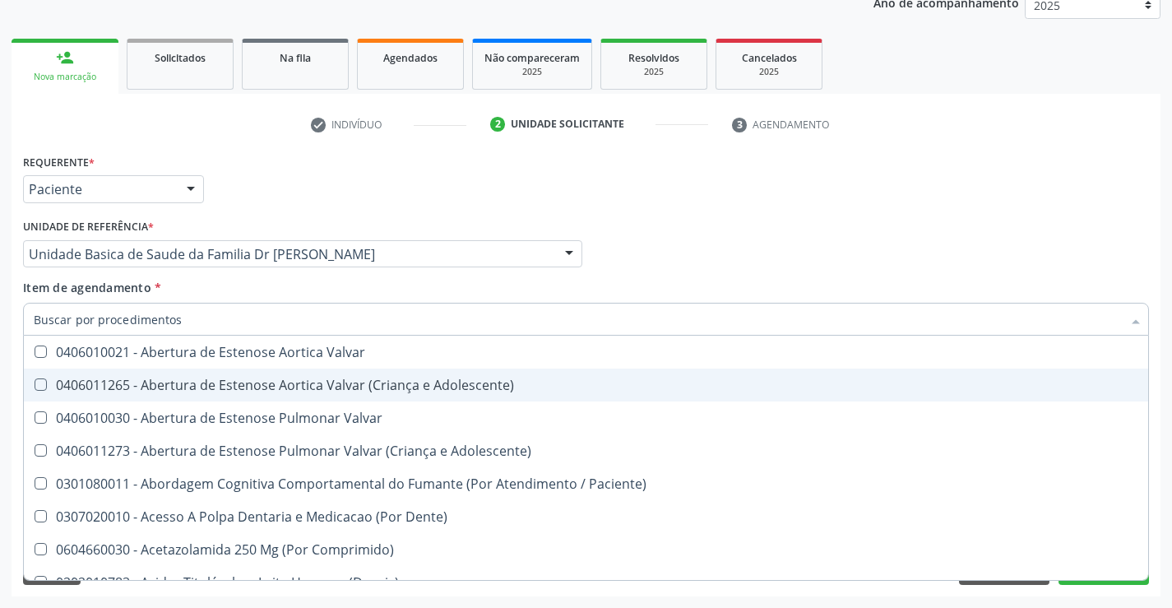
click at [1117, 262] on div "Médico Solicitante Por favor, selecione a Unidade de Atendimento primeiro Nenhu…" at bounding box center [586, 247] width 1134 height 64
checkbox \(Tap\) "true"
checkbox Calcio "false"
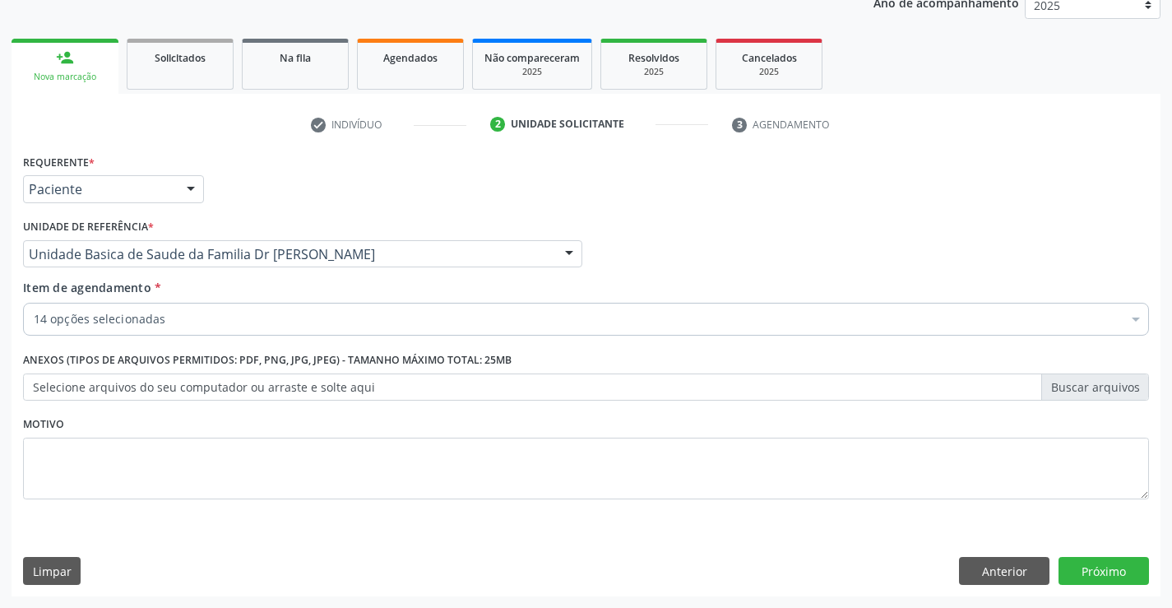
scroll to position [0, 0]
click at [1104, 567] on button "Próximo" at bounding box center [1104, 571] width 90 height 28
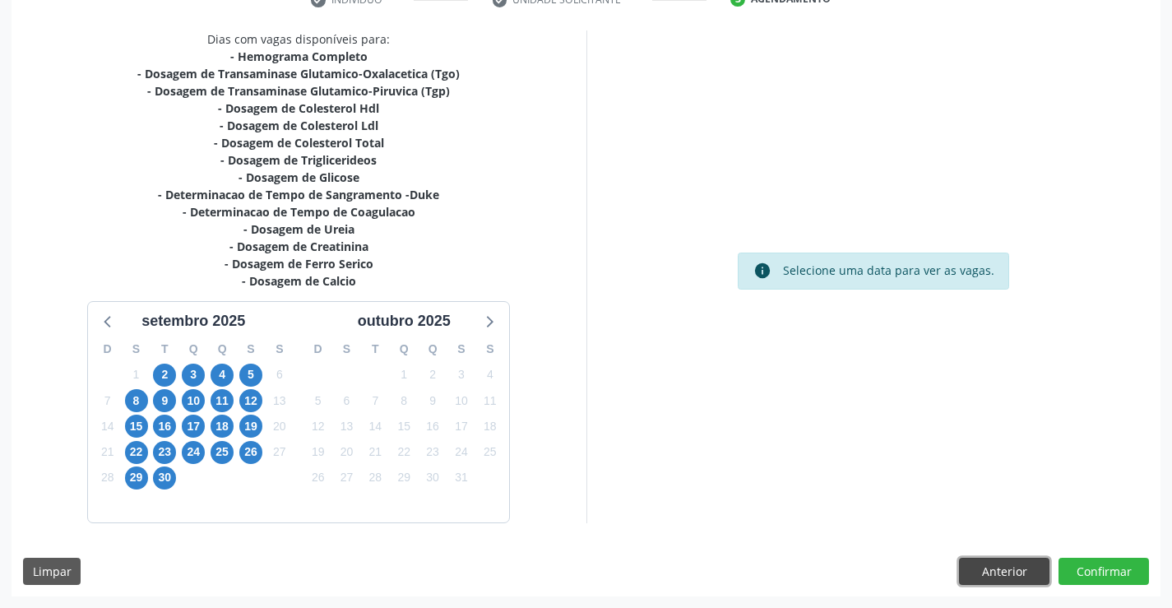
click at [991, 575] on button "Anterior" at bounding box center [1004, 572] width 90 height 28
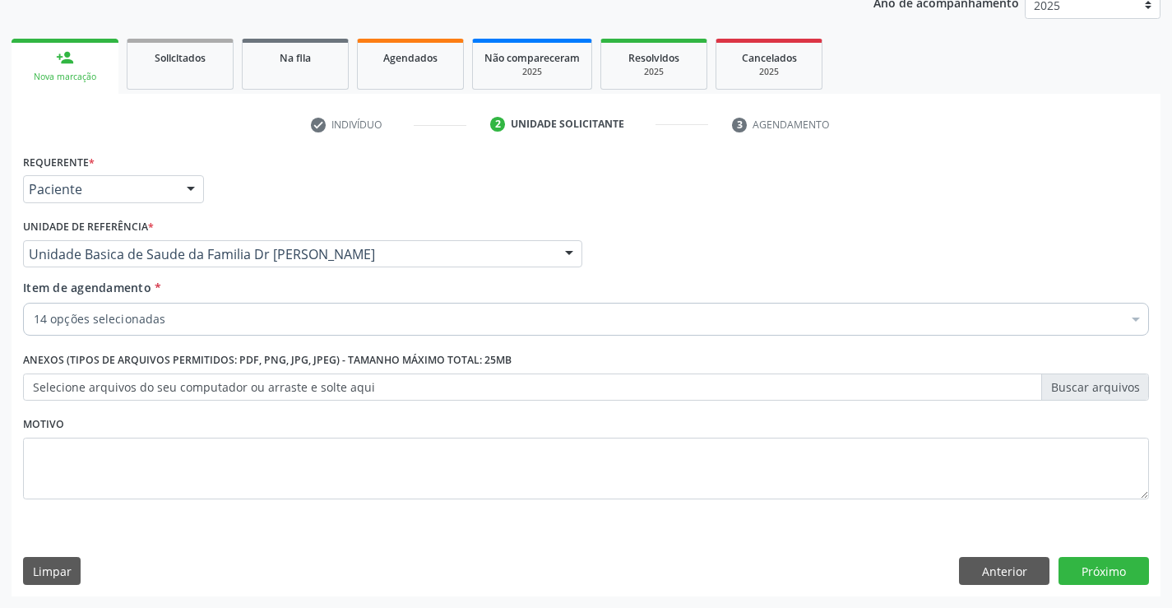
scroll to position [207, 0]
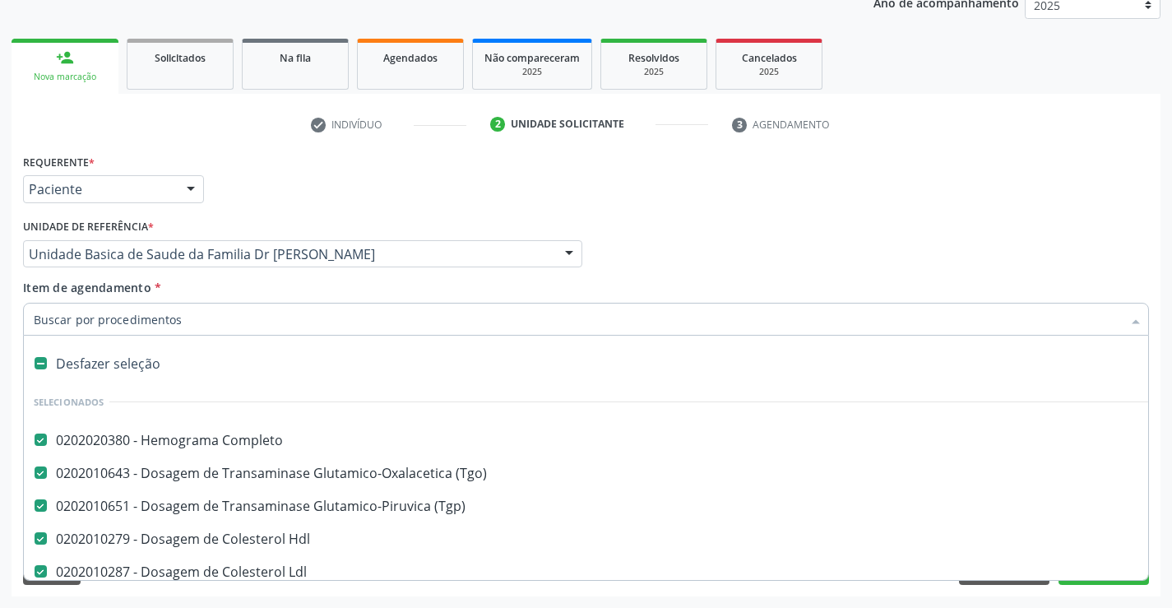
type input "P"
checkbox Total "false"
checkbox Triglicerideos "false"
checkbox Glicose "false"
checkbox -Duke "false"
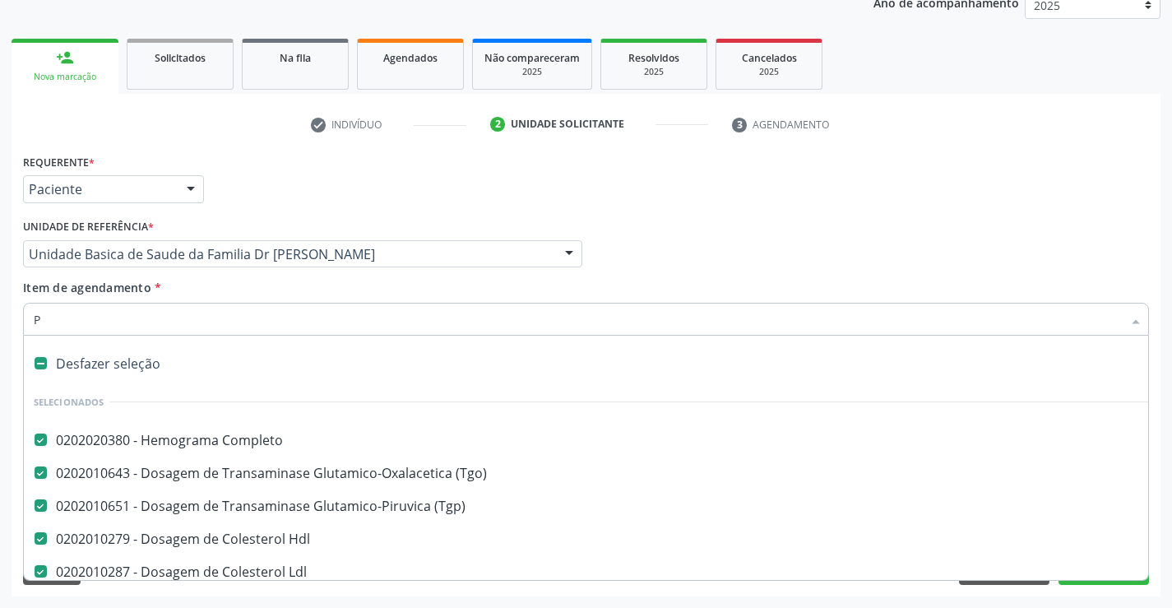
checkbox Coagulacao "false"
checkbox Ureia "false"
checkbox Creatinina "false"
checkbox Serico "false"
checkbox Calcio "false"
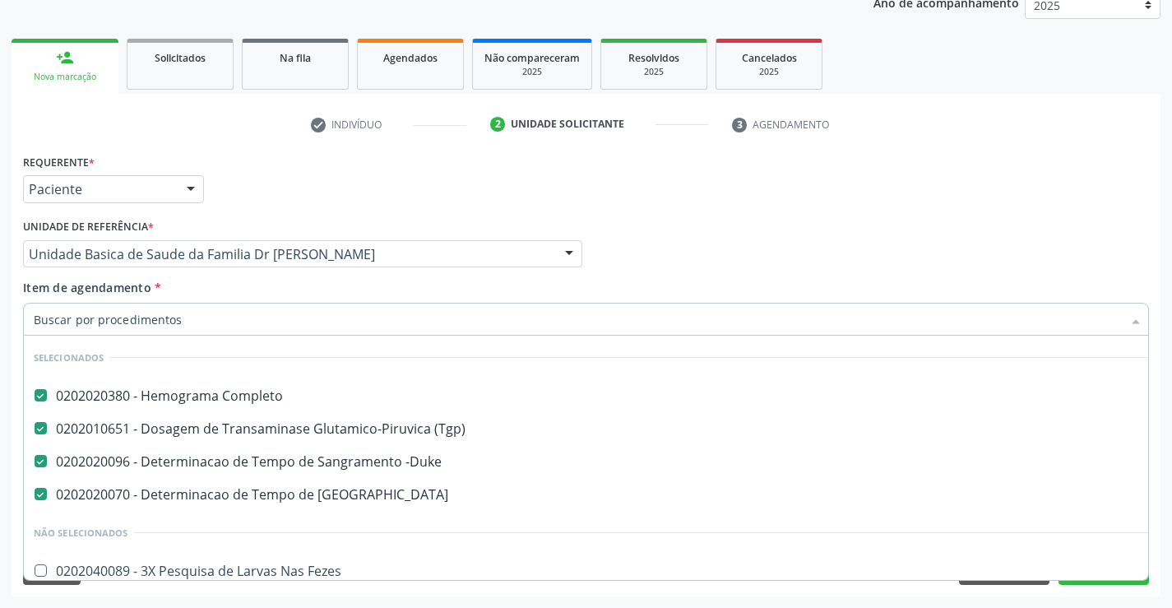
checkbox Fezes "true"
checkbox Preenchida\) "true"
checkbox Ampola\)\ "true"
checkbox Valvar "true"
checkbox Adolescente\) "true"
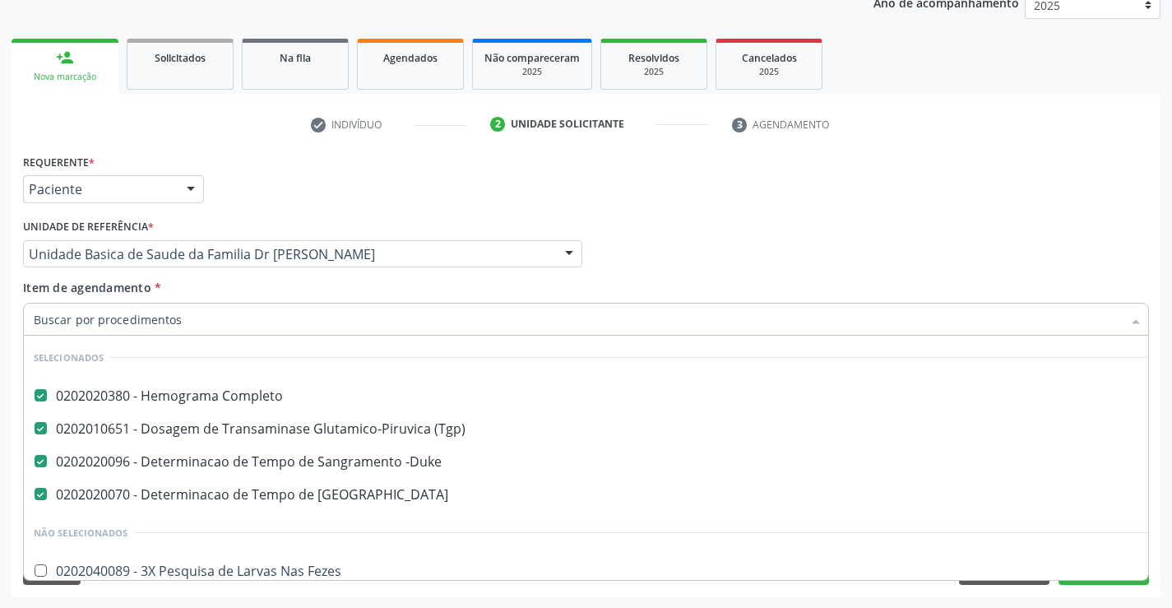
checkbox Paciente\) "true"
checkbox Dente\) "true"
checkbox Comprimido\) "true"
checkbox Capsula\) "true"
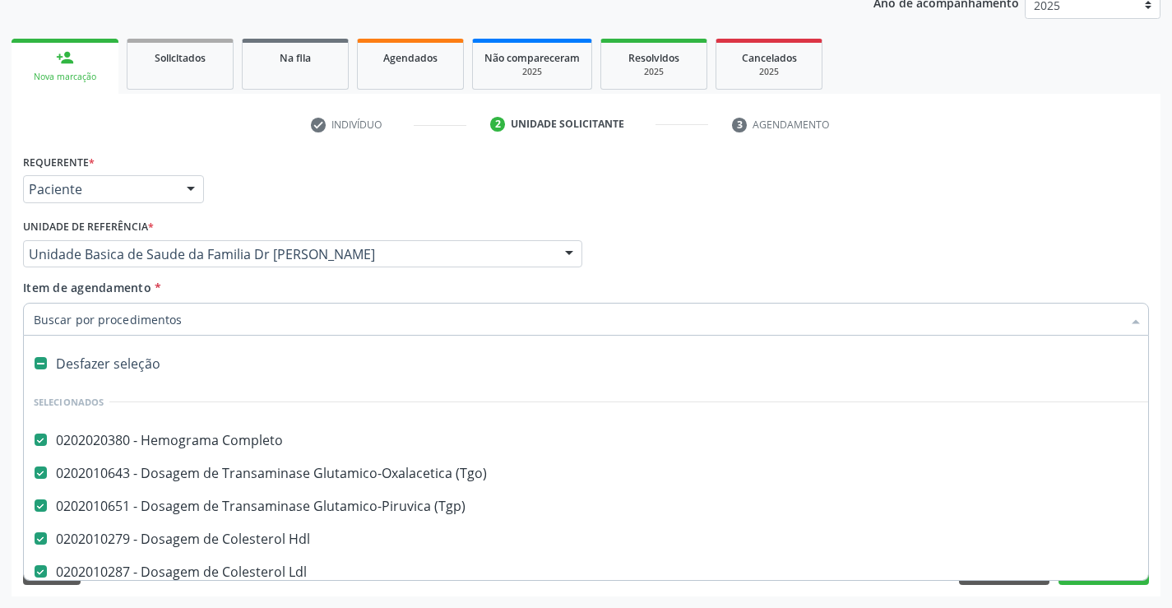
type input "T"
checkbox Creatinina "false"
checkbox Serico "false"
checkbox Calcio "false"
type input "TA"
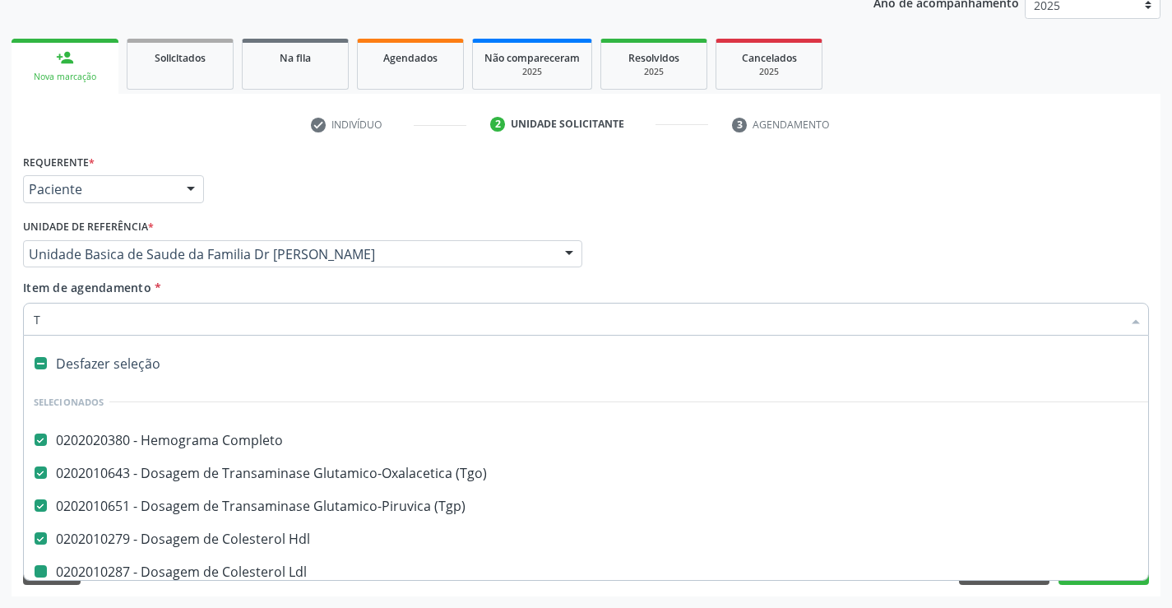
checkbox Total "false"
checkbox Triglicerideos "false"
checkbox Glicose "false"
checkbox -Duke "false"
checkbox Coagulacao "false"
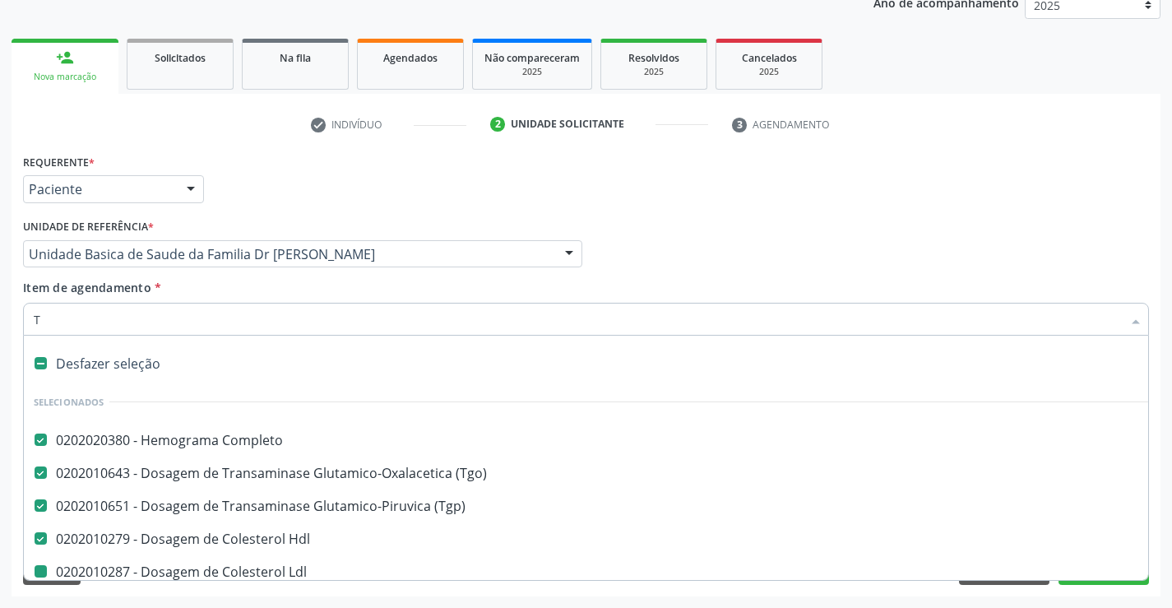
checkbox Ldl "false"
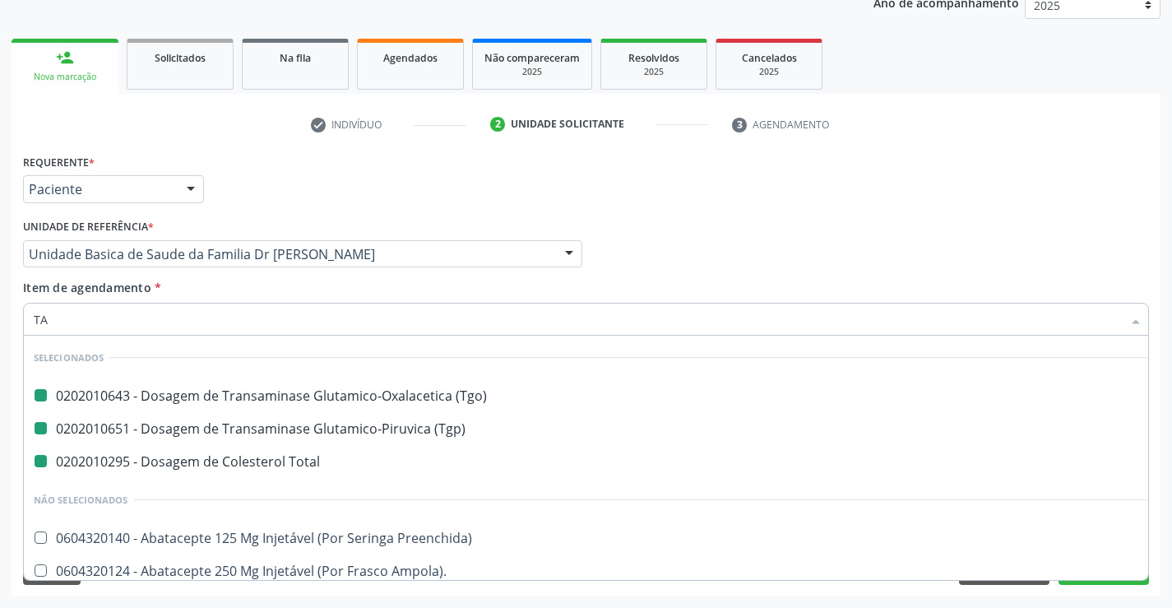
type input "TAP"
checkbox \(Tgo\) "false"
checkbox \(Tgp\) "false"
checkbox Total "false"
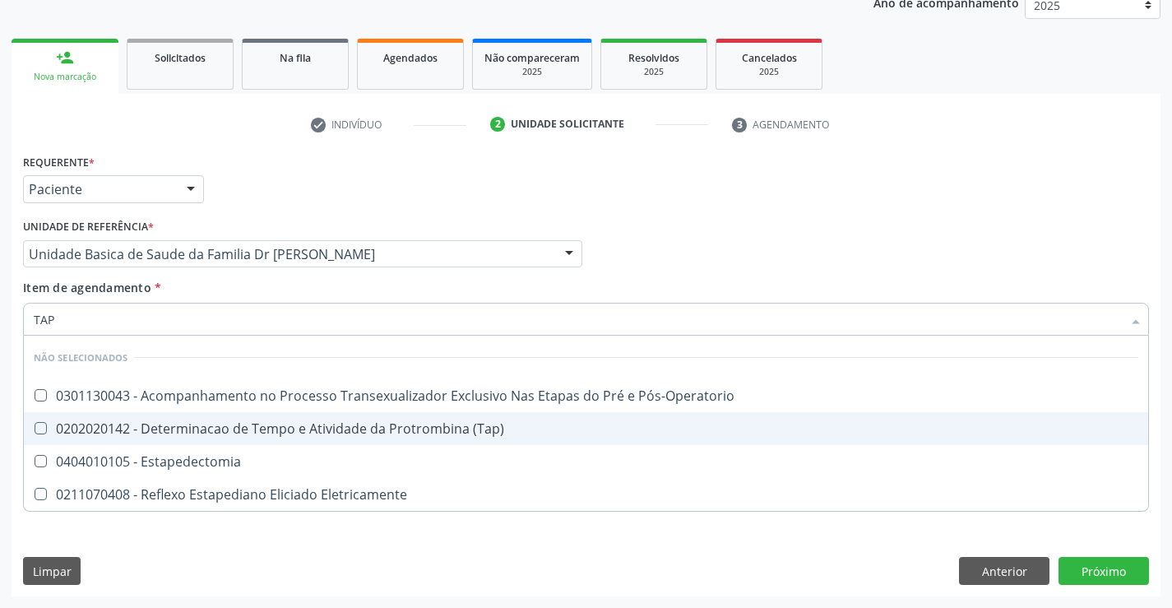
click at [297, 412] on span "0202020142 - Determinacao de Tempo e Atividade da Protrombina (Tap)" at bounding box center [586, 428] width 1125 height 33
checkbox \(Tap\) "true"
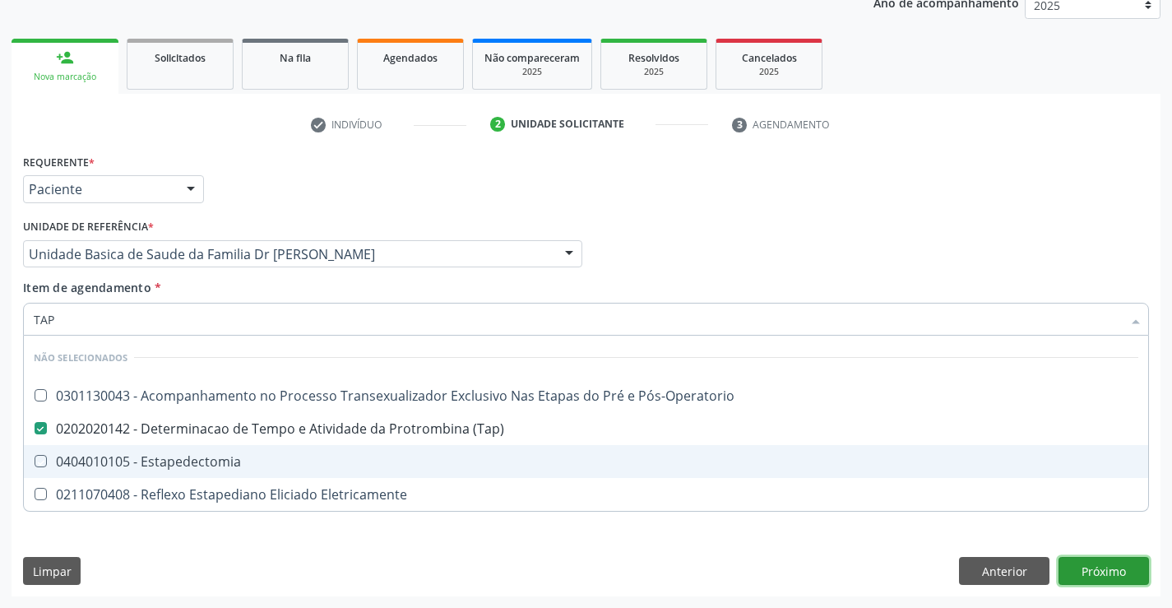
click at [1091, 580] on div "Requerente * Paciente Médico(a) Enfermeiro(a) Paciente Nenhum resultado encontr…" at bounding box center [586, 373] width 1149 height 447
checkbox Pós-Operatorio "true"
checkbox Estapedectomia "true"
checkbox Eletricamente "true"
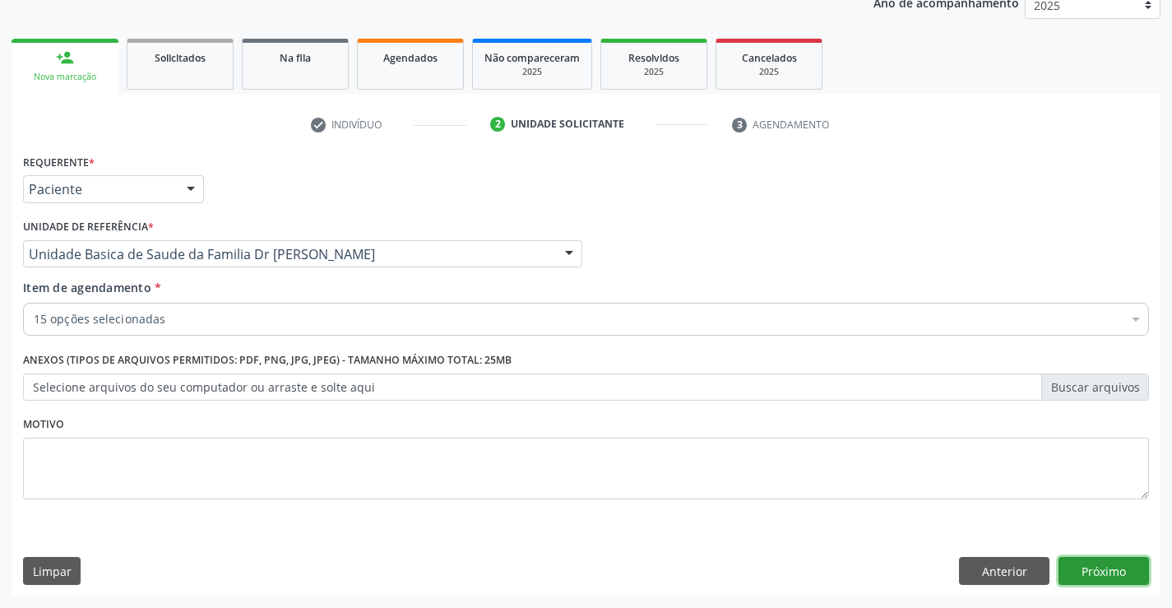
click at [1092, 566] on button "Próximo" at bounding box center [1104, 571] width 90 height 28
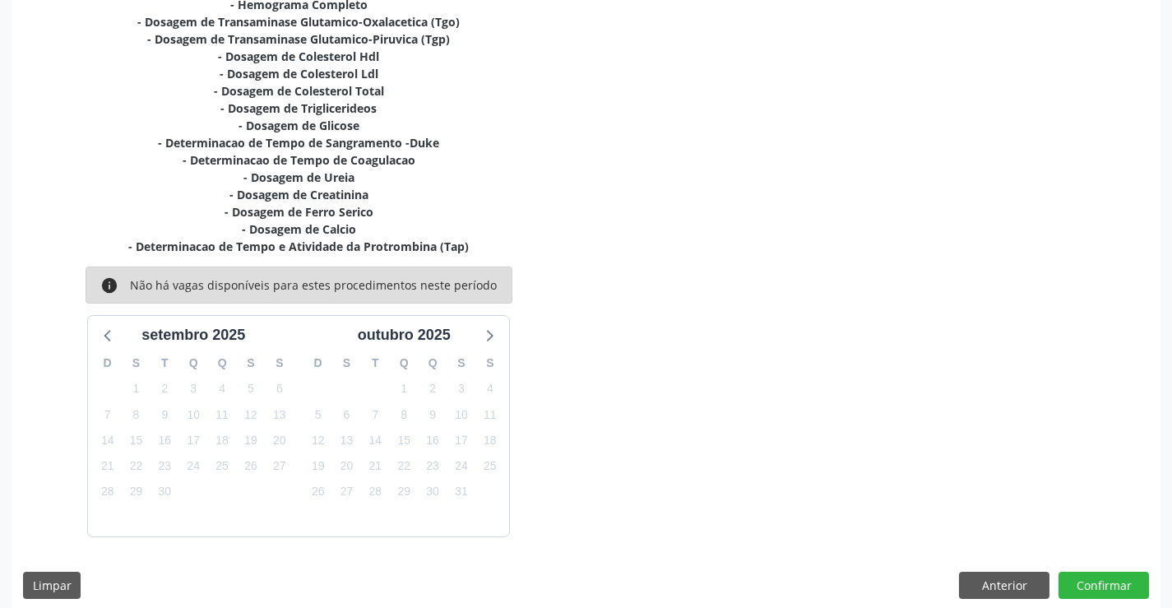
scroll to position [398, 0]
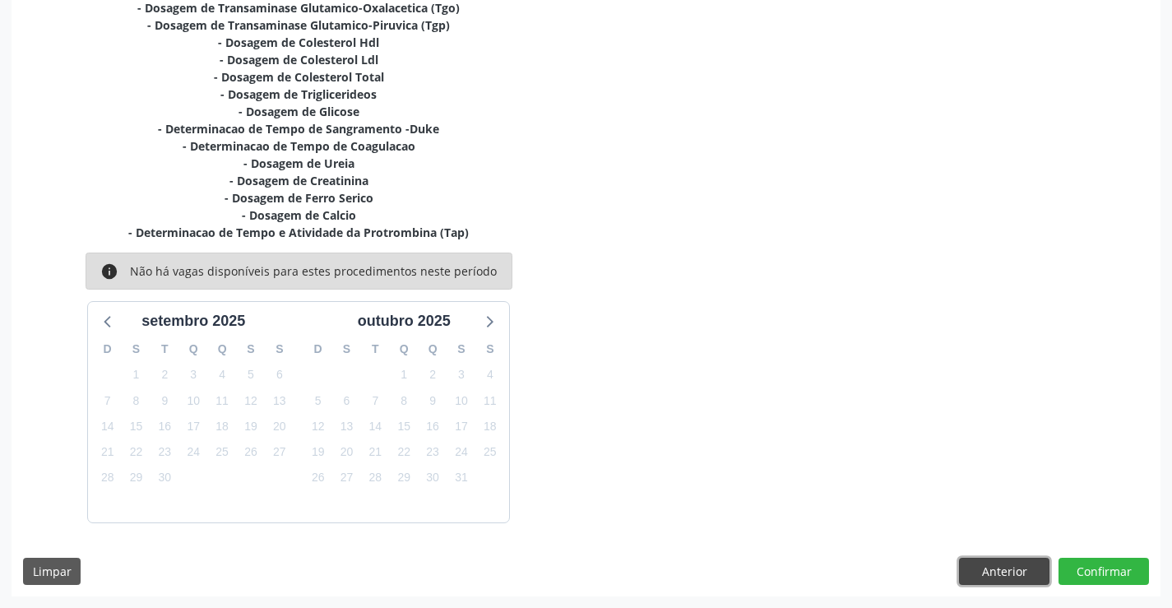
click at [1007, 574] on button "Anterior" at bounding box center [1004, 572] width 90 height 28
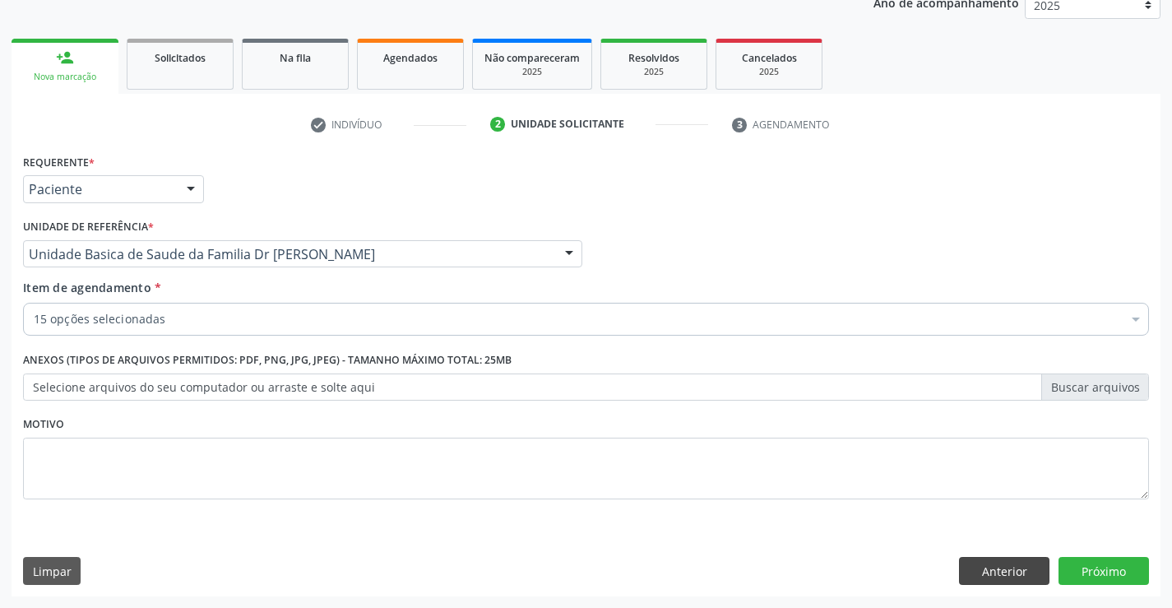
scroll to position [207, 0]
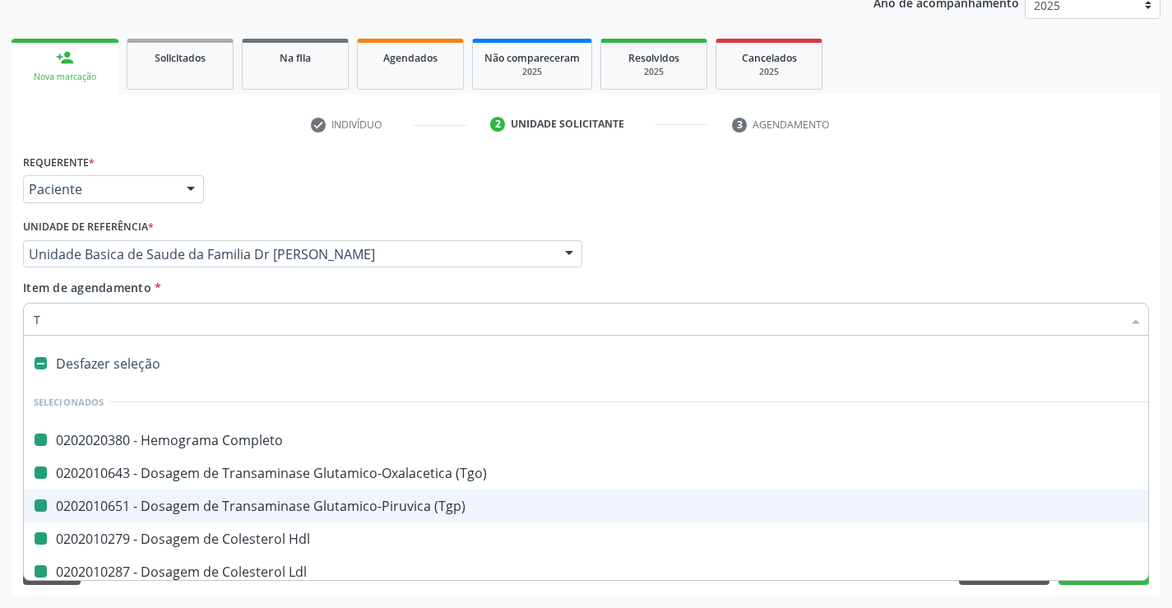
type input "TT"
checkbox Completo "false"
checkbox \(Tgo\) "false"
checkbox \(Tgp\) "false"
checkbox Hdl "false"
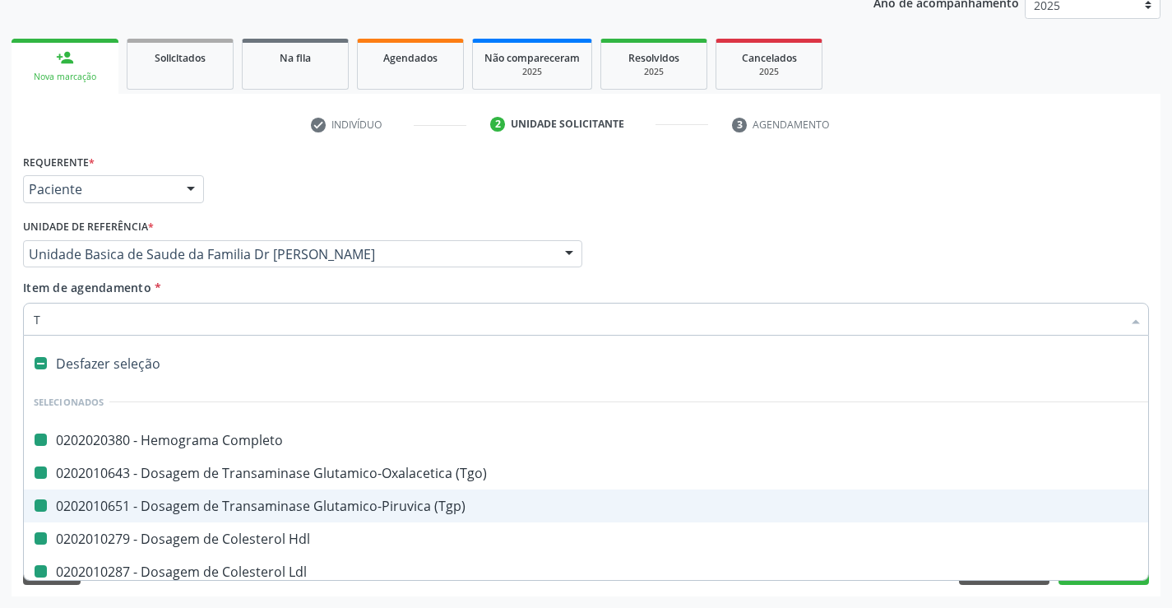
checkbox Ldl "false"
checkbox Total "false"
checkbox Triglicerideos "false"
checkbox Glicose "false"
checkbox -Duke "false"
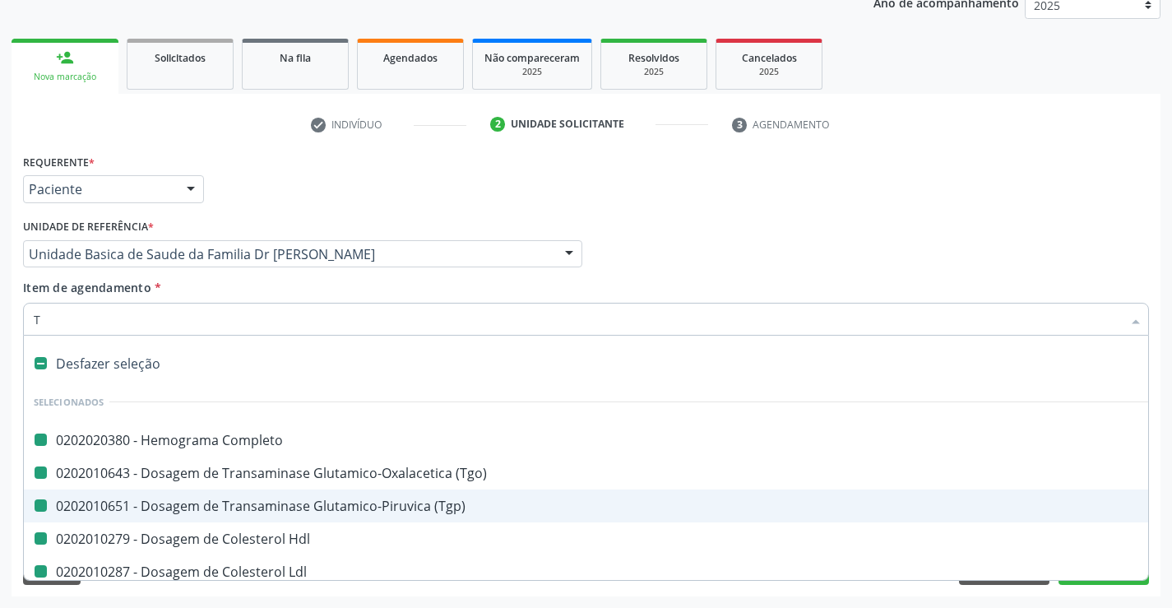
checkbox Coagulacao "false"
checkbox Ureia "false"
checkbox Serico "false"
checkbox Calcio "false"
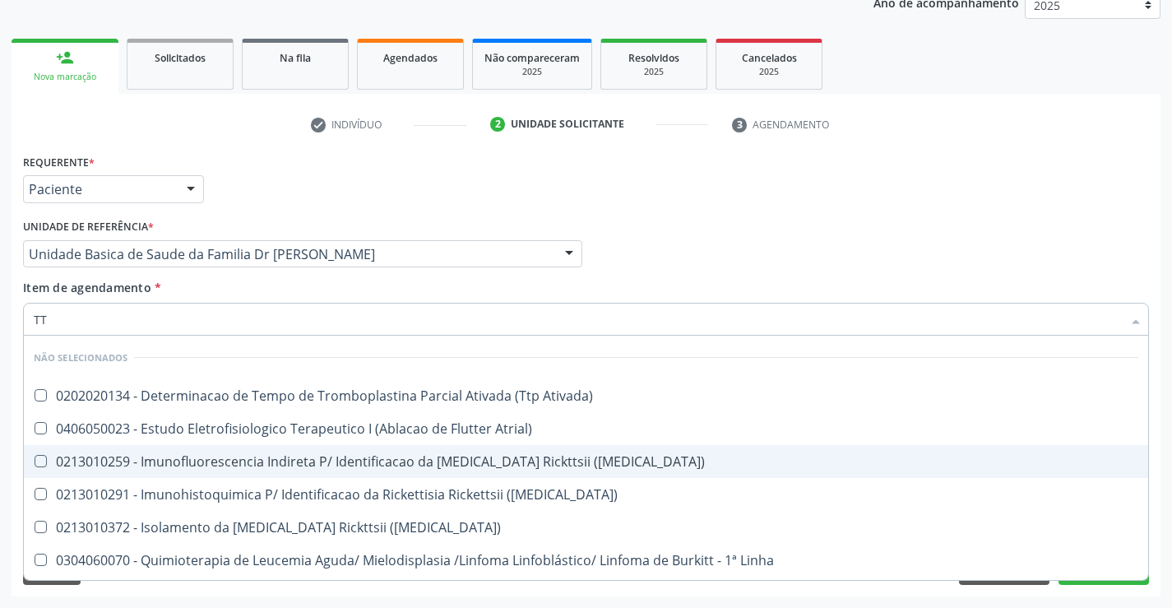
type input "TTP"
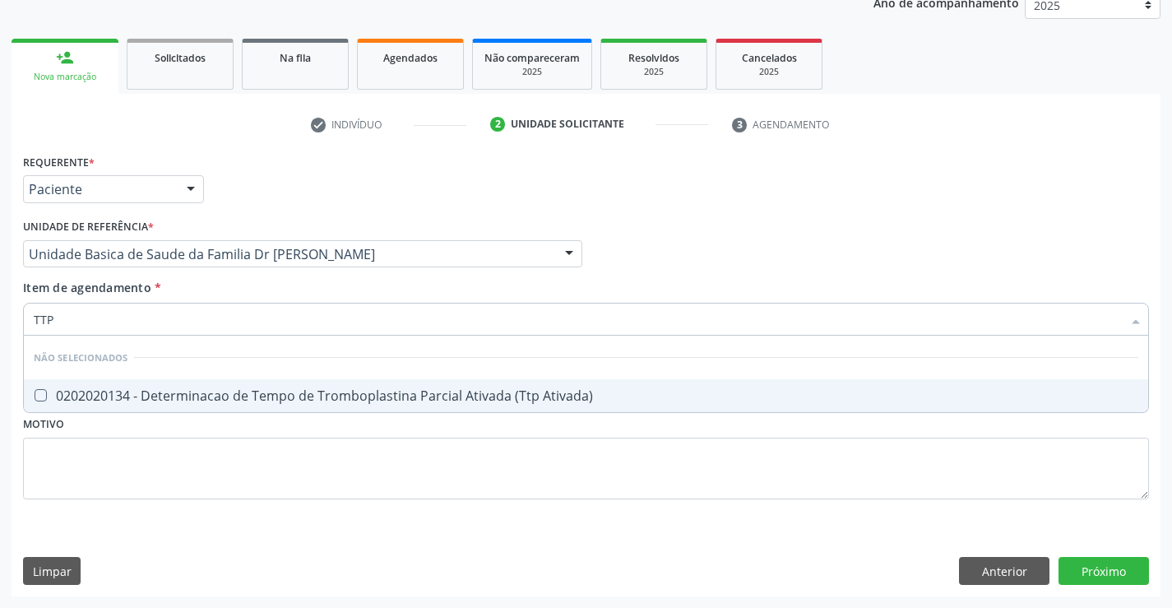
click at [273, 391] on div "0202020134 - Determinacao de Tempo de Tromboplastina Parcial Ativada (Ttp Ativa…" at bounding box center [586, 395] width 1105 height 13
checkbox Ativada\) "true"
click at [257, 545] on div "Requerente * Paciente Médico(a) Enfermeiro(a) Paciente Nenhum resultado encontr…" at bounding box center [586, 373] width 1149 height 447
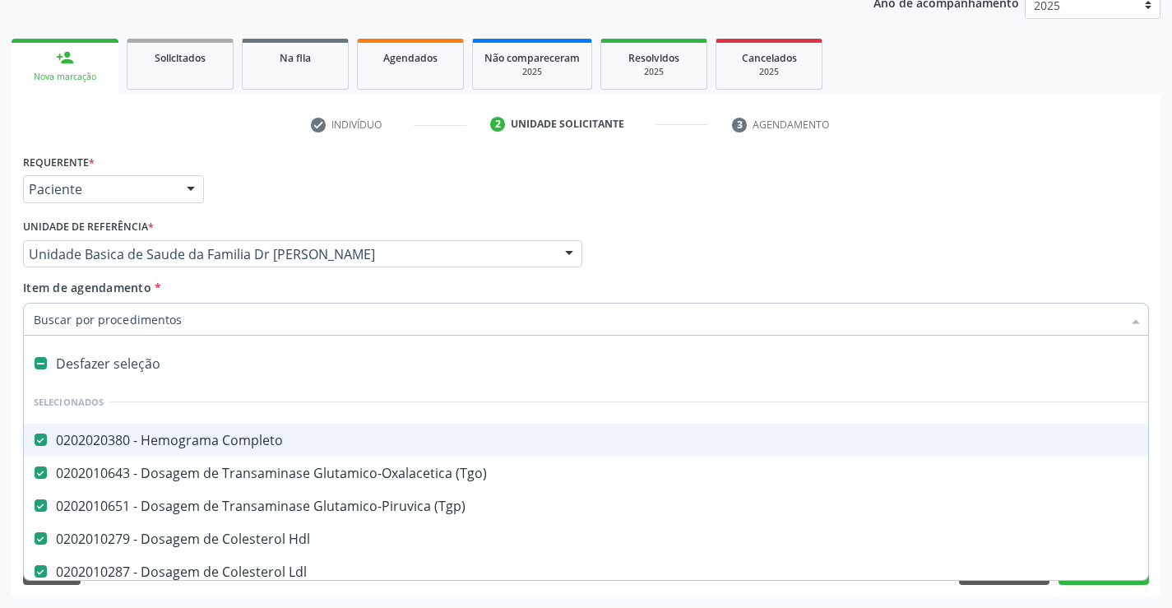
type input "T"
checkbox Calcio "false"
checkbox \(Tap\) "false"
checkbox Ativada\) "false"
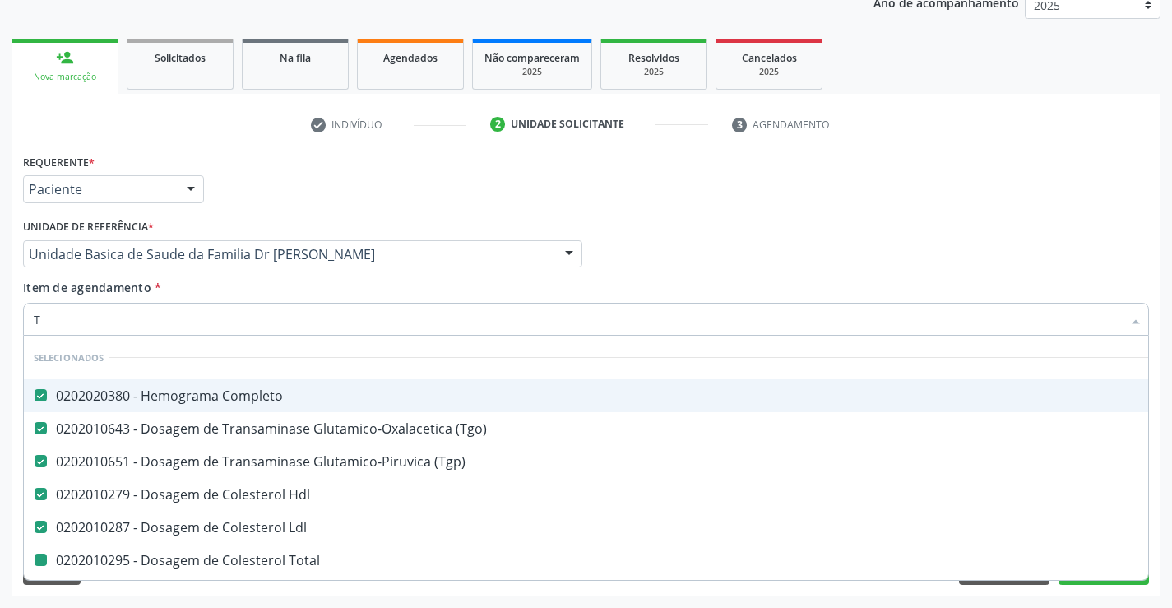
type input "TA"
checkbox Total "false"
checkbox Triglicerideos "false"
checkbox -Duke "false"
checkbox Coagulacao "false"
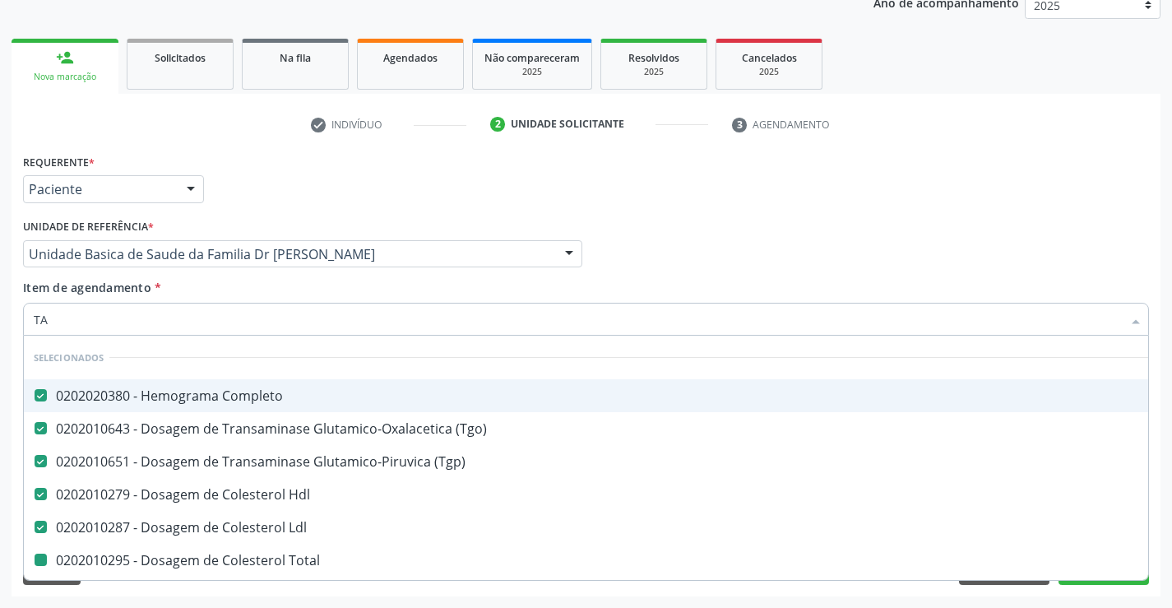
checkbox Creatinina "false"
checkbox \(Tap\) "false"
checkbox Ativada\) "false"
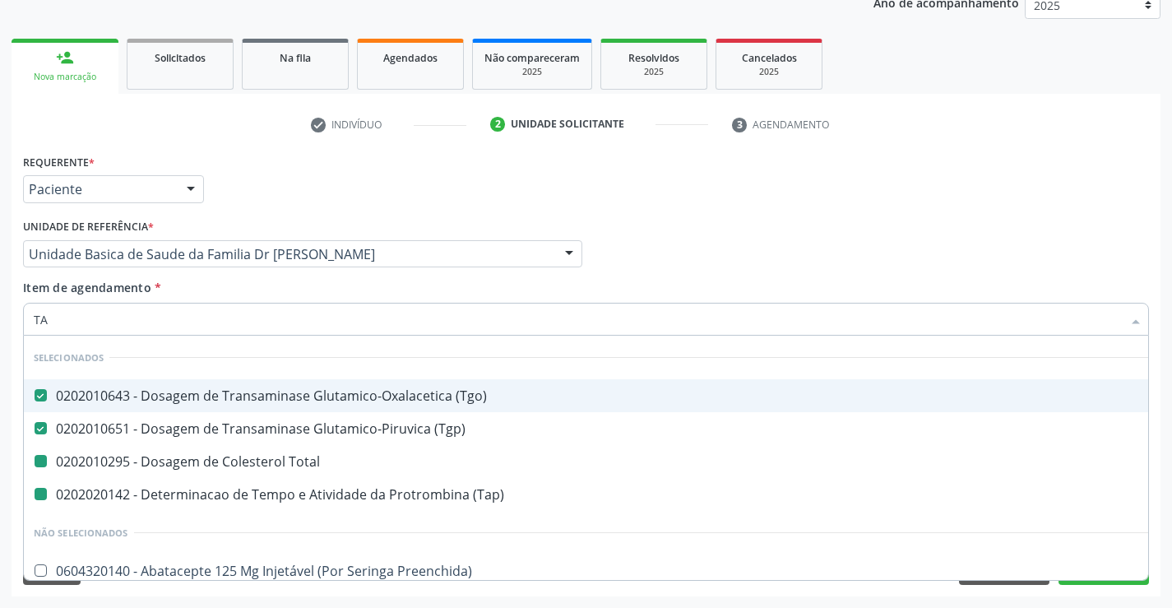
type input "TAP"
checkbox Total "false"
checkbox \(Tap\) "false"
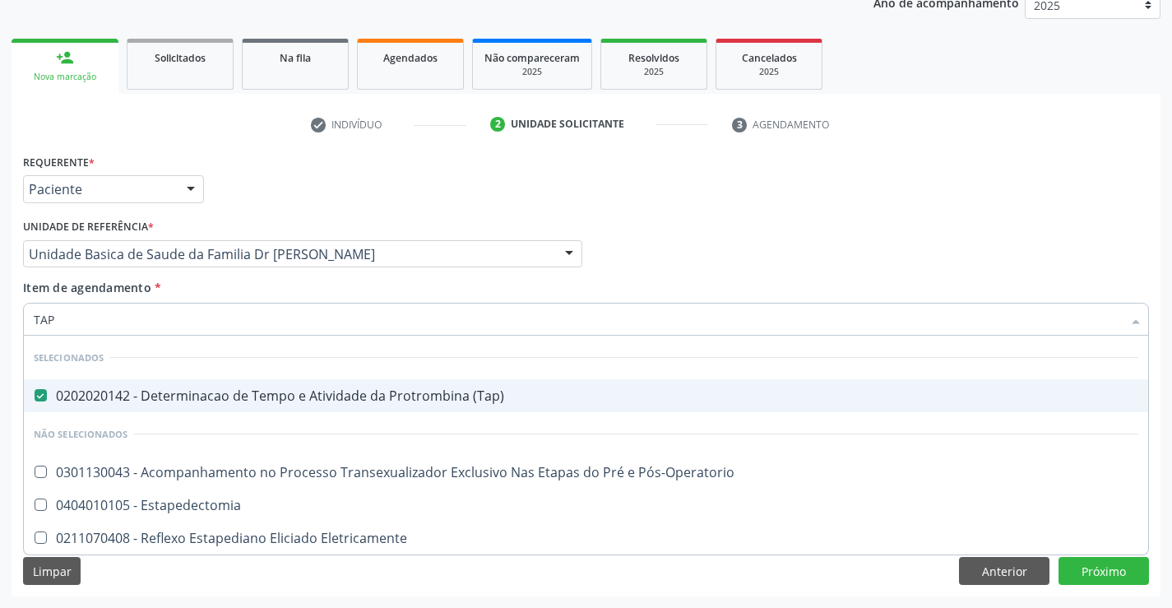
click at [77, 386] on span "0202020142 - Determinacao de Tempo e Atividade da Protrombina (Tap)" at bounding box center [586, 395] width 1125 height 33
click at [733, 230] on div "Médico Solicitante Por favor, selecione a Unidade de Atendimento primeiro Nenhu…" at bounding box center [586, 247] width 1134 height 64
checkbox \(Tap\) "true"
checkbox Pós-Operatorio "true"
checkbox Estapedectomia "true"
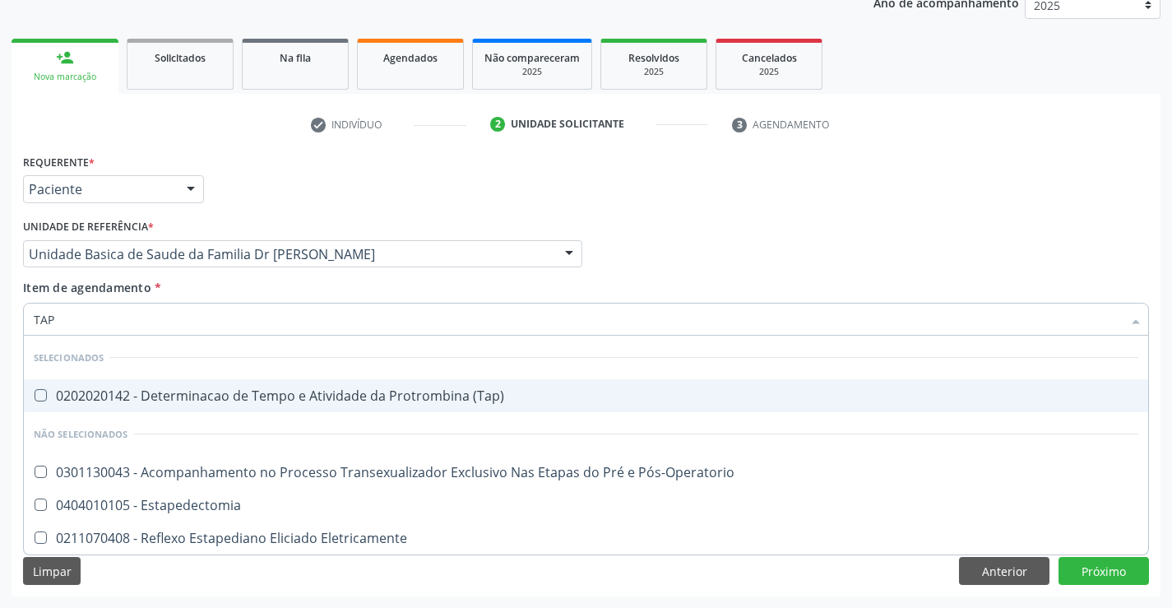
checkbox Eletricamente "true"
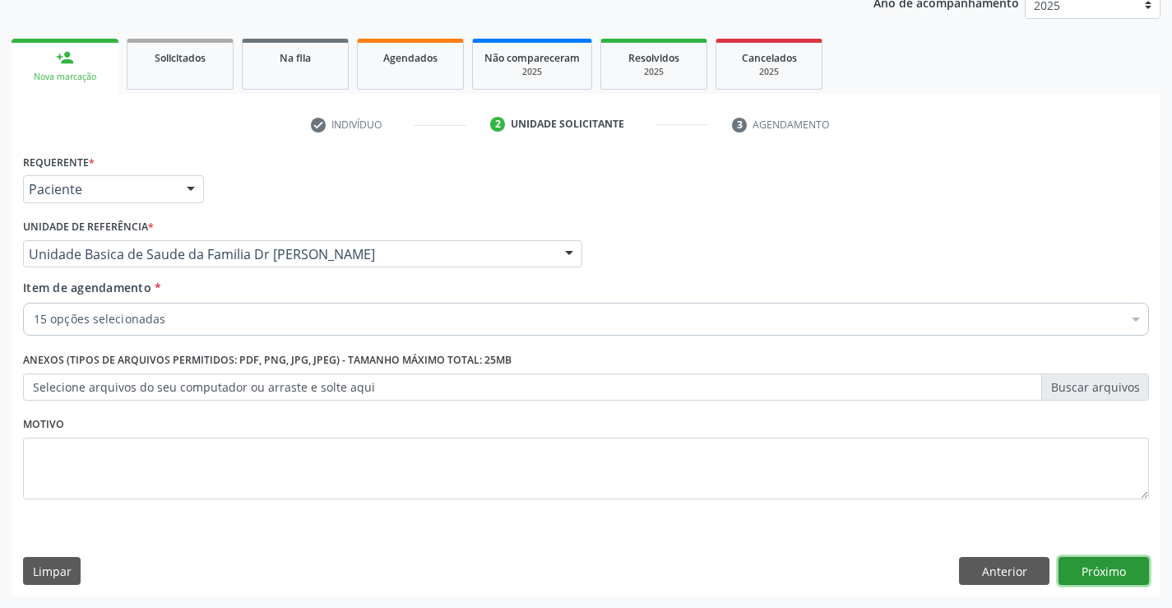
click at [1080, 563] on button "Próximo" at bounding box center [1104, 571] width 90 height 28
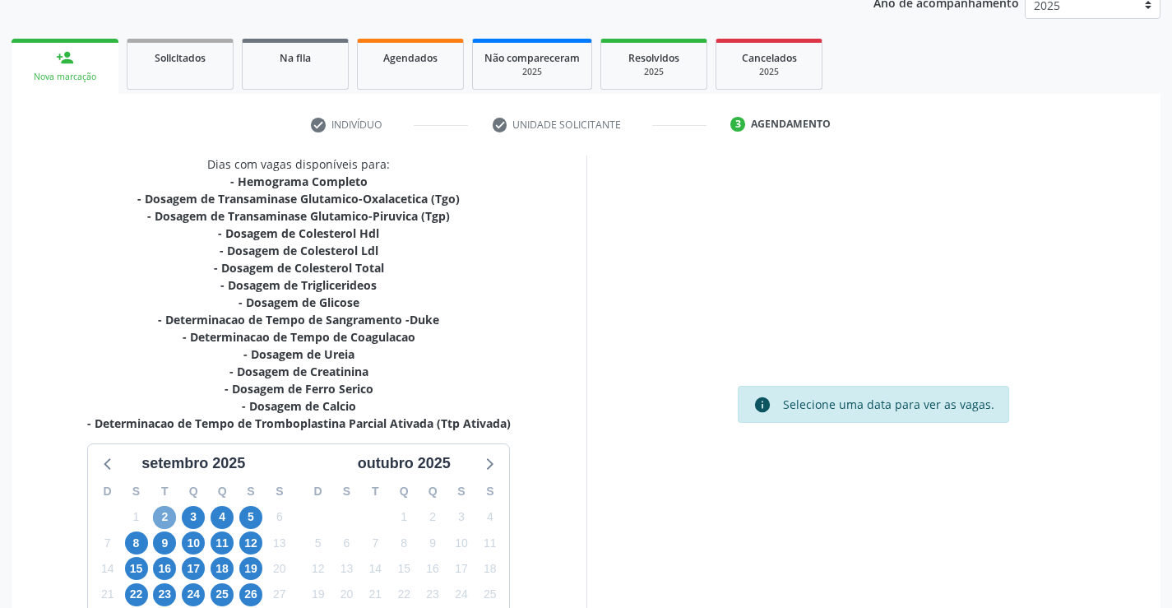
click at [159, 519] on span "2" at bounding box center [164, 517] width 23 height 23
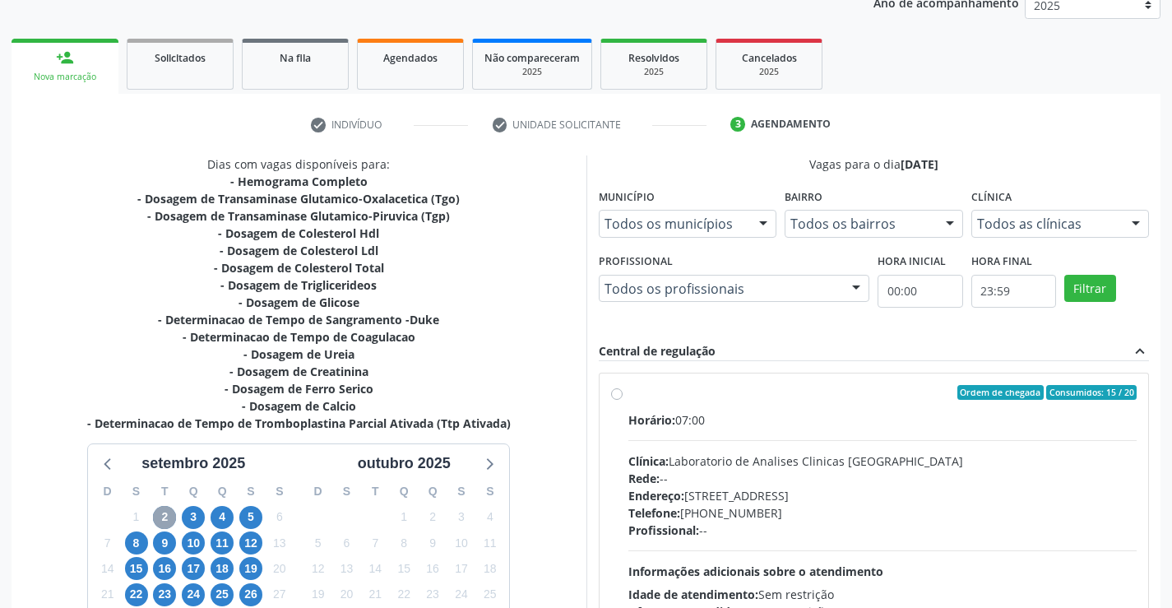
scroll to position [350, 0]
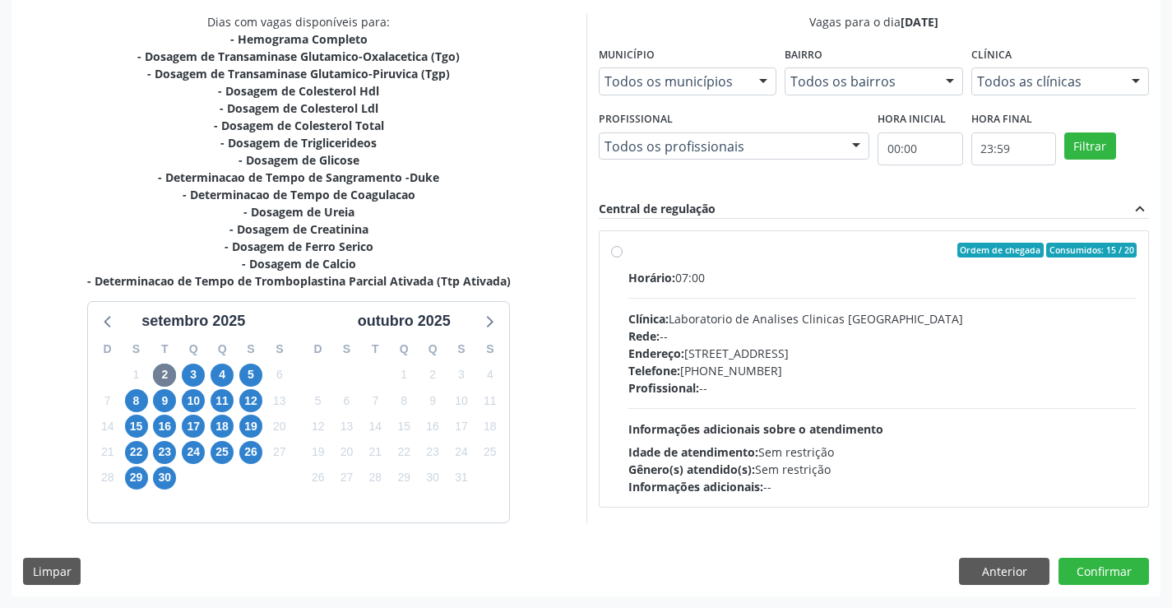
click at [625, 254] on div "Ordem de chegada Consumidos: 15 / 20 Horário: 07:00 Clínica: Laboratorio de Ana…" at bounding box center [874, 369] width 526 height 253
radio input "true"
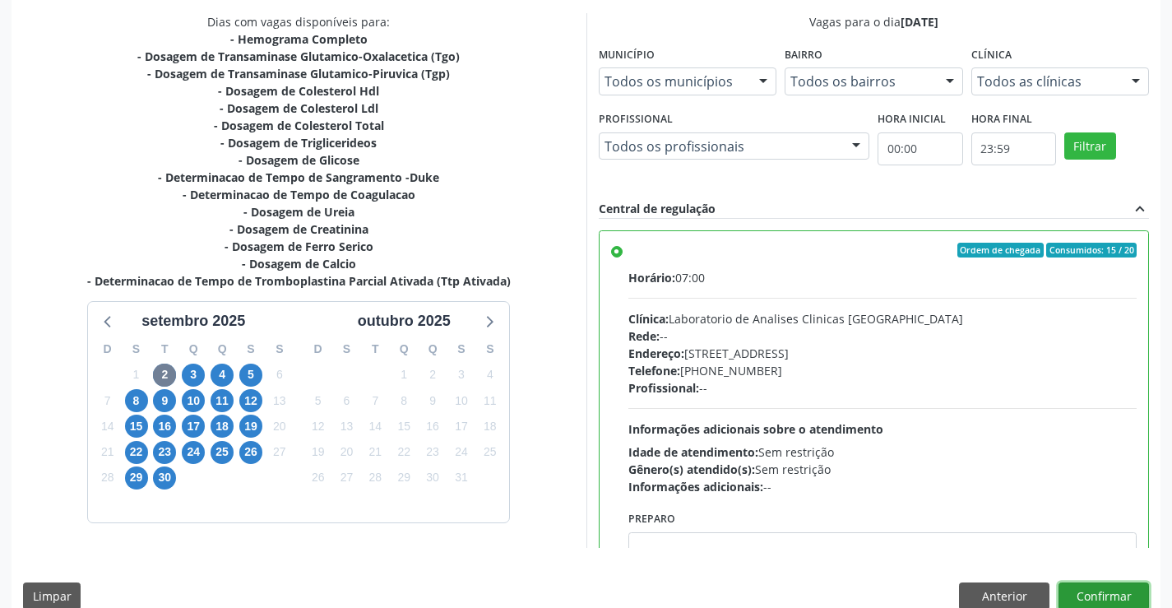
click at [1106, 605] on button "Confirmar" at bounding box center [1104, 596] width 90 height 28
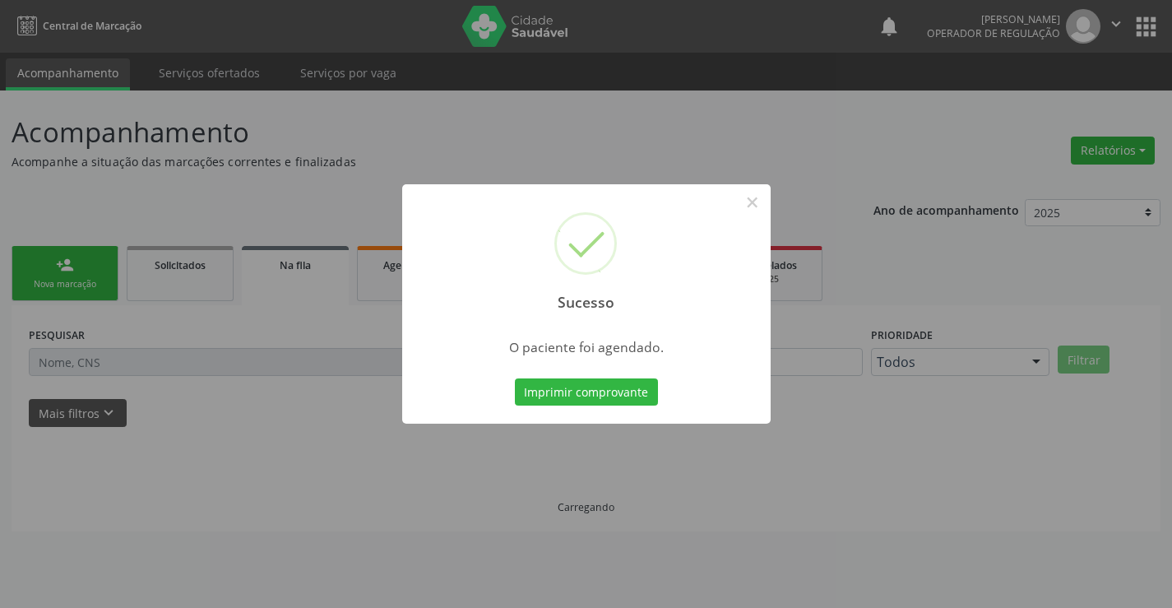
scroll to position [0, 0]
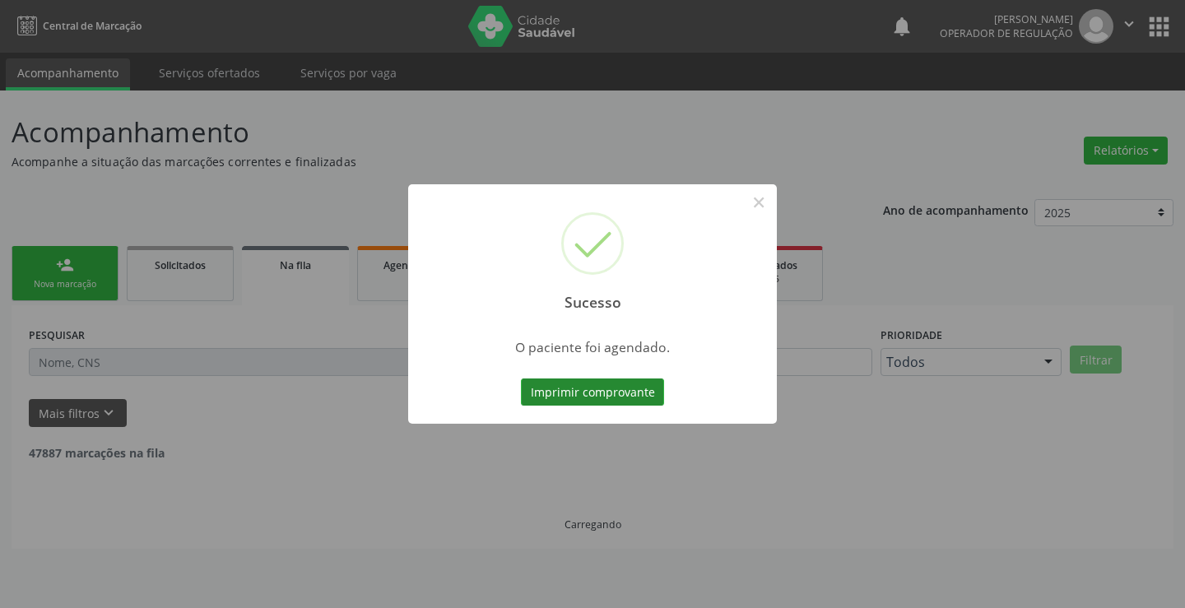
click at [616, 398] on button "Imprimir comprovante" at bounding box center [592, 392] width 143 height 28
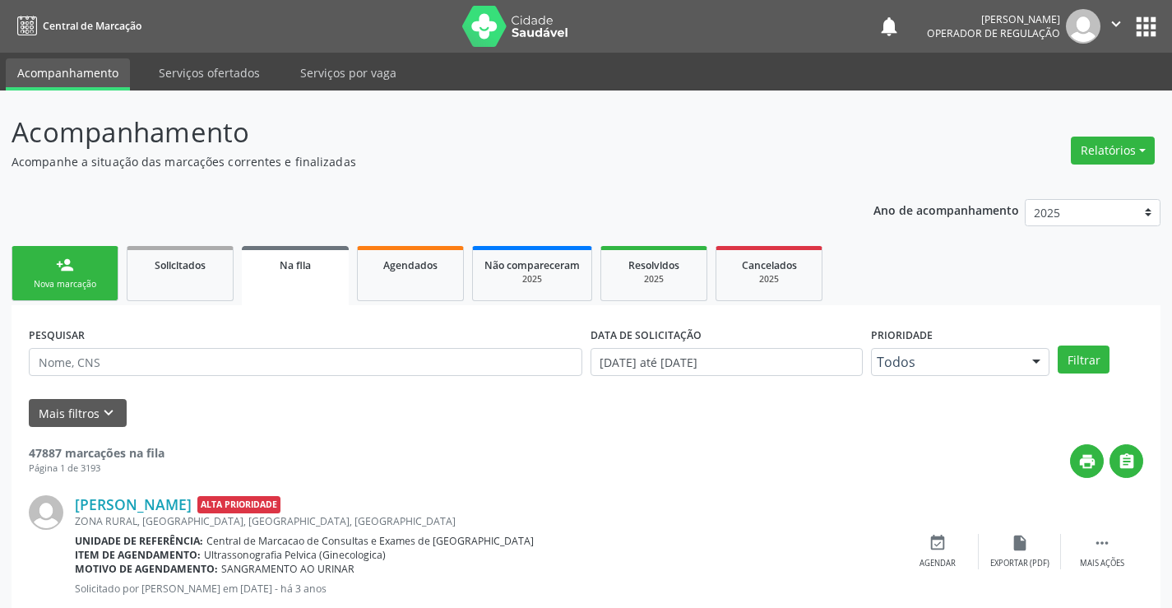
click at [86, 268] on link "person_add Nova marcação" at bounding box center [65, 273] width 107 height 55
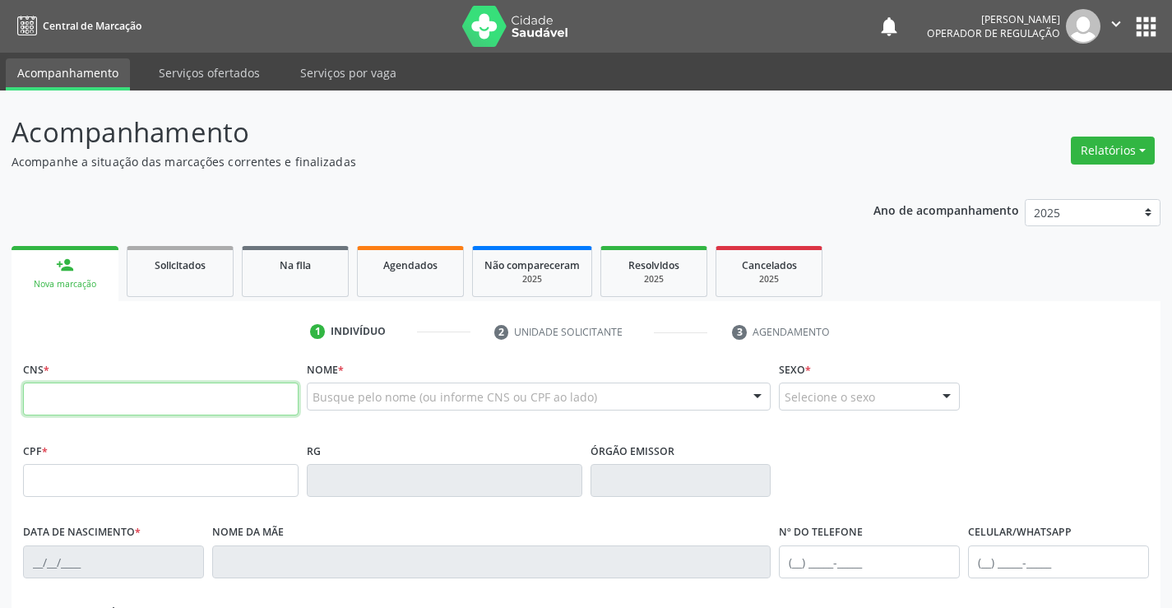
click at [62, 394] on input "text" at bounding box center [161, 399] width 276 height 33
type input "709 2082 3894 5433"
type input "05/04/1958"
type input "S/N"
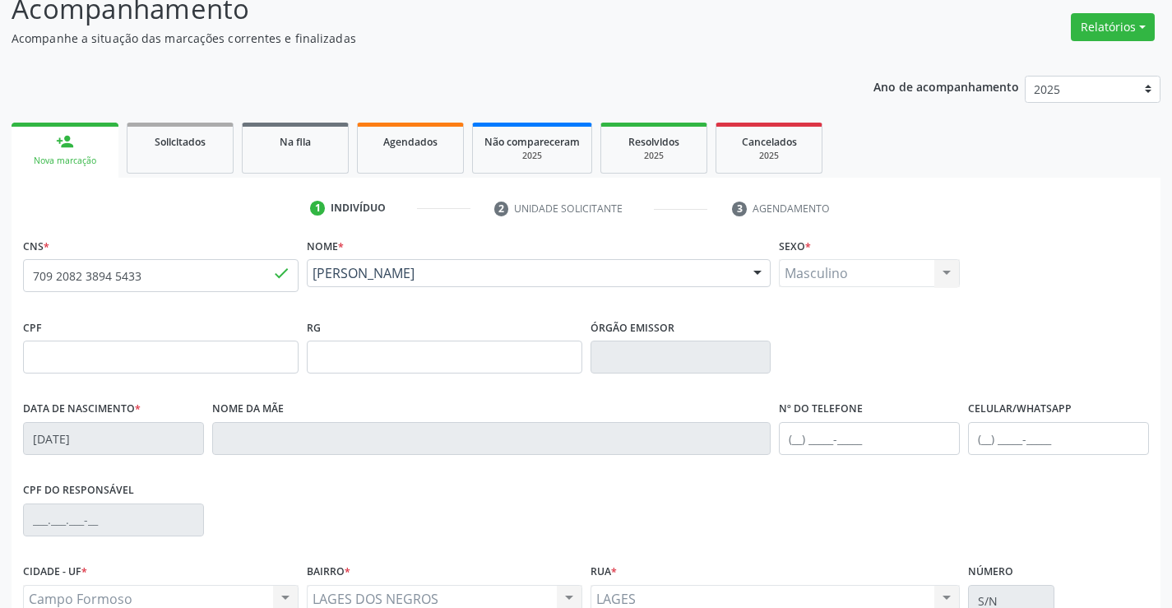
scroll to position [284, 0]
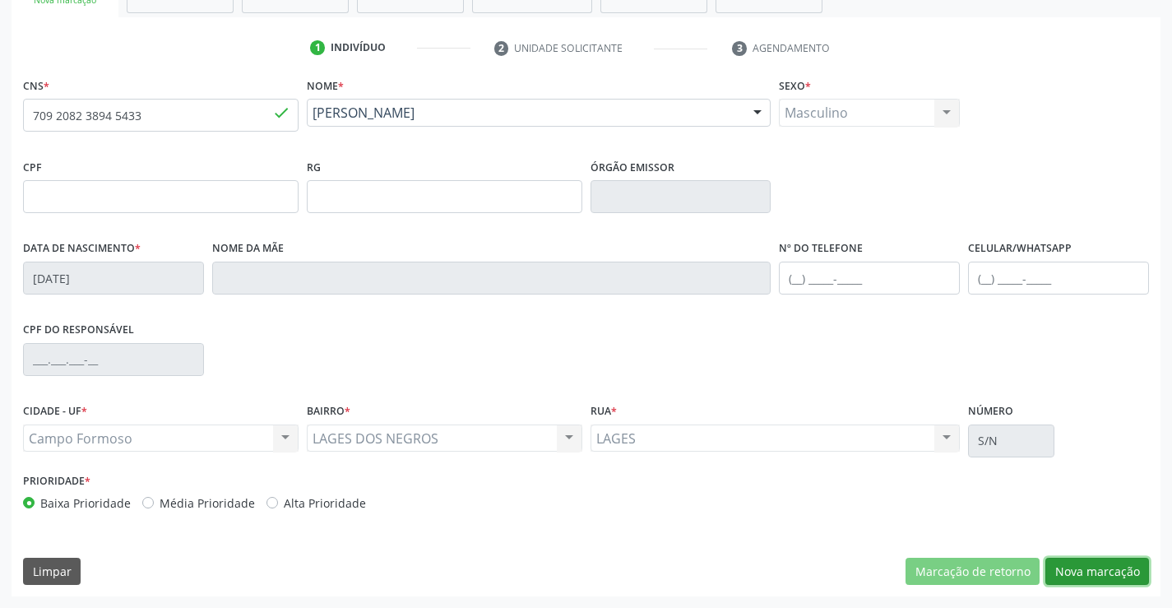
click at [1074, 573] on button "Nova marcação" at bounding box center [1098, 572] width 104 height 28
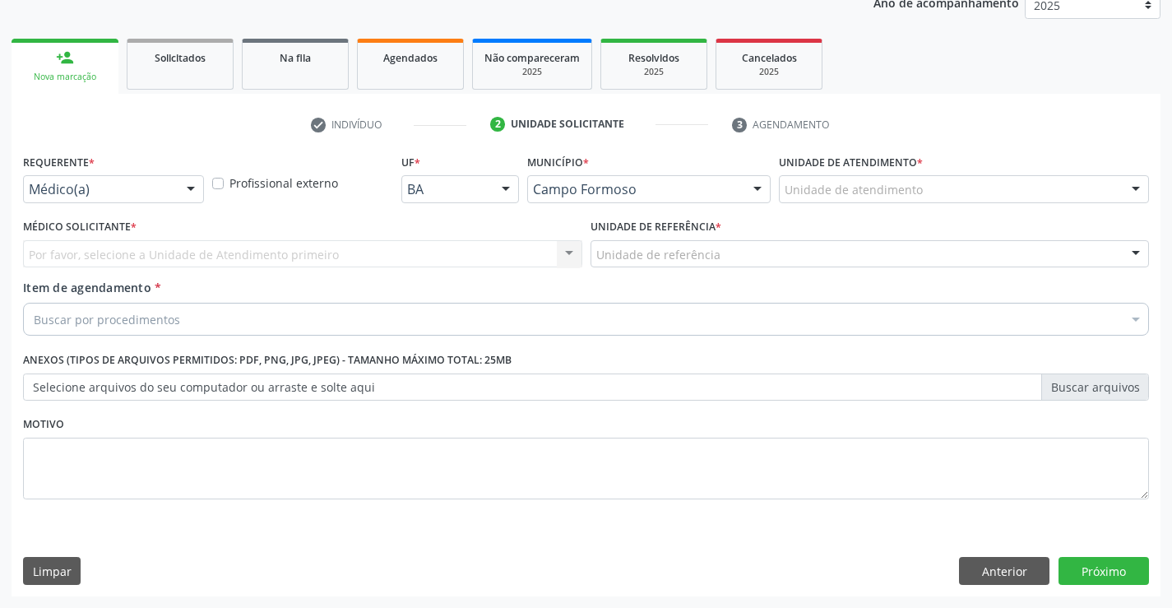
scroll to position [207, 0]
click at [196, 190] on div at bounding box center [191, 190] width 25 height 28
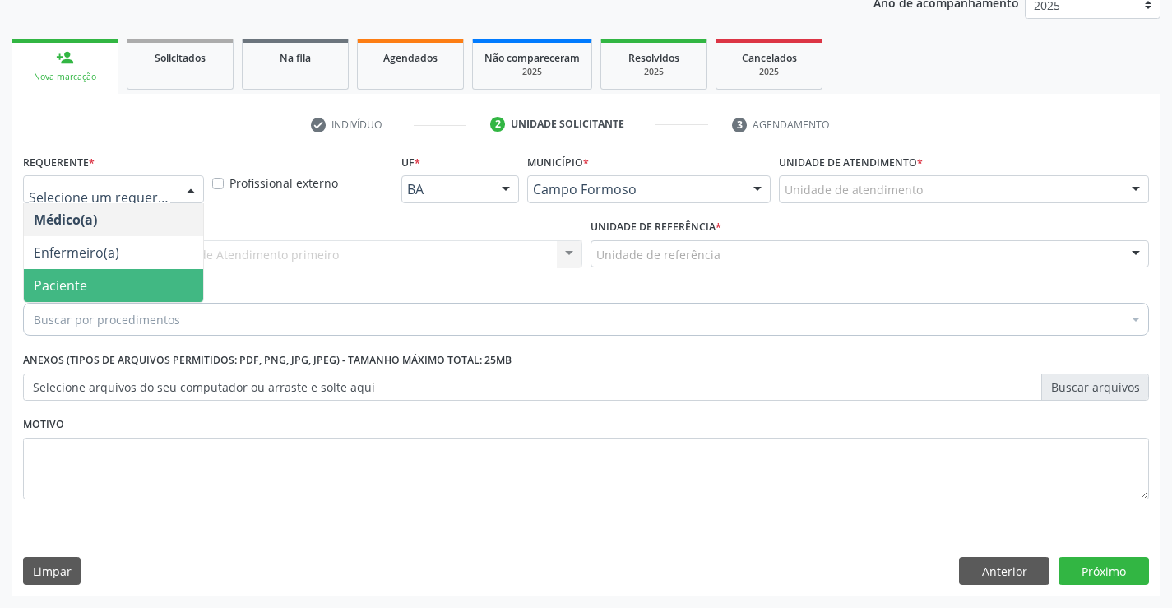
click at [75, 275] on span "Paciente" at bounding box center [113, 285] width 179 height 33
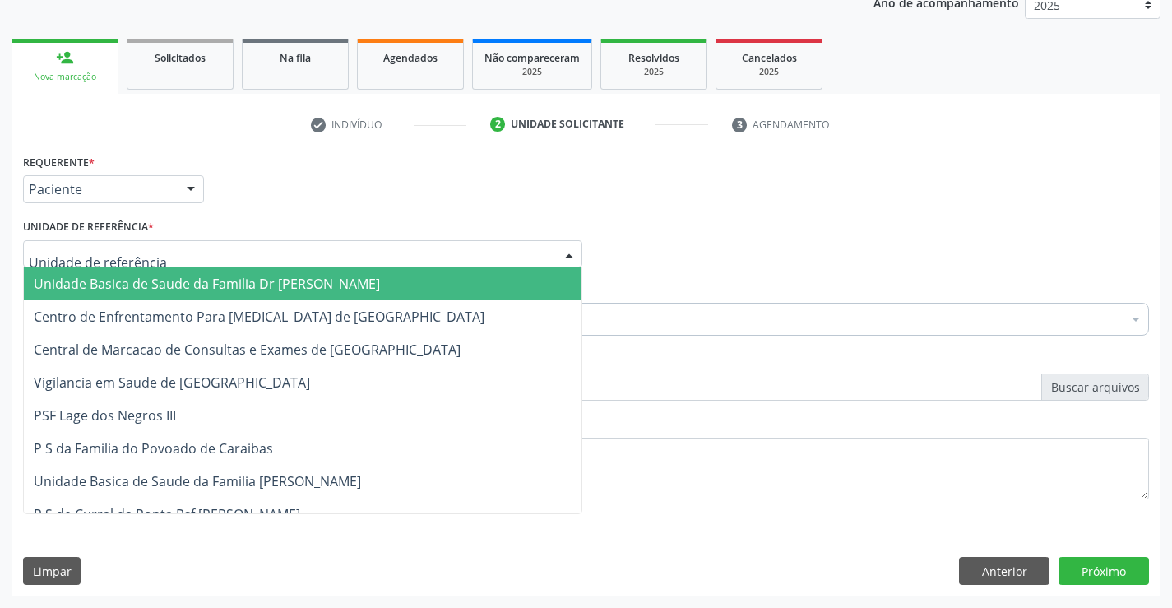
click at [554, 248] on div "Unidade Basica de Saude da Familia Dr Paulo Sudre Centro de Enfrentamento Para …" at bounding box center [302, 254] width 559 height 28
click at [429, 262] on input "text" at bounding box center [289, 262] width 520 height 33
click at [411, 274] on span "Unidade Basica de Saude da Familia Dr [PERSON_NAME]" at bounding box center [303, 283] width 558 height 33
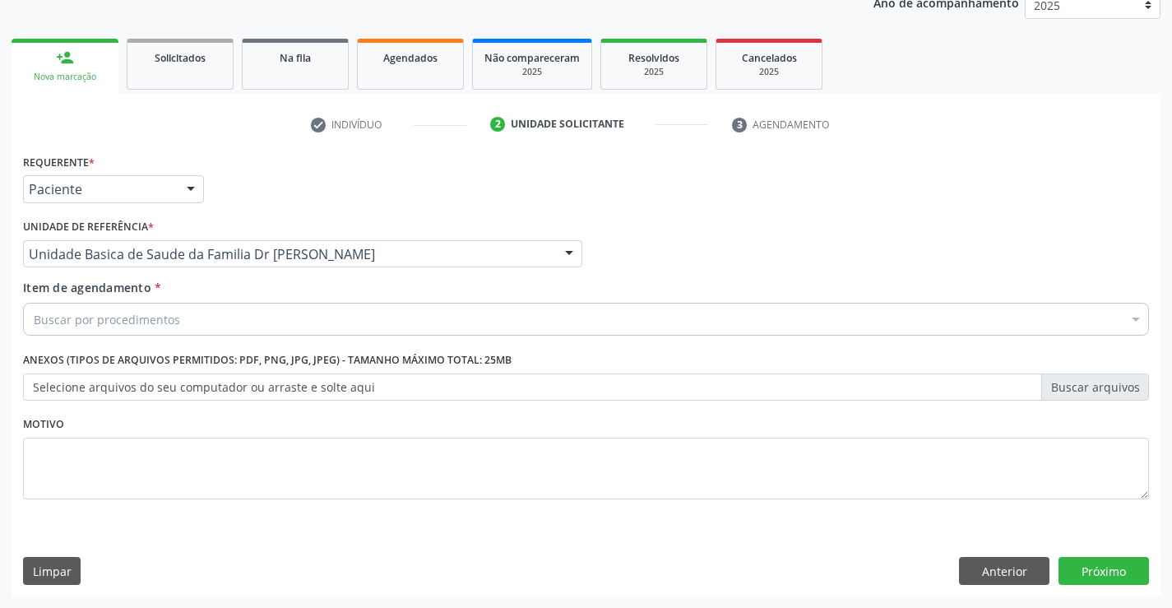
click at [289, 285] on div "Item de agendamento * Buscar por procedimentos Selecionar todos 0202040089 - 3X…" at bounding box center [586, 305] width 1126 height 52
click at [249, 327] on div "Buscar por procedimentos" at bounding box center [586, 319] width 1126 height 33
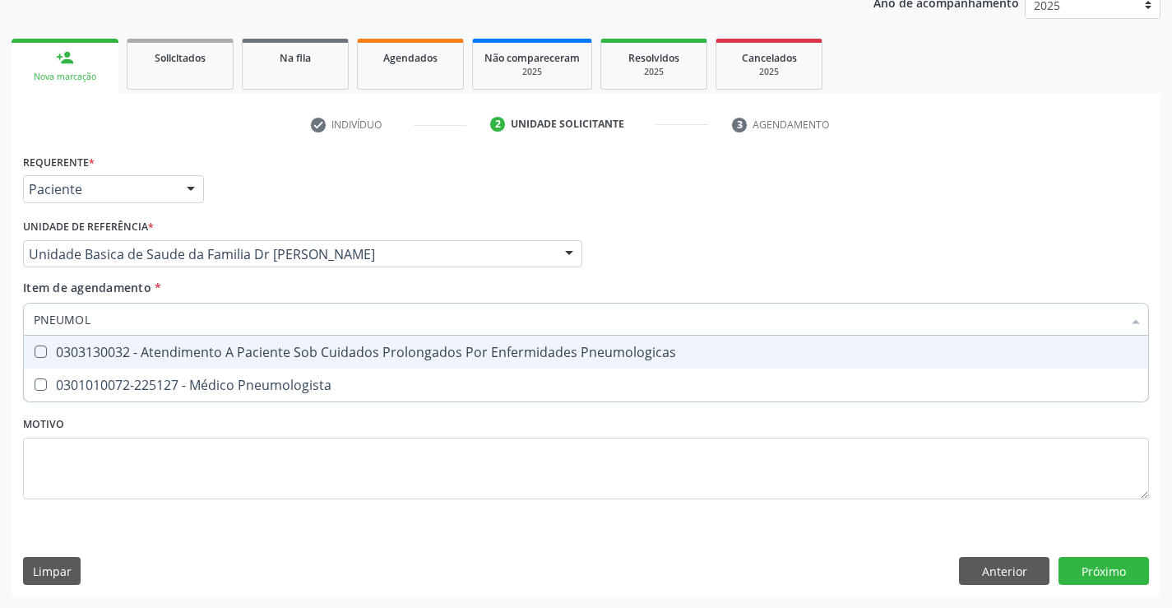
type input "PNEUMOLO"
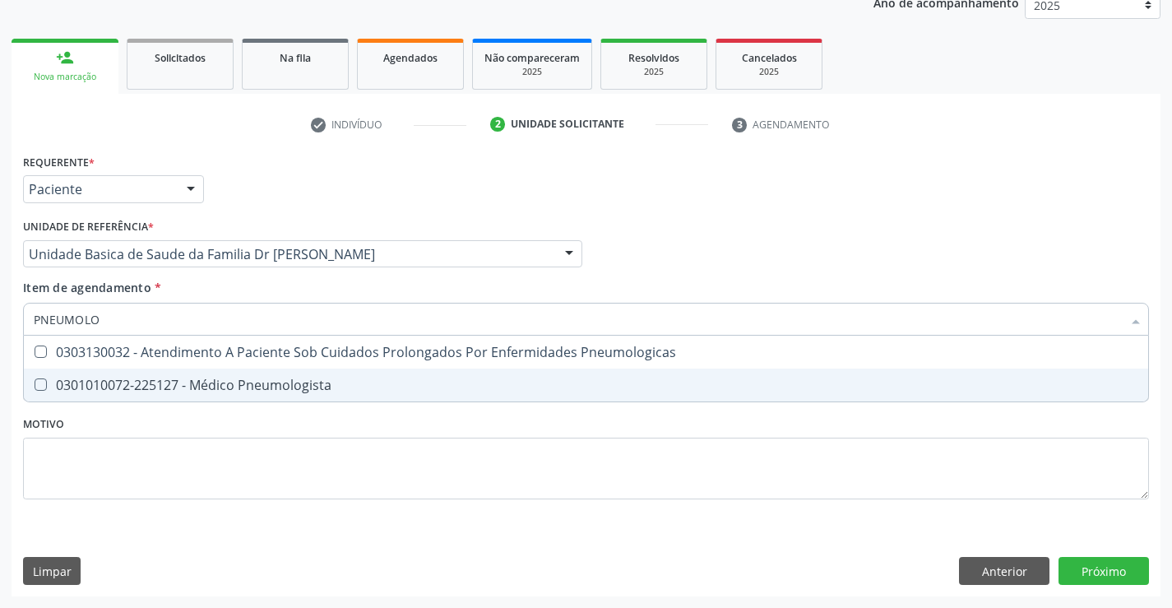
click at [203, 397] on span "0301010072-225127 - Médico Pneumologista" at bounding box center [586, 385] width 1125 height 33
checkbox Pneumologista "true"
click at [1072, 575] on div "Requerente * Paciente Médico(a) Enfermeiro(a) Paciente Nenhum resultado encontr…" at bounding box center [586, 373] width 1149 height 447
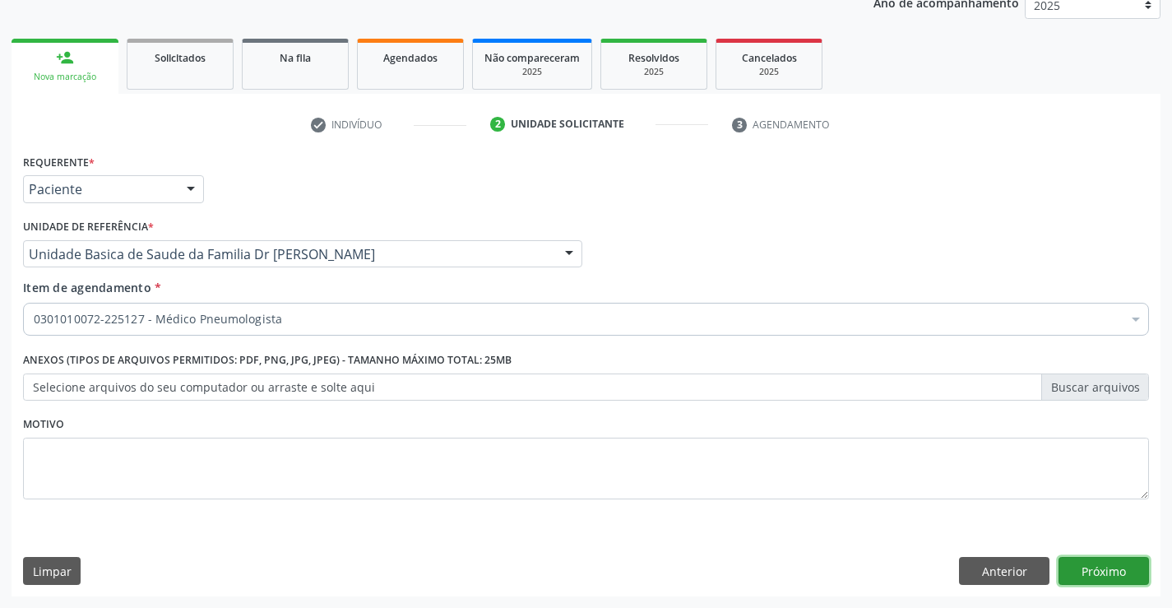
click at [1086, 569] on button "Próximo" at bounding box center [1104, 571] width 90 height 28
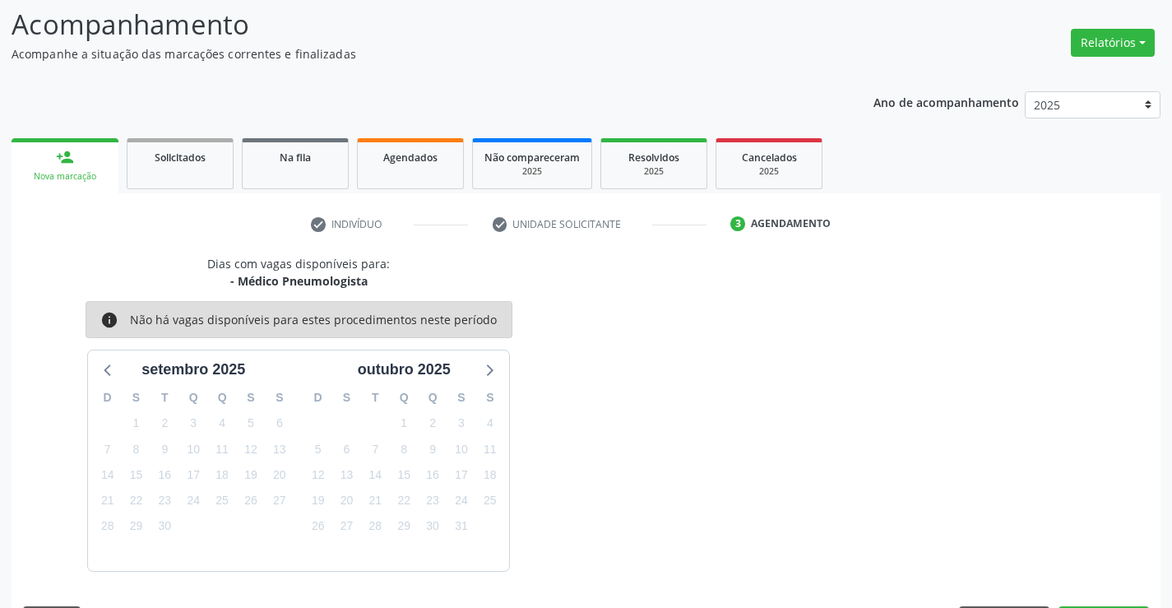
scroll to position [156, 0]
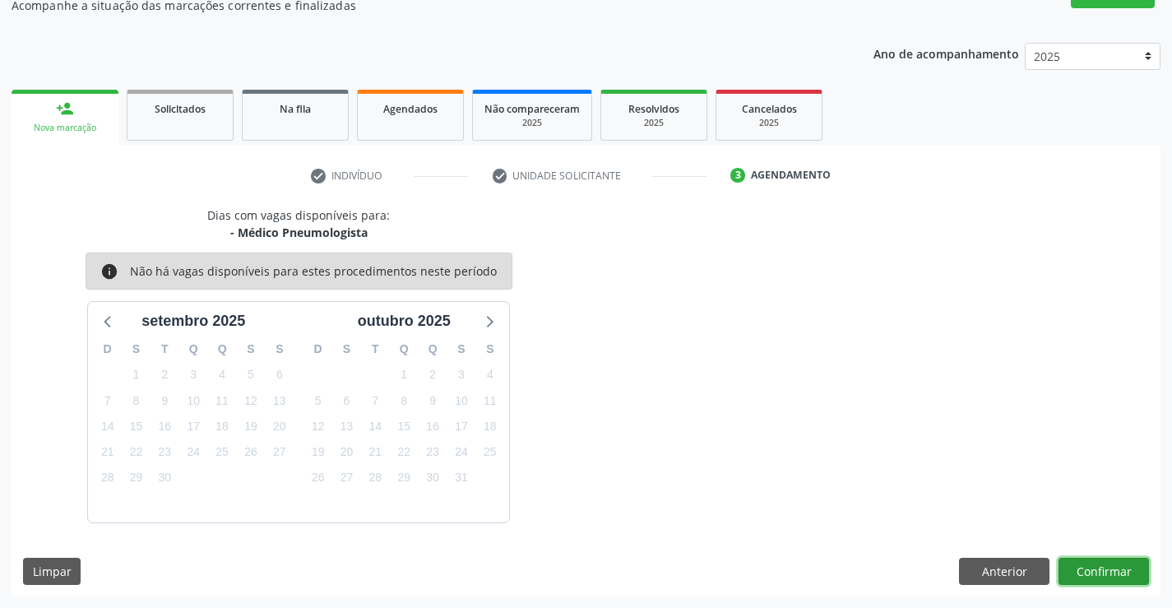
click at [1086, 569] on button "Confirmar" at bounding box center [1104, 572] width 90 height 28
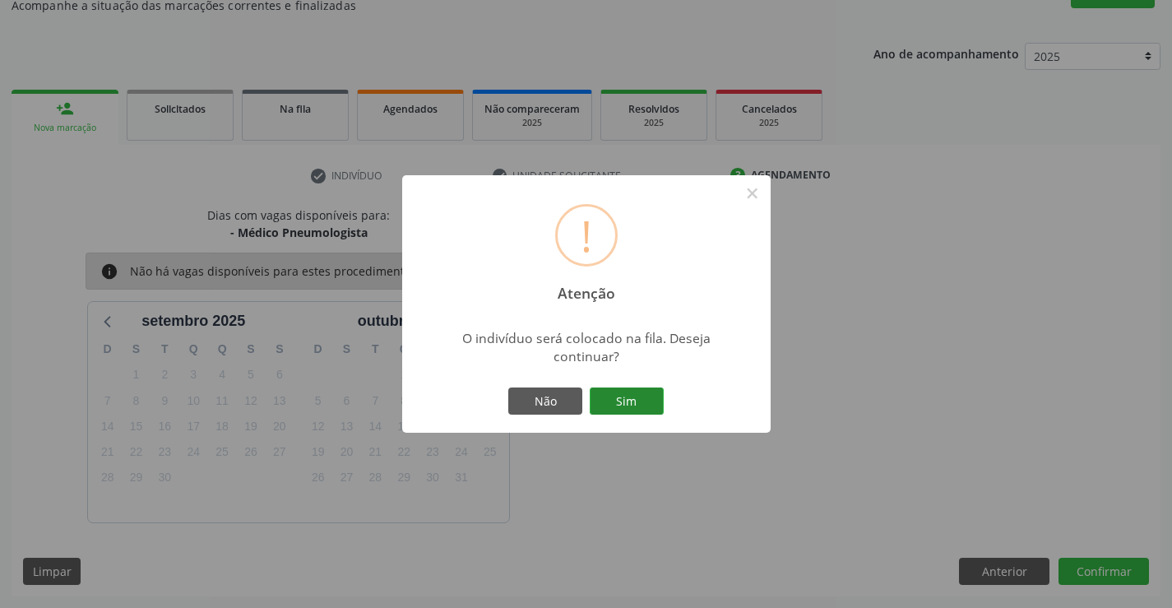
click at [602, 391] on button "Sim" at bounding box center [627, 401] width 74 height 28
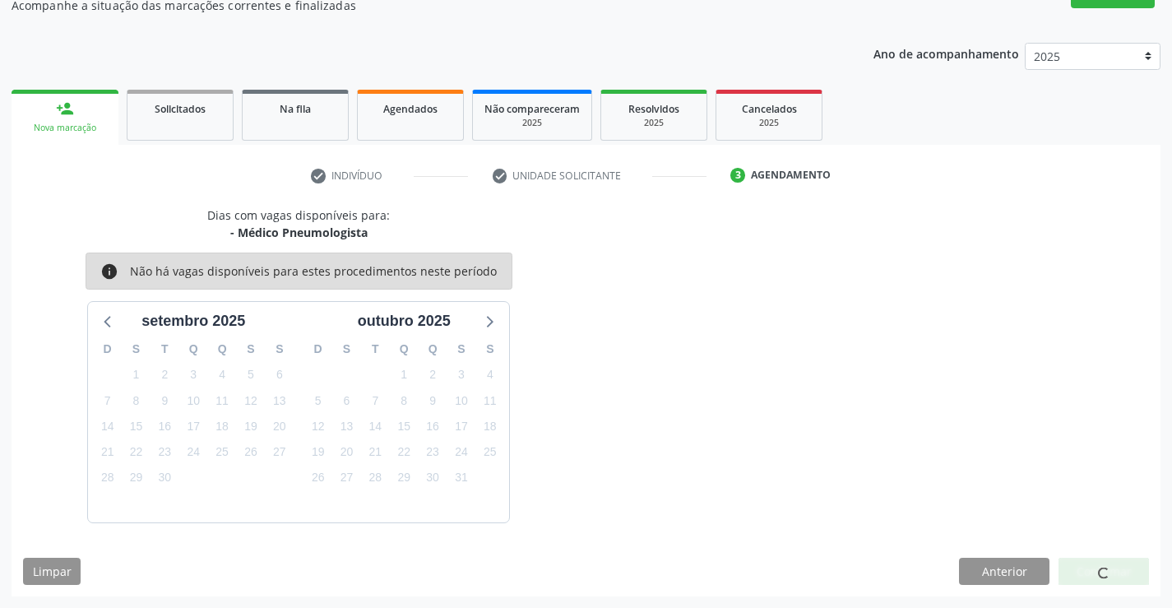
scroll to position [0, 0]
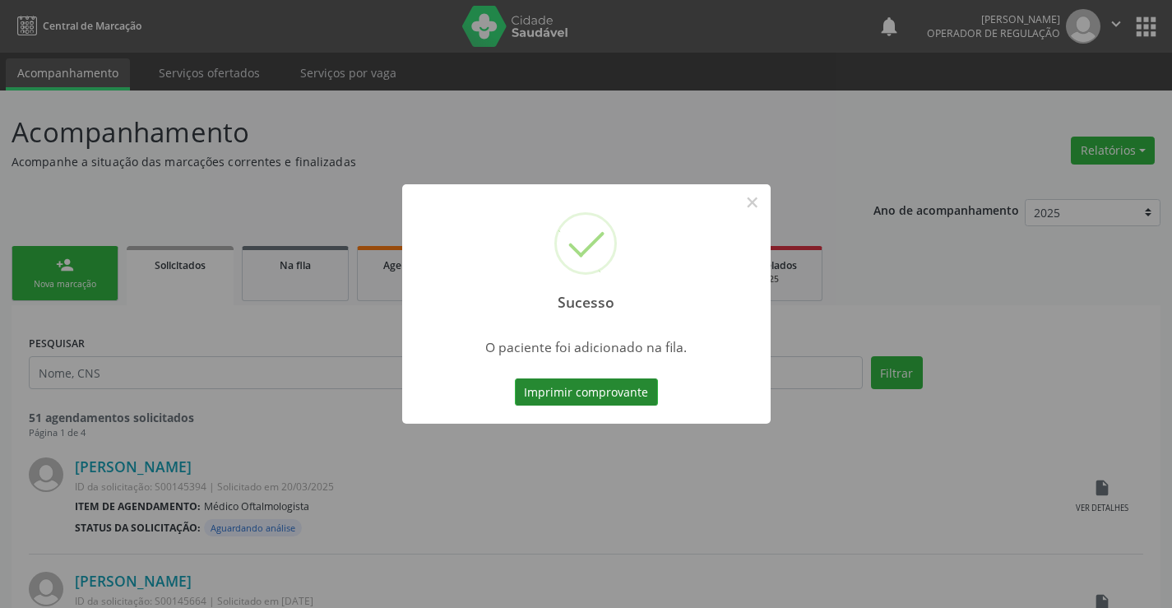
click at [565, 390] on button "Imprimir comprovante" at bounding box center [586, 392] width 143 height 28
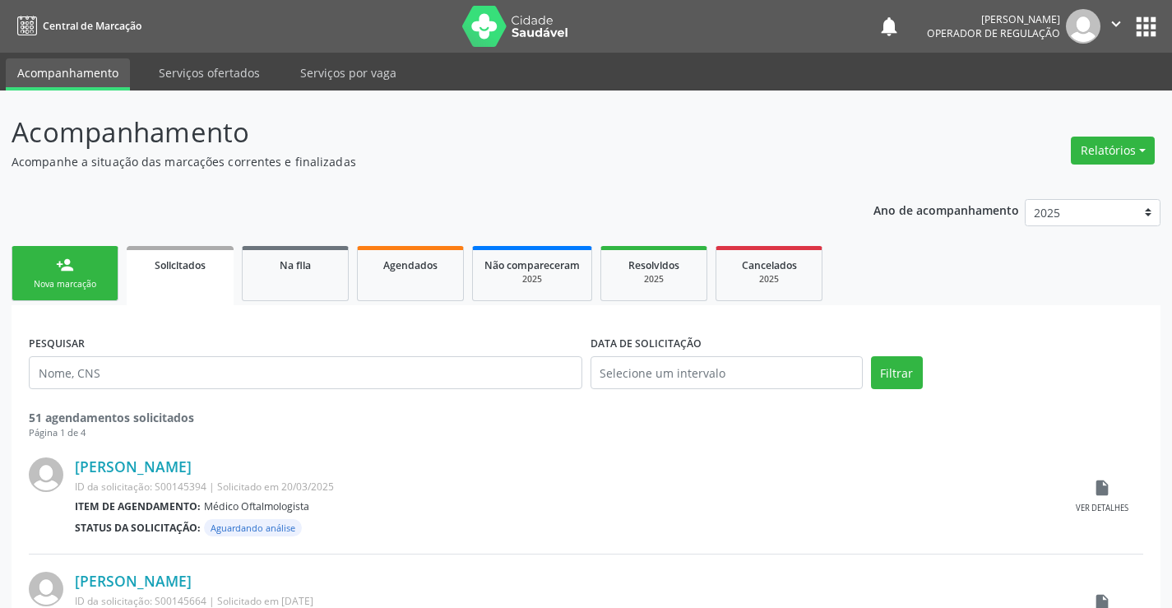
click at [1111, 28] on icon "" at bounding box center [1116, 24] width 18 height 18
click at [1058, 108] on link "Sair" at bounding box center [1075, 100] width 114 height 23
